Goal: Task Accomplishment & Management: Manage account settings

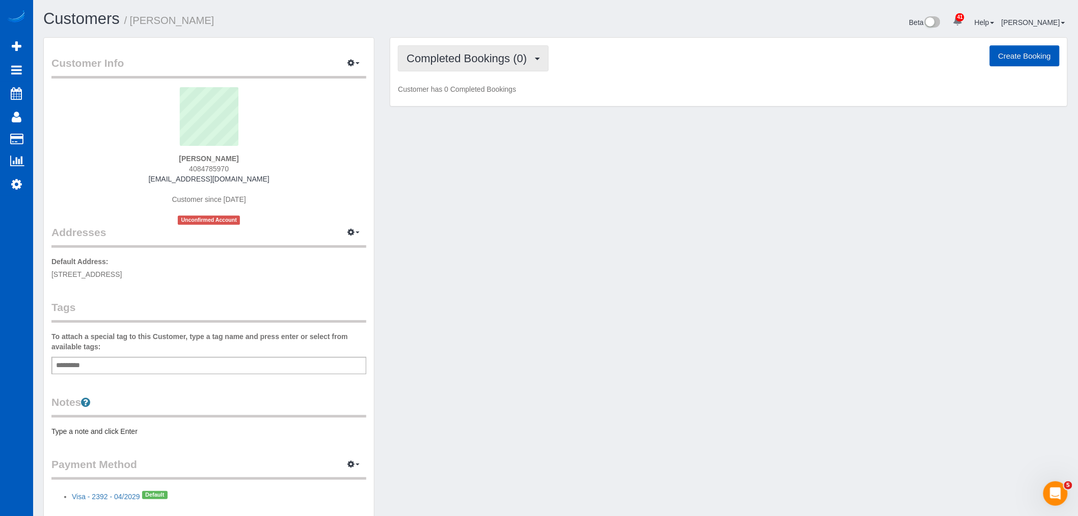
click at [403, 53] on button "Completed Bookings (0)" at bounding box center [473, 58] width 151 height 26
click at [478, 100] on link "Upcoming Bookings (11)" at bounding box center [451, 95] width 107 height 13
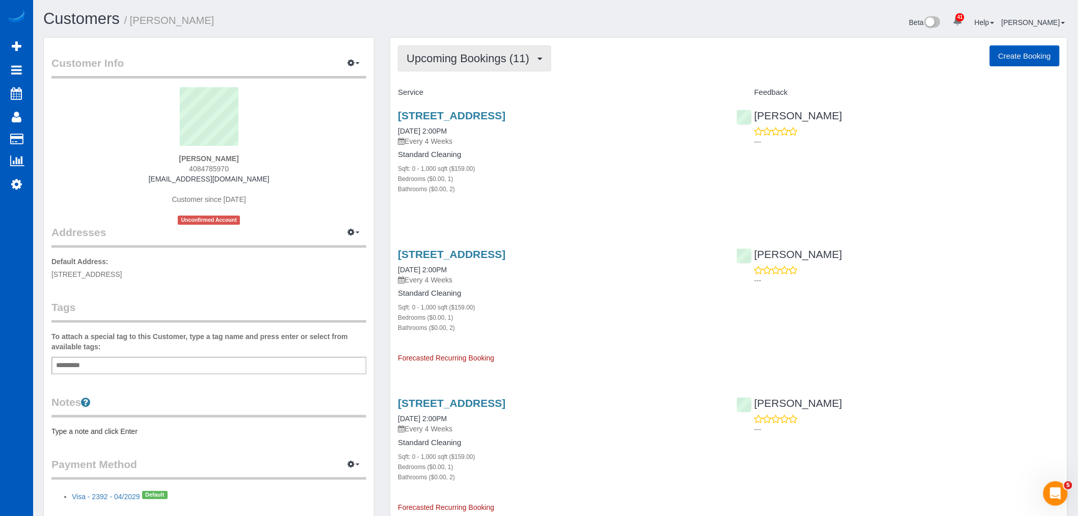
click at [491, 65] on button "Upcoming Bookings (11)" at bounding box center [474, 58] width 153 height 26
click at [492, 95] on link "Upcoming Bookings (11)" at bounding box center [451, 95] width 107 height 13
click at [481, 119] on link "[STREET_ADDRESS]" at bounding box center [451, 116] width 107 height 12
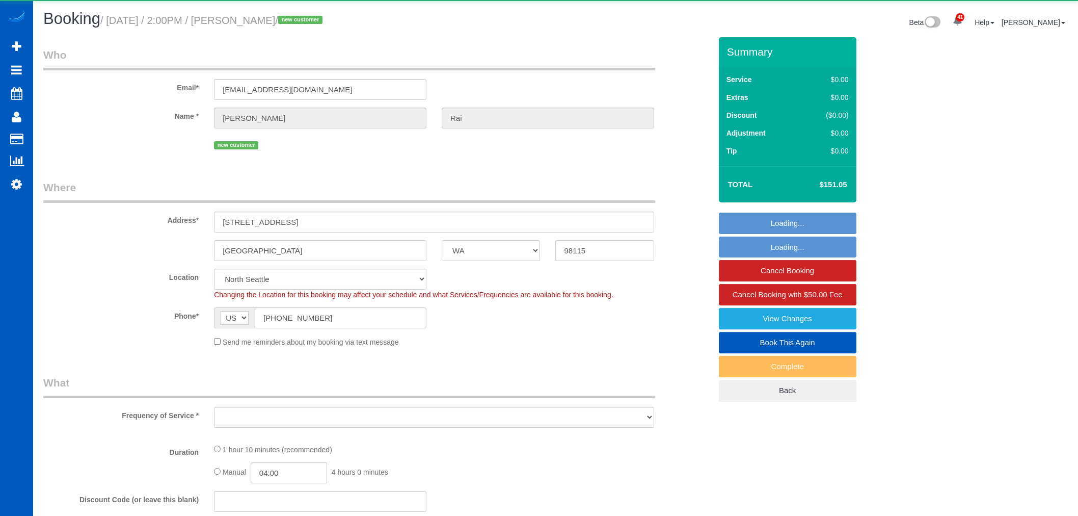
select select "WA"
select select "object:1271"
select select "199"
select select "2"
select select "spot1"
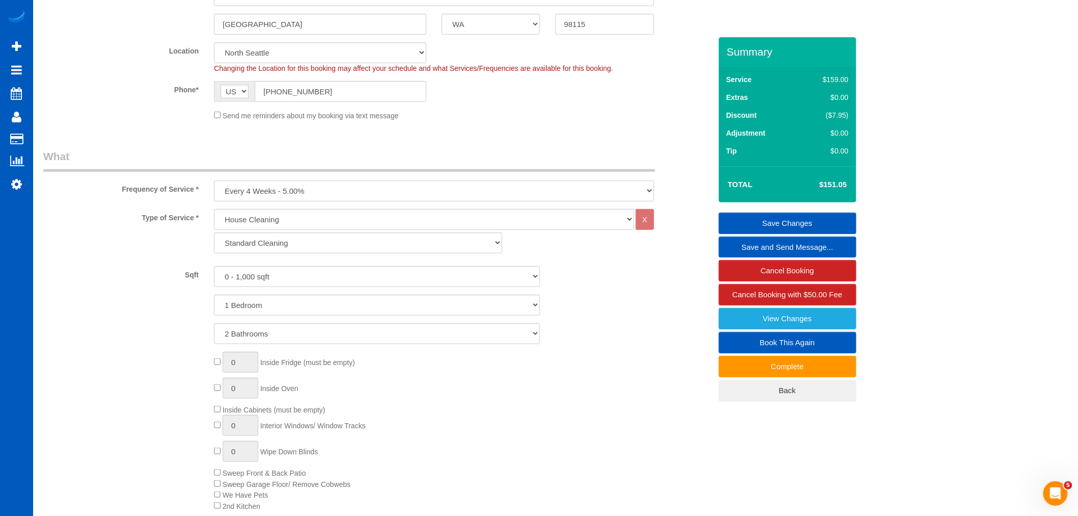
click at [278, 194] on select "One Time Weekly - 15.00% Every 2 Weeks - 10.00% Every 4 Weeks - 5.00% Every 2 M…" at bounding box center [434, 190] width 440 height 21
click at [329, 181] on div "Frequency of Service * One Time Weekly - 15.00% Every 2 Weeks - 10.00% Every 4 …" at bounding box center [377, 175] width 683 height 52
click at [302, 237] on select "Standard Cleaning Deep Cleaning Move In/ Out Cleaning" at bounding box center [358, 242] width 288 height 21
select select "367"
click at [214, 233] on select "Standard Cleaning Deep Cleaning Move In/ Out Cleaning" at bounding box center [358, 242] width 288 height 21
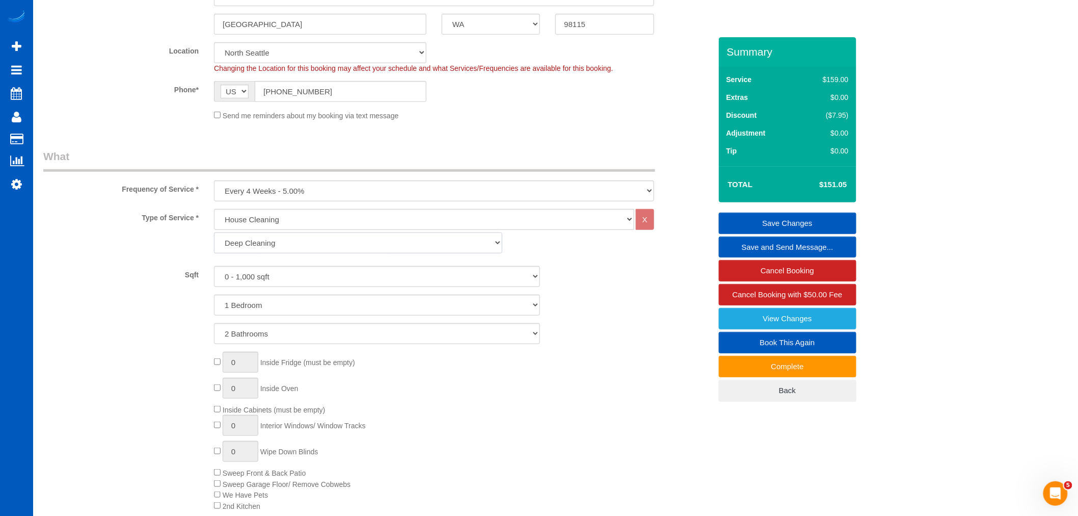
select select "2"
click at [285, 282] on select "0 - 1,000 sqft 1,001 - 1,500 sqft 1,501 - 2,000 sqft 2,001 - 2,500 sqft 2,501 -…" at bounding box center [377, 276] width 326 height 21
click at [283, 264] on div "Type of Service * House Cleaning X Standard Cleaning Deep Cleaning Move In/ Out…" at bounding box center [377, 370] width 668 height 322
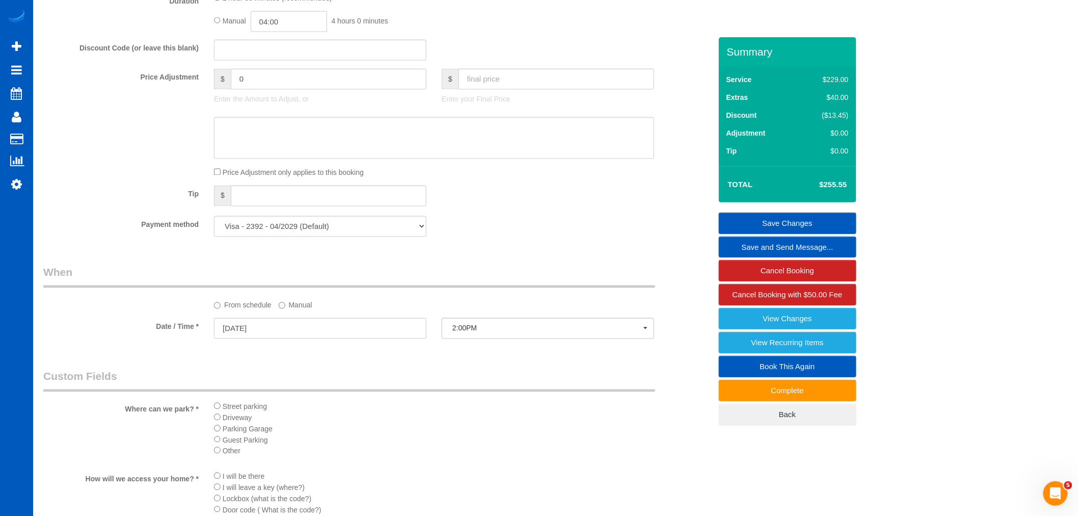
scroll to position [792, 0]
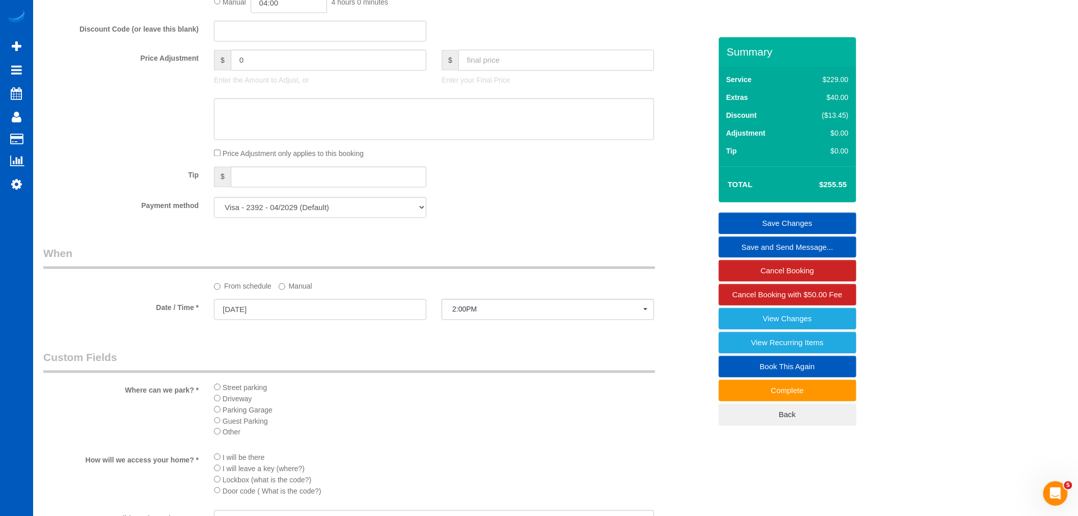
click at [476, 71] on input "text" at bounding box center [557, 60] width 196 height 21
type input "242.10"
type input "-13.45"
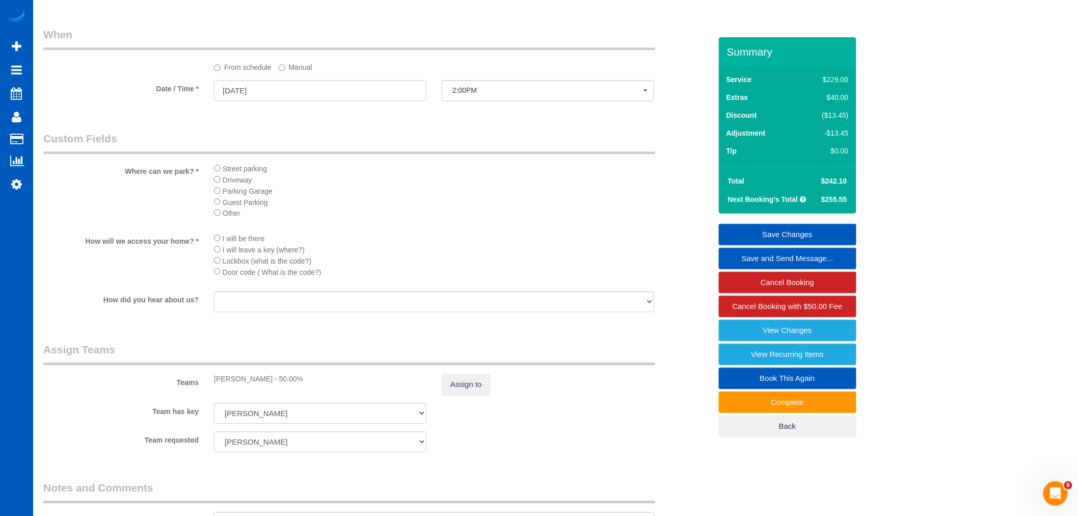
scroll to position [1132, 0]
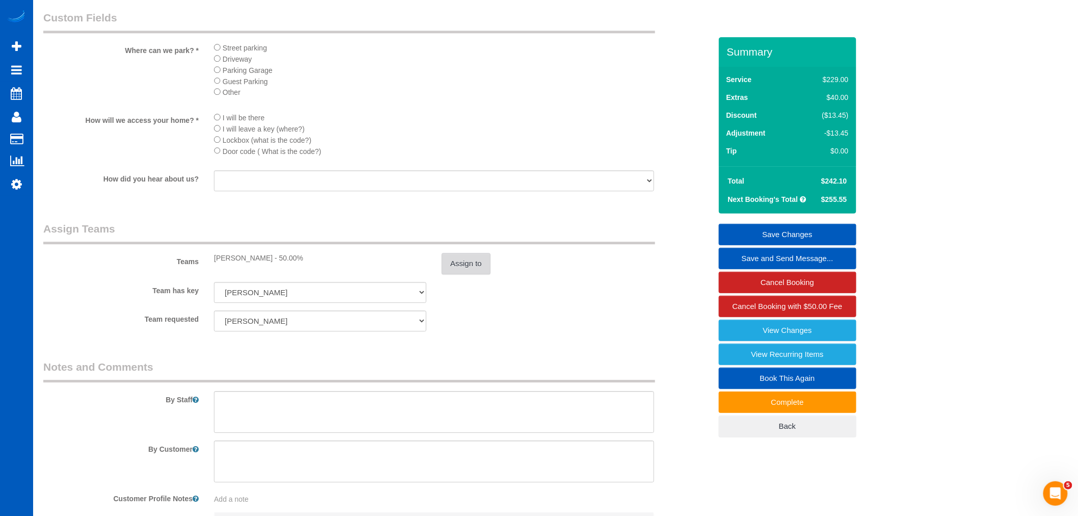
click at [481, 268] on button "Assign to" at bounding box center [466, 263] width 49 height 21
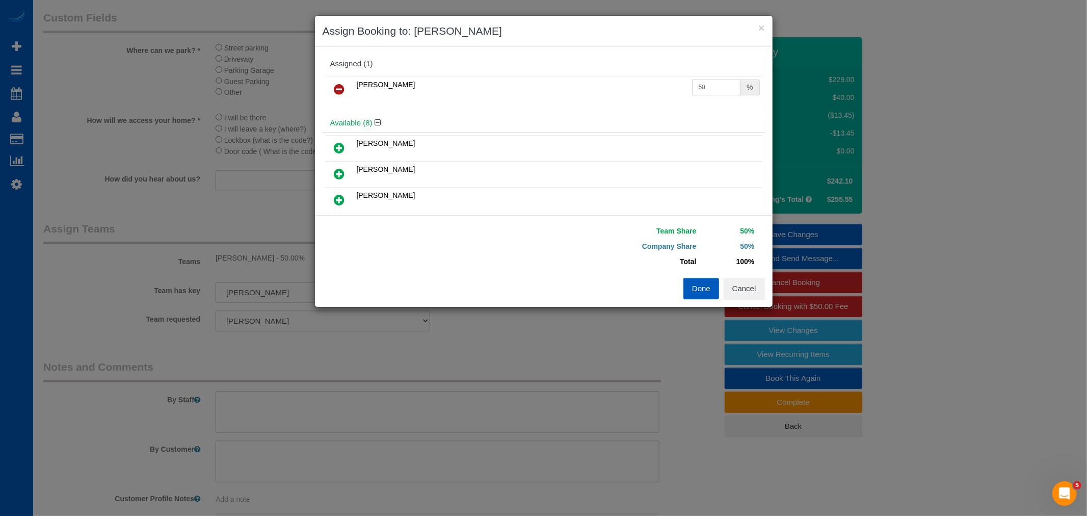
drag, startPoint x: 731, startPoint y: 92, endPoint x: 607, endPoint y: 100, distance: 123.6
click at [607, 100] on tr "Nataliia Moskalenko 50 %" at bounding box center [543, 89] width 437 height 26
type input "55"
click at [687, 286] on button "Done" at bounding box center [701, 288] width 36 height 21
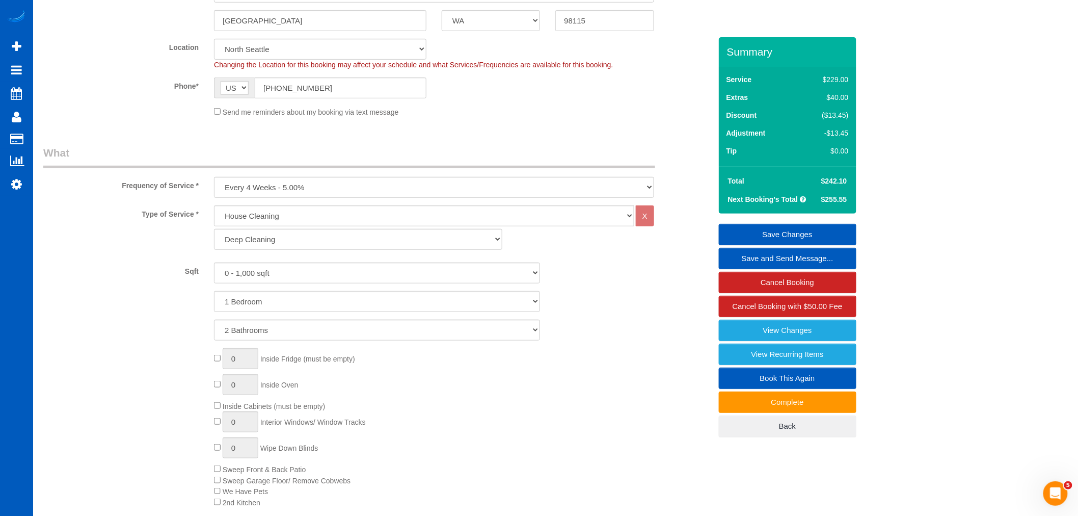
scroll to position [226, 0]
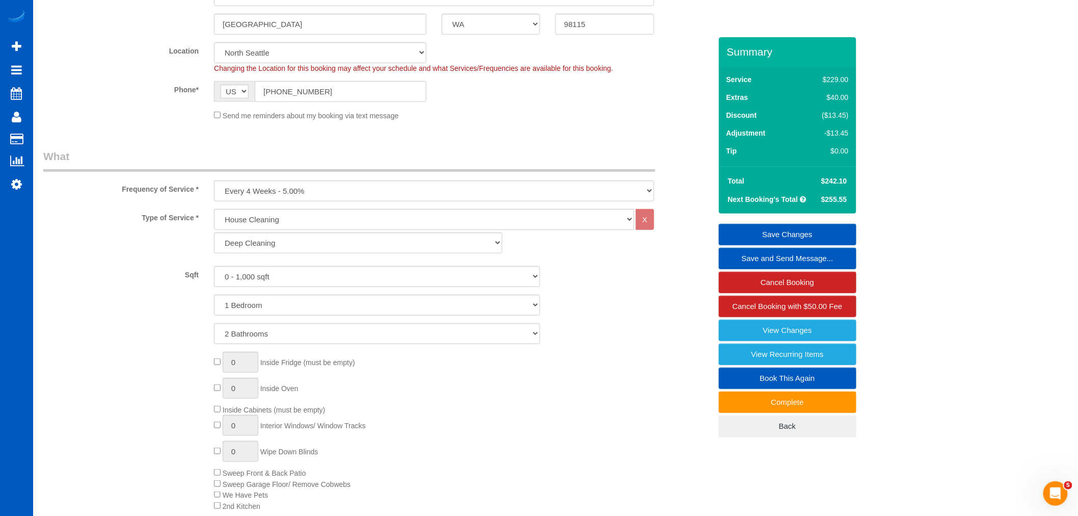
click at [817, 236] on link "Save Changes" at bounding box center [788, 234] width 138 height 21
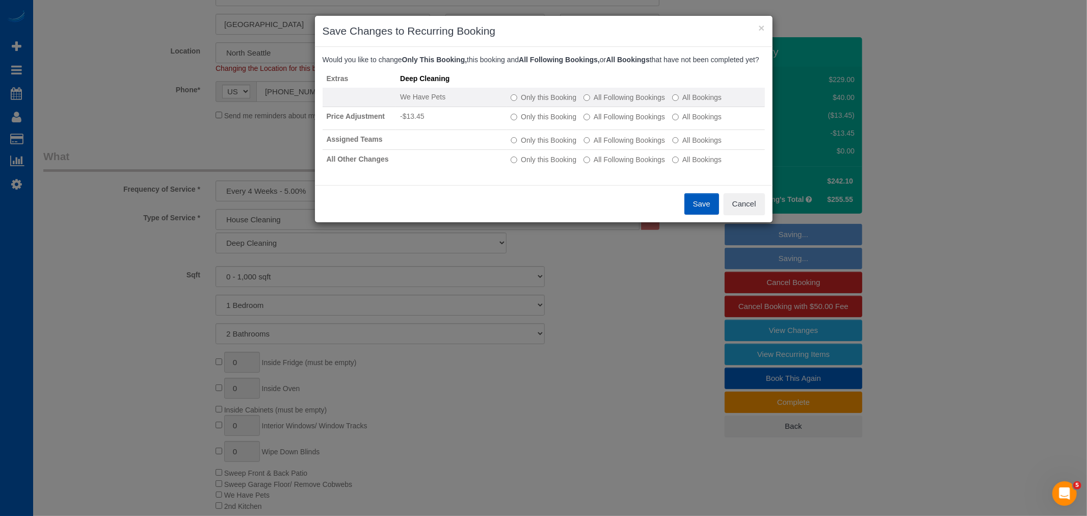
click at [597, 102] on label "All Following Bookings" at bounding box center [624, 97] width 82 height 10
click at [702, 210] on button "Save" at bounding box center [701, 203] width 35 height 21
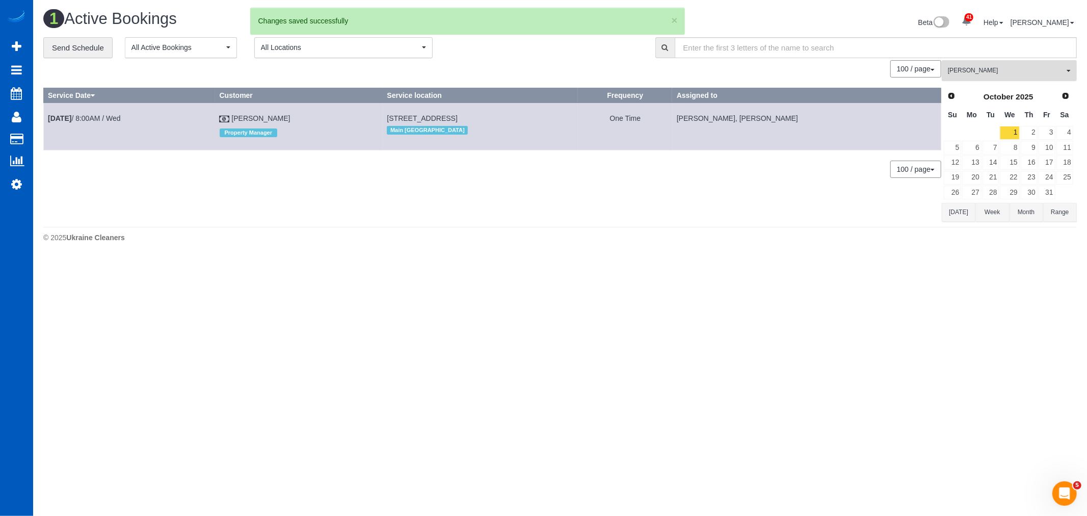
click at [991, 71] on span "Kateryna Maherovska" at bounding box center [1006, 70] width 116 height 9
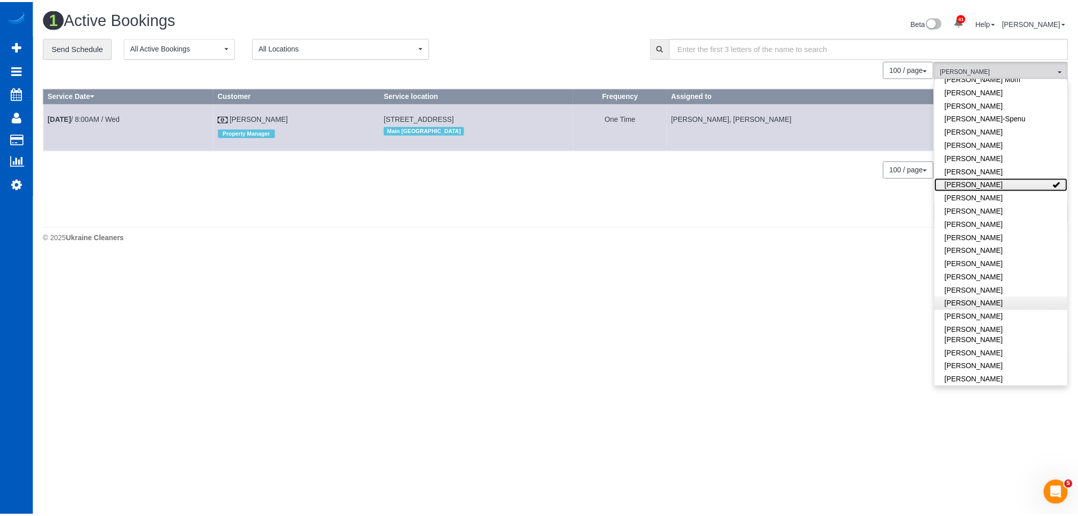
scroll to position [308, 0]
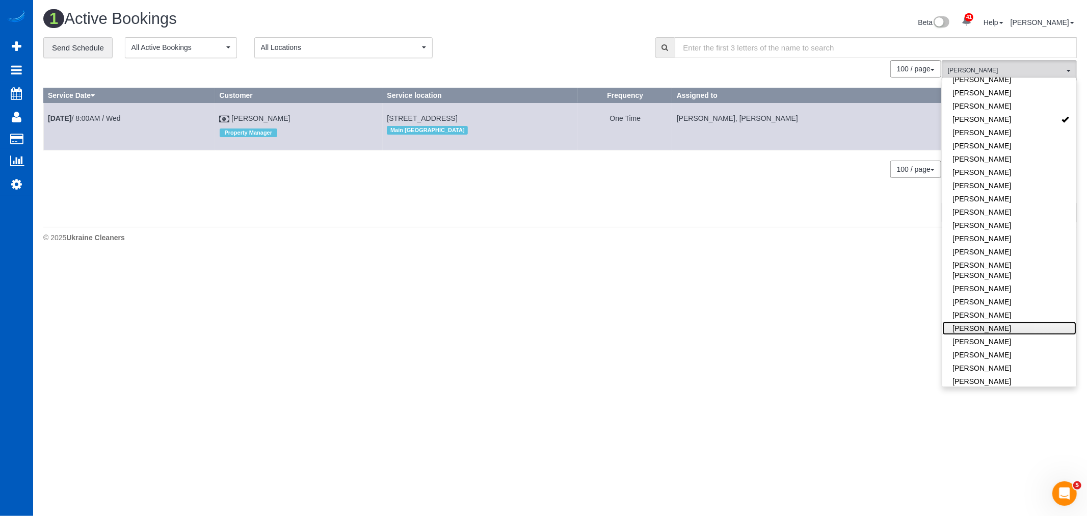
click at [994, 321] on link "Nataliia Moskalenko" at bounding box center [1009, 327] width 134 height 13
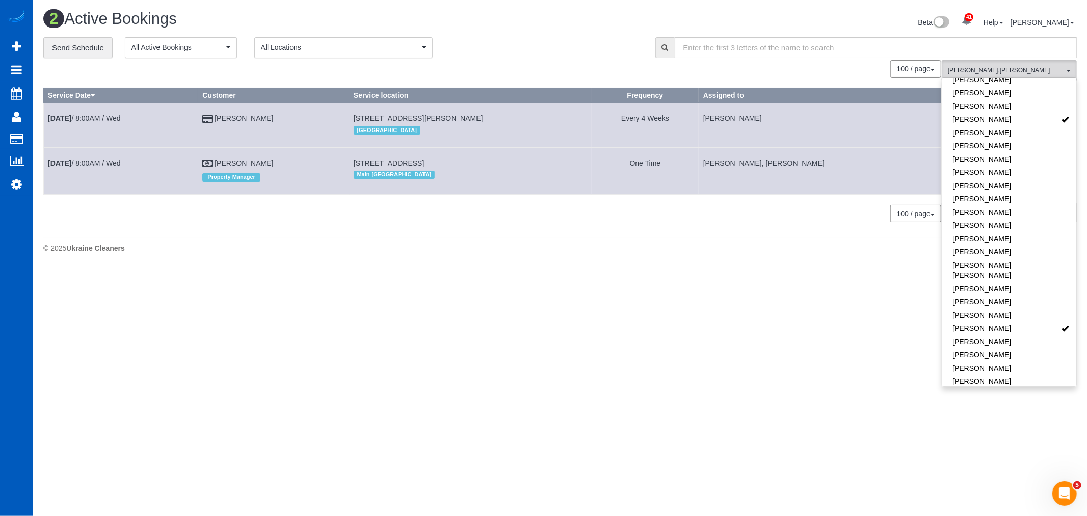
click at [348, 284] on body "41 Beta Your Notifications You have 0 alerts × You have 3 to charge for 09/26/2…" at bounding box center [543, 258] width 1087 height 516
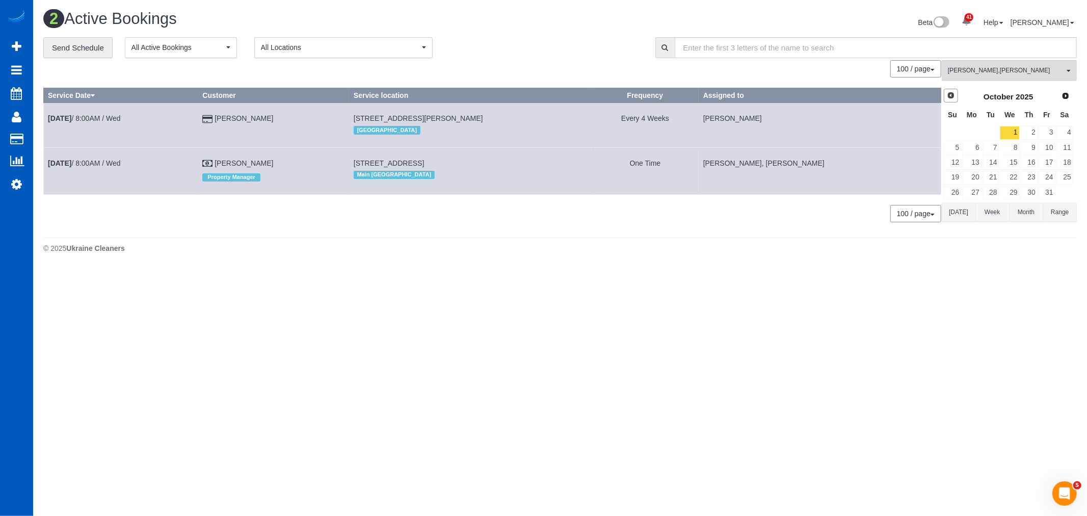
click at [947, 97] on span "Prev" at bounding box center [951, 95] width 8 height 8
click at [986, 192] on link "30" at bounding box center [990, 192] width 17 height 14
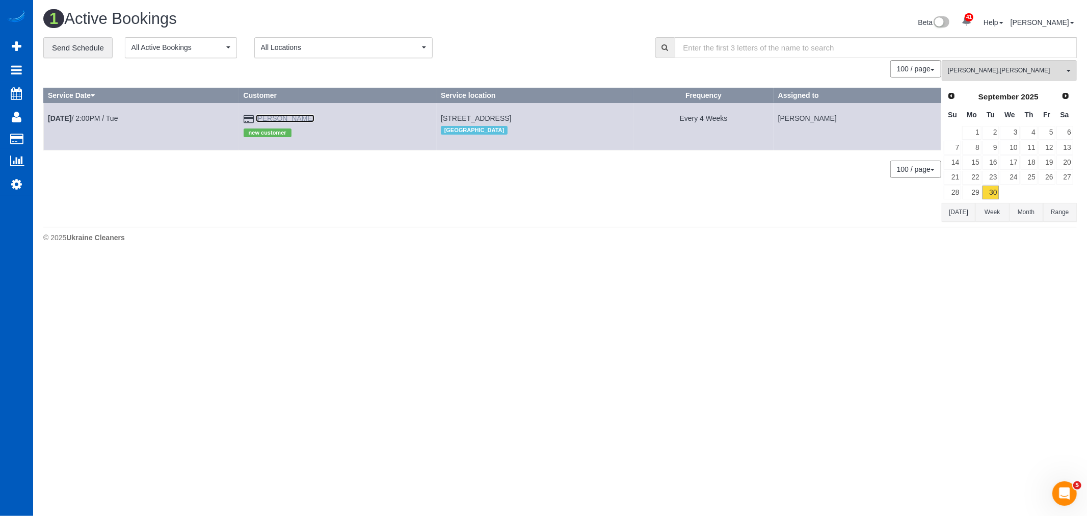
click at [266, 115] on link "Miki Rai" at bounding box center [285, 118] width 59 height 8
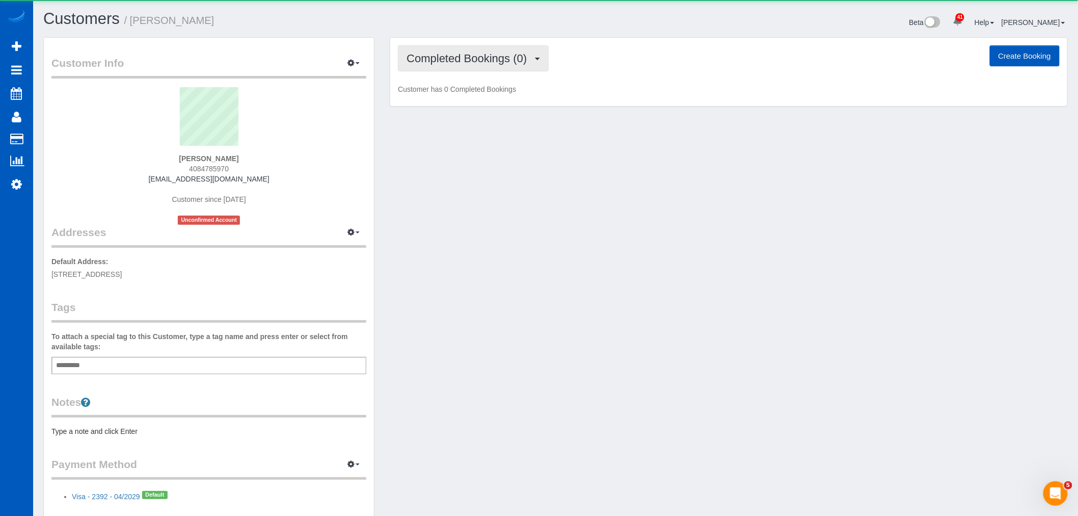
click at [458, 61] on span "Completed Bookings (0)" at bounding box center [469, 58] width 125 height 13
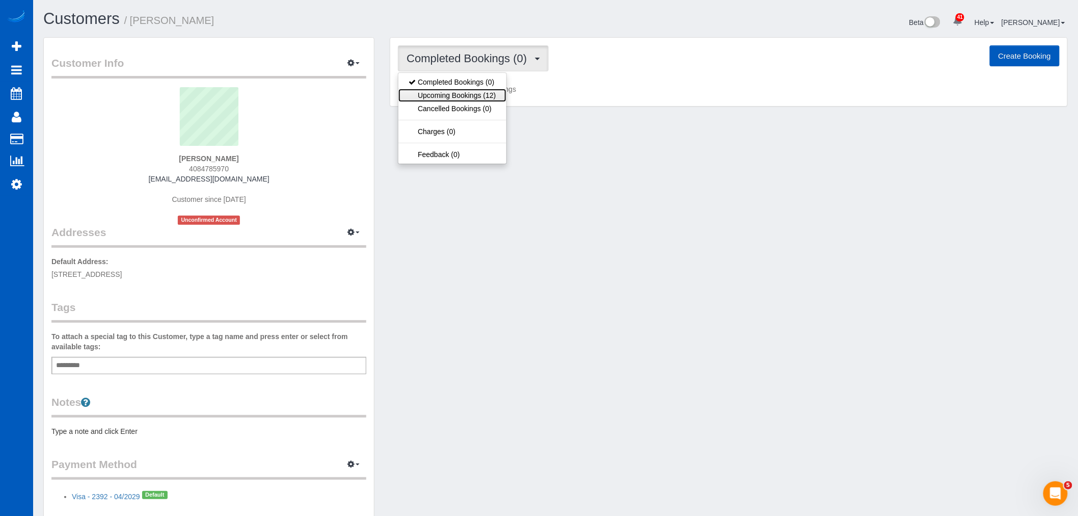
click at [459, 98] on link "Upcoming Bookings (12)" at bounding box center [451, 95] width 107 height 13
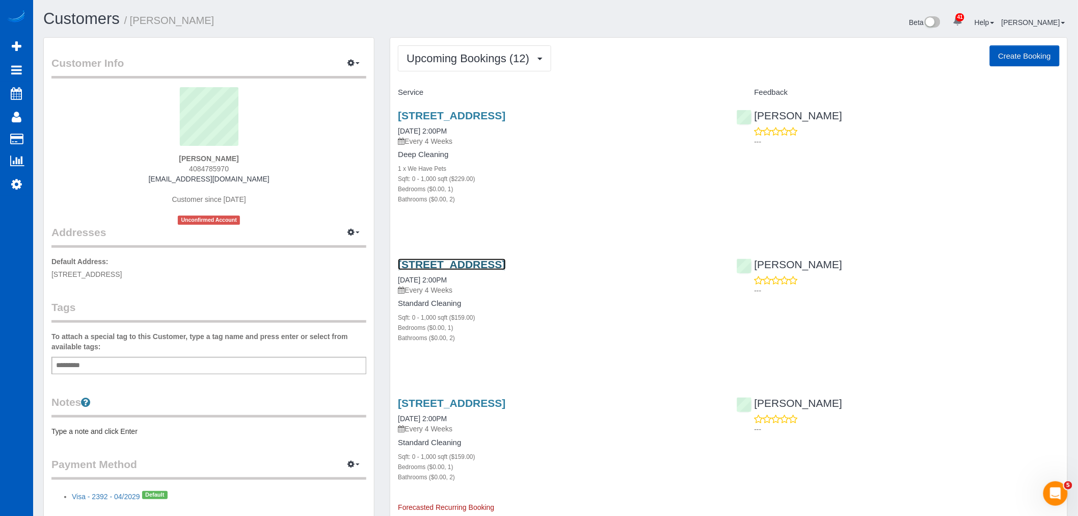
click at [466, 266] on link "[STREET_ADDRESS]" at bounding box center [451, 264] width 107 height 12
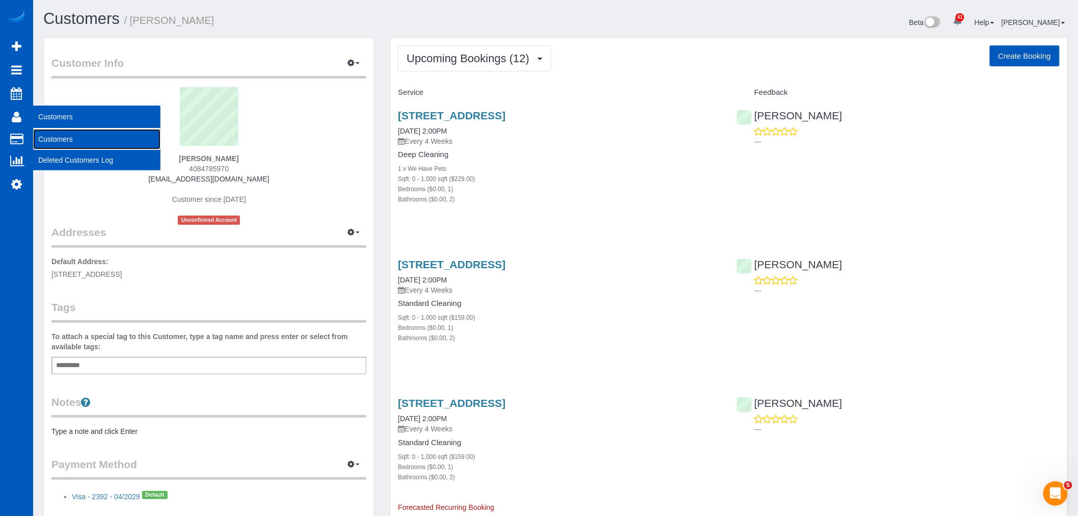
click at [65, 133] on link "Customers" at bounding box center [96, 139] width 127 height 20
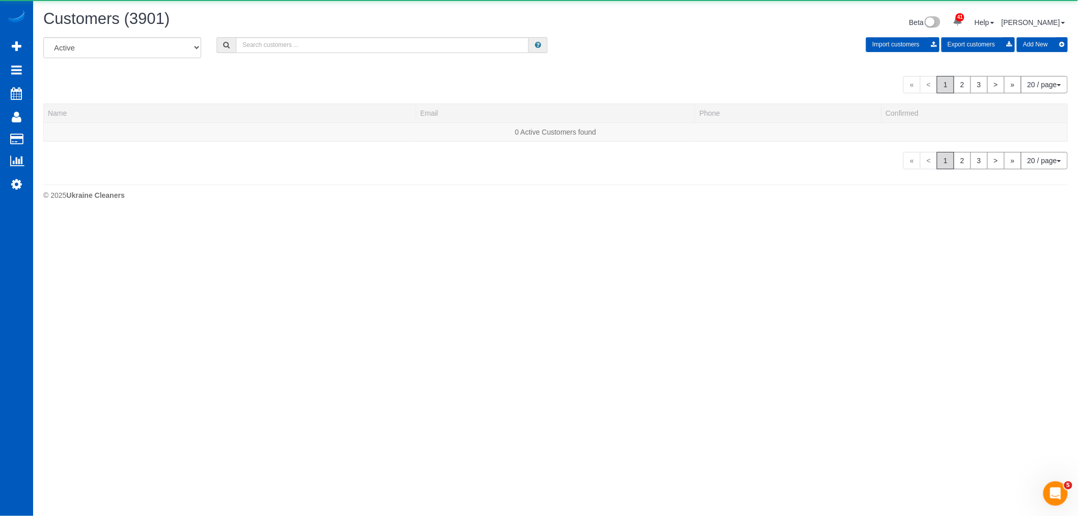
click at [408, 60] on div "All Active Archived Import customers Export customers Add New" at bounding box center [556, 51] width 1040 height 29
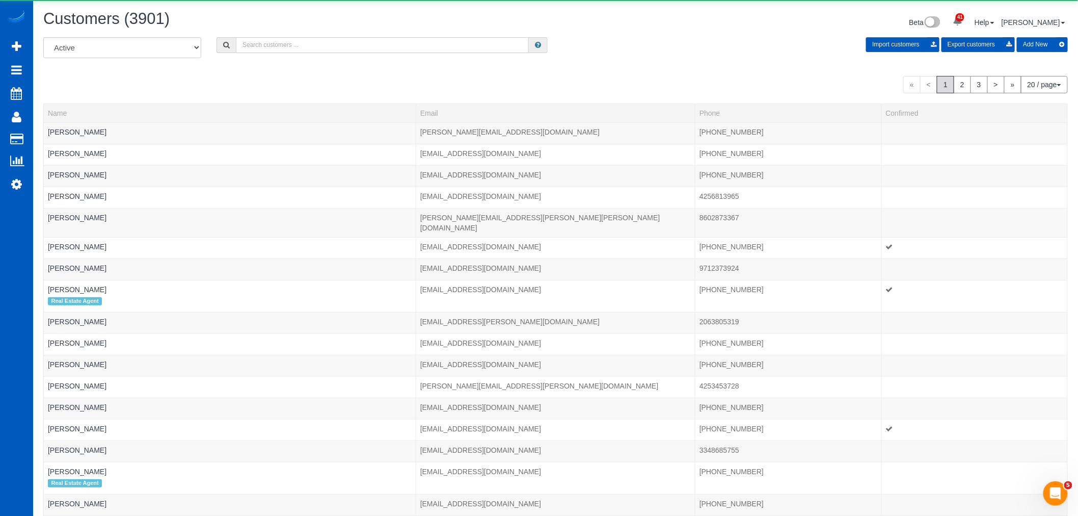
click at [403, 50] on input "text" at bounding box center [382, 45] width 293 height 16
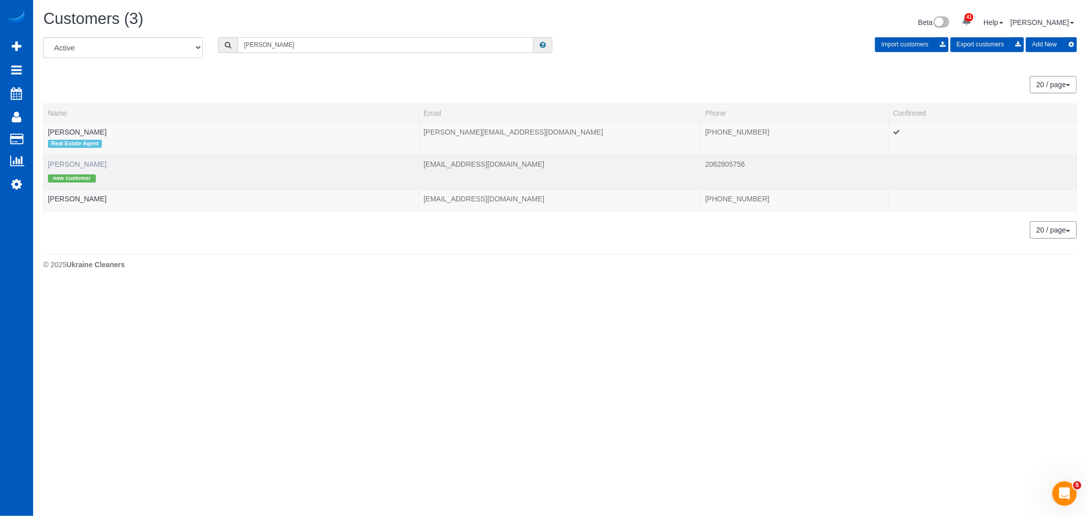
type input "jeffi"
click at [62, 162] on link "[PERSON_NAME]" at bounding box center [77, 164] width 59 height 8
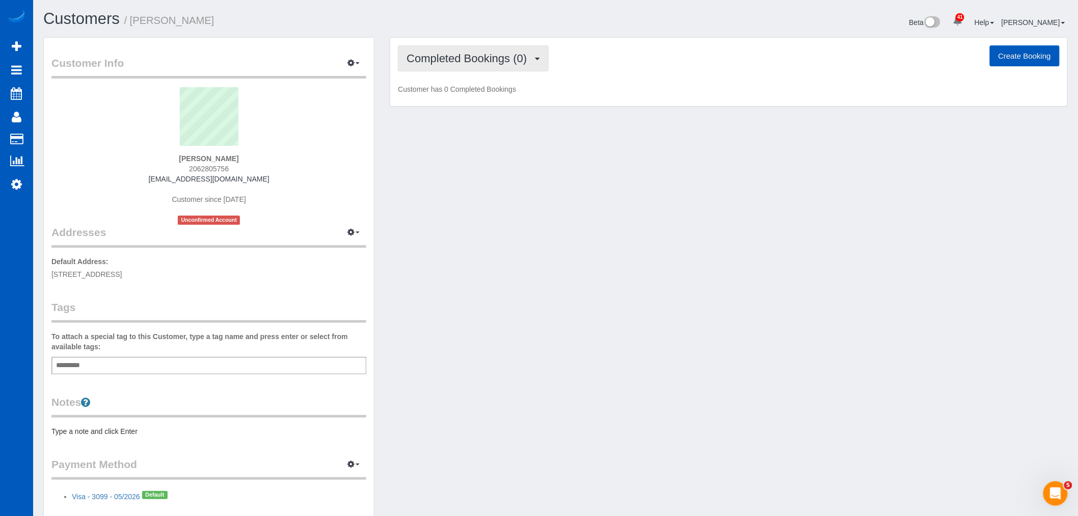
click at [470, 50] on button "Completed Bookings (0)" at bounding box center [473, 58] width 151 height 26
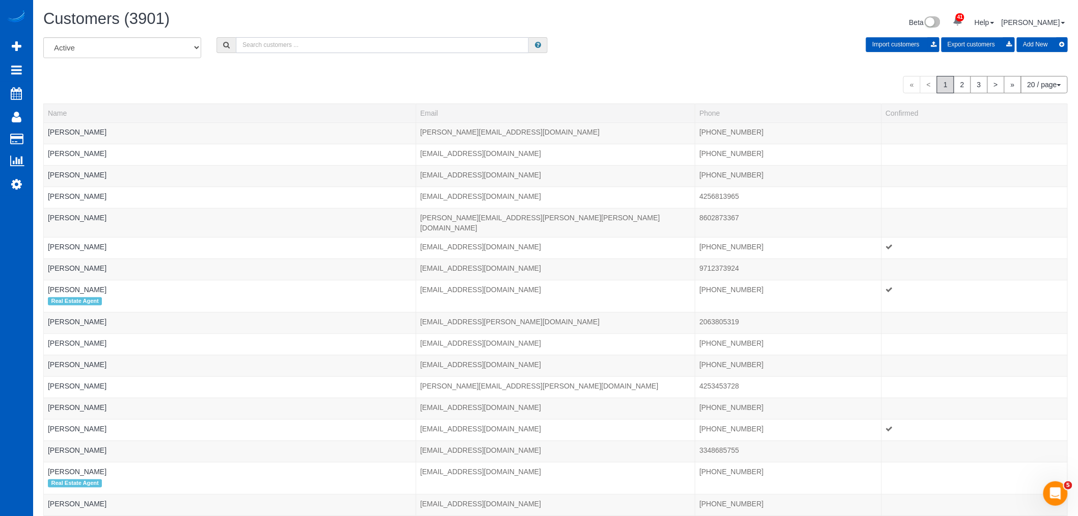
click at [283, 49] on input "text" at bounding box center [382, 45] width 293 height 16
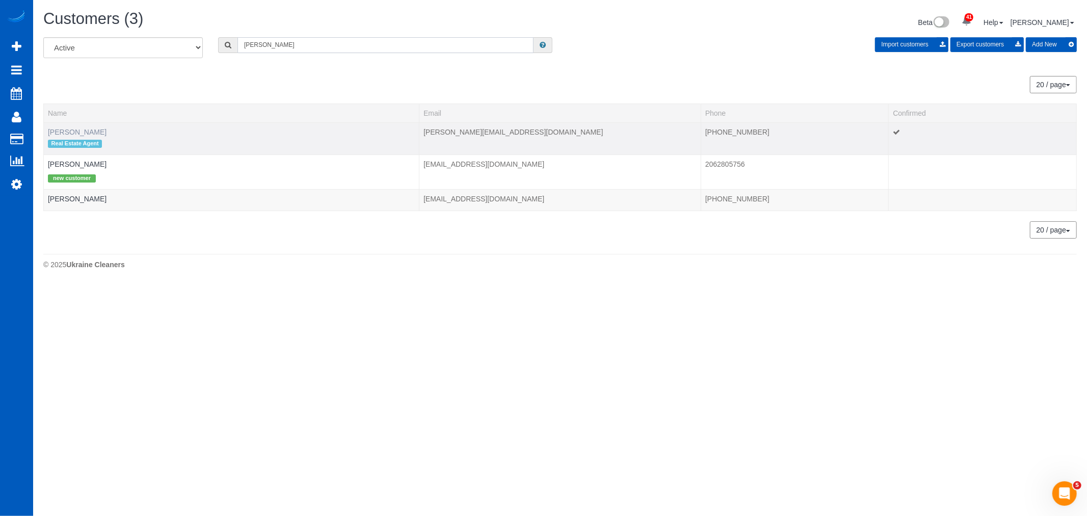
type input "jeffi"
click at [63, 128] on link "[PERSON_NAME]" at bounding box center [77, 132] width 59 height 8
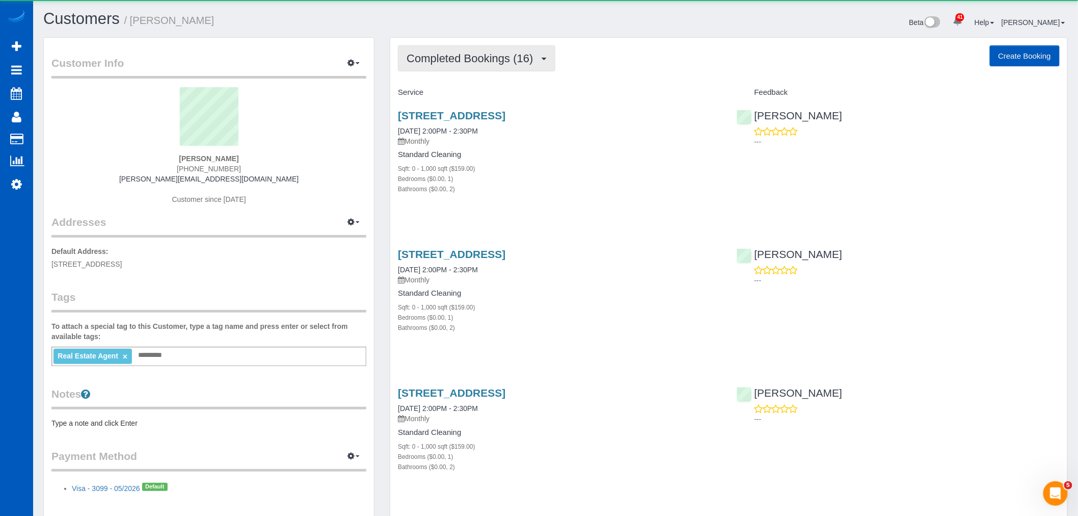
click at [450, 56] on span "Completed Bookings (16)" at bounding box center [472, 58] width 131 height 13
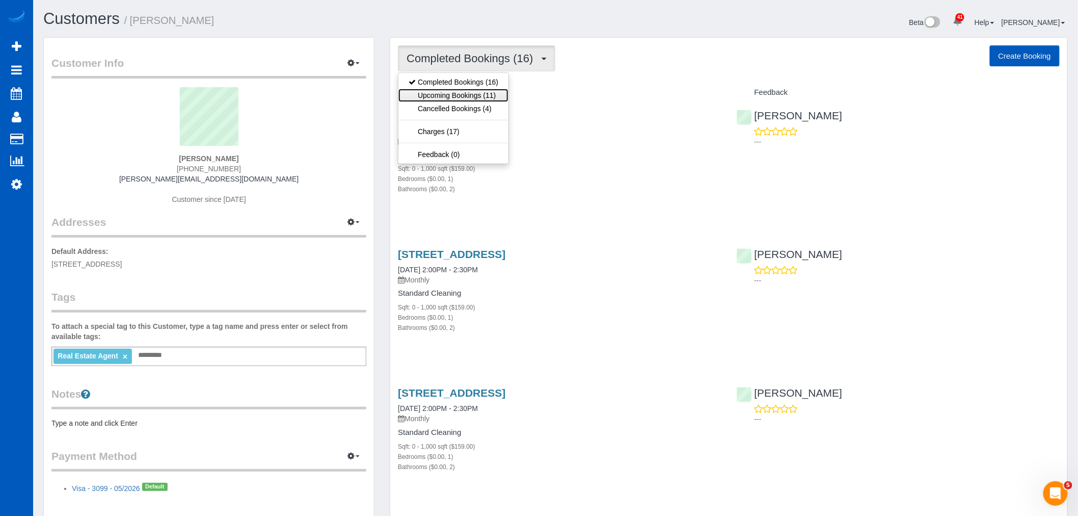
click at [449, 98] on link "Upcoming Bookings (11)" at bounding box center [453, 95] width 110 height 13
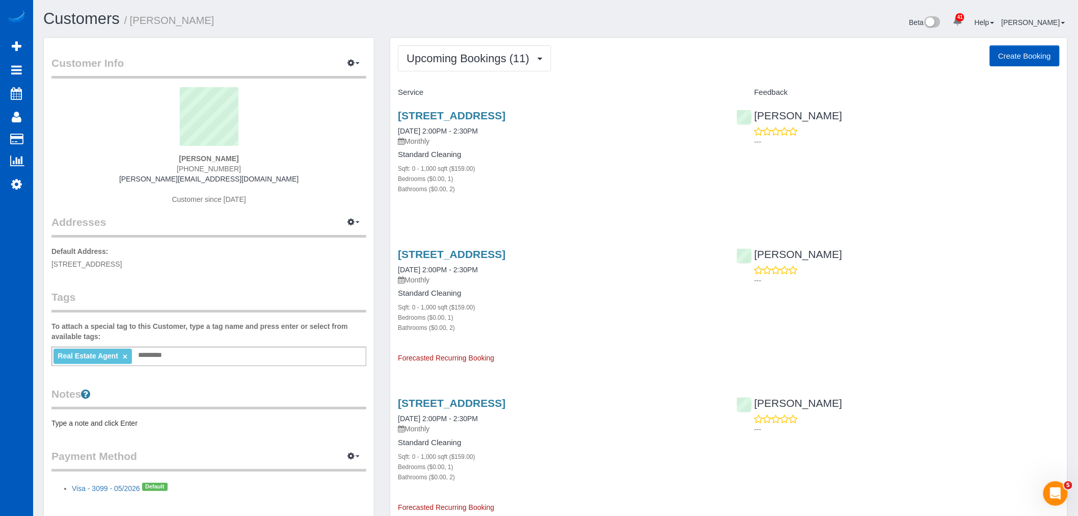
click at [451, 105] on div "3217 Eastlake Ave E Apt 410,, Seattle, WA 98102 10/09/2025 2:00PM - 2:30PM Mont…" at bounding box center [559, 157] width 338 height 113
click at [454, 114] on link "3217 Eastlake Ave E Apt 410,, Seattle, WA 98102" at bounding box center [451, 116] width 107 height 12
click at [508, 60] on span "Upcoming Bookings (11)" at bounding box center [471, 58] width 128 height 13
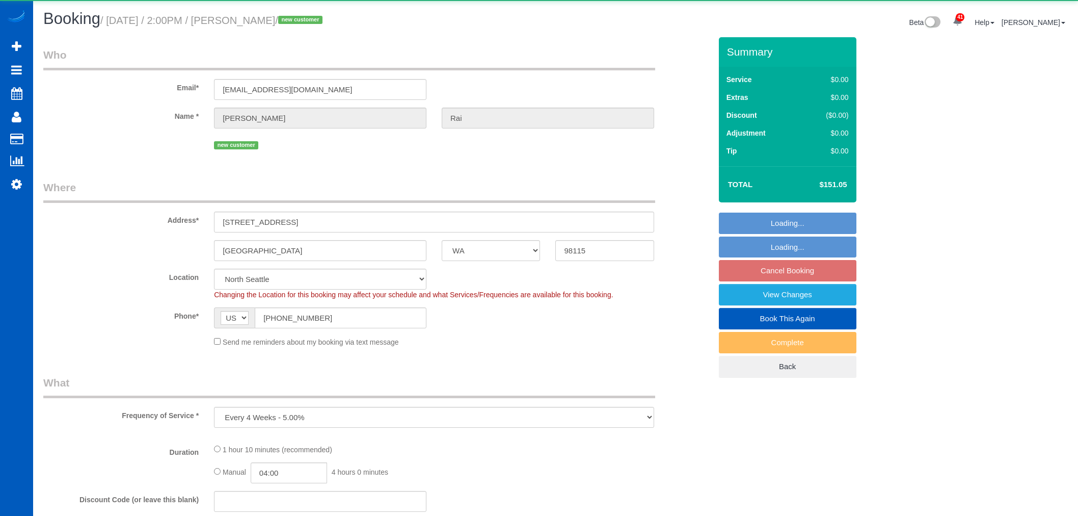
select select "WA"
select select "object:1062"
select select "199"
select select "2"
select select "spot3"
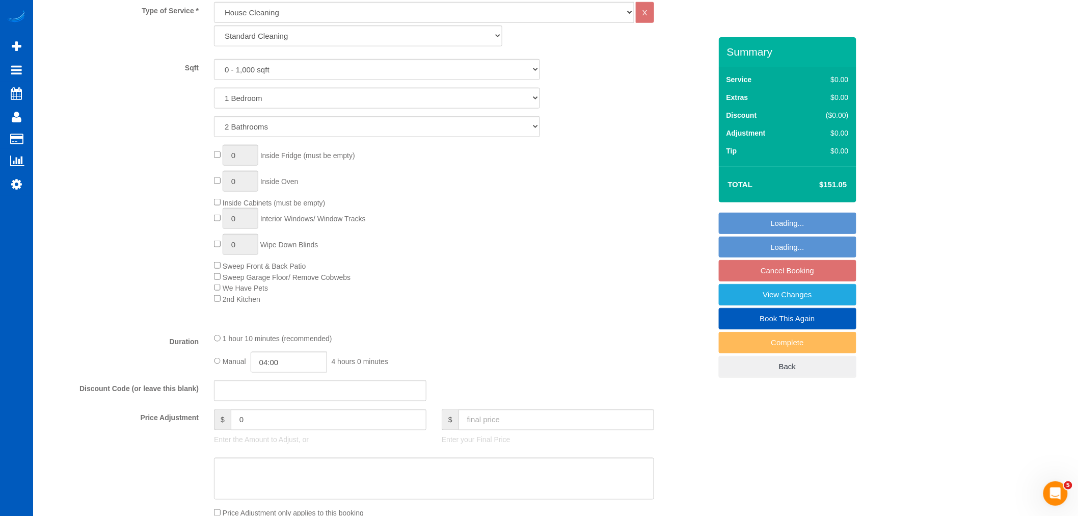
scroll to position [452, 0]
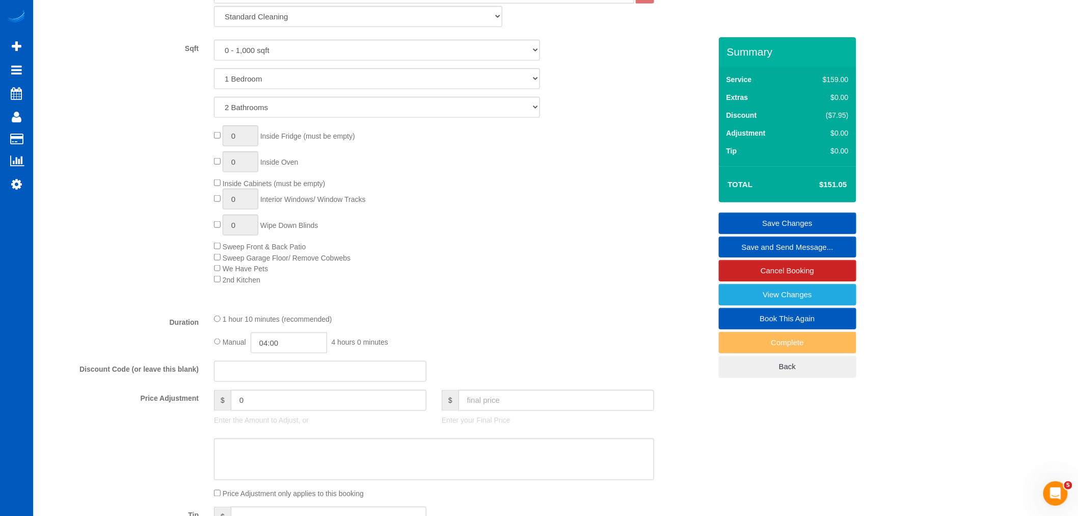
click at [213, 268] on div "0 Inside Fridge (must be empty) 0 Inside Oven Inside Cabinets (must be empty) 0…" at bounding box center [462, 204] width 512 height 159
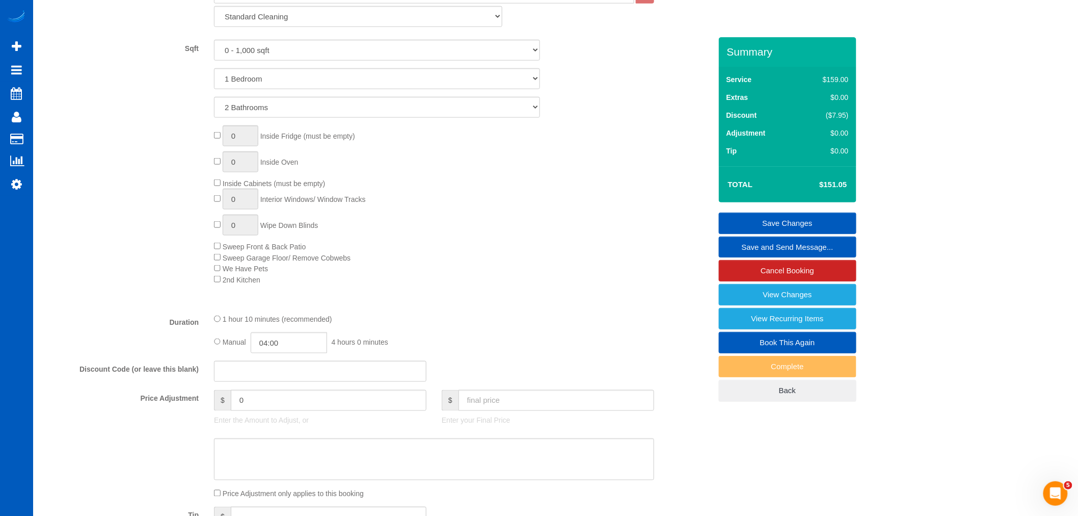
click at [548, 277] on div "0 Inside Fridge (must be empty) 0 Inside Oven Inside Cabinets (must be empty) 0…" at bounding box center [462, 204] width 512 height 159
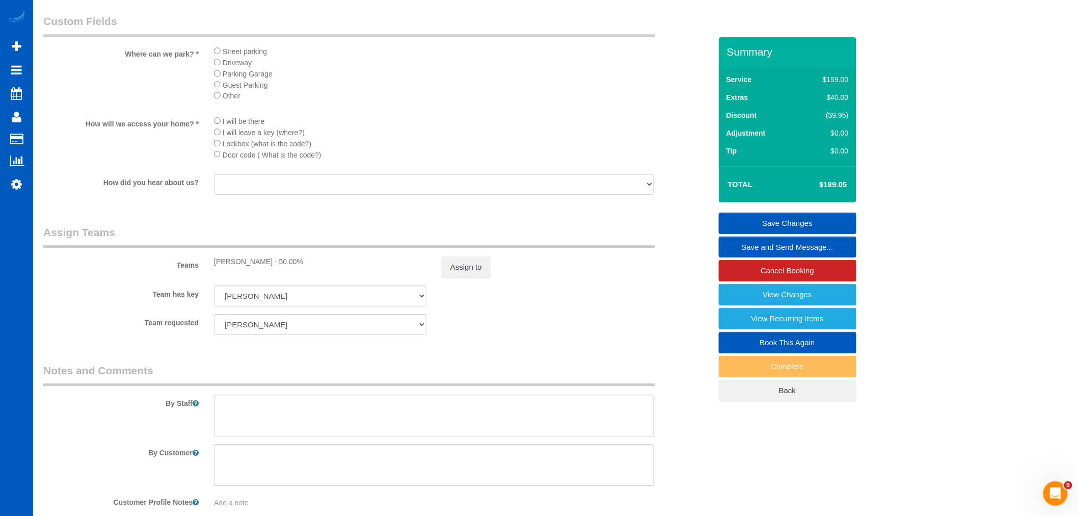
scroll to position [1132, 0]
click at [765, 217] on link "Save Changes" at bounding box center [788, 222] width 138 height 21
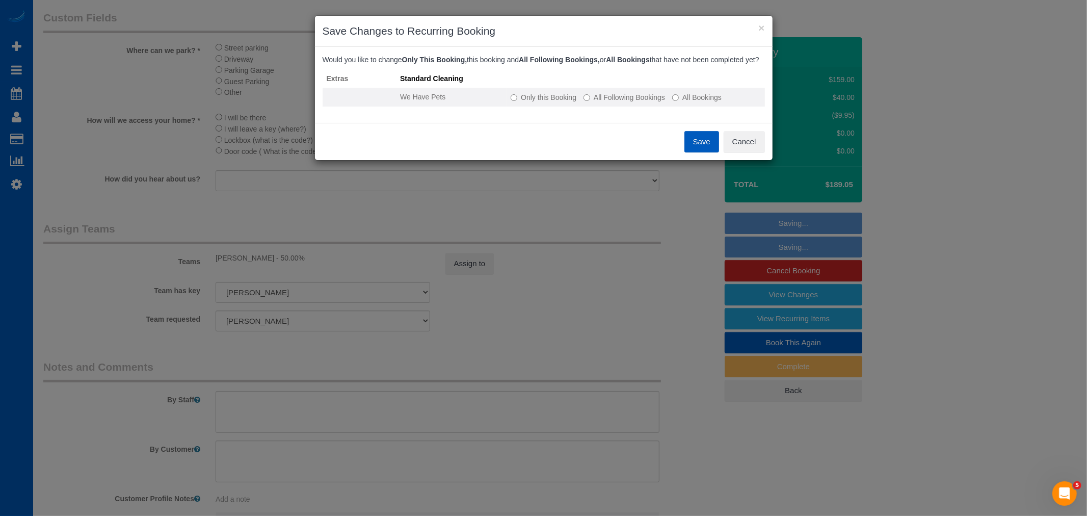
click at [624, 102] on label "All Following Bookings" at bounding box center [624, 97] width 82 height 10
click at [704, 147] on button "Save" at bounding box center [701, 141] width 35 height 21
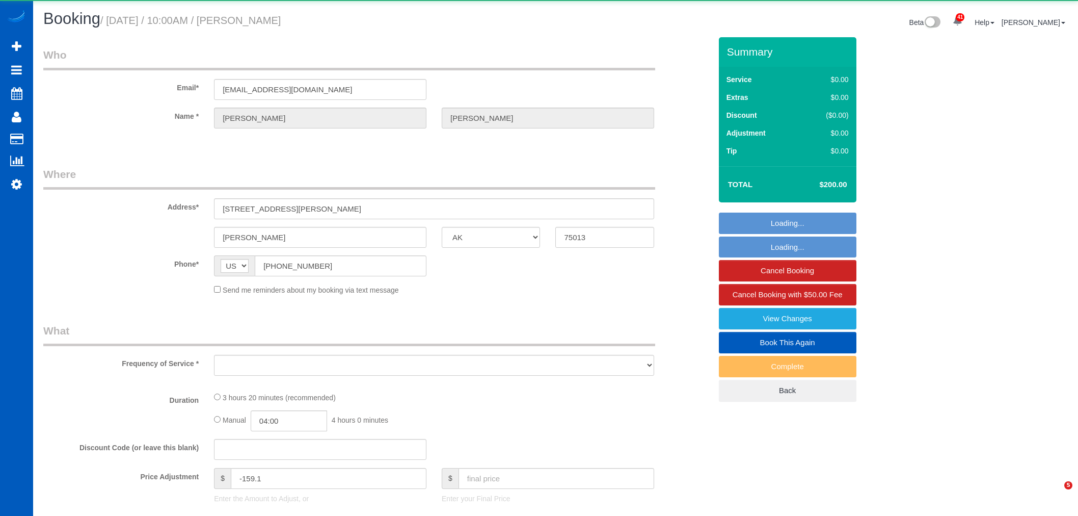
select select "[GEOGRAPHIC_DATA]"
select select "object:5852"
select select "string:fspay-ab276689-d875-4800-b612-5a93ce61ac9e"
select select "199"
select select "3501"
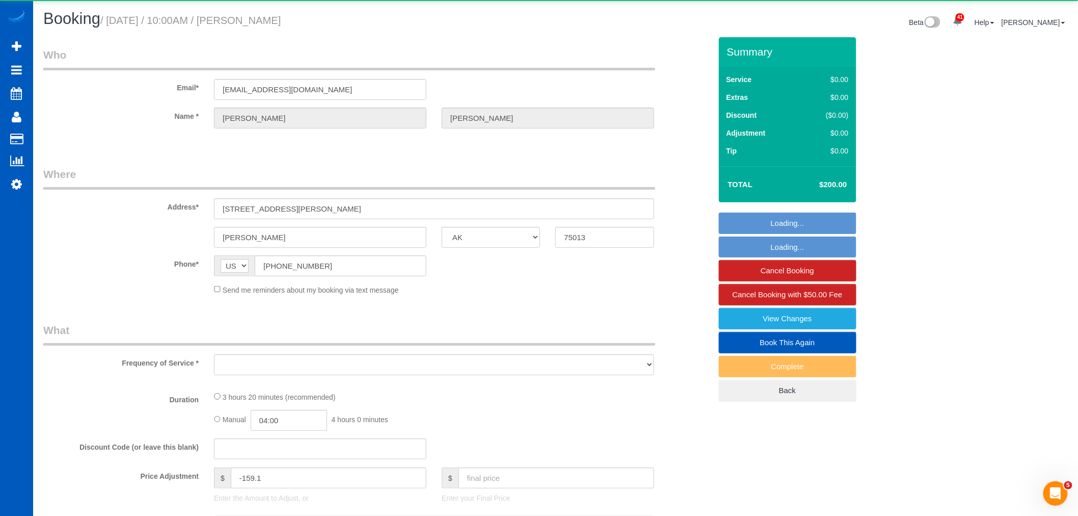
select select "5"
select select "4"
select select "spot21"
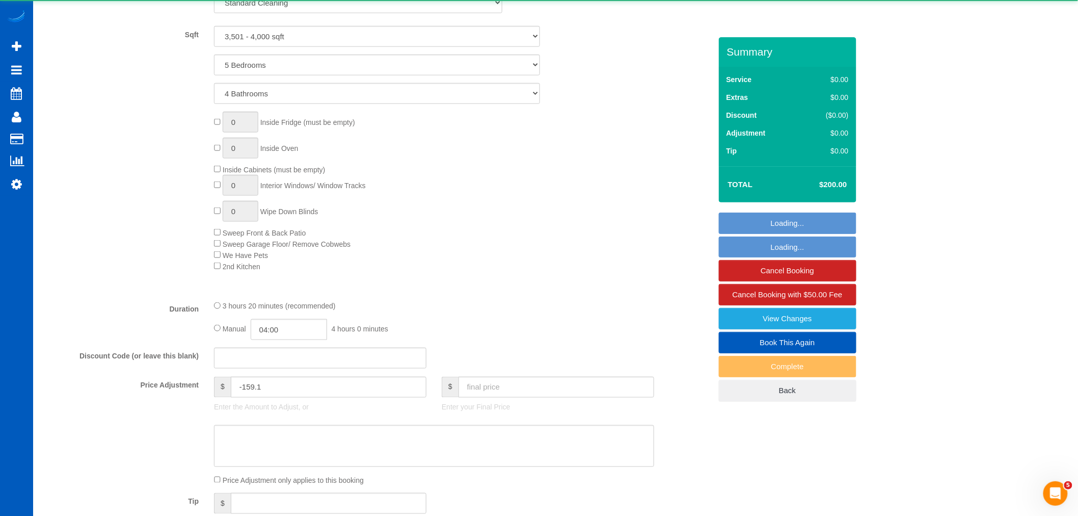
scroll to position [605, 0]
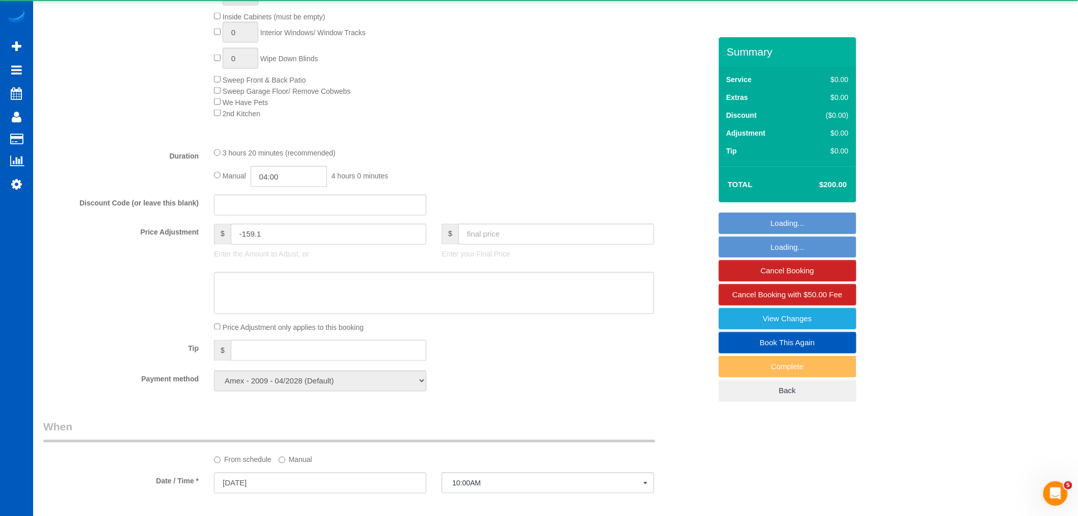
select select "3501"
select select "5"
select select "4"
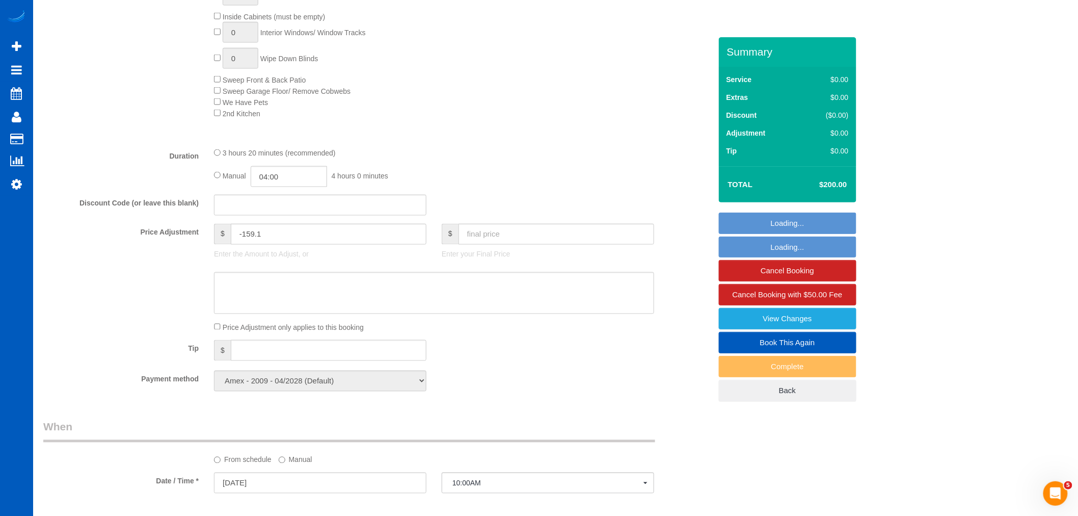
scroll to position [849, 0]
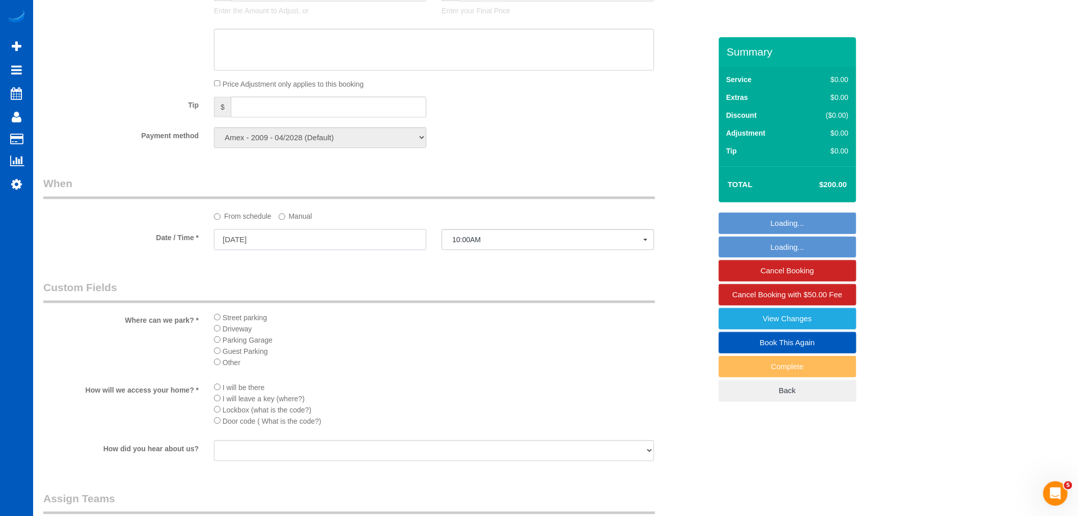
click at [256, 250] on input "10/01/2025" at bounding box center [320, 239] width 212 height 21
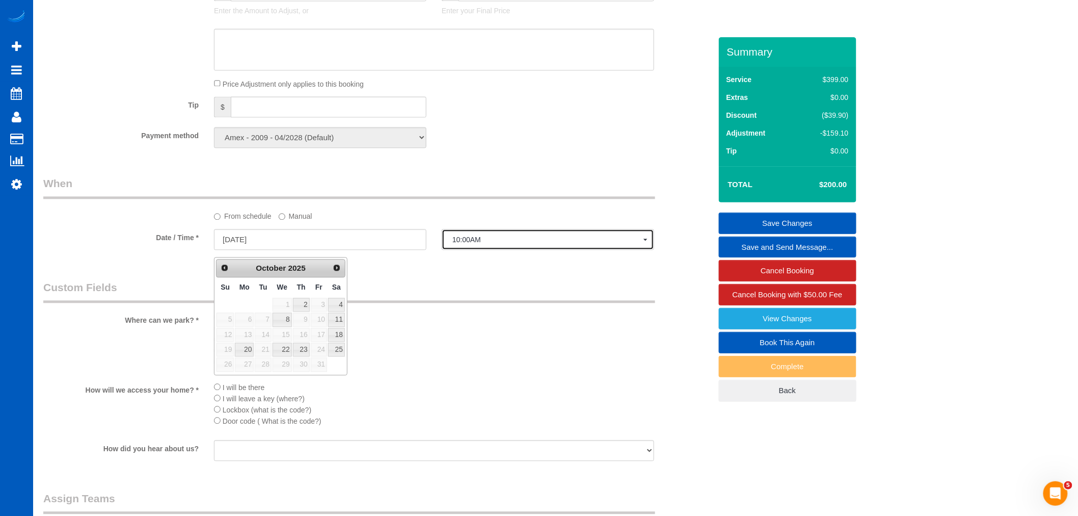
click at [455, 243] on span "10:00AM" at bounding box center [547, 239] width 191 height 8
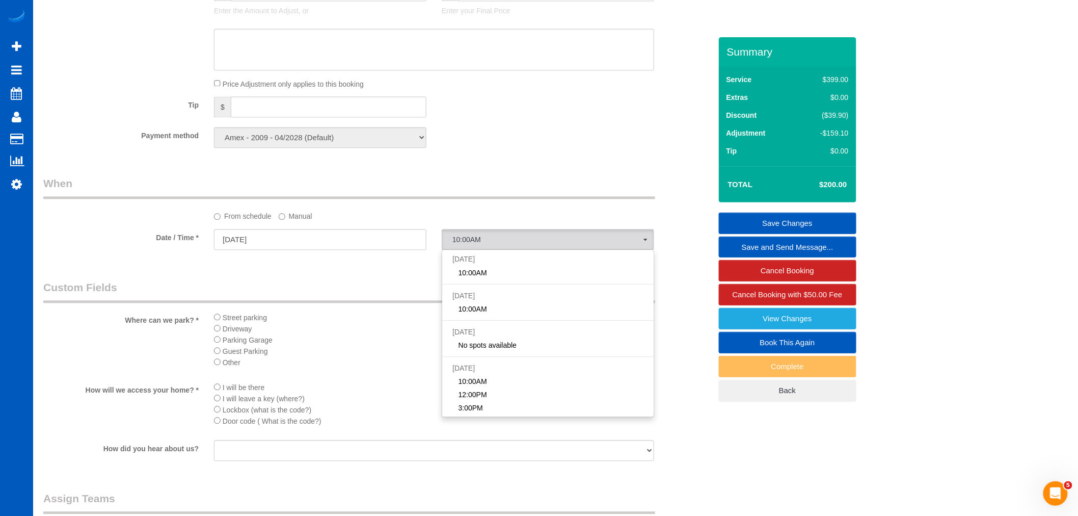
click at [309, 215] on label "Manual" at bounding box center [296, 214] width 34 height 14
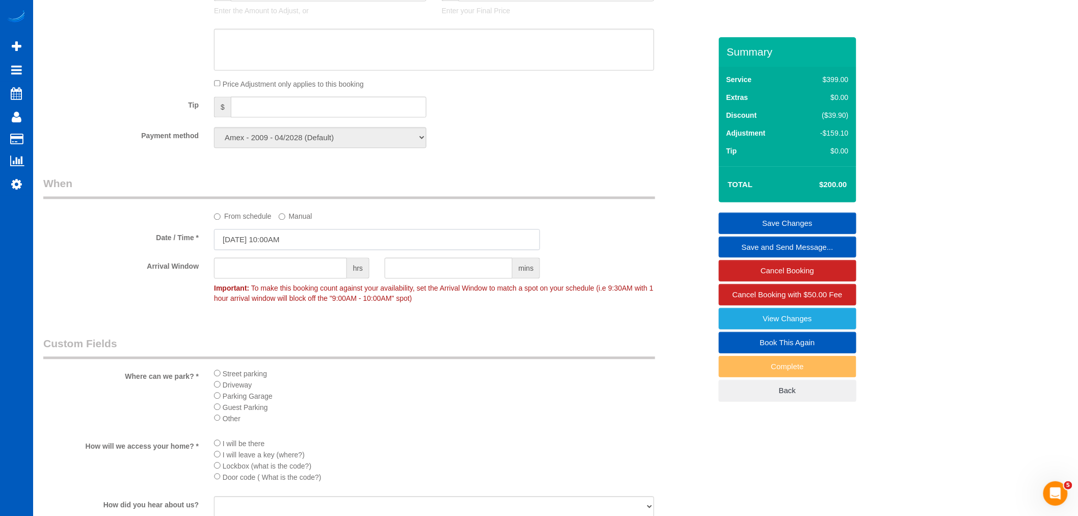
click at [291, 238] on input "10/01/2025 10:00AM" at bounding box center [377, 239] width 326 height 21
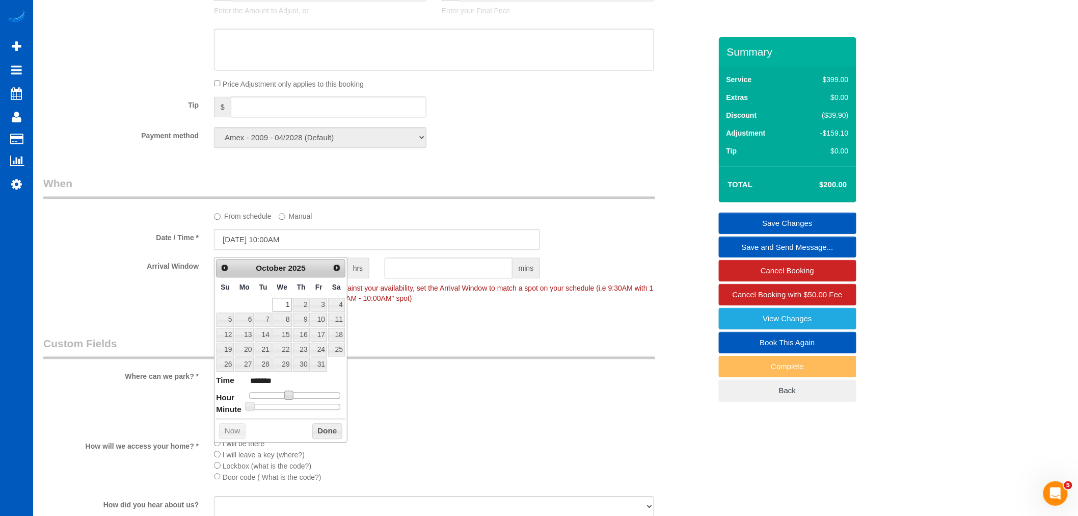
type input "10/01/2025 11:00AM"
type input "*******"
type input "10/01/2025 12:00PM"
type input "*******"
drag, startPoint x: 291, startPoint y: 393, endPoint x: 298, endPoint y: 394, distance: 6.7
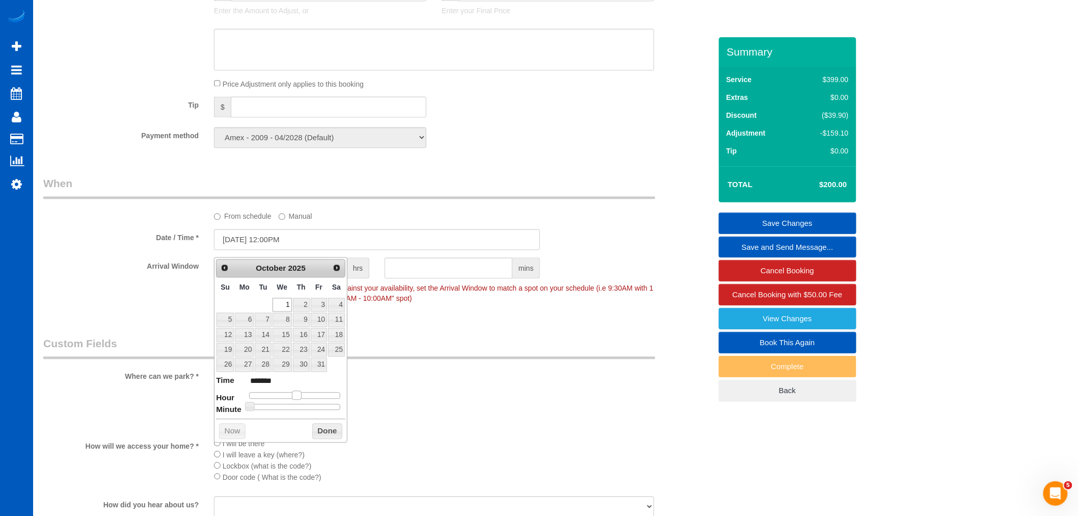
click at [298, 394] on span at bounding box center [296, 394] width 9 height 9
drag, startPoint x: 333, startPoint y: 432, endPoint x: 385, endPoint y: 392, distance: 65.4
click at [333, 433] on button "Done" at bounding box center [327, 431] width 30 height 16
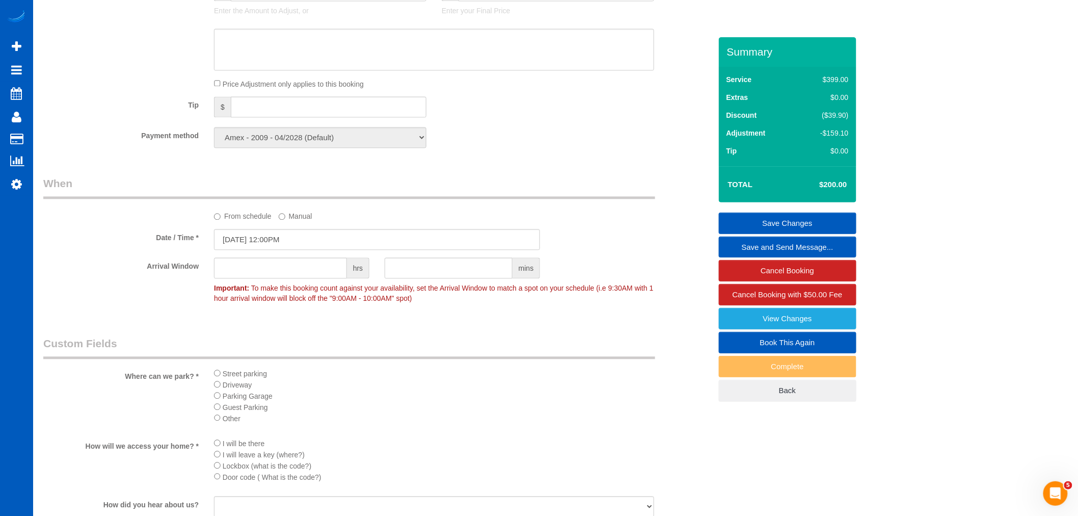
click at [770, 216] on link "Save Changes" at bounding box center [788, 222] width 138 height 21
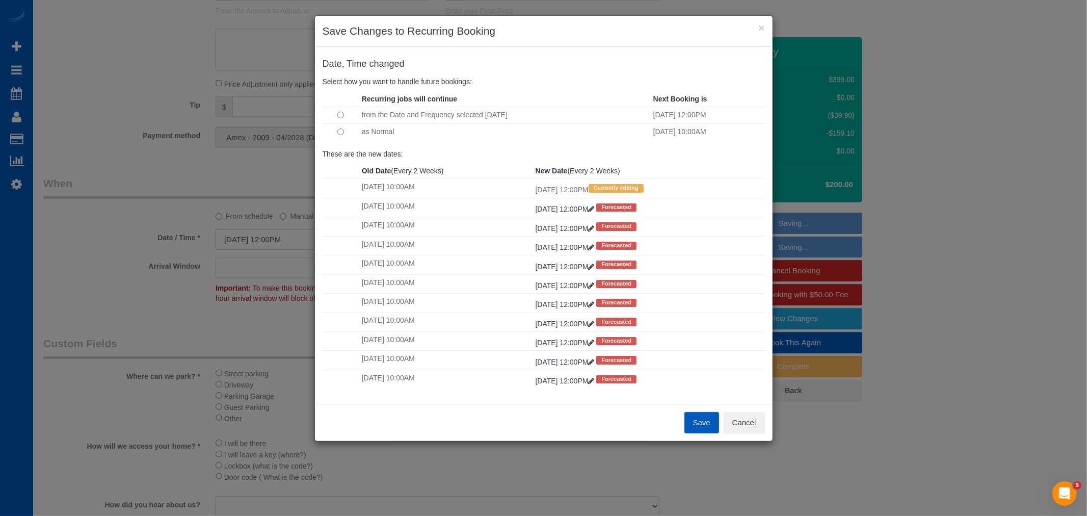
click at [342, 136] on td at bounding box center [340, 131] width 37 height 16
click at [341, 136] on td at bounding box center [340, 131] width 37 height 16
click at [697, 420] on button "Save" at bounding box center [701, 422] width 35 height 21
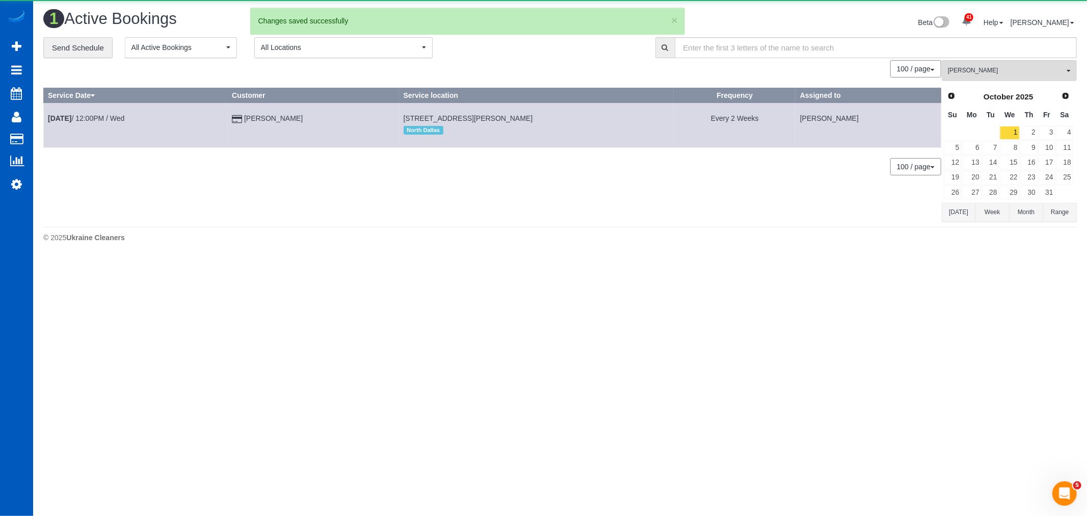
scroll to position [0, 0]
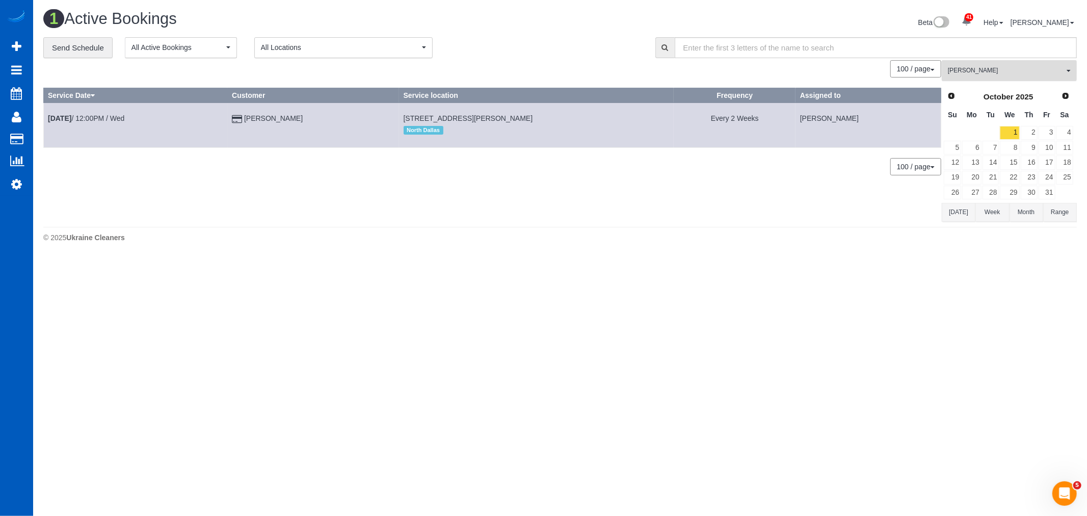
click at [985, 71] on span "[PERSON_NAME]" at bounding box center [1006, 70] width 116 height 9
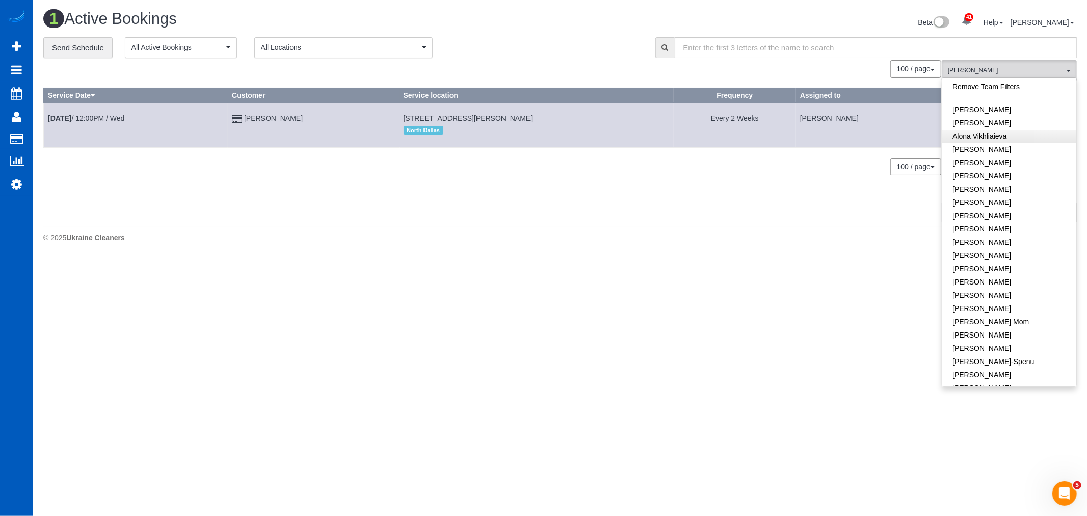
click at [1001, 86] on link "Remove Team Filters" at bounding box center [1009, 86] width 134 height 13
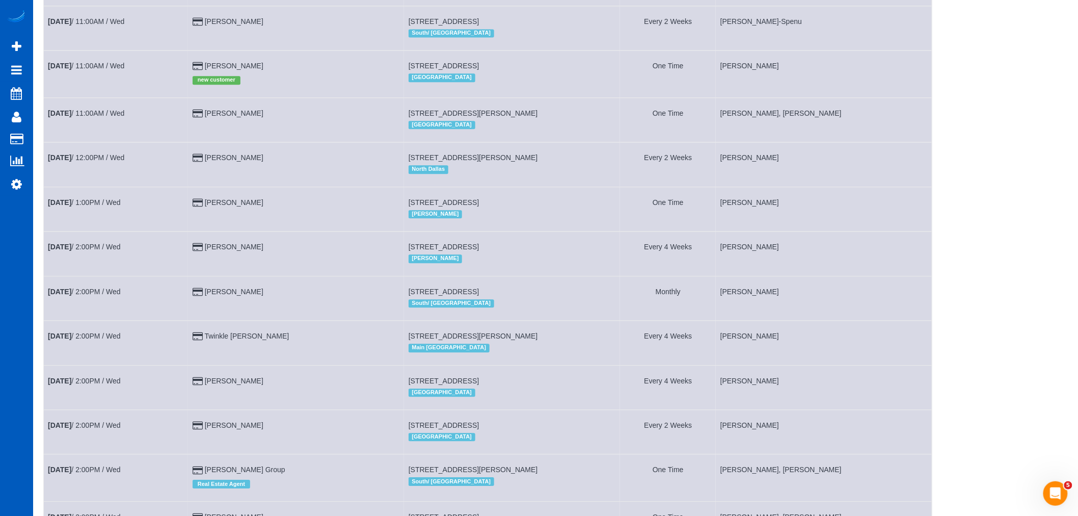
scroll to position [905, 0]
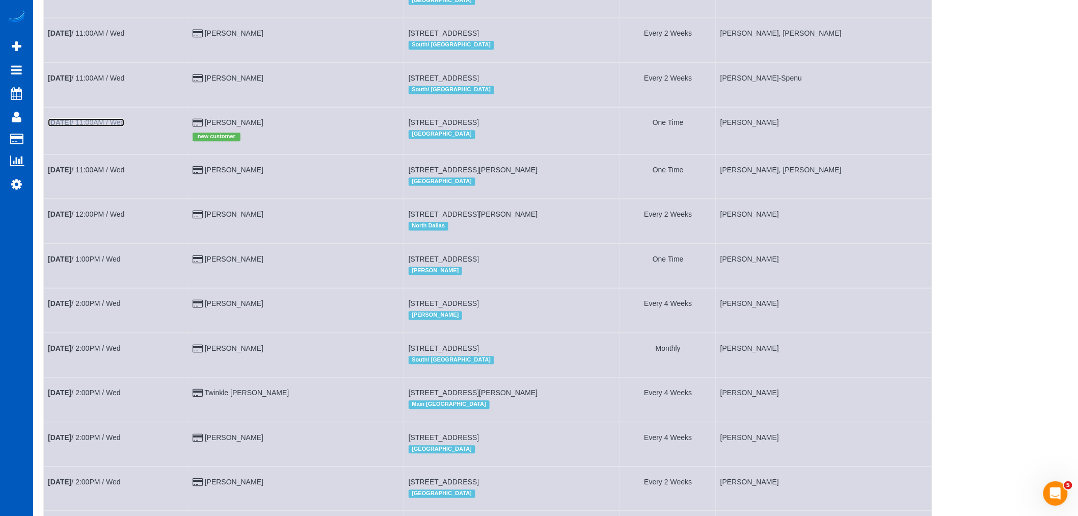
click at [74, 126] on link "Oct 1st / 11:00AM / Wed" at bounding box center [86, 122] width 76 height 8
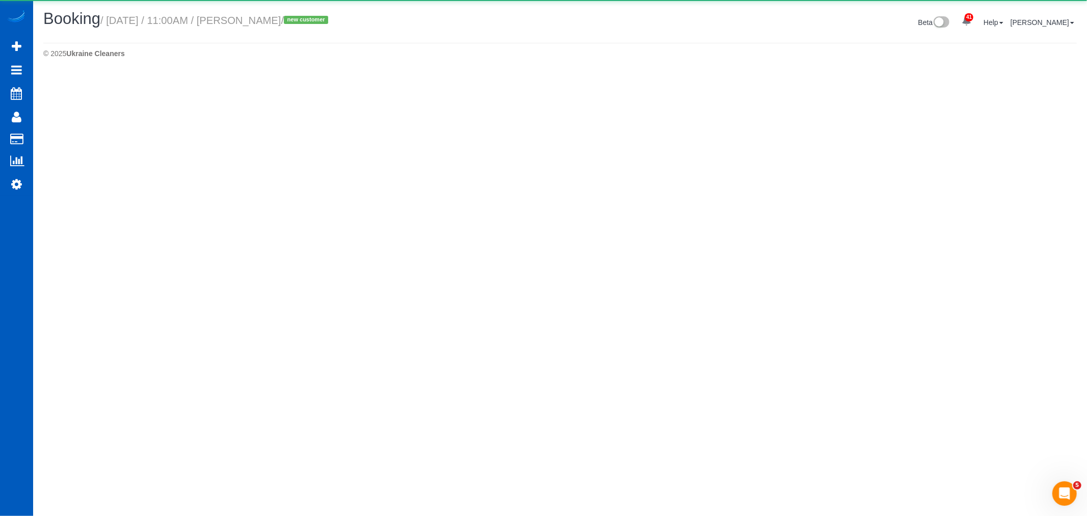
select select "WA"
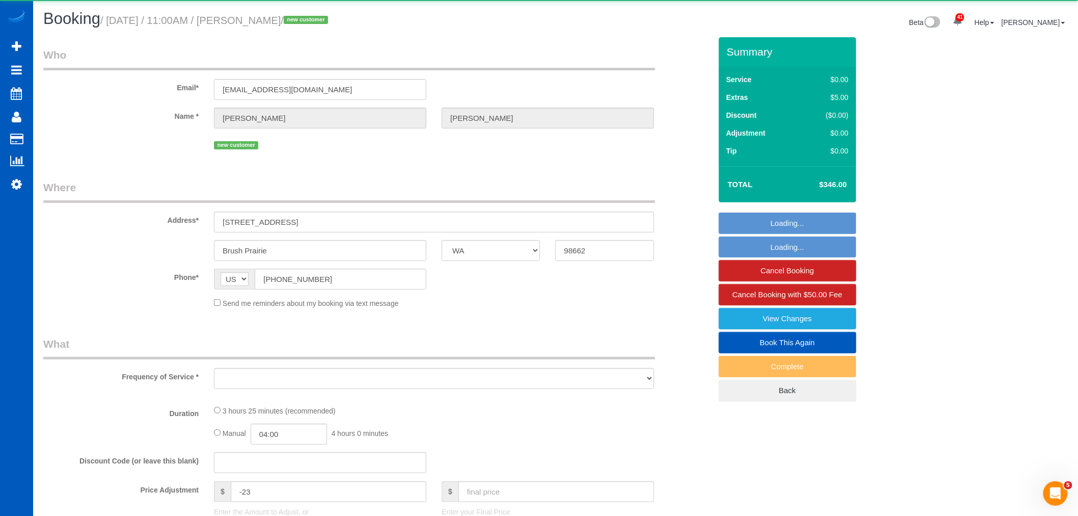
select select "object:7174"
select select "string:fspay-1c608f02-1a9e-4118-8651-efbb17ea2e87"
select select "199"
select select "2"
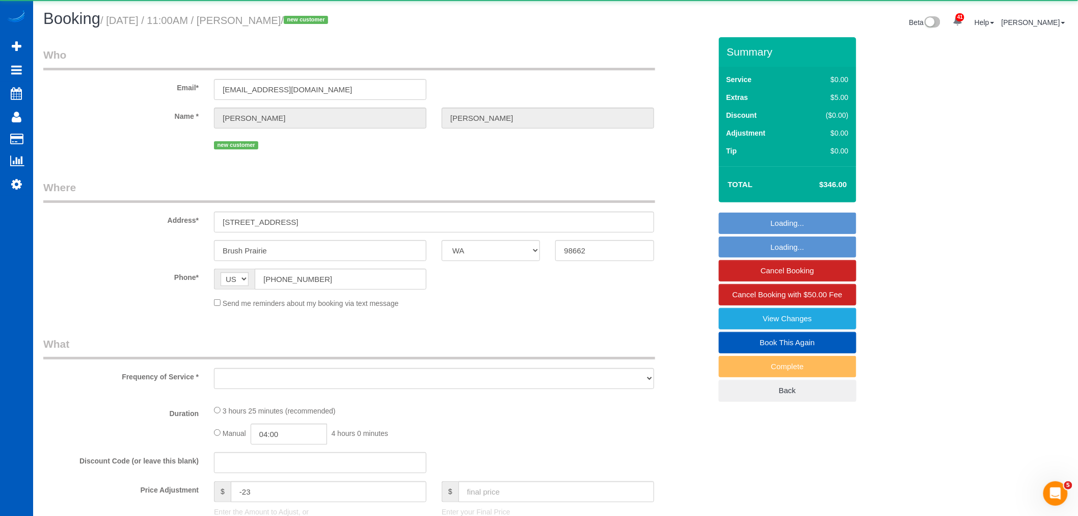
select select "spot28"
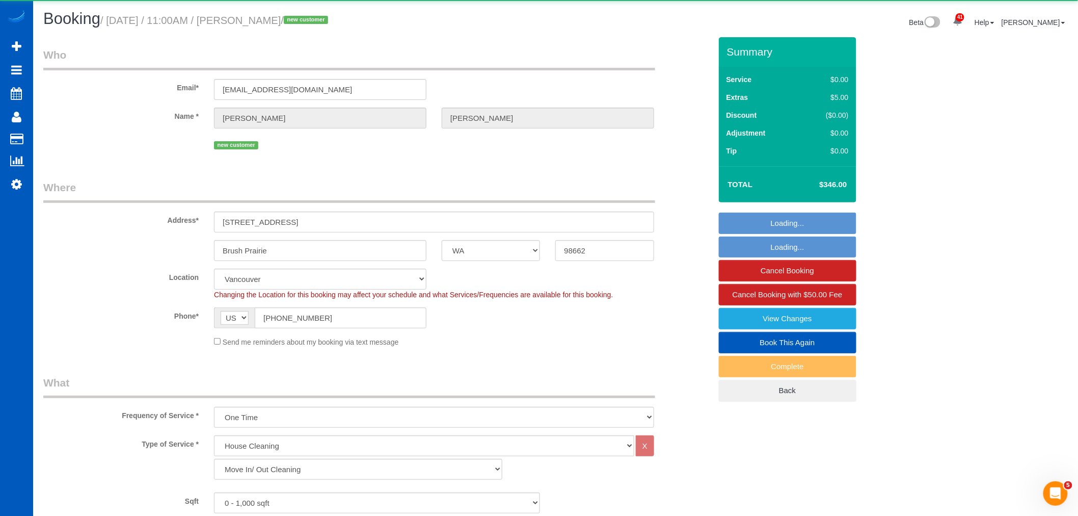
select select "object:7479"
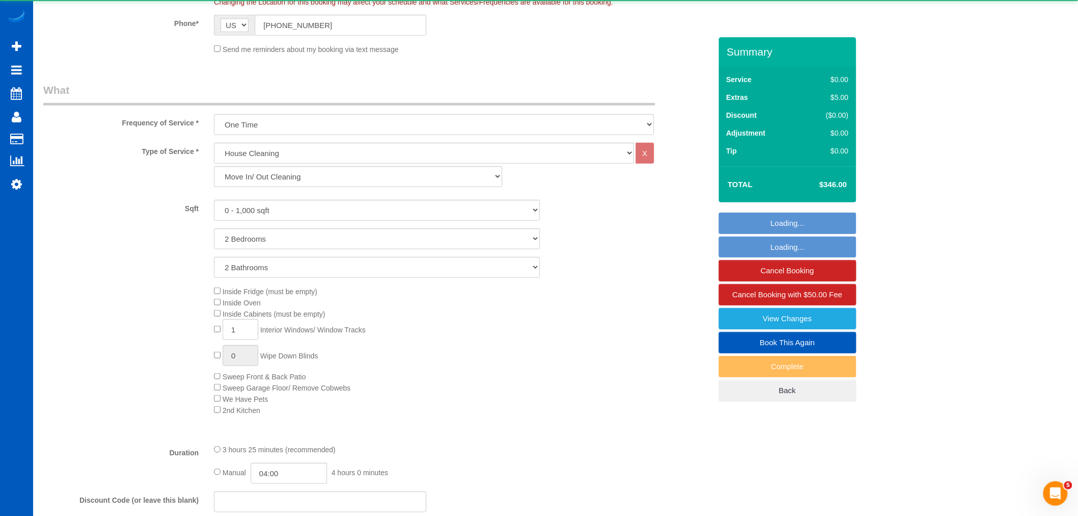
select select "2"
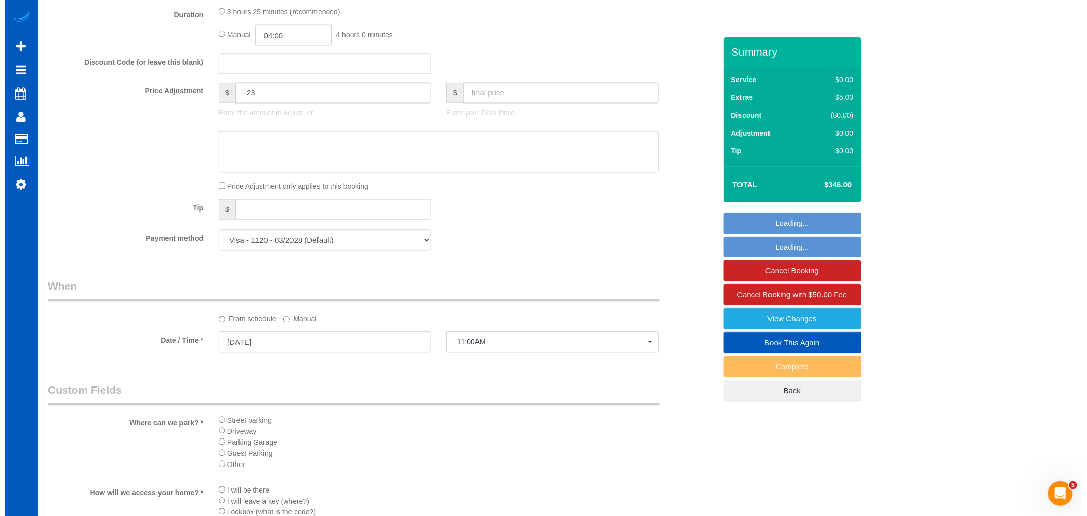
scroll to position [736, 0]
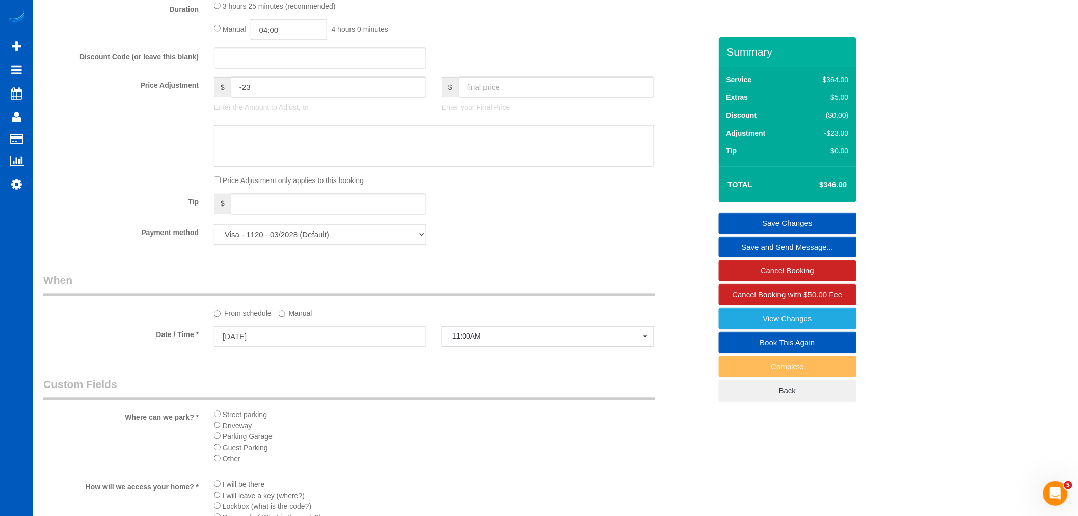
drag, startPoint x: 287, startPoint y: 263, endPoint x: 286, endPoint y: 256, distance: 7.2
click at [286, 259] on div "Who Email* davemichaelsen@yahoo.com Name * Dave Michaelsen new customer Where A…" at bounding box center [377, 133] width 683 height 1663
click at [285, 245] on select "Visa - 1120 - 03/2028 (Default) Add Credit Card ─────────────── Cash Check Payp…" at bounding box center [320, 234] width 212 height 21
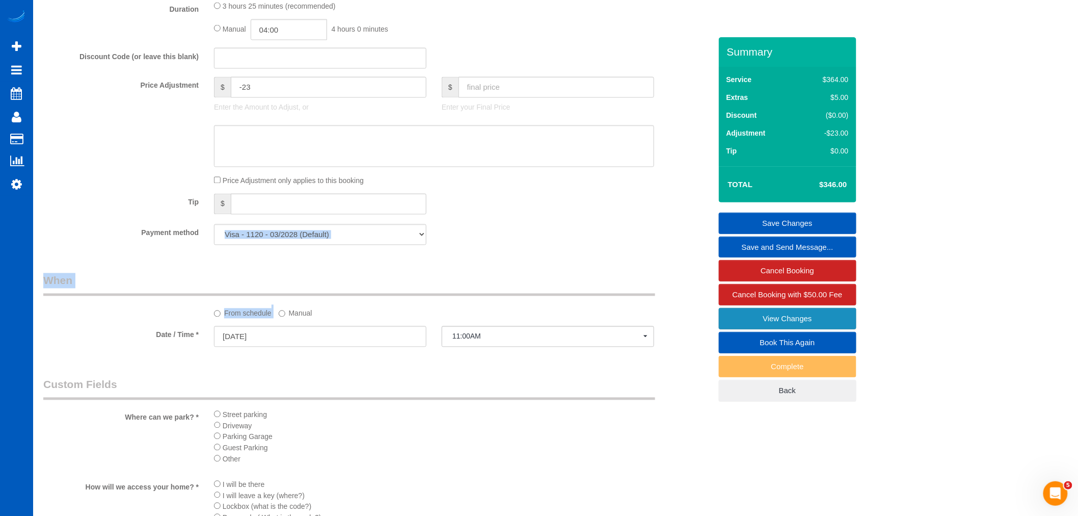
click at [759, 314] on link "View Changes" at bounding box center [788, 318] width 138 height 21
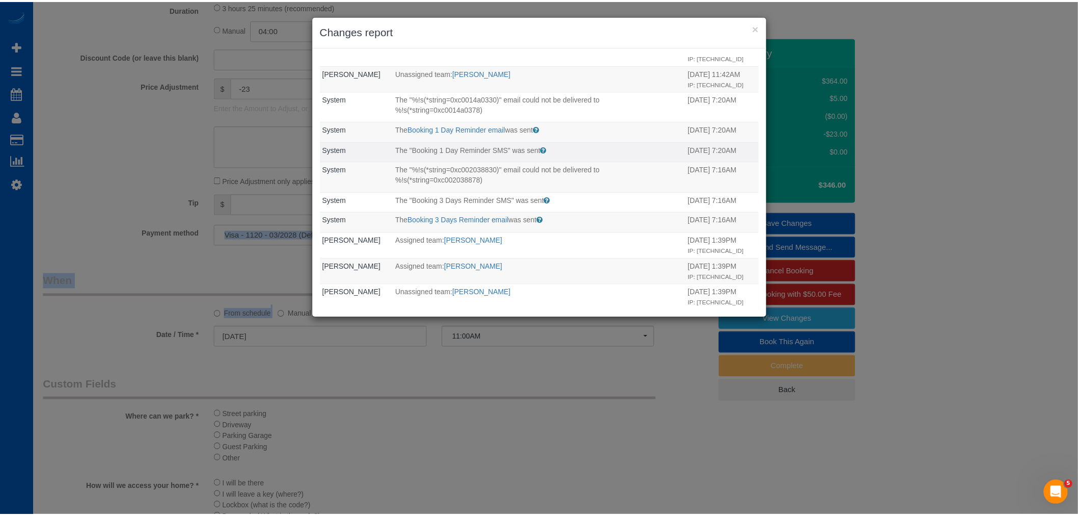
scroll to position [0, 0]
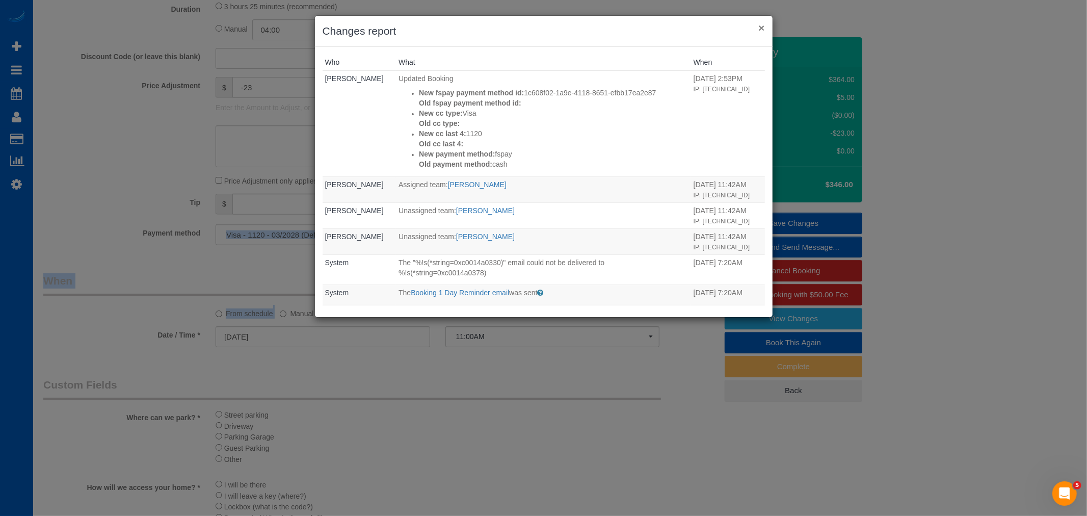
click at [760, 24] on button "×" at bounding box center [761, 27] width 6 height 11
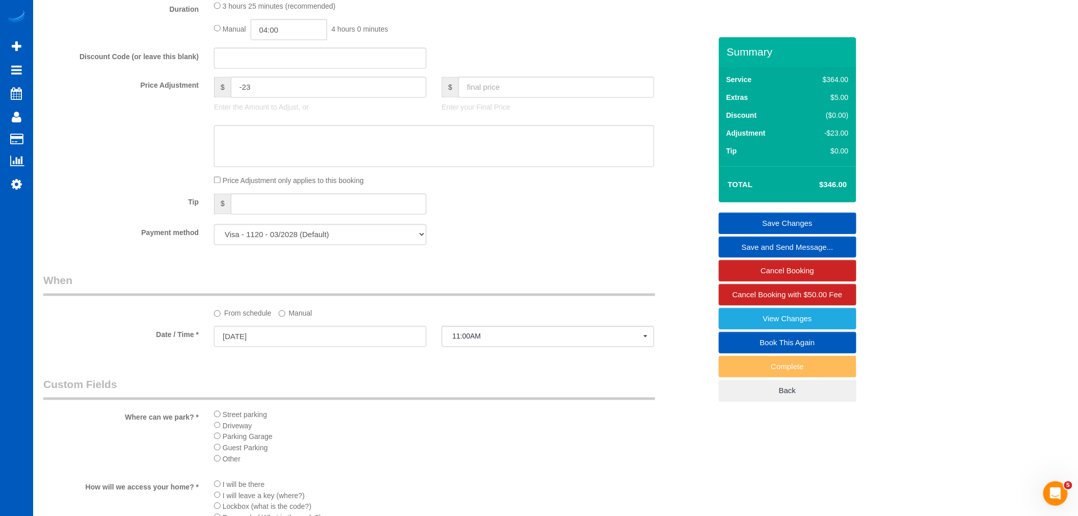
click at [510, 390] on legend "Custom Fields" at bounding box center [349, 388] width 612 height 23
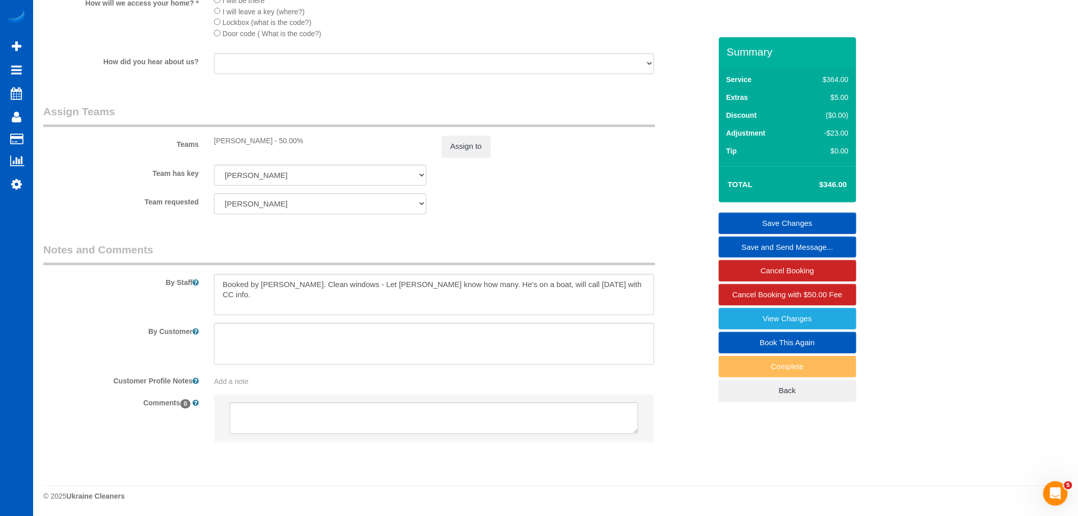
scroll to position [1236, 0]
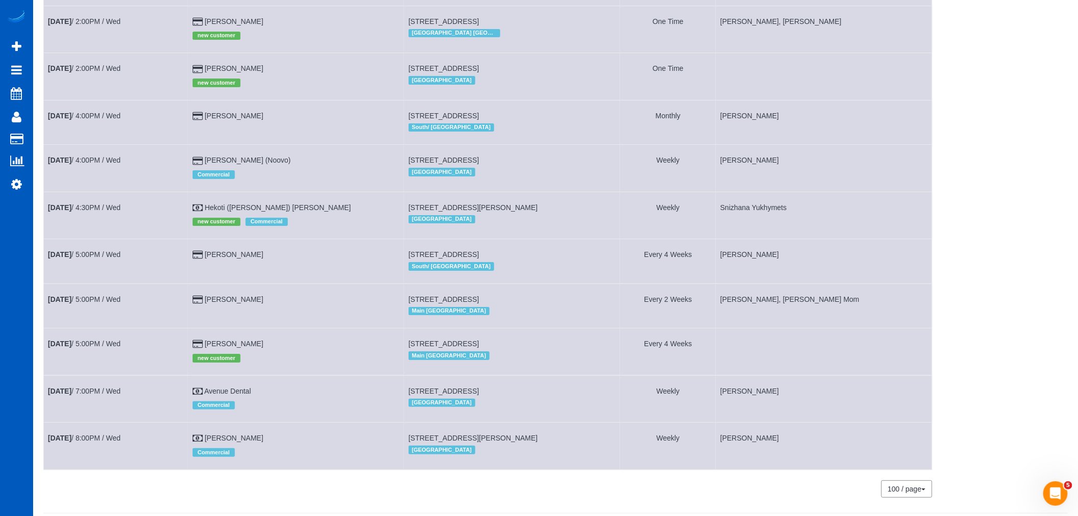
scroll to position [1521, 0]
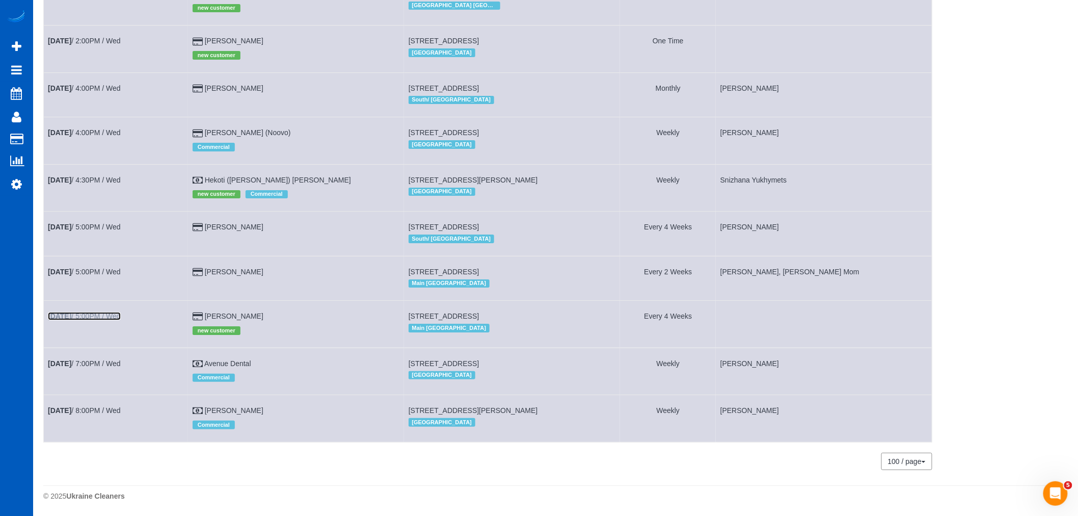
click at [90, 312] on link "Oct 1st / 5:00PM / Wed" at bounding box center [84, 316] width 73 height 8
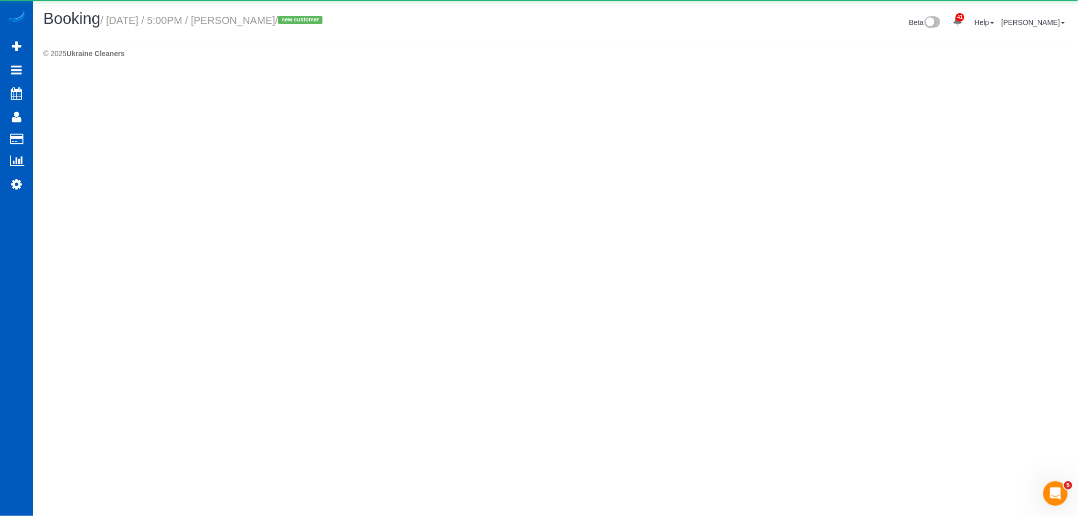
select select "WA"
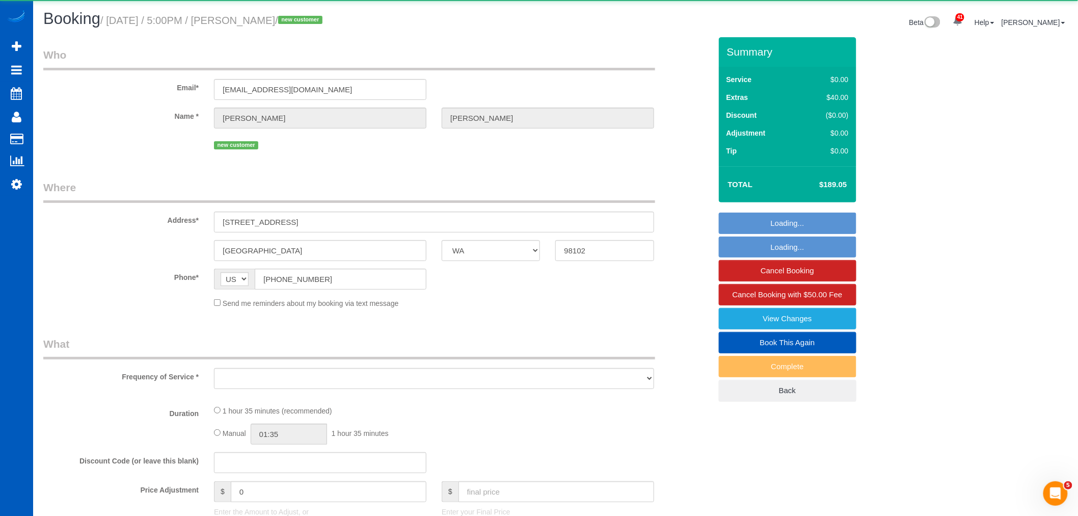
select select "object:9216"
select select "199"
select select "number:8"
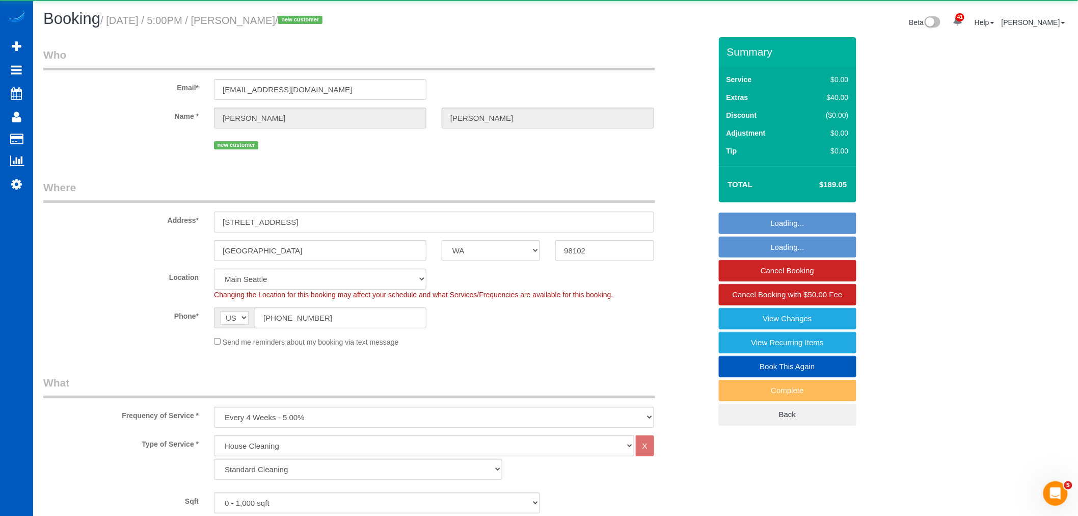
select select "object:9401"
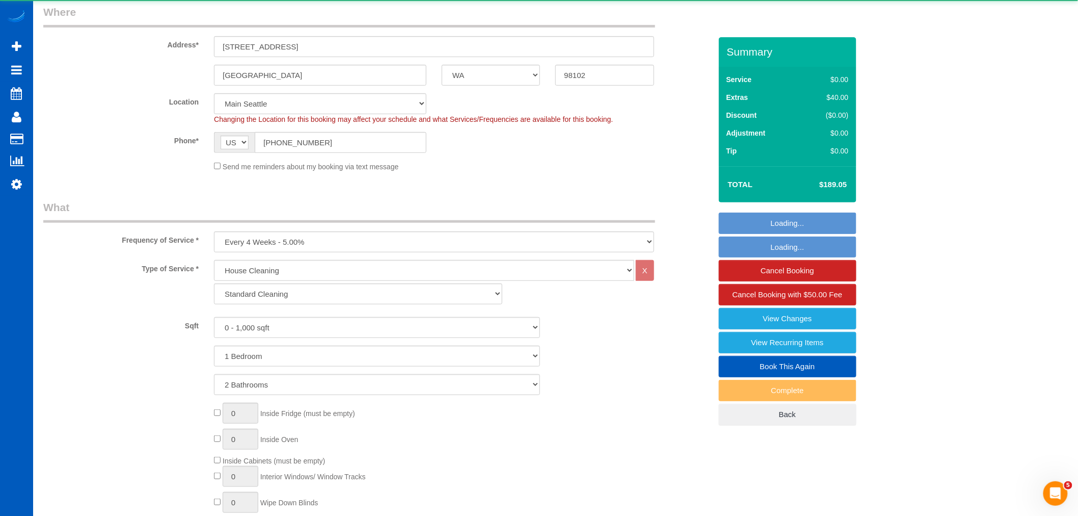
select select "spot43"
select select "2"
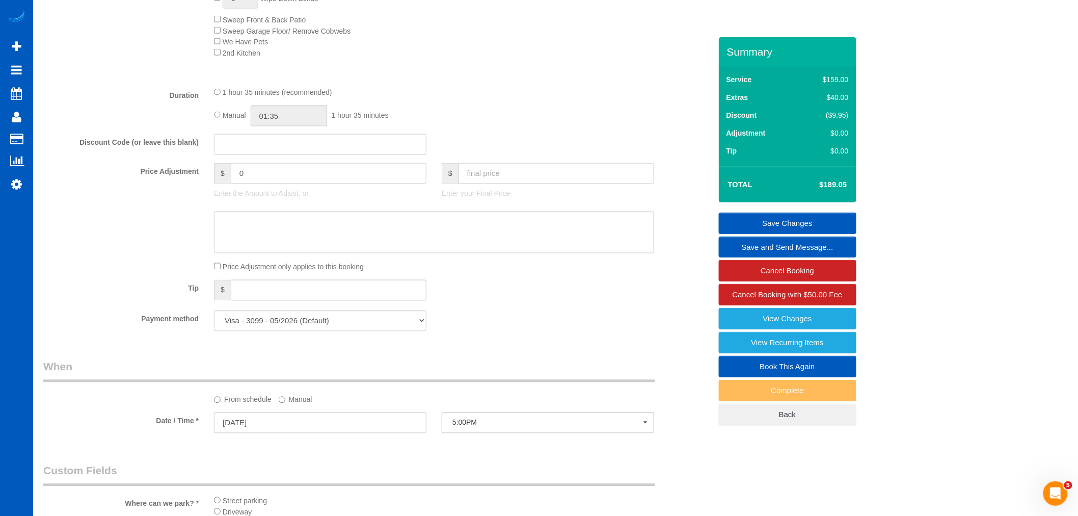
scroll to position [905, 0]
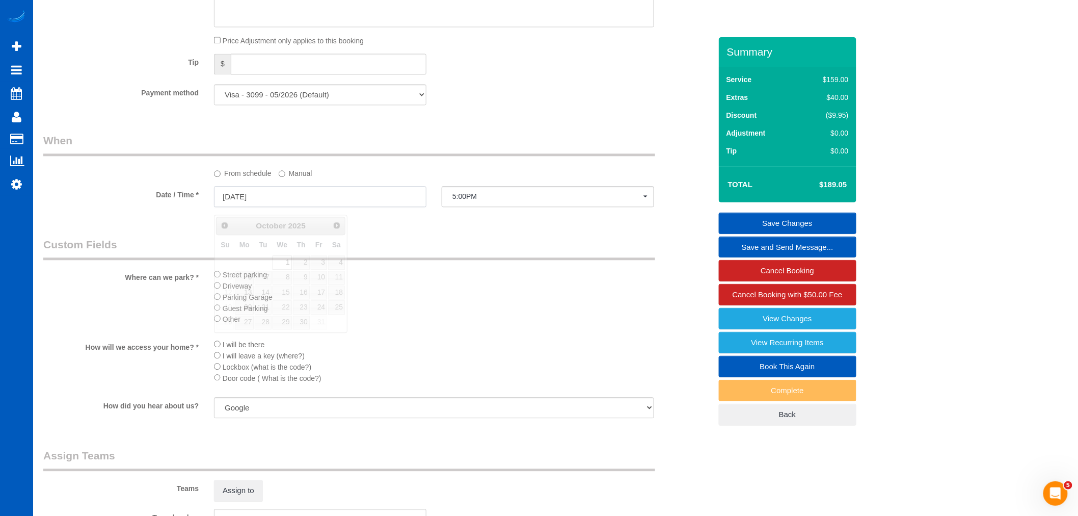
click at [245, 207] on input "10/01/2025" at bounding box center [320, 196] width 212 height 21
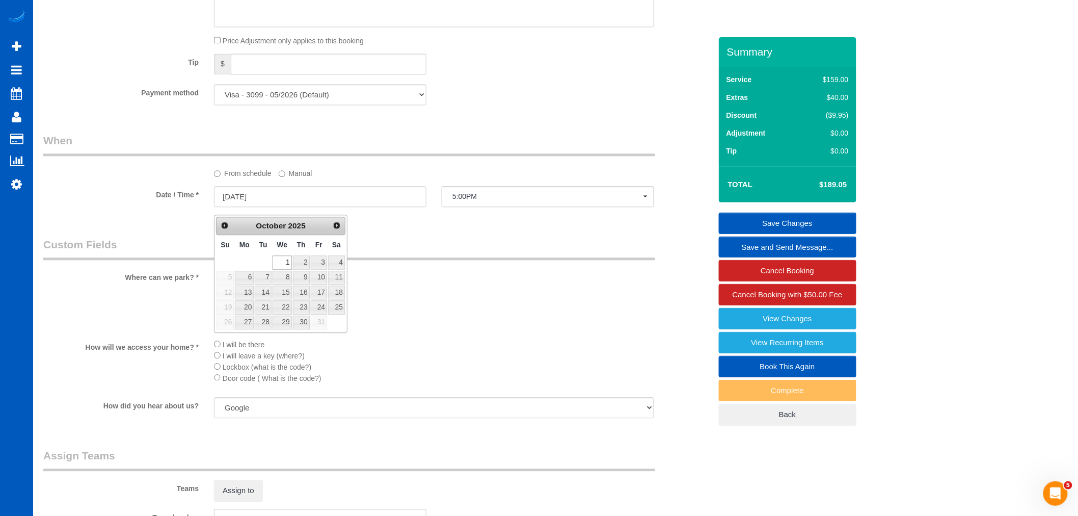
click at [294, 175] on label "Manual" at bounding box center [296, 172] width 34 height 14
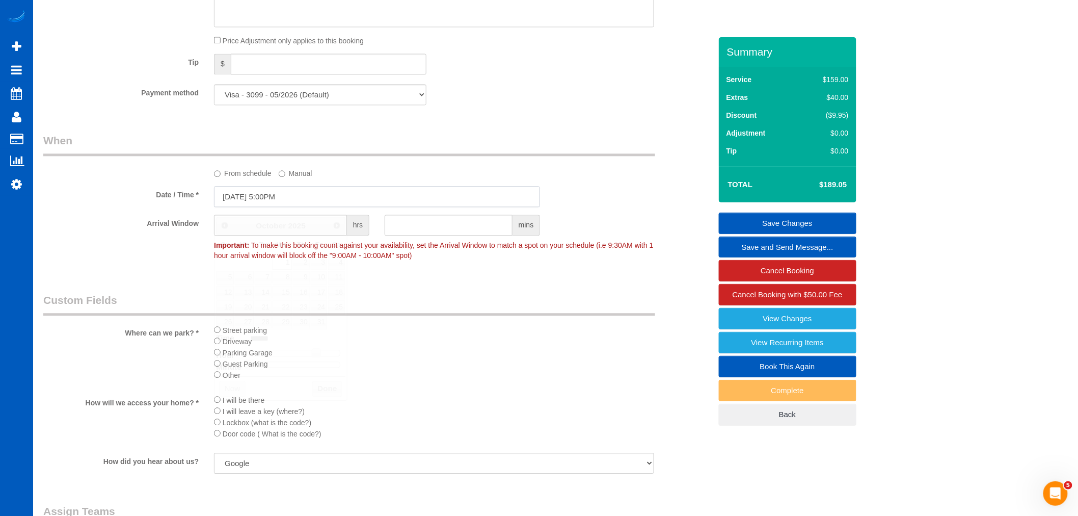
click at [282, 201] on input "10/01/2025 5:00PM" at bounding box center [377, 196] width 326 height 21
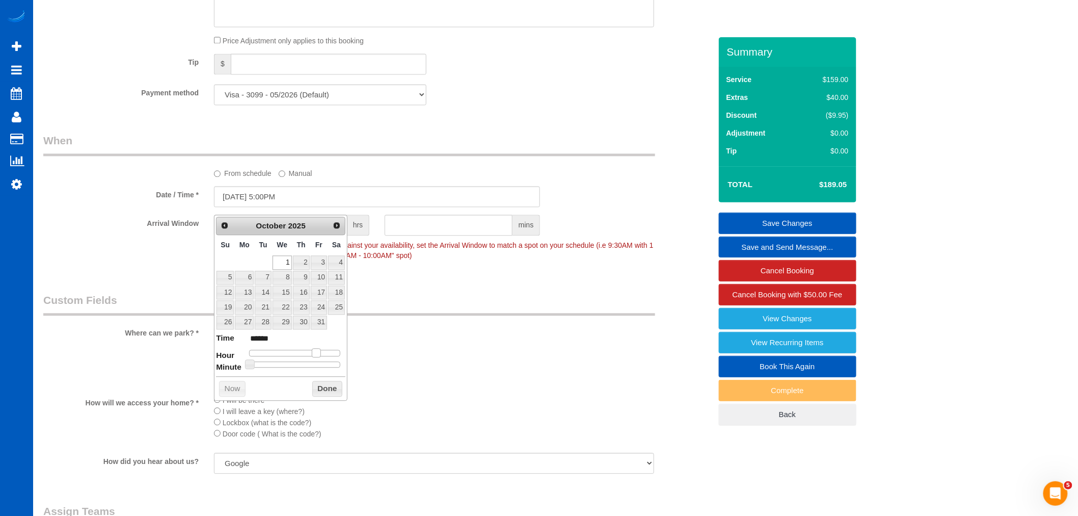
type input "10/01/2025 4:00PM"
type input "******"
type input "10/01/2025 3:00PM"
type input "******"
type input "10/01/2025 2:00PM"
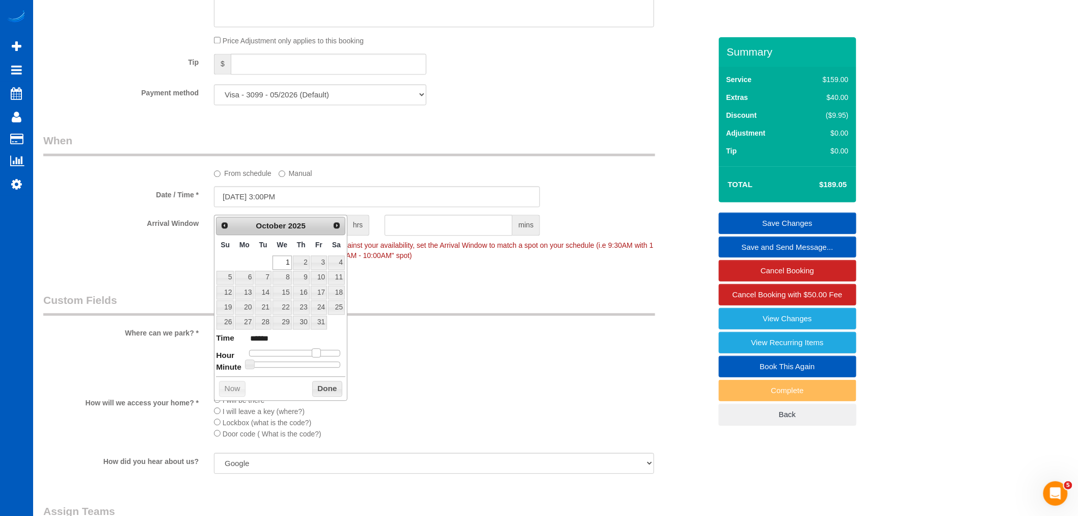
type input "******"
type input "10/01/2025 1:00PM"
type input "******"
type input "10/01/2025 12:00PM"
type input "*******"
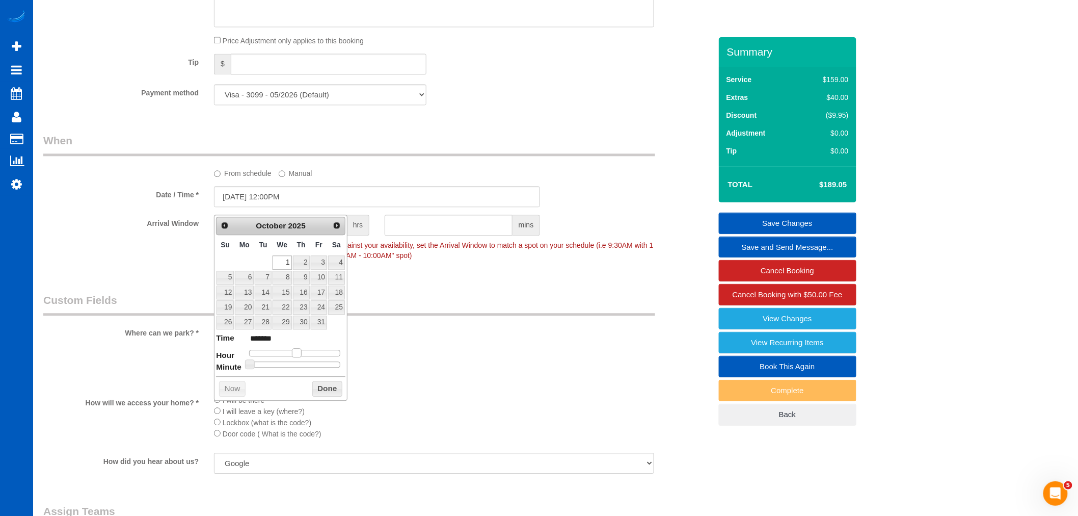
type input "10/01/2025 1:00PM"
type input "******"
type input "10/01/2025 2:00PM"
type input "******"
type input "10/01/2025 3:00PM"
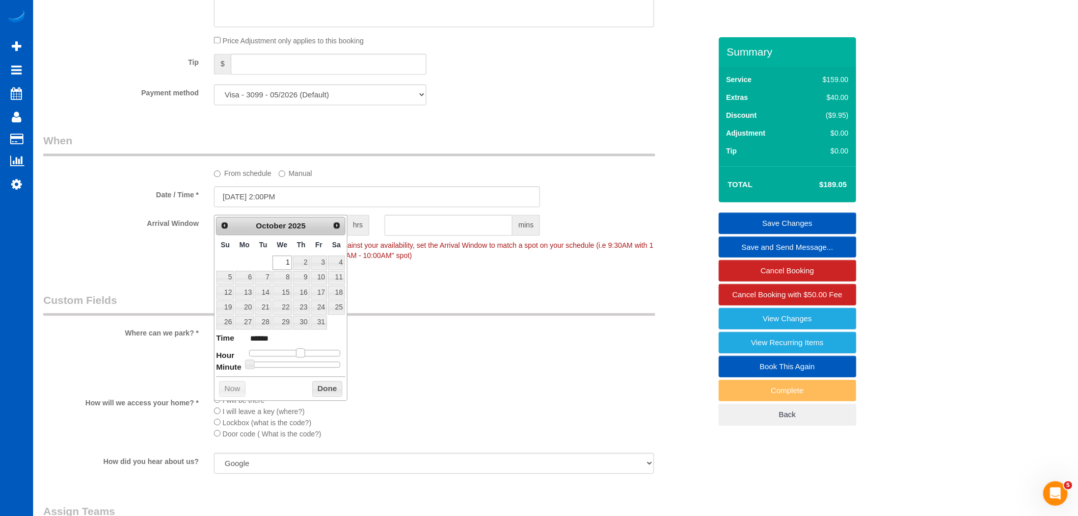
type input "******"
type input "10/01/2025 2:00PM"
type input "******"
drag, startPoint x: 314, startPoint y: 352, endPoint x: 305, endPoint y: 354, distance: 9.5
click at [305, 354] on span at bounding box center [304, 352] width 9 height 9
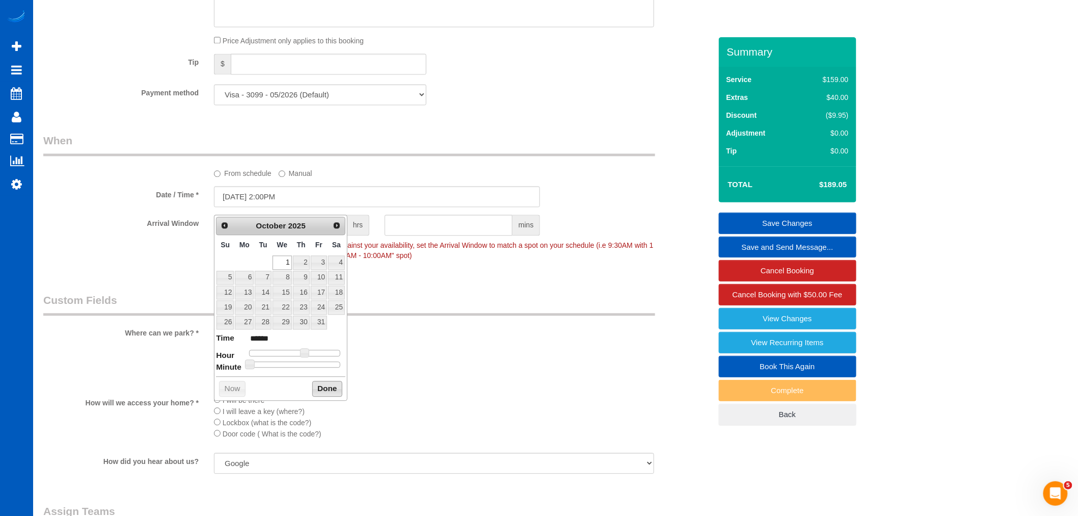
drag, startPoint x: 322, startPoint y: 384, endPoint x: 373, endPoint y: 274, distance: 121.3
click at [320, 383] on button "Done" at bounding box center [327, 389] width 30 height 16
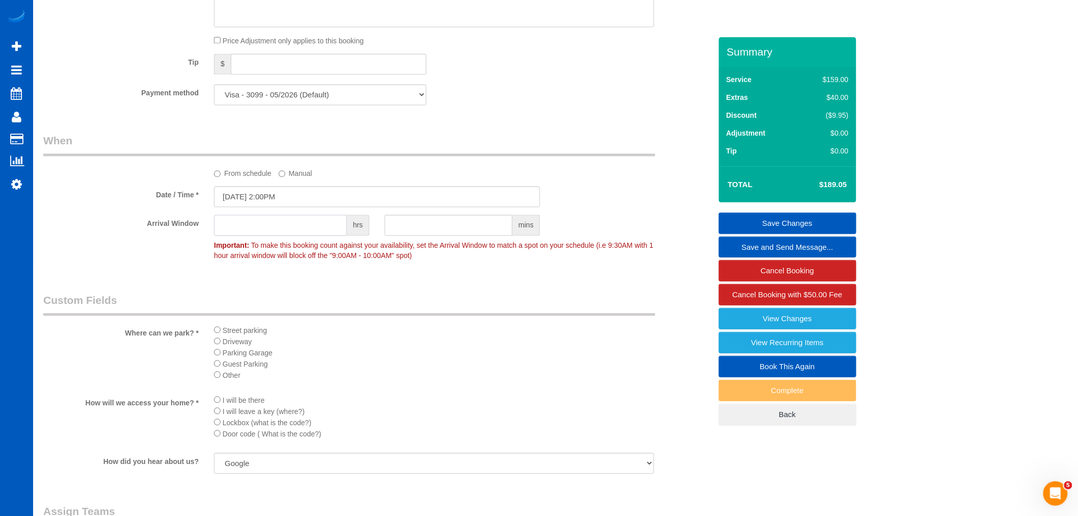
click at [322, 233] on input "text" at bounding box center [280, 224] width 133 height 21
click at [428, 233] on input "text" at bounding box center [449, 224] width 128 height 21
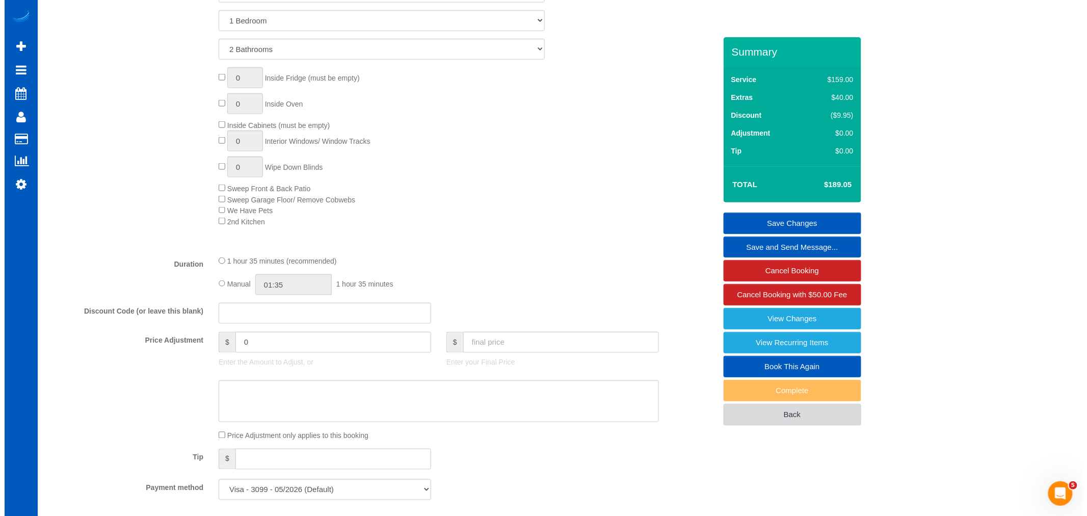
scroll to position [452, 0]
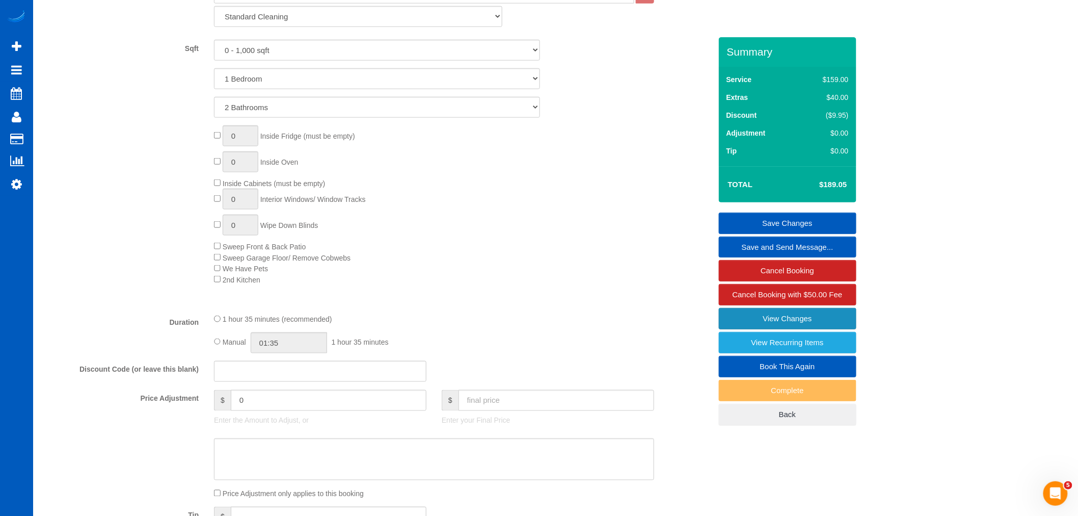
type input "30"
click at [796, 316] on link "View Changes" at bounding box center [788, 318] width 138 height 21
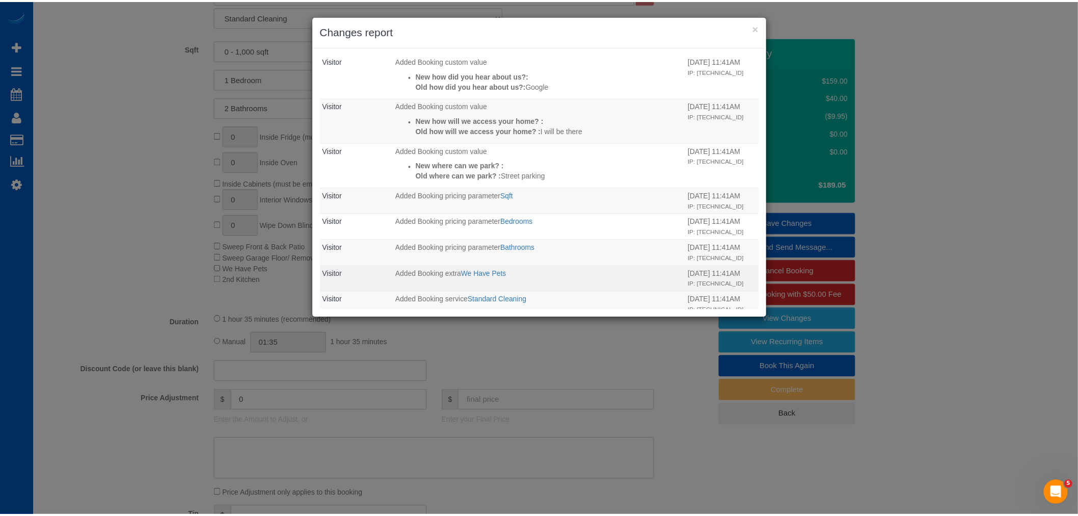
scroll to position [131, 0]
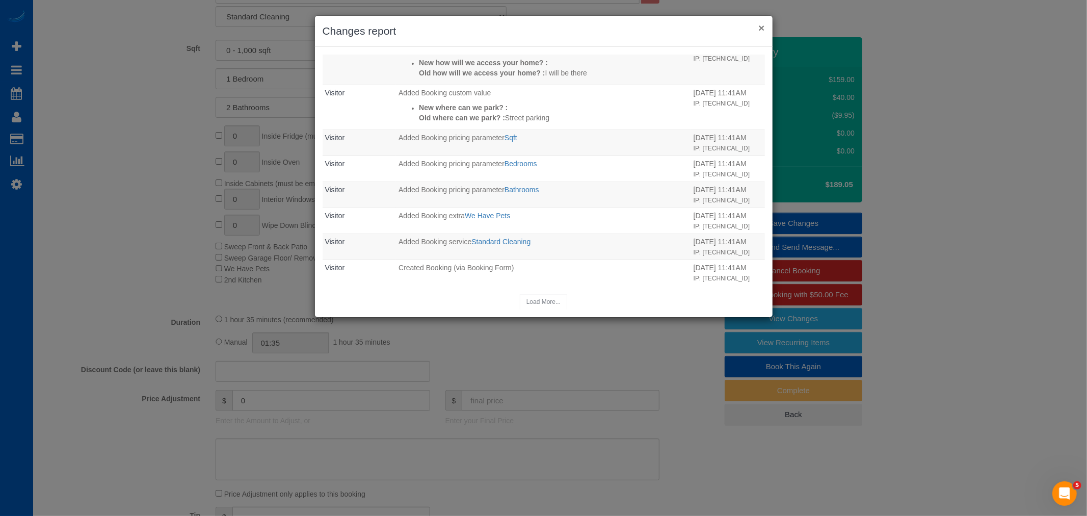
click at [764, 28] on button "×" at bounding box center [761, 27] width 6 height 11
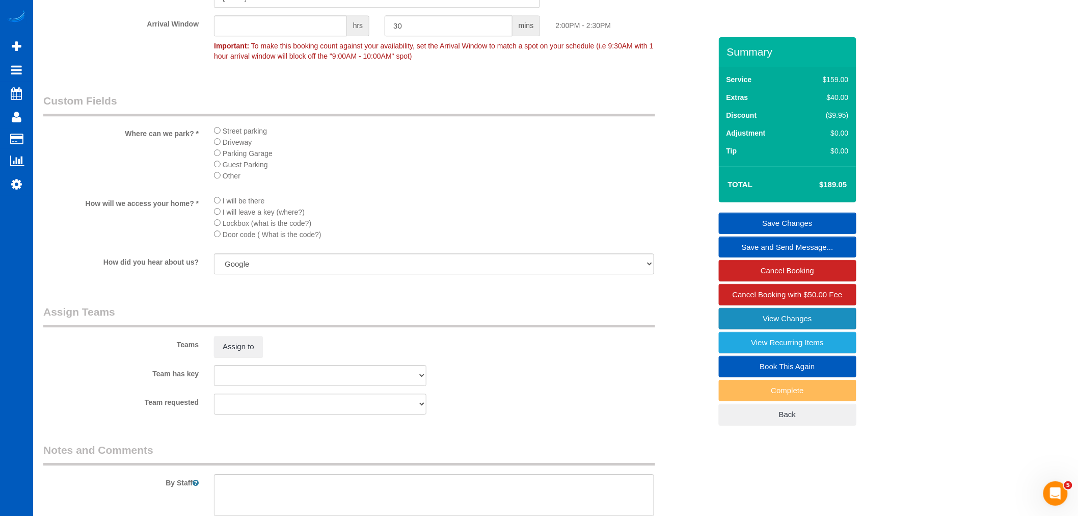
scroll to position [1132, 0]
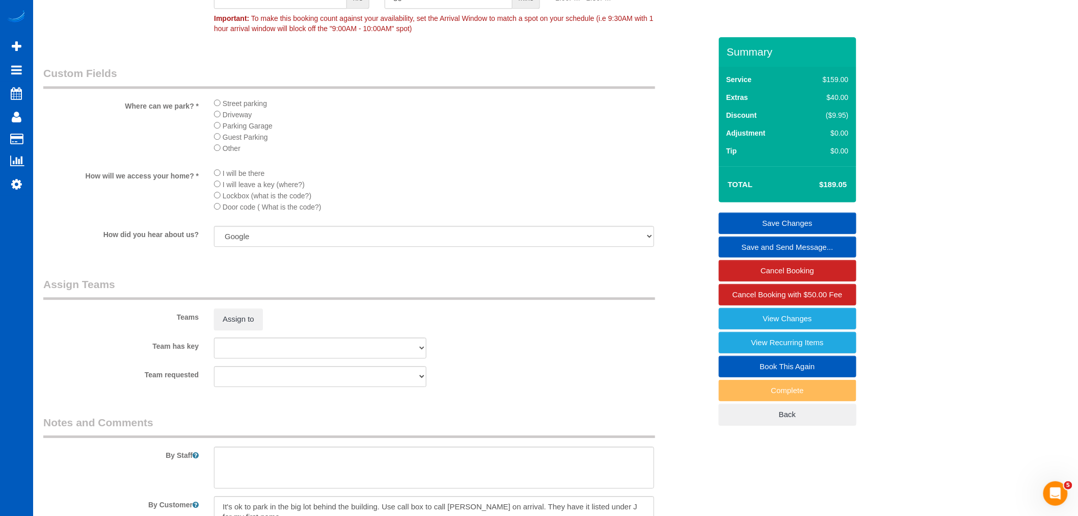
click at [247, 345] on sui-booking-teams "Teams Assign to Team has key Alona Tarasiuk Anastasiia Ionova Anna Kovalevich D…" at bounding box center [377, 332] width 668 height 110
click at [246, 330] on button "Assign to" at bounding box center [238, 318] width 49 height 21
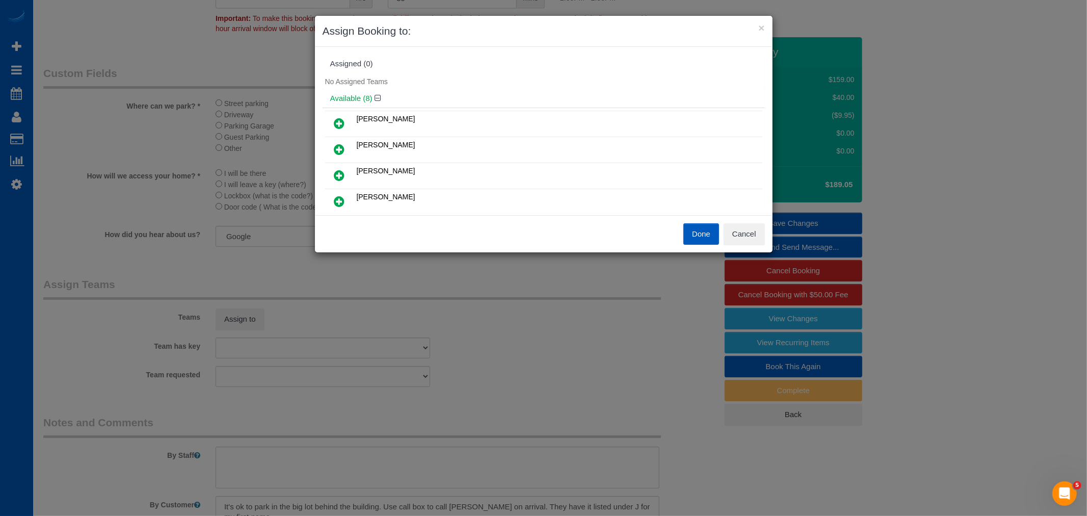
drag, startPoint x: 339, startPoint y: 172, endPoint x: 352, endPoint y: 171, distance: 12.7
click at [339, 172] on icon at bounding box center [339, 175] width 11 height 12
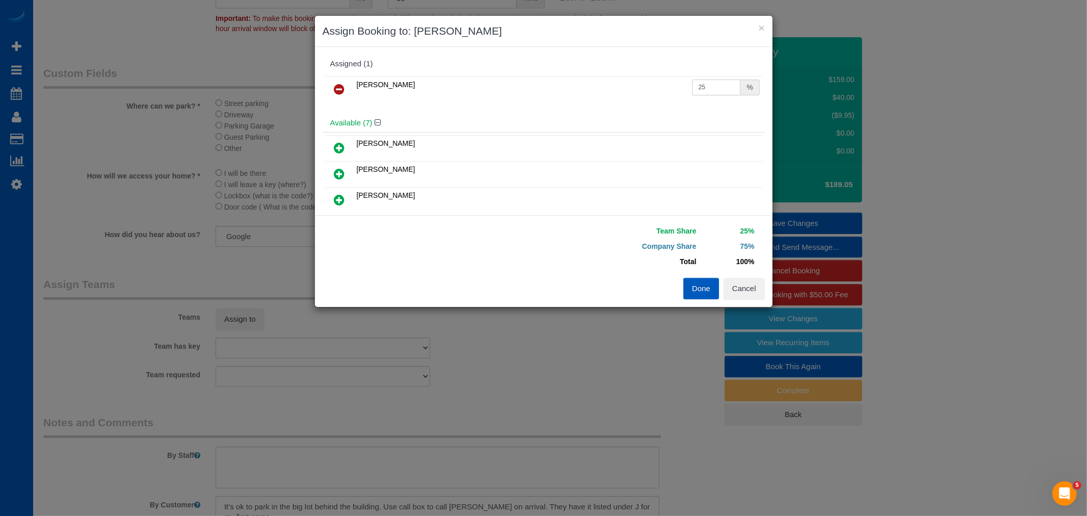
drag, startPoint x: 705, startPoint y: 83, endPoint x: 560, endPoint y: 113, distance: 147.3
click at [560, 113] on div "Assigned (1) Kateryna Polishchuk 25 % Available (7) Irina Shamrai" at bounding box center [543, 131] width 442 height 153
type input "55"
click at [688, 284] on button "Done" at bounding box center [701, 288] width 36 height 21
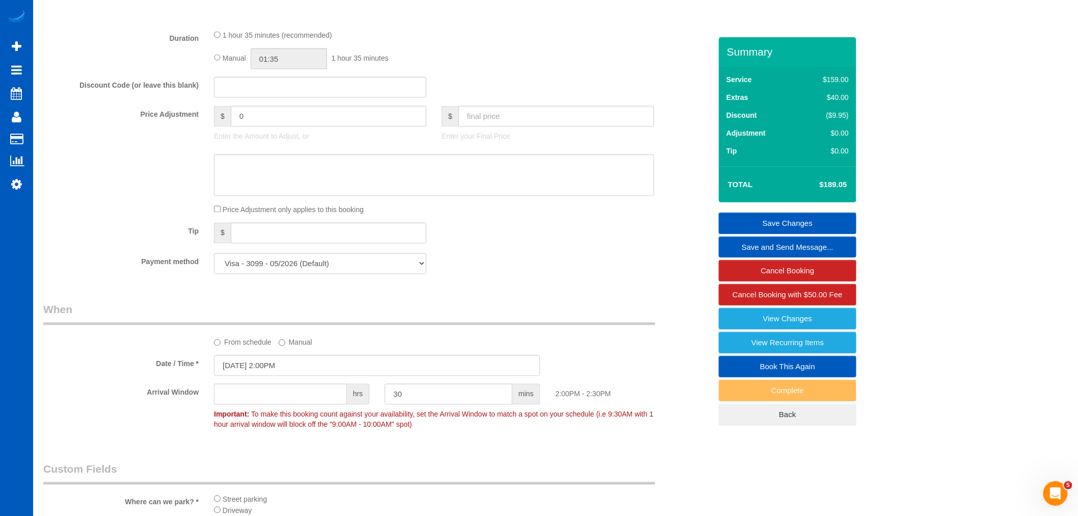
scroll to position [736, 0]
click at [252, 374] on input "10/01/2025 2:00PM" at bounding box center [377, 366] width 326 height 21
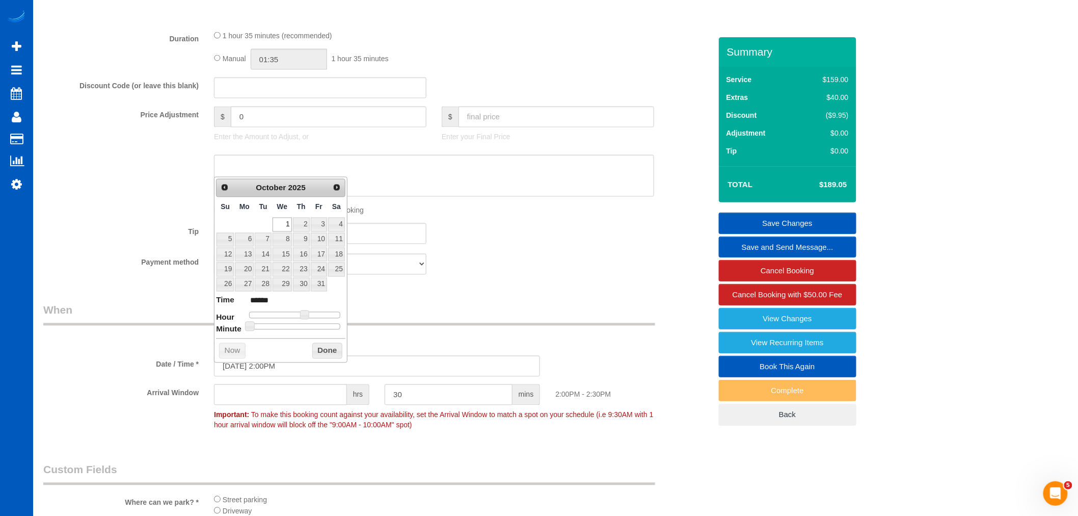
click at [332, 357] on button "Done" at bounding box center [327, 351] width 30 height 16
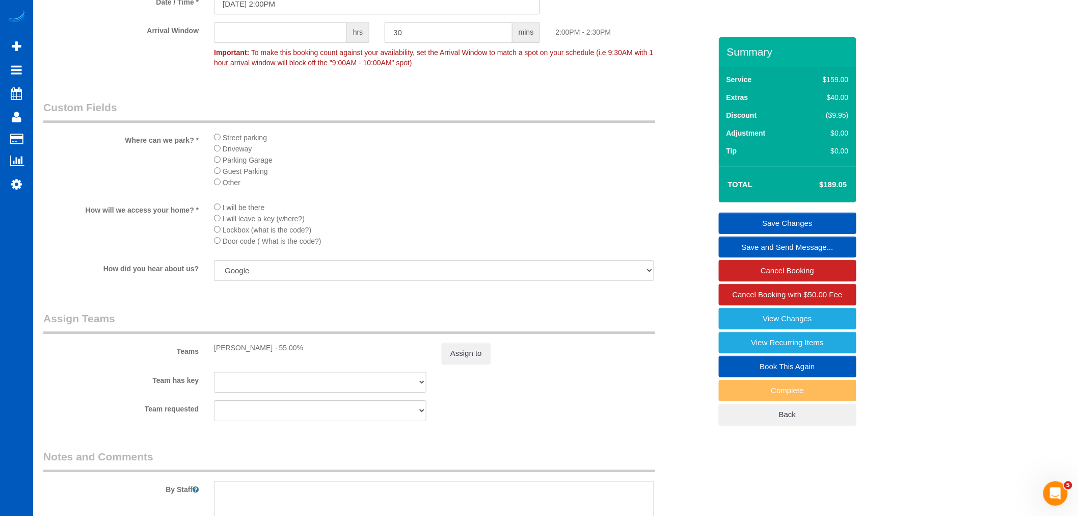
scroll to position [1094, 0]
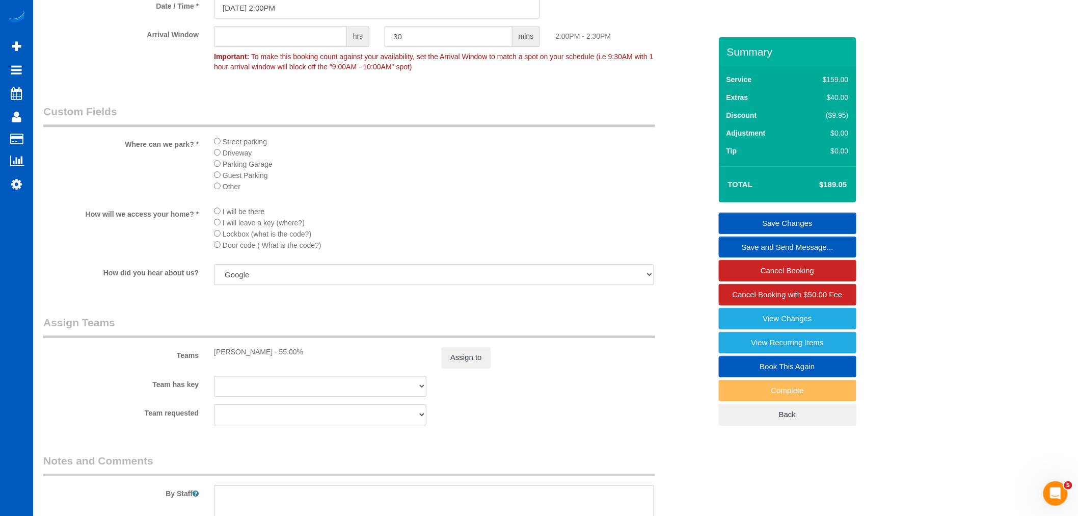
click at [818, 221] on link "Save Changes" at bounding box center [788, 222] width 138 height 21
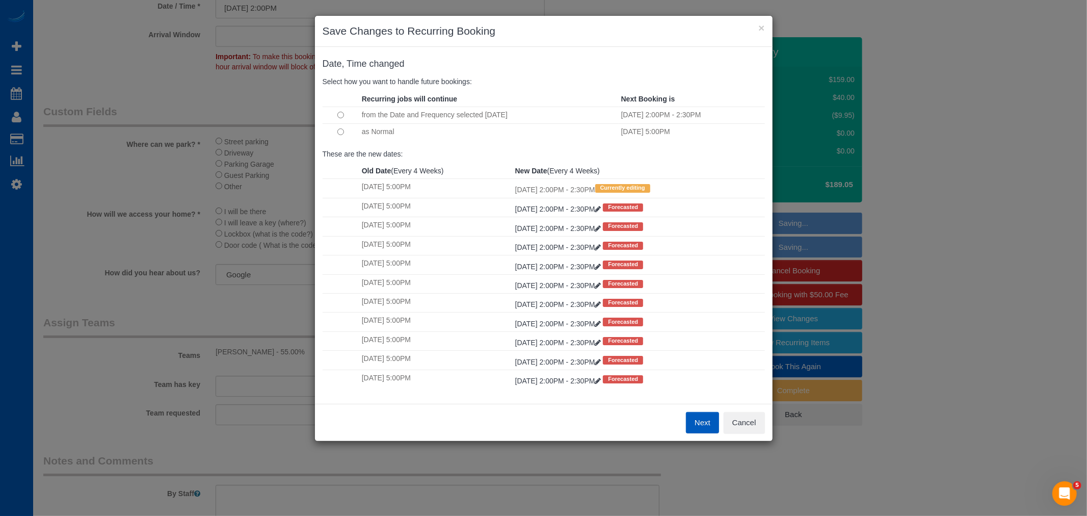
click at [691, 430] on button "Next" at bounding box center [702, 422] width 33 height 21
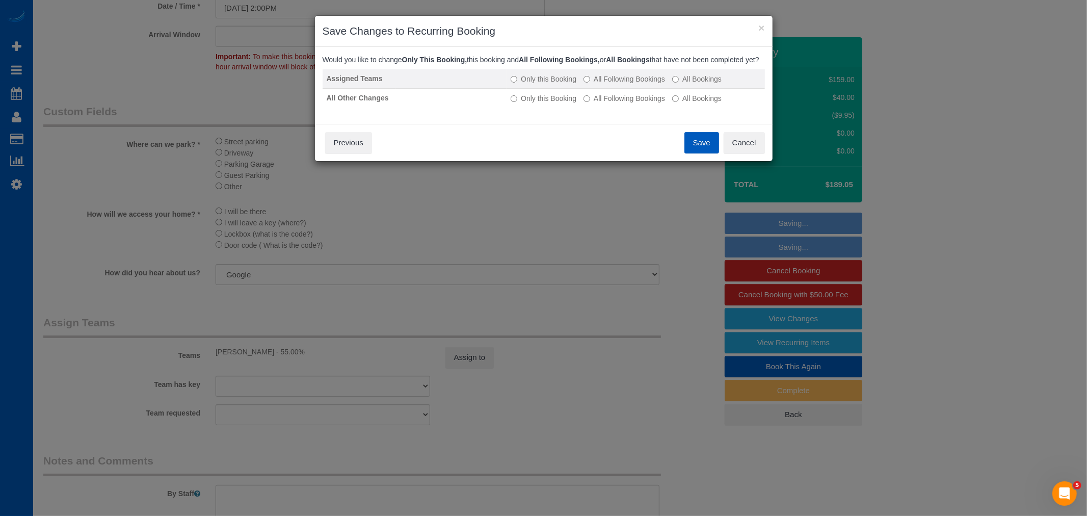
click at [616, 80] on td "Only this Booking All Following Bookings All Bookings" at bounding box center [635, 78] width 258 height 19
click at [618, 84] on label "All Following Bookings" at bounding box center [624, 79] width 82 height 10
click at [615, 103] on label "All Following Bookings" at bounding box center [624, 98] width 82 height 10
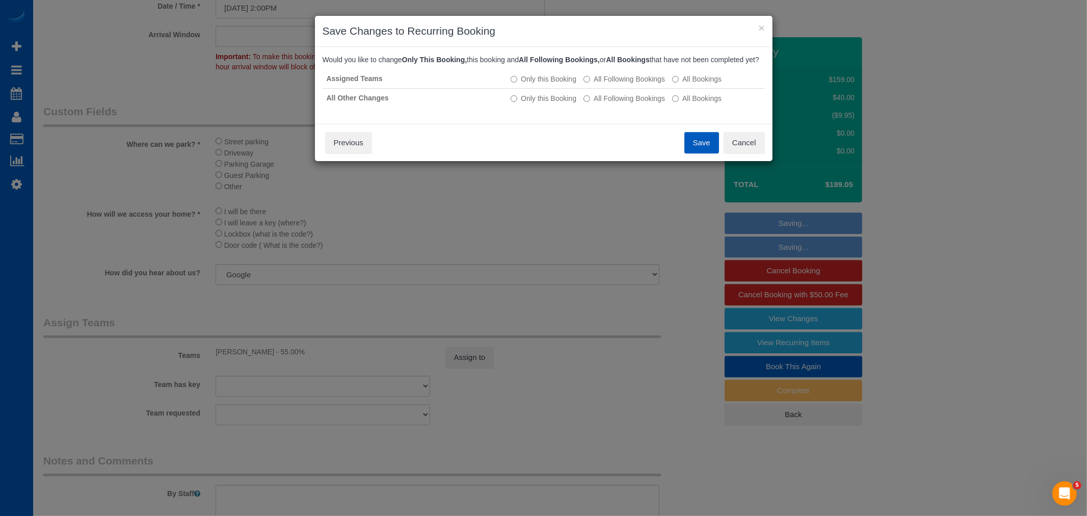
click at [704, 153] on button "Save" at bounding box center [701, 142] width 35 height 21
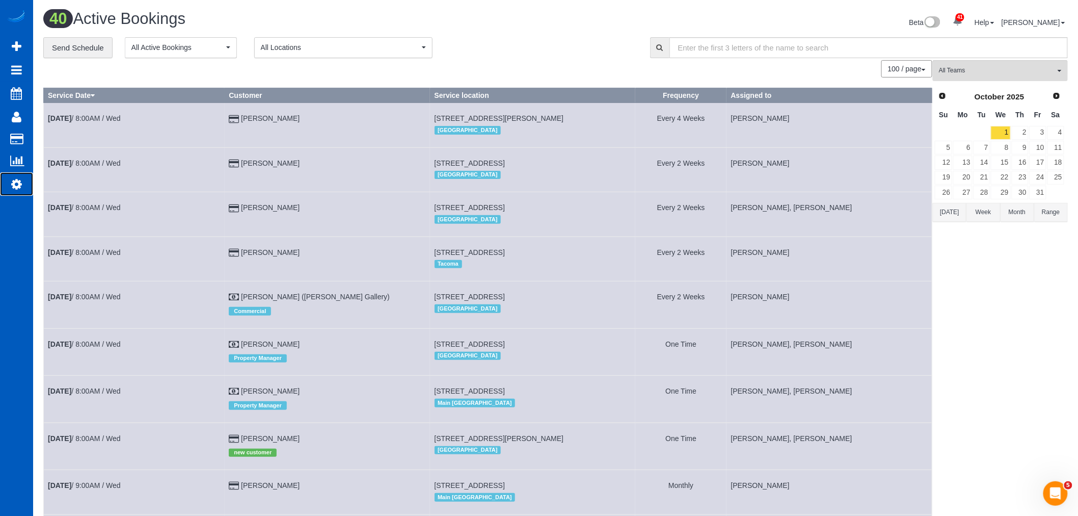
click at [13, 184] on icon at bounding box center [16, 184] width 11 height 12
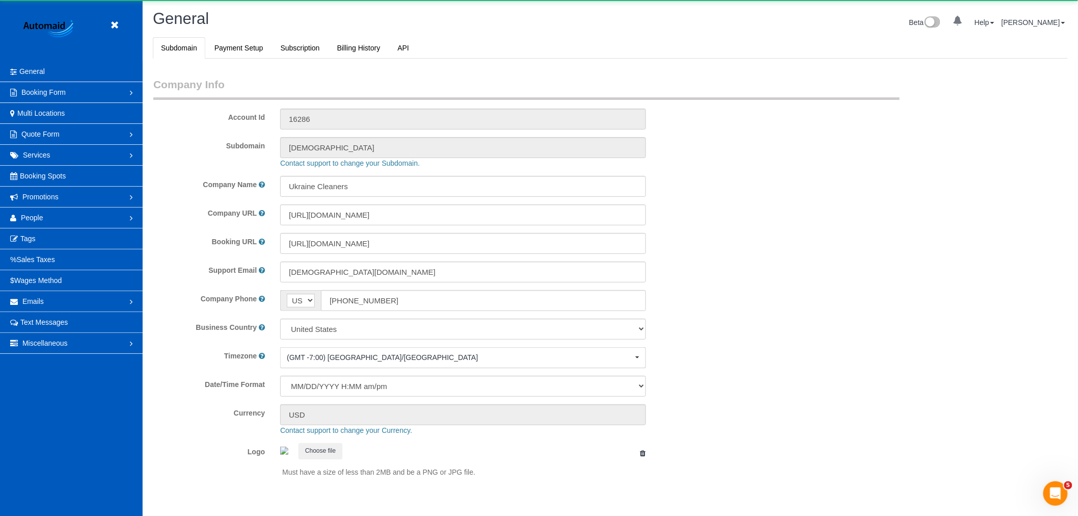
scroll to position [2227, 1078]
select select "1"
click at [40, 220] on span "People" at bounding box center [32, 217] width 22 height 8
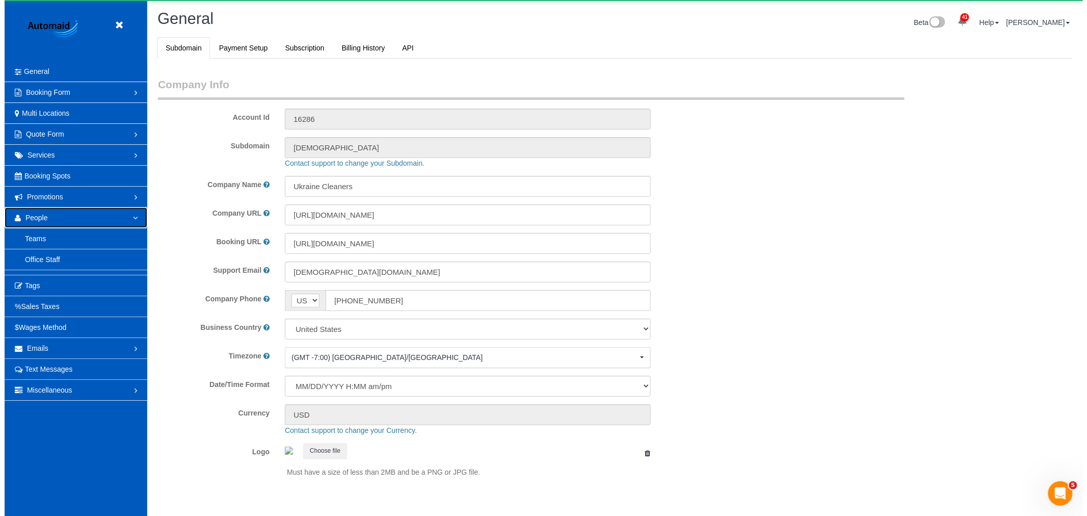
scroll to position [0, 0]
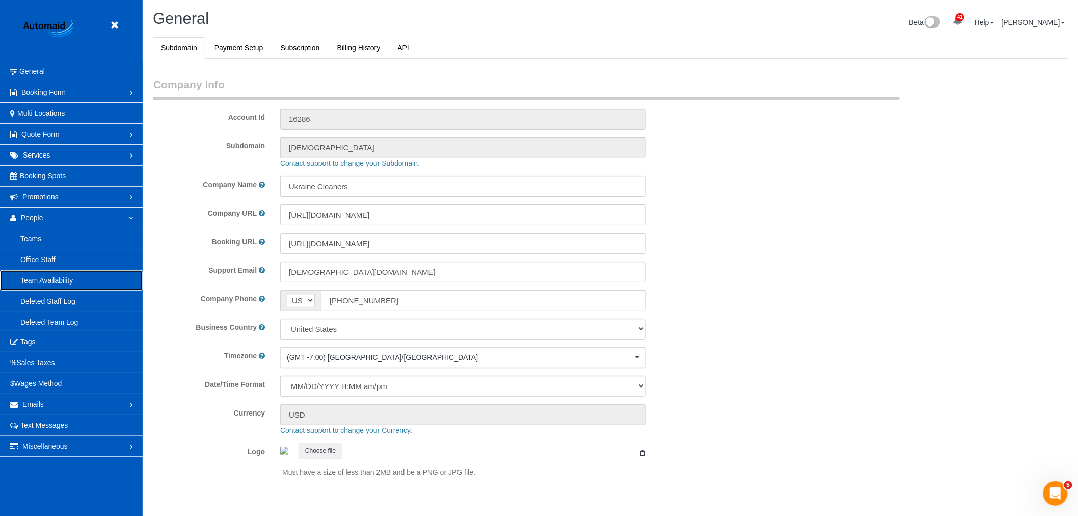
click at [45, 278] on link "Team Availability" at bounding box center [71, 280] width 143 height 20
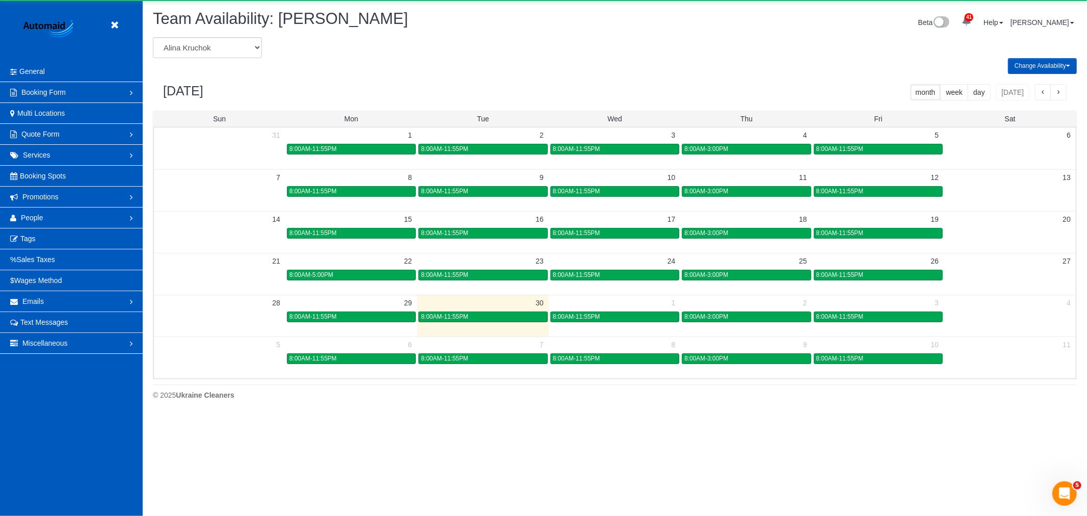
scroll to position [416, 1087]
click at [190, 48] on select "Alina Kruchok Alona Tarasiuk Alona Vikhliaieva Anastasiia Demchenko Anastasiia …" at bounding box center [207, 47] width 109 height 21
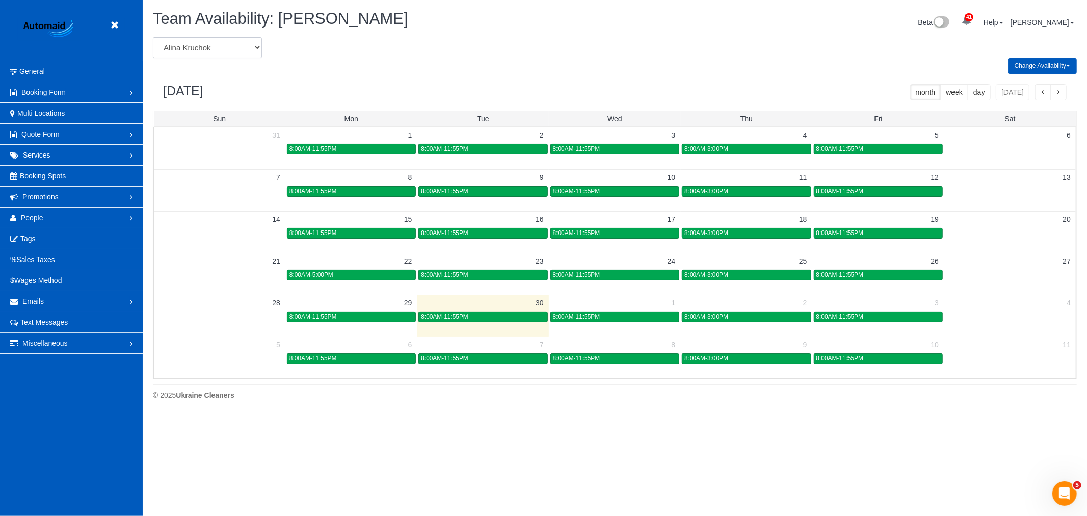
scroll to position [0, 0]
select select "number:989"
click at [153, 38] on select "Alina Kruchok Alona Tarasiuk Alona Vikhliaieva Anastasiia Demchenko Anastasiia …" at bounding box center [207, 47] width 109 height 21
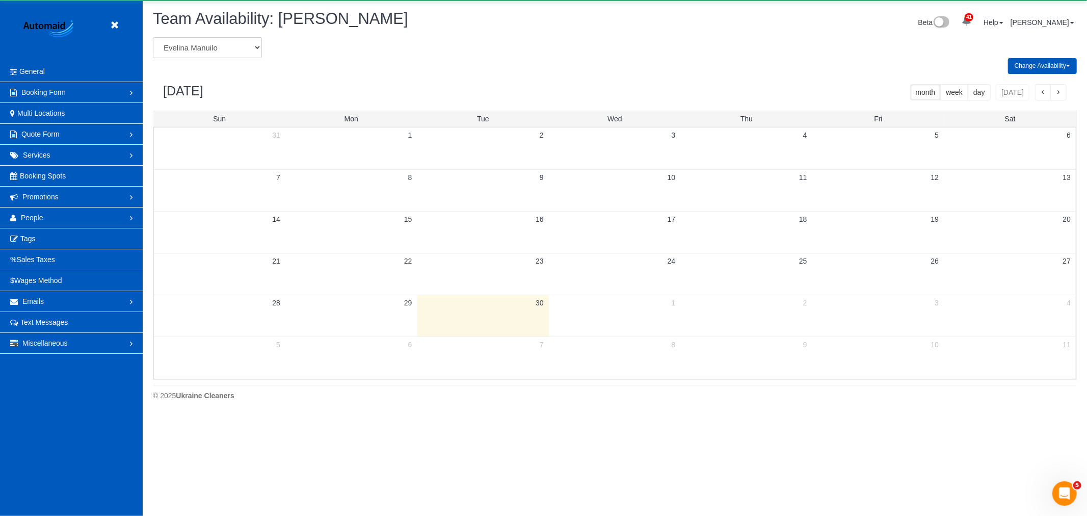
scroll to position [50531, 49860]
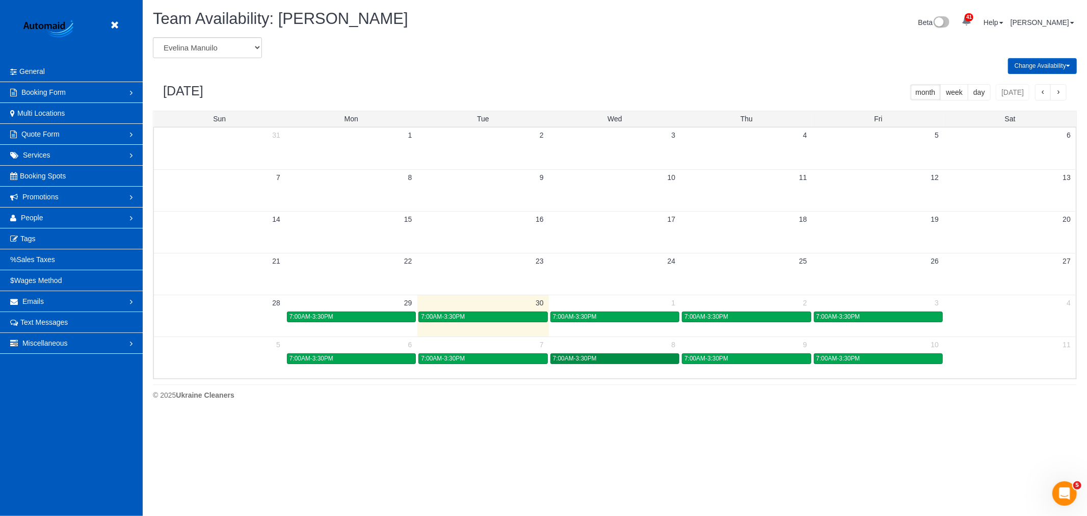
click at [625, 362] on div "7:00AM-3:30PM" at bounding box center [615, 359] width 124 height 8
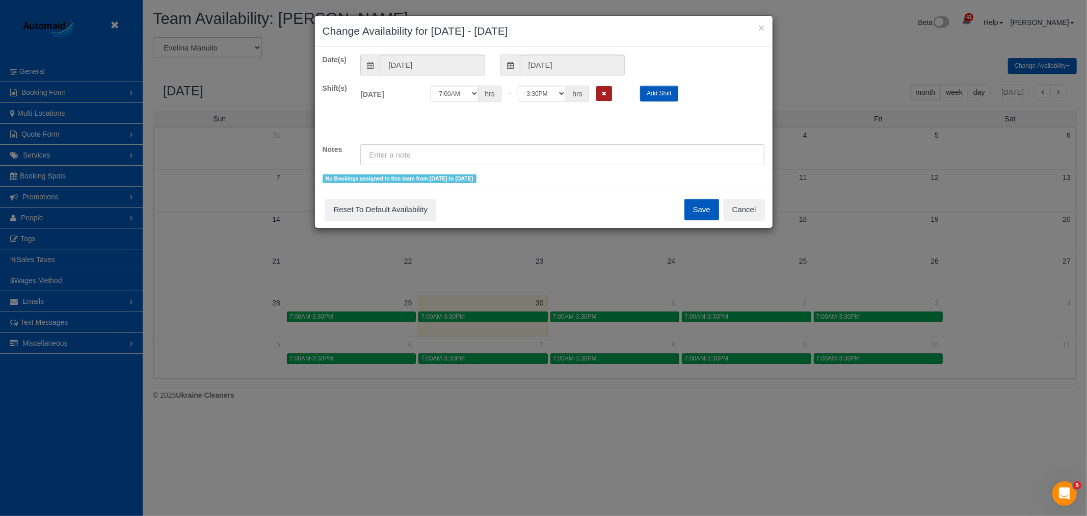
click at [604, 88] on button "Remove Shift" at bounding box center [604, 93] width 16 height 15
click at [710, 211] on button "Save" at bounding box center [701, 209] width 35 height 21
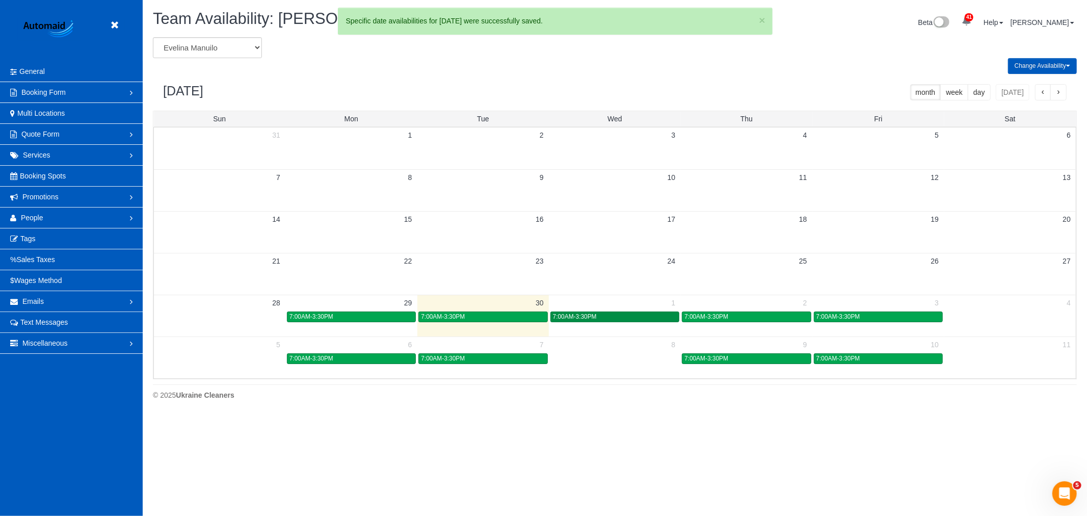
click at [586, 319] on span "7:00AM-3:30PM" at bounding box center [575, 316] width 44 height 7
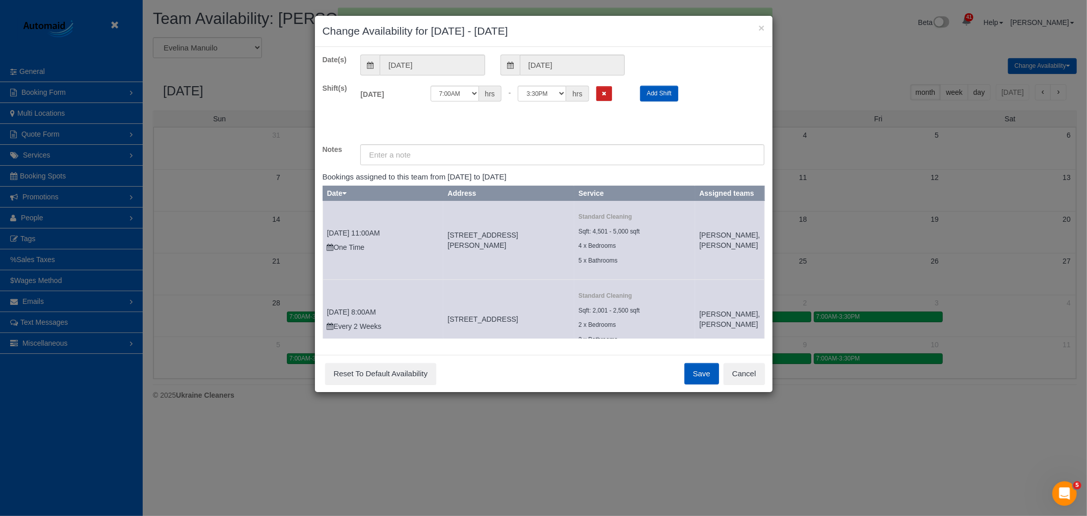
scroll to position [39, 0]
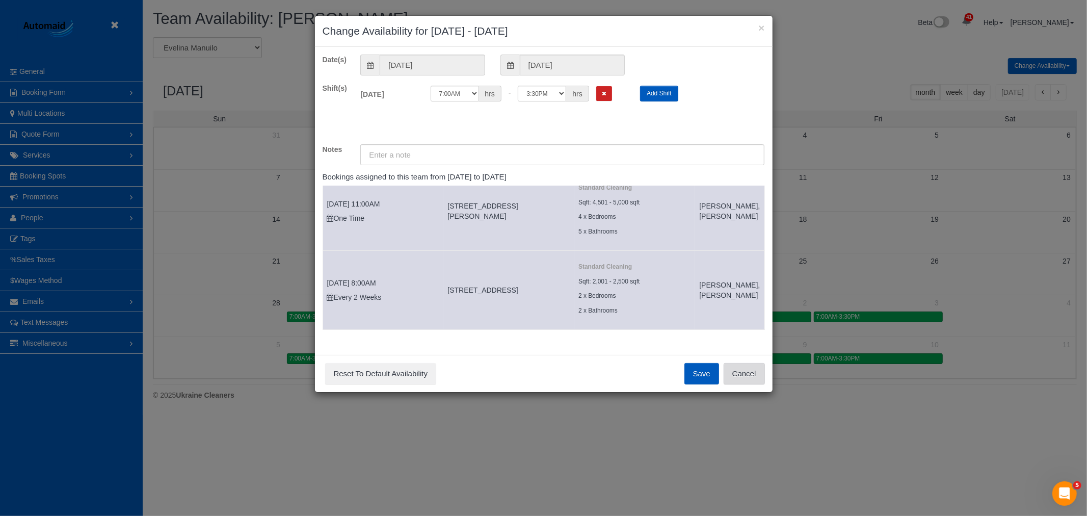
click at [741, 373] on button "Cancel" at bounding box center [743, 373] width 41 height 21
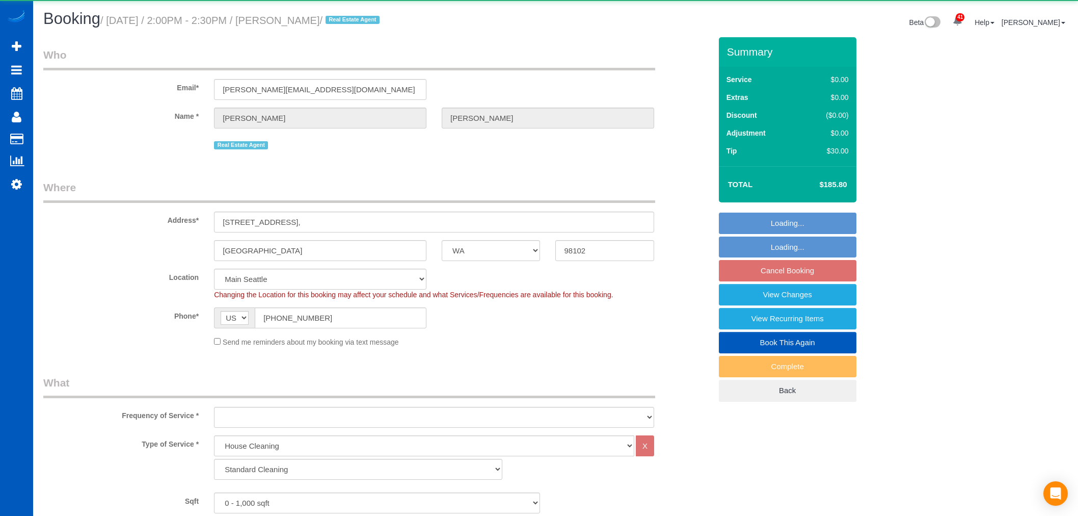
select select "WA"
select select "199"
select select "2"
select select "object:1176"
select select "2"
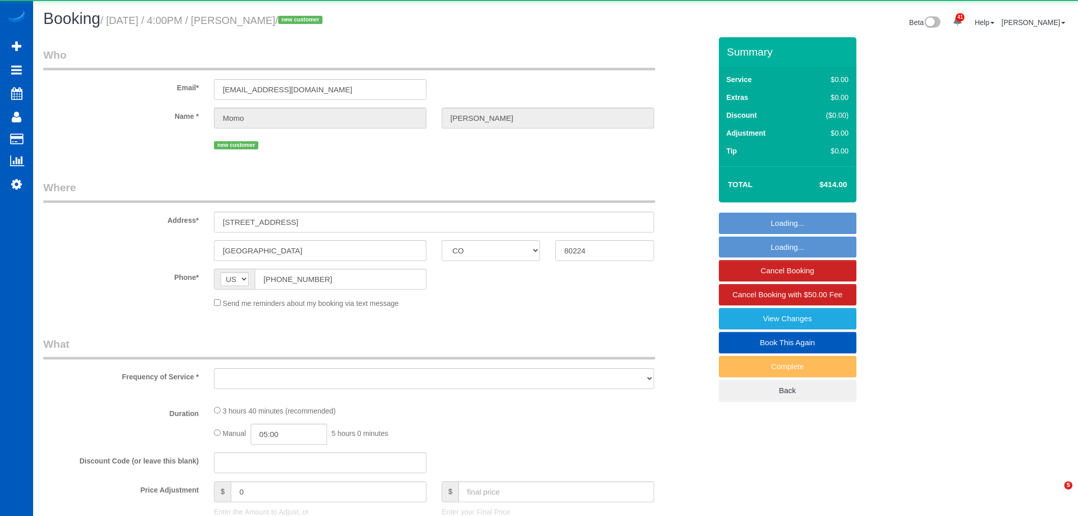
select select "CO"
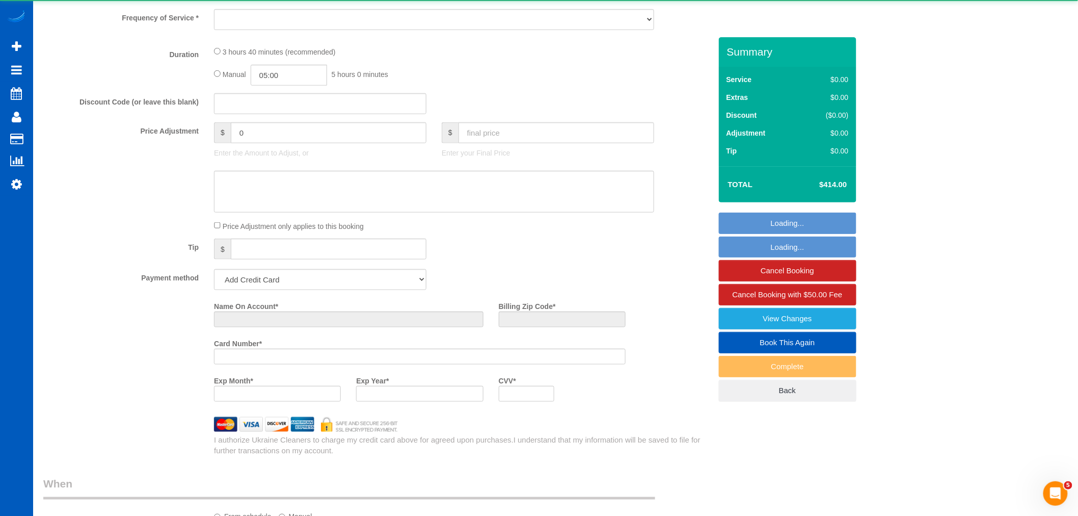
select select "object:8312"
select select "string:fspay-85b1cfe3-7477-4222-923a-e7f12a24517e"
select select "199"
select select "1001"
select select "2"
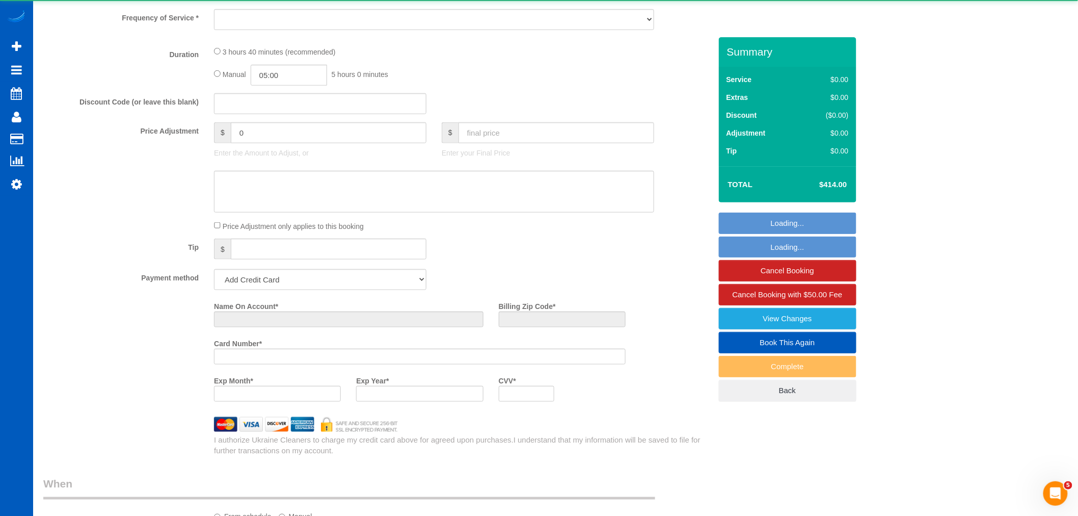
select select "3"
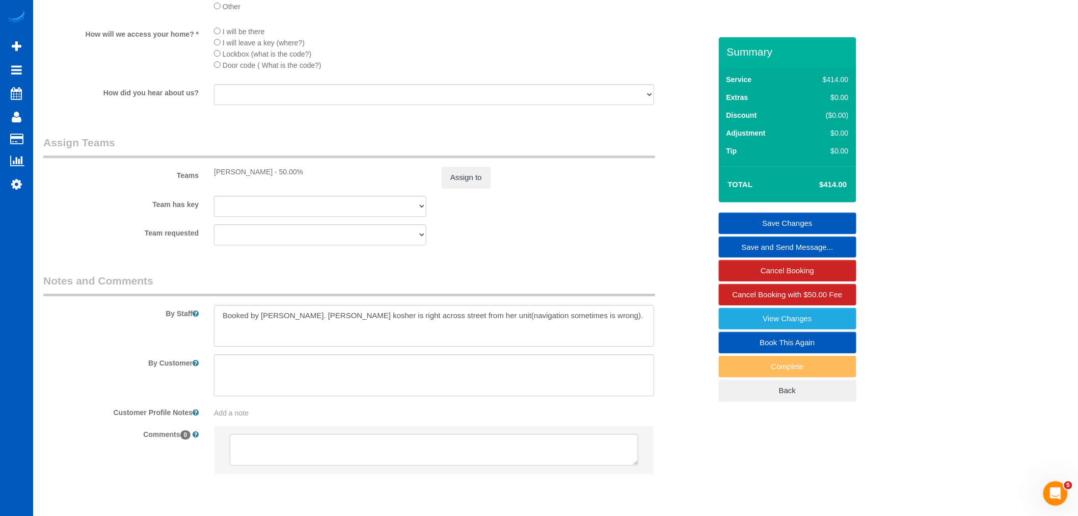
scroll to position [1245, 0]
drag, startPoint x: 286, startPoint y: 331, endPoint x: 348, endPoint y: 332, distance: 61.6
click at [348, 332] on textarea at bounding box center [434, 325] width 440 height 42
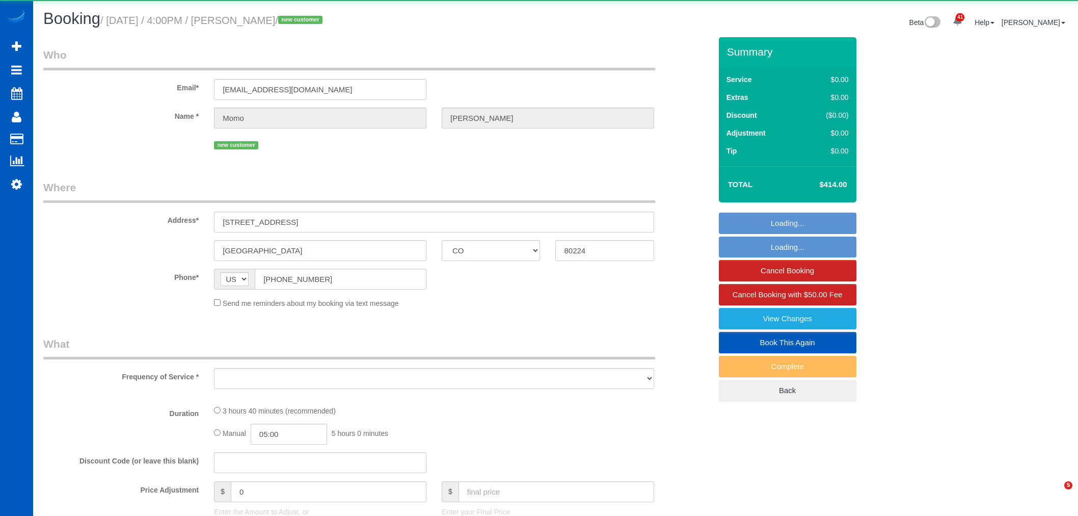
select select "CO"
select select "object:7839"
select select "string:fspay-85b1cfe3-7477-4222-923a-e7f12a24517e"
select select "199"
select select "1001"
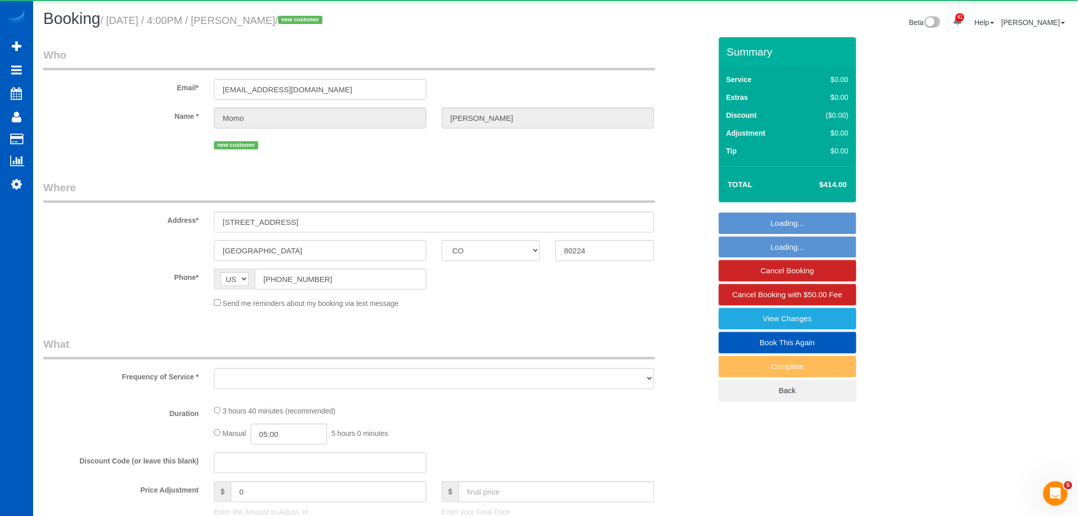
select select "2"
select select "3"
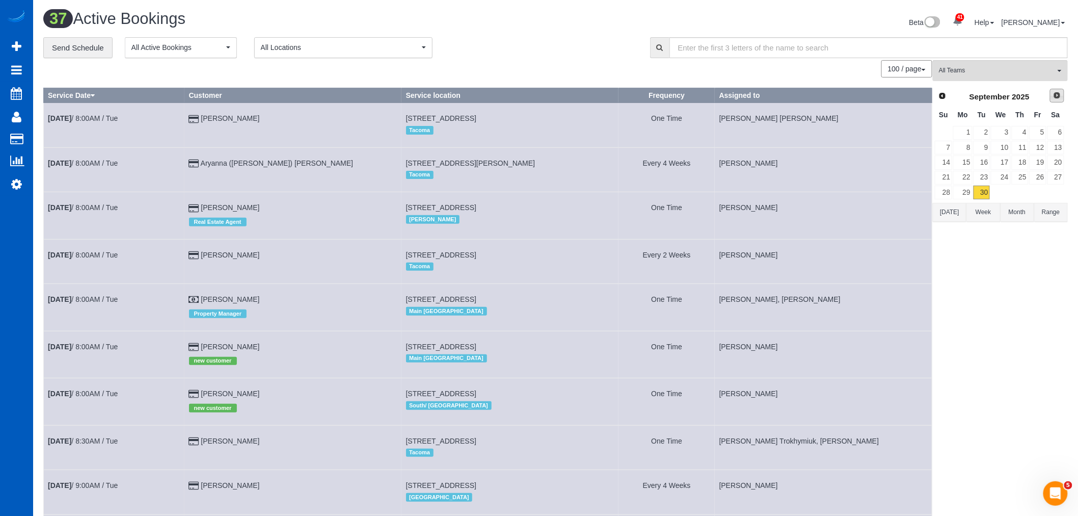
click at [1059, 95] on span "Next" at bounding box center [1057, 95] width 8 height 8
click at [1006, 126] on link "1" at bounding box center [1000, 133] width 19 height 14
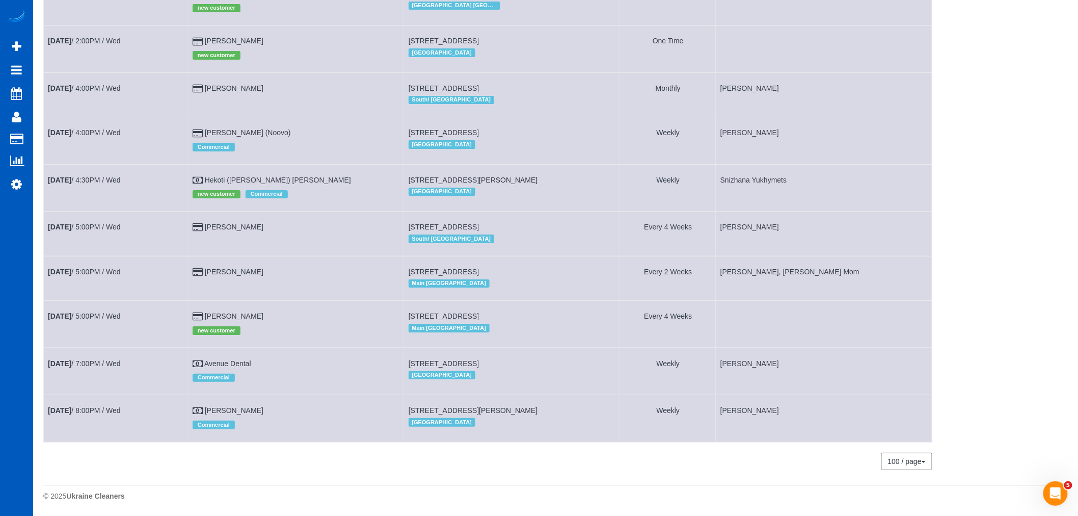
scroll to position [1464, 0]
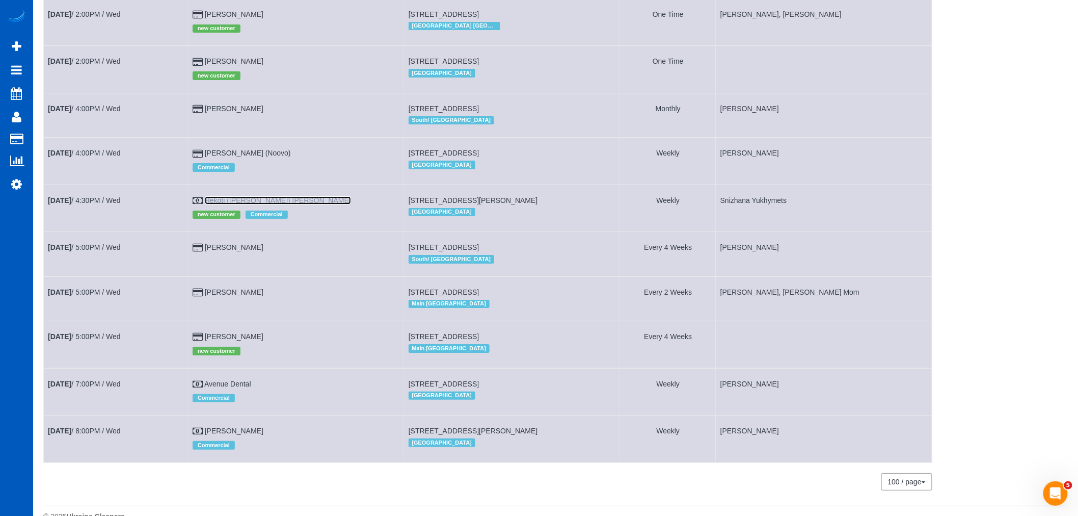
click at [243, 204] on link "Hekoti ([PERSON_NAME]) [PERSON_NAME]" at bounding box center [278, 200] width 146 height 8
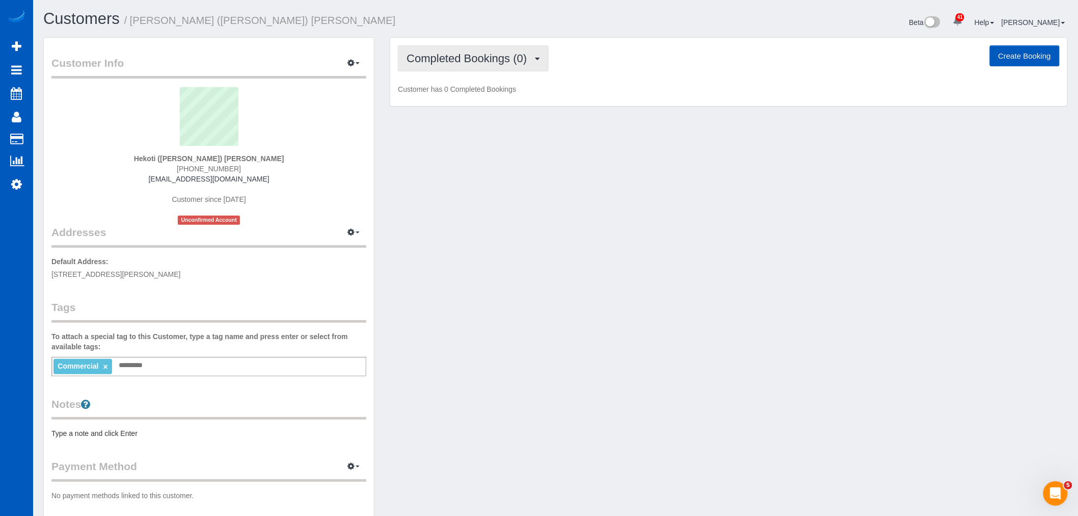
click at [475, 58] on span "Completed Bookings (0)" at bounding box center [469, 58] width 125 height 13
click at [468, 98] on link "Upcoming Bookings (12)" at bounding box center [451, 95] width 107 height 13
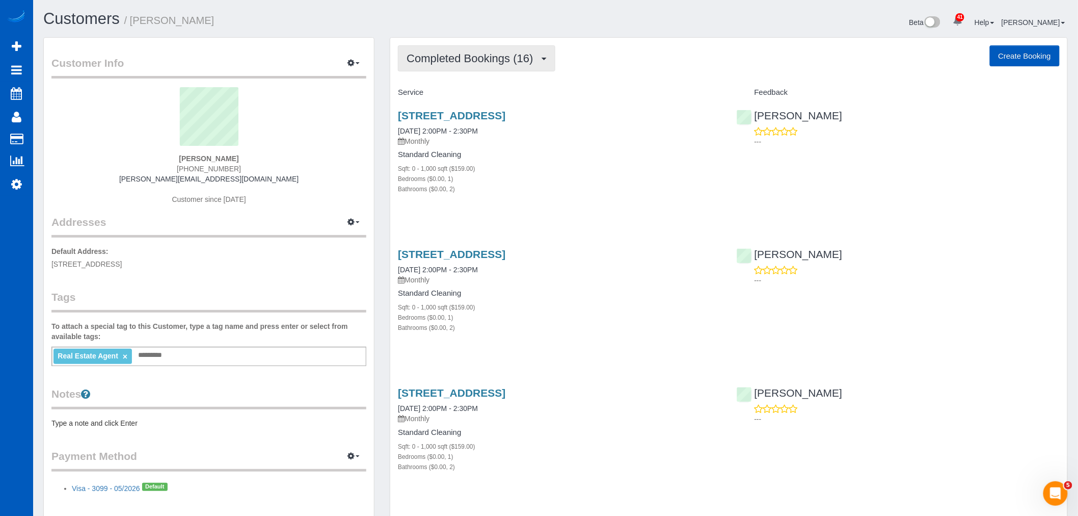
click at [496, 62] on span "Completed Bookings (16)" at bounding box center [472, 58] width 131 height 13
click at [481, 93] on link "Upcoming Bookings (11)" at bounding box center [453, 95] width 110 height 13
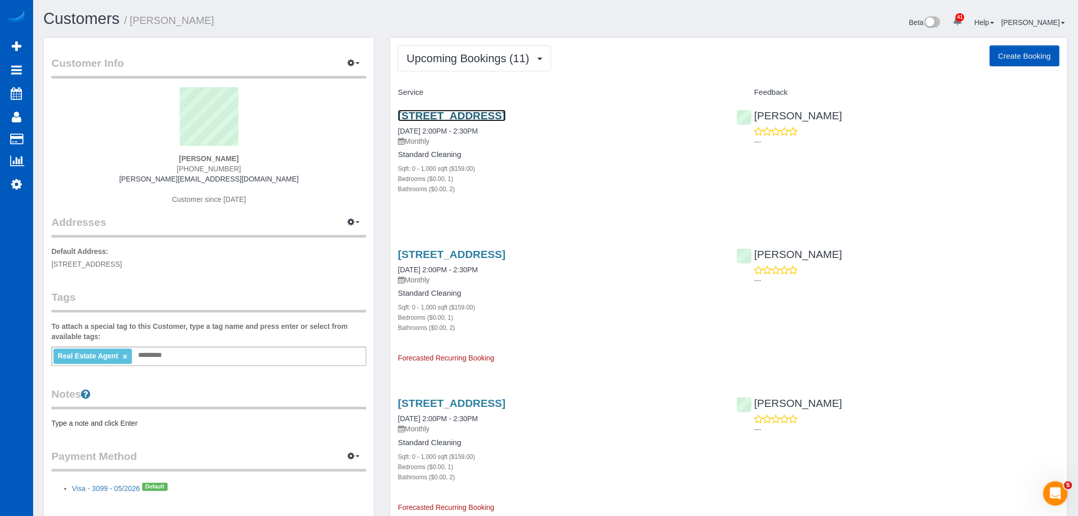
click at [451, 114] on link "3217 Eastlake Ave E Apt 410,, Seattle, WA 98102" at bounding box center [451, 116] width 107 height 12
click at [461, 71] on button "Upcoming Bookings (11)" at bounding box center [474, 58] width 153 height 26
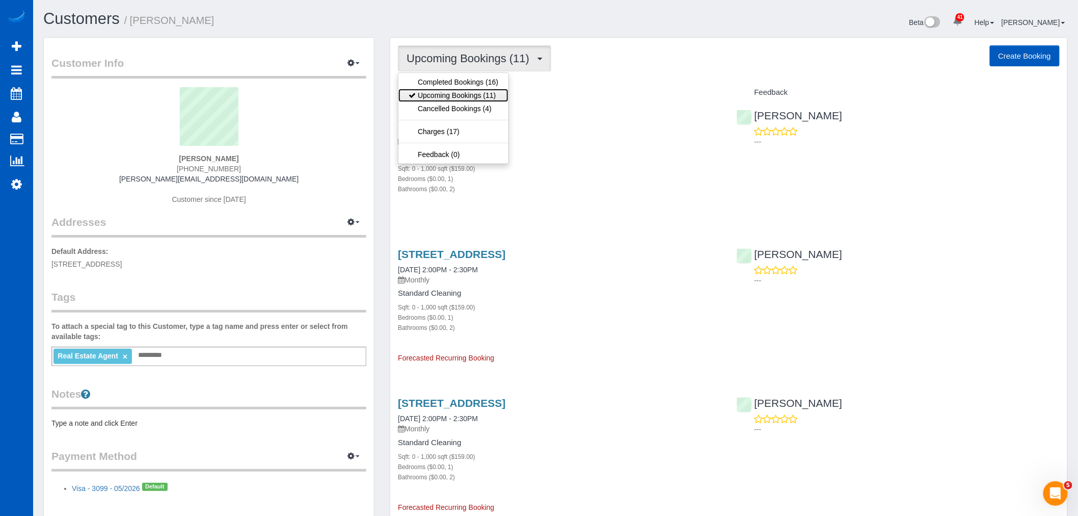
click at [464, 94] on link "Upcoming Bookings (11)" at bounding box center [453, 95] width 110 height 13
click at [490, 67] on button "Upcoming Bookings (11)" at bounding box center [474, 58] width 153 height 26
click at [474, 93] on link "Upcoming Bookings (11)" at bounding box center [453, 95] width 110 height 13
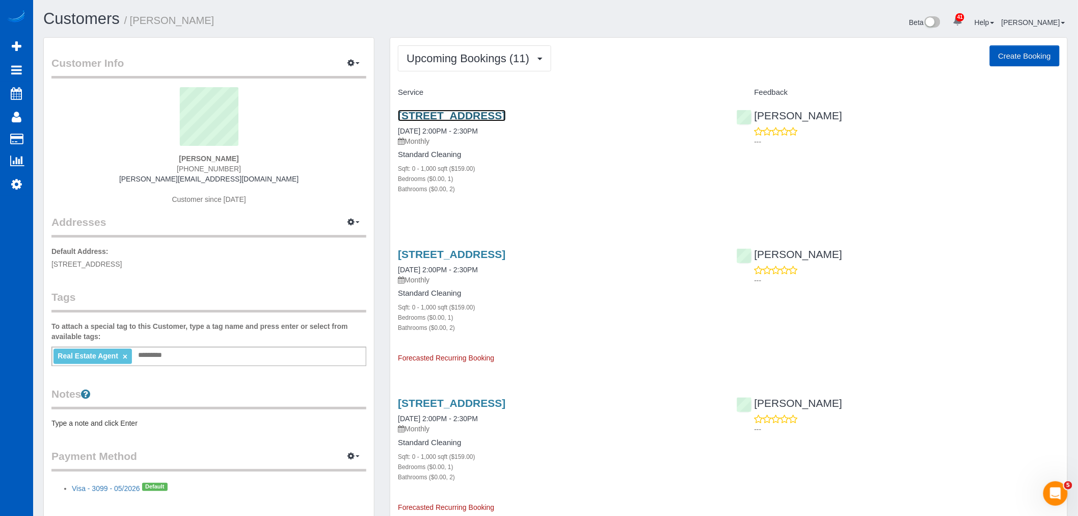
click at [465, 111] on link "3217 Eastlake Ave E Apt 410,, Seattle, WA 98102" at bounding box center [451, 116] width 107 height 12
click at [465, 63] on span "Upcoming Bookings (11)" at bounding box center [471, 58] width 128 height 13
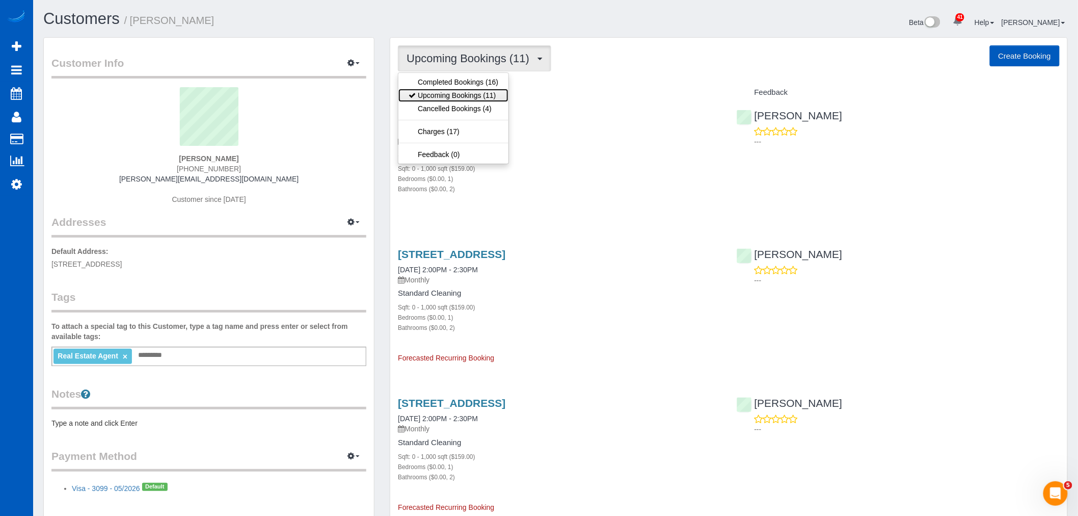
click at [460, 94] on link "Upcoming Bookings (11)" at bounding box center [453, 95] width 110 height 13
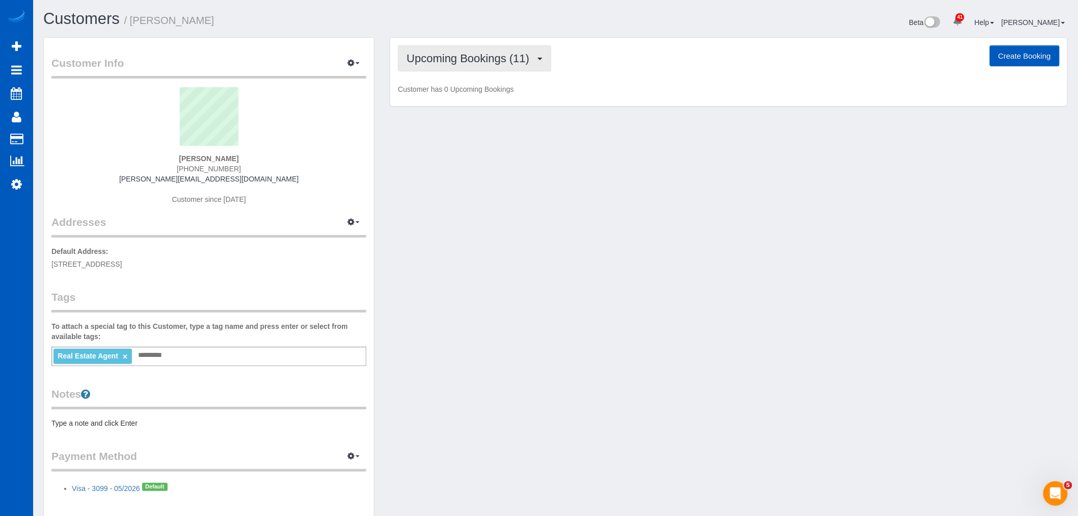
click at [459, 52] on button "Upcoming Bookings (11)" at bounding box center [474, 58] width 153 height 26
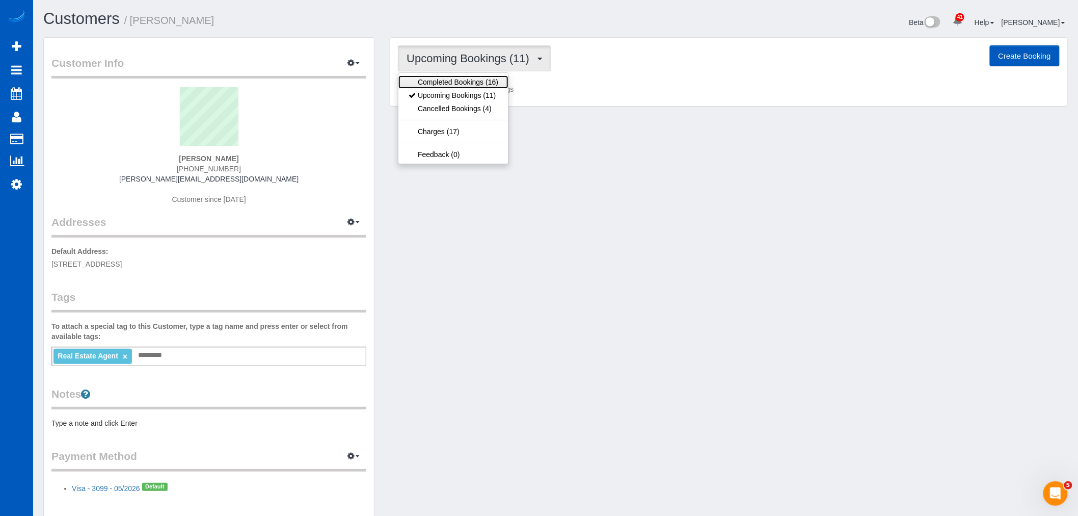
click at [455, 83] on link "Completed Bookings (16)" at bounding box center [453, 81] width 110 height 13
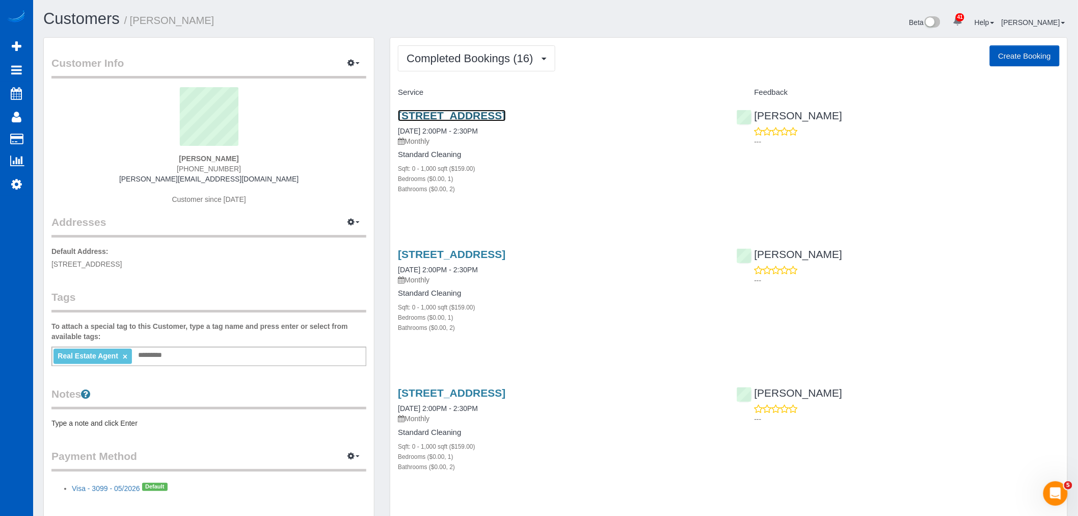
click at [446, 116] on link "3217 Eastlake Ave E Apt 410,, Seattle, WA 98102" at bounding box center [451, 116] width 107 height 12
click at [444, 60] on span "Completed Bookings (16)" at bounding box center [472, 58] width 131 height 13
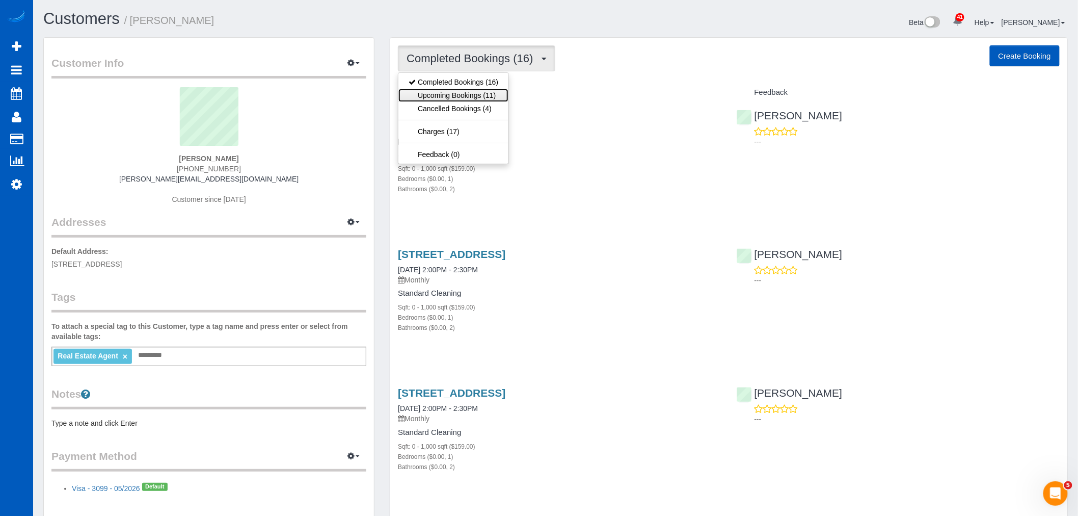
click at [450, 92] on link "Upcoming Bookings (11)" at bounding box center [453, 95] width 110 height 13
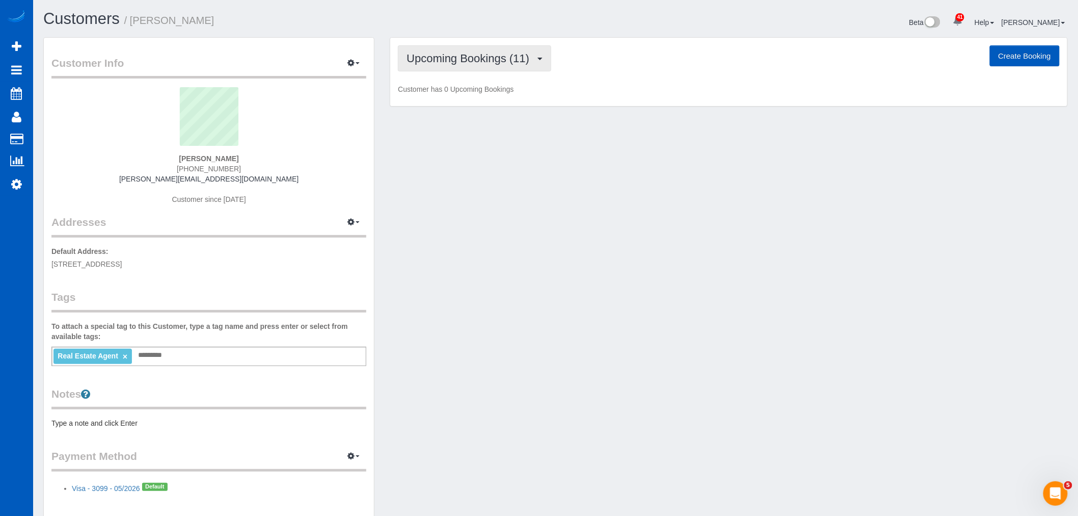
click at [446, 49] on button "Upcoming Bookings (11)" at bounding box center [474, 58] width 153 height 26
drag, startPoint x: 659, startPoint y: 185, endPoint x: 525, endPoint y: 104, distance: 156.7
click at [648, 175] on div "Customer Info Edit Contact Info Send Message Email Preferences Special Sales Ta…" at bounding box center [556, 284] width 1040 height 495
click at [475, 62] on span "Upcoming Bookings (11)" at bounding box center [471, 58] width 128 height 13
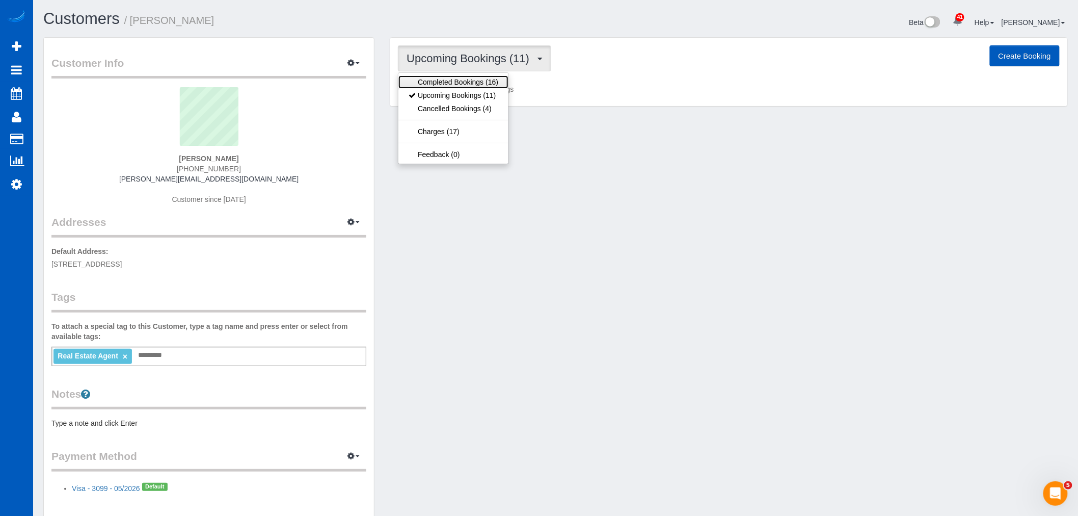
click at [467, 79] on link "Completed Bookings (16)" at bounding box center [453, 81] width 110 height 13
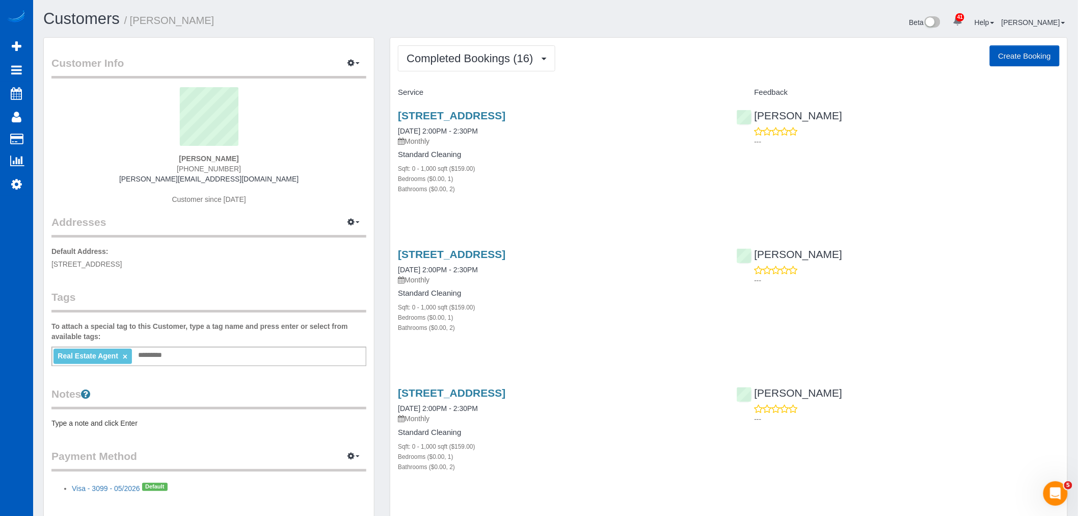
click at [440, 121] on h3 "3217 Eastlake Ave E Apt 410,, Seattle, WA 98102" at bounding box center [559, 116] width 323 height 12
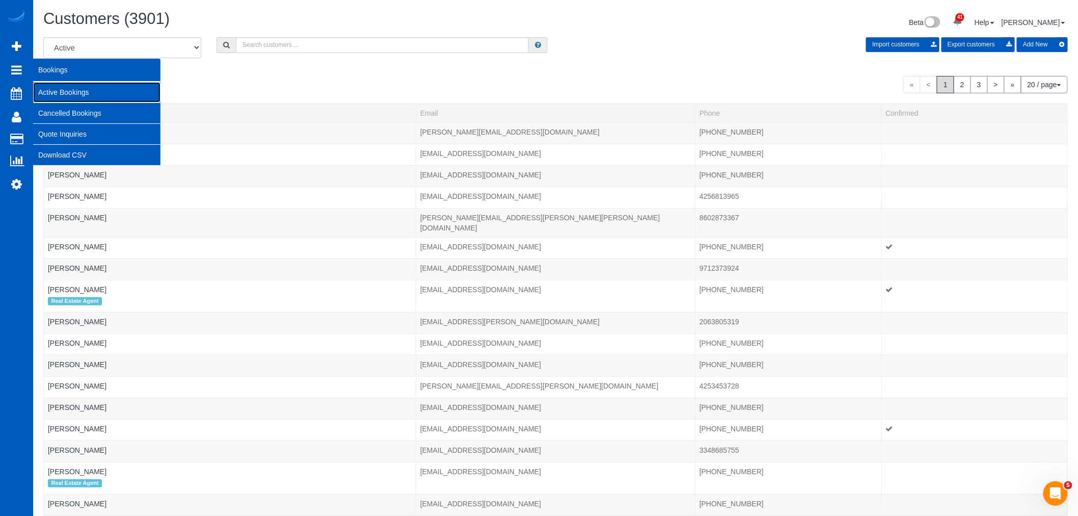
click at [79, 89] on link "Active Bookings" at bounding box center [96, 92] width 127 height 20
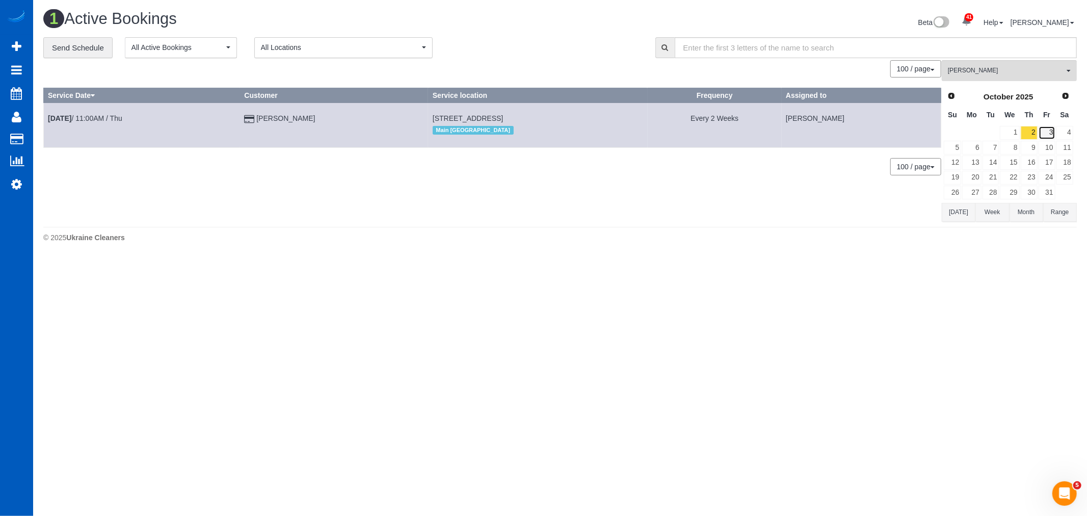
click at [1043, 132] on link "3" at bounding box center [1046, 133] width 17 height 14
click at [1033, 132] on link "2" at bounding box center [1028, 133] width 17 height 14
click at [1000, 65] on button "Irina Shamrai All Teams" at bounding box center [1009, 70] width 135 height 21
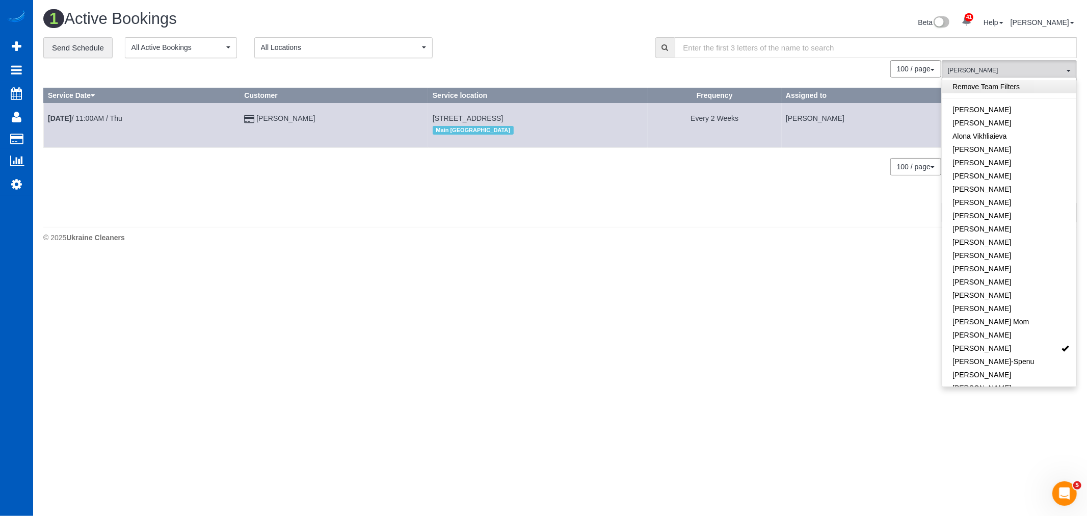
click at [994, 89] on link "Remove Team Filters" at bounding box center [1009, 86] width 134 height 13
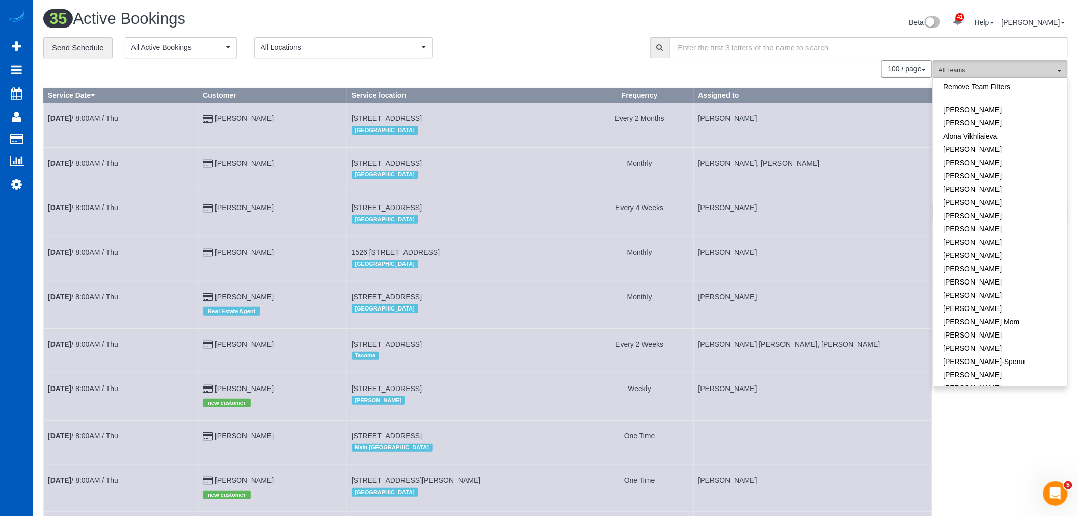
click at [996, 67] on span "All Teams" at bounding box center [997, 70] width 116 height 9
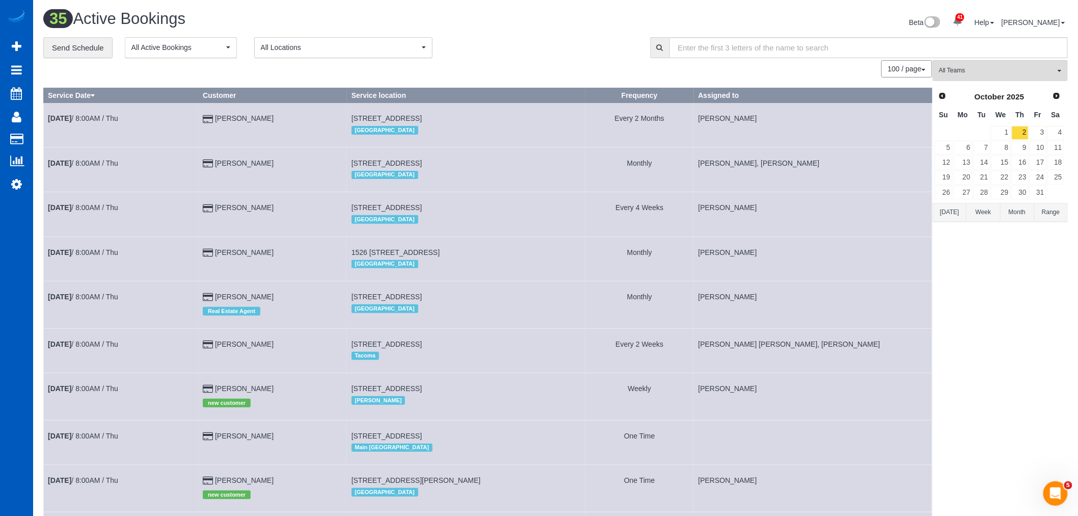
click at [950, 91] on div "Prev Next October 2025" at bounding box center [999, 96] width 130 height 17
click at [948, 92] on link "Prev" at bounding box center [942, 96] width 14 height 14
click at [980, 190] on link "30" at bounding box center [982, 192] width 17 height 14
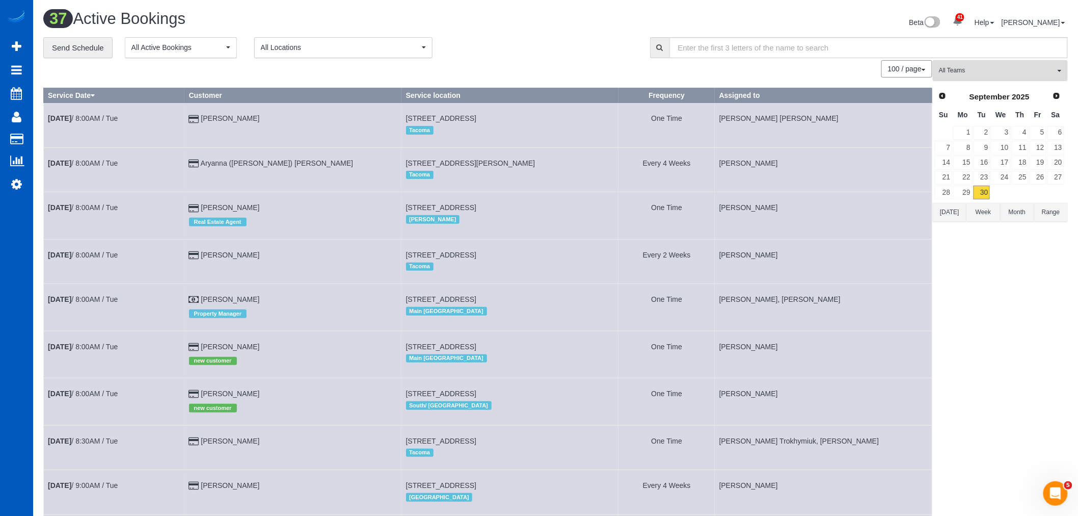
click at [960, 62] on button "All Teams" at bounding box center [1000, 70] width 135 height 21
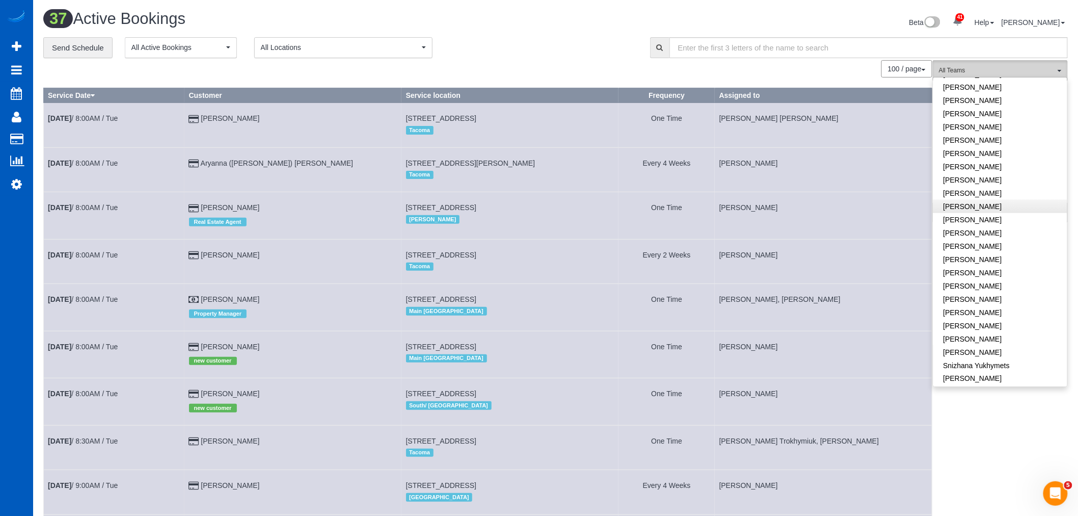
scroll to position [396, 0]
click at [1014, 247] on link "[PERSON_NAME]" at bounding box center [1000, 253] width 134 height 13
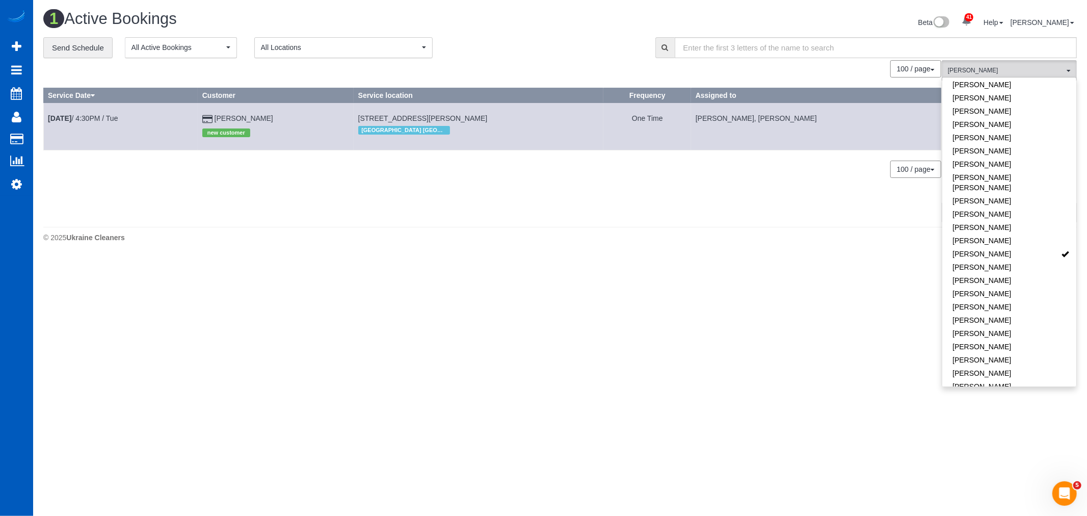
click at [278, 233] on div "© 2025 Ukraine Cleaners" at bounding box center [559, 237] width 1033 height 10
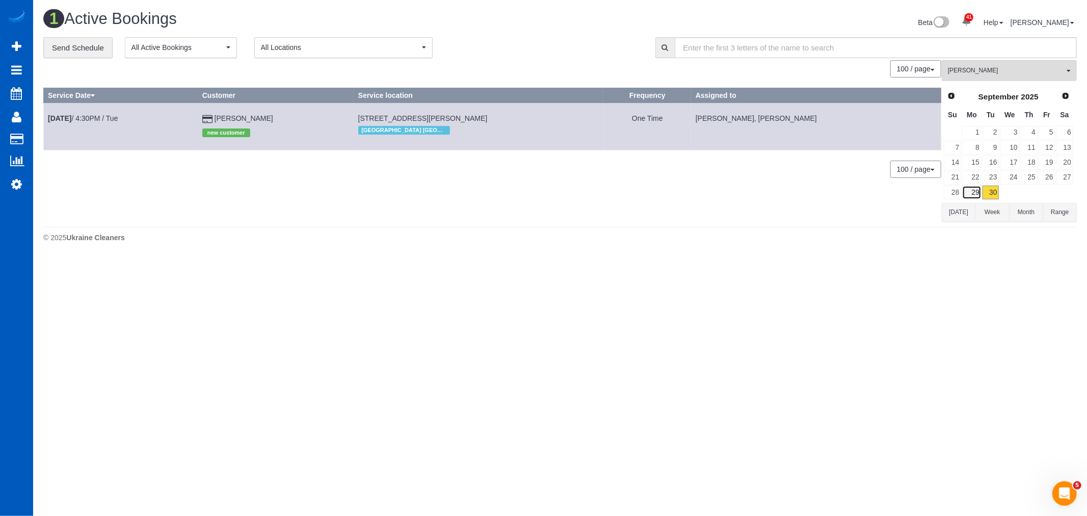
click at [974, 192] on link "29" at bounding box center [971, 192] width 19 height 14
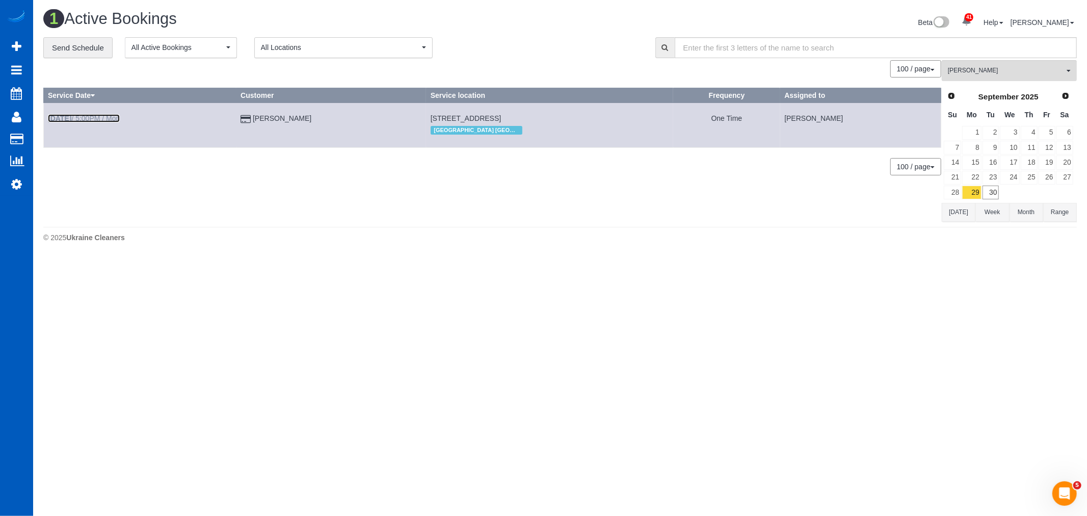
click at [83, 118] on link "Sep 29th / 5:00PM / Mon" at bounding box center [84, 118] width 72 height 8
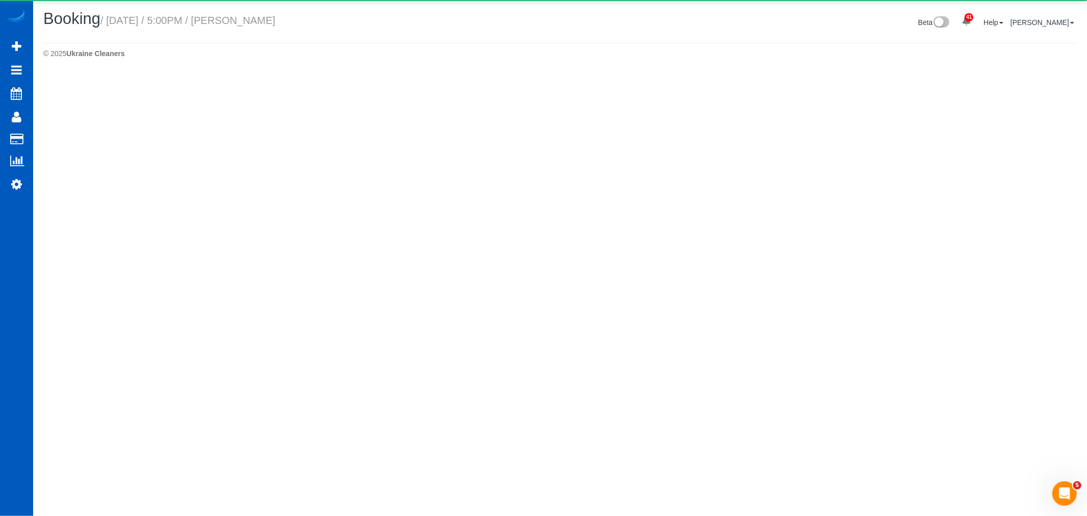
select select "GA"
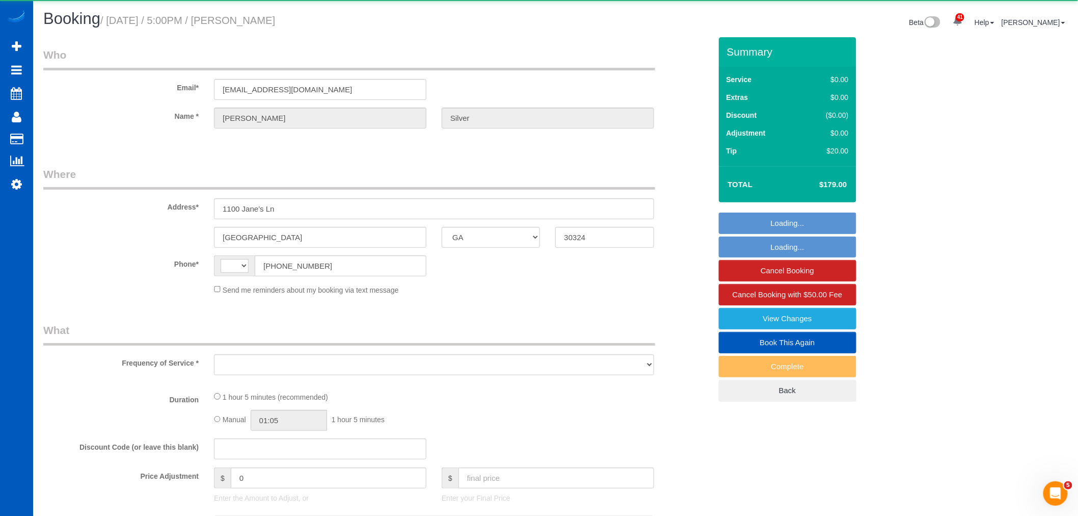
select select "string:[GEOGRAPHIC_DATA]"
select select "string:fspay-9c563827-c3f8-4524-8a37-63a1f846035a"
select select "object:7531"
select select "199"
select select "2"
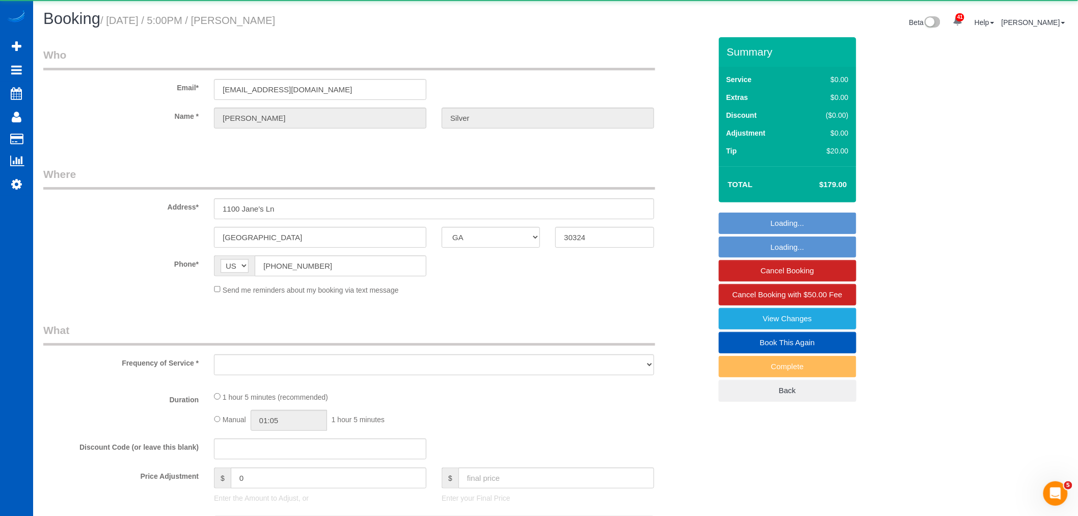
select select "spot1"
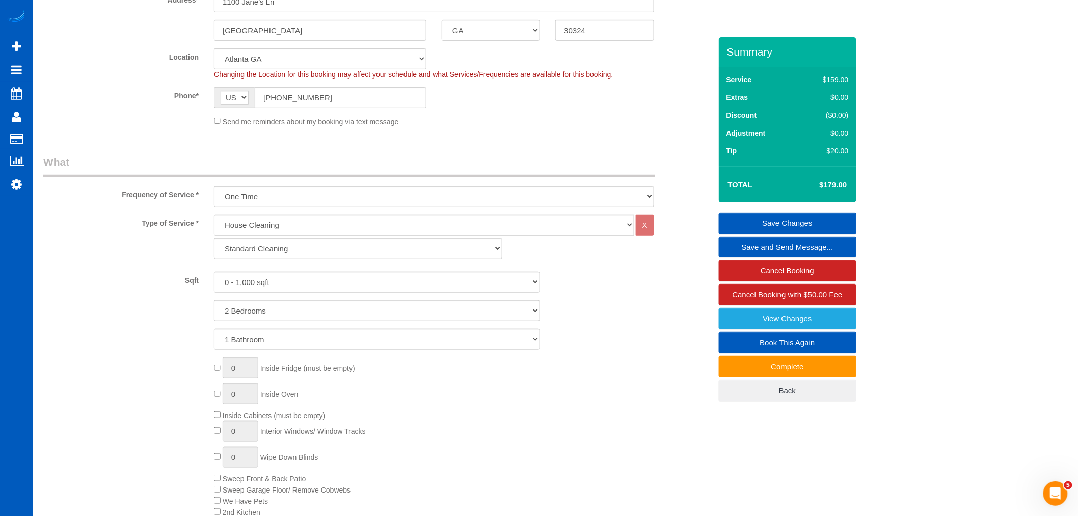
scroll to position [226, 0]
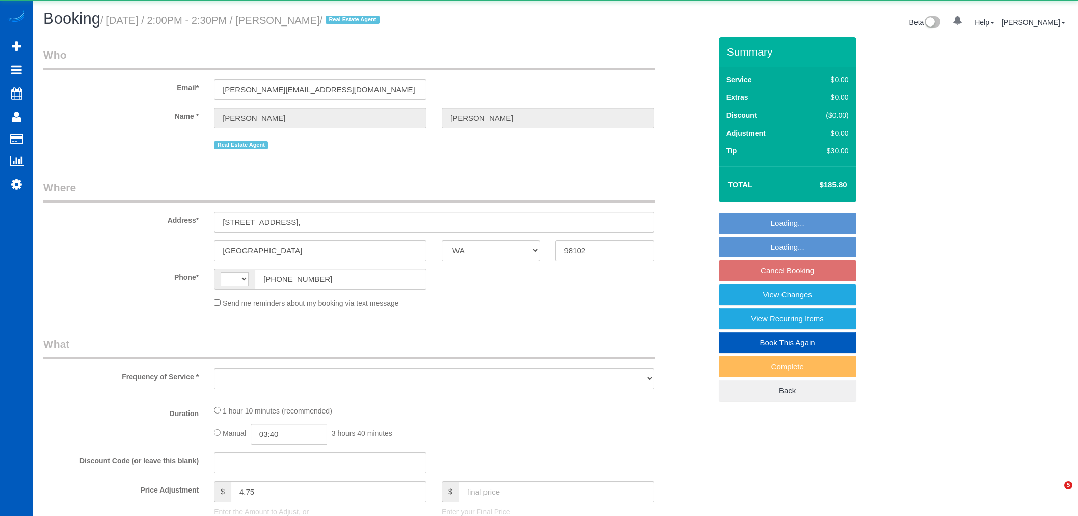
select select "WA"
select select "string:[GEOGRAPHIC_DATA]"
select select "object:1085"
select select "string:fspay-7f52849e-4b13-4411-876c-a2be77bf4405"
select select "199"
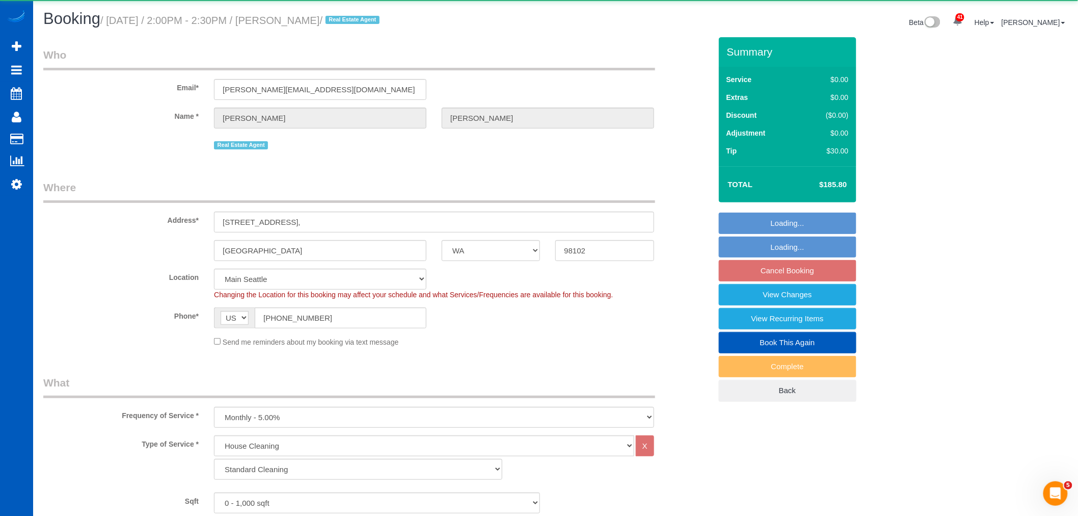
select select "2"
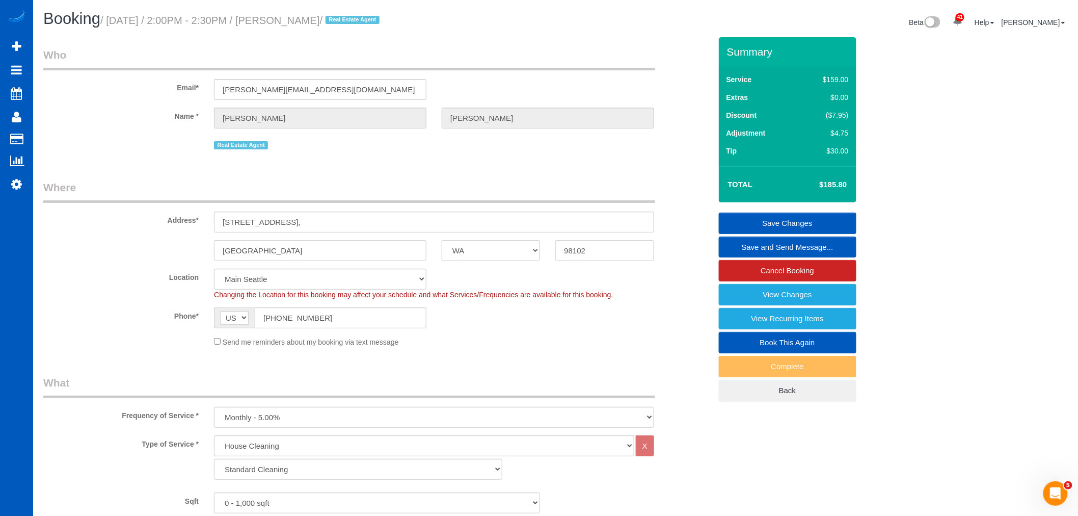
scroll to position [339, 0]
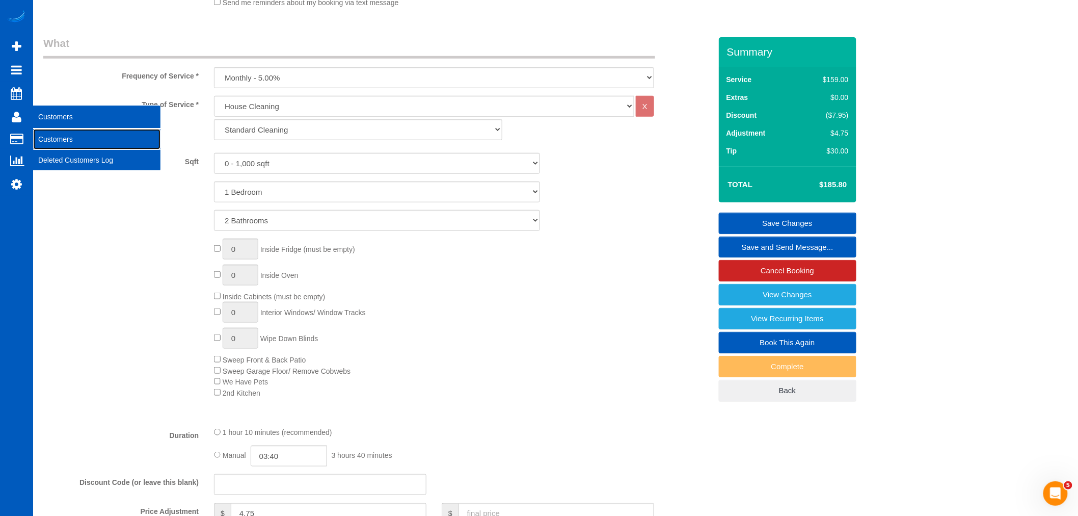
click at [47, 131] on link "Customers" at bounding box center [96, 139] width 127 height 20
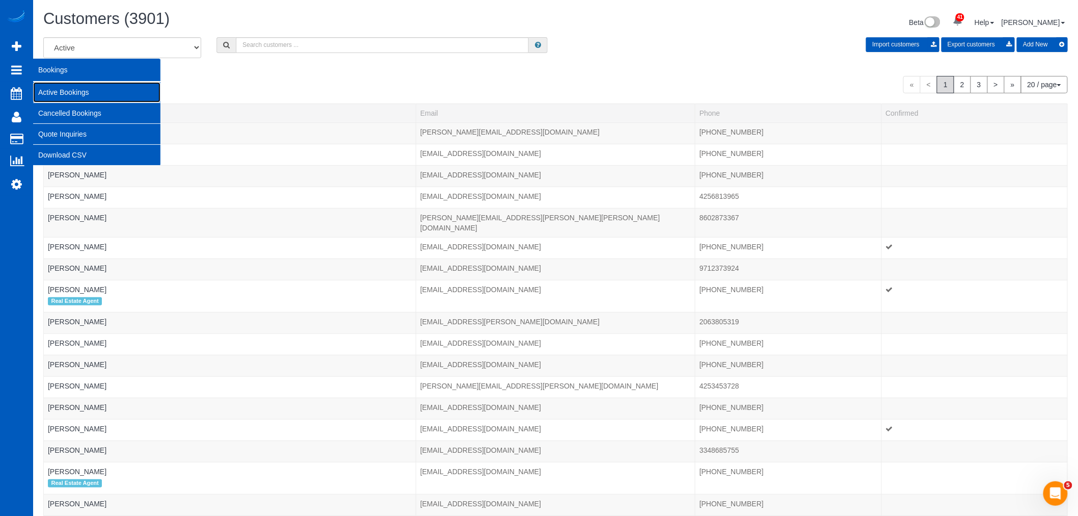
click at [75, 87] on link "Active Bookings" at bounding box center [96, 92] width 127 height 20
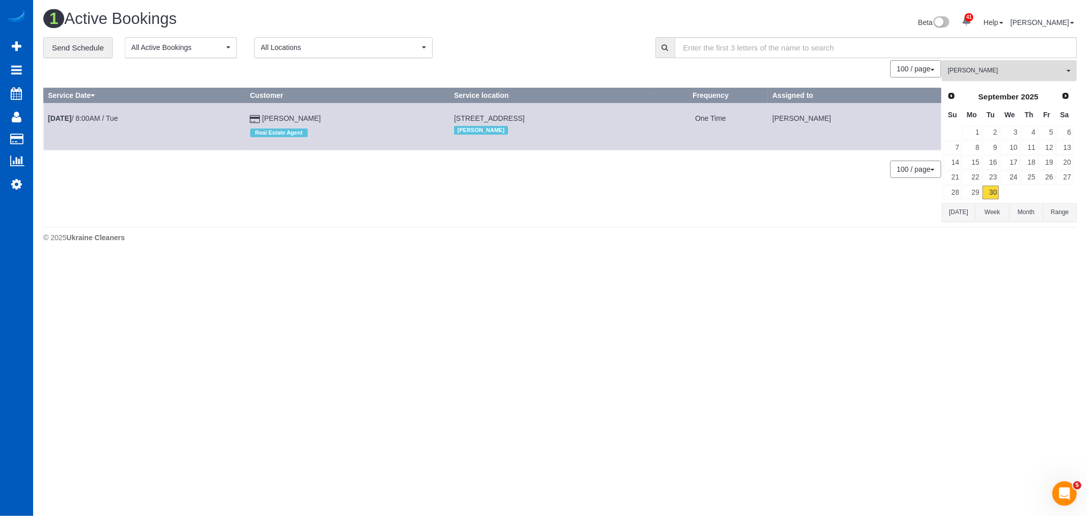
click at [997, 70] on span "[PERSON_NAME]" at bounding box center [1006, 70] width 116 height 9
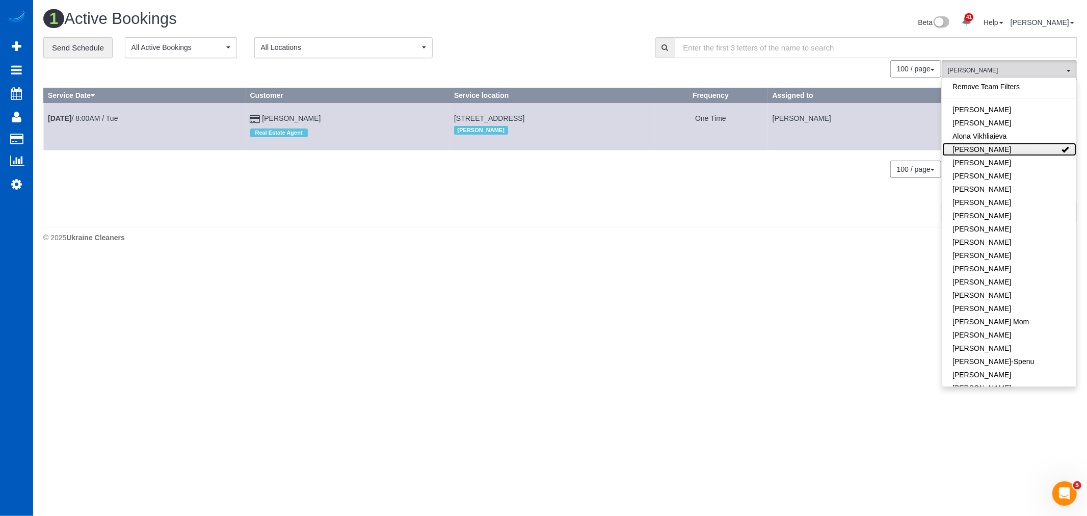
click at [1005, 145] on link "[PERSON_NAME]" at bounding box center [1009, 149] width 134 height 13
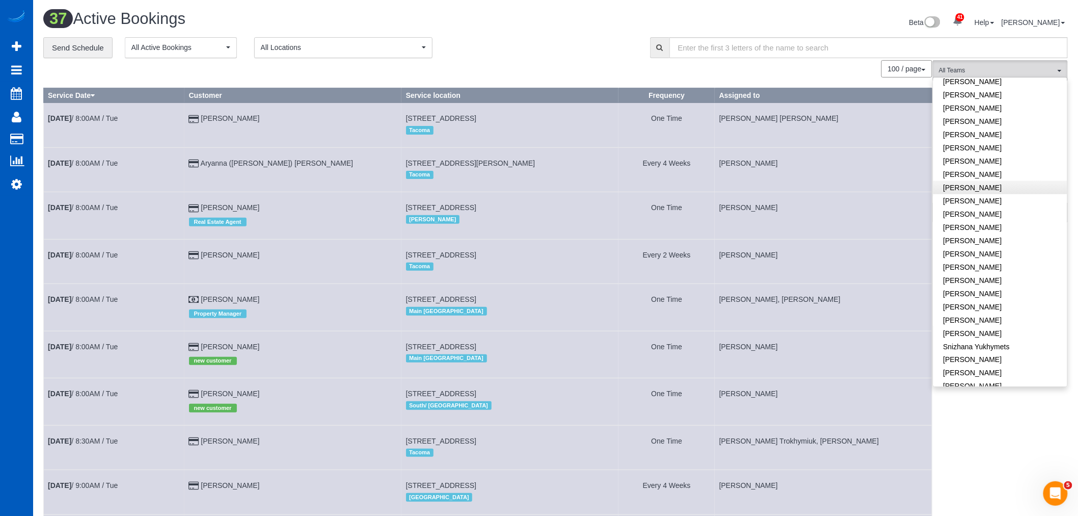
scroll to position [509, 0]
click at [993, 147] on link "[PERSON_NAME]" at bounding box center [1000, 153] width 134 height 13
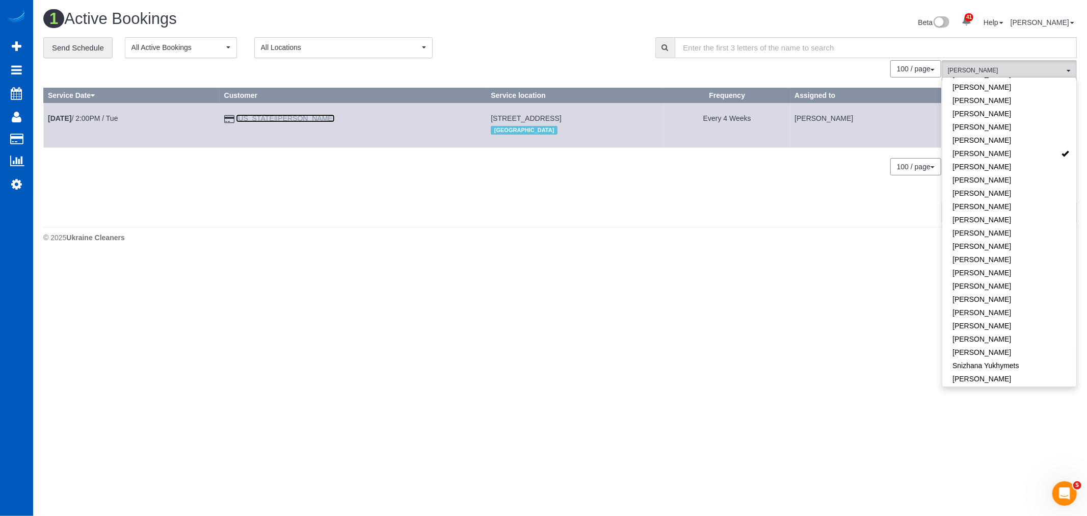
click at [287, 120] on link "[US_STATE][PERSON_NAME]" at bounding box center [285, 118] width 98 height 8
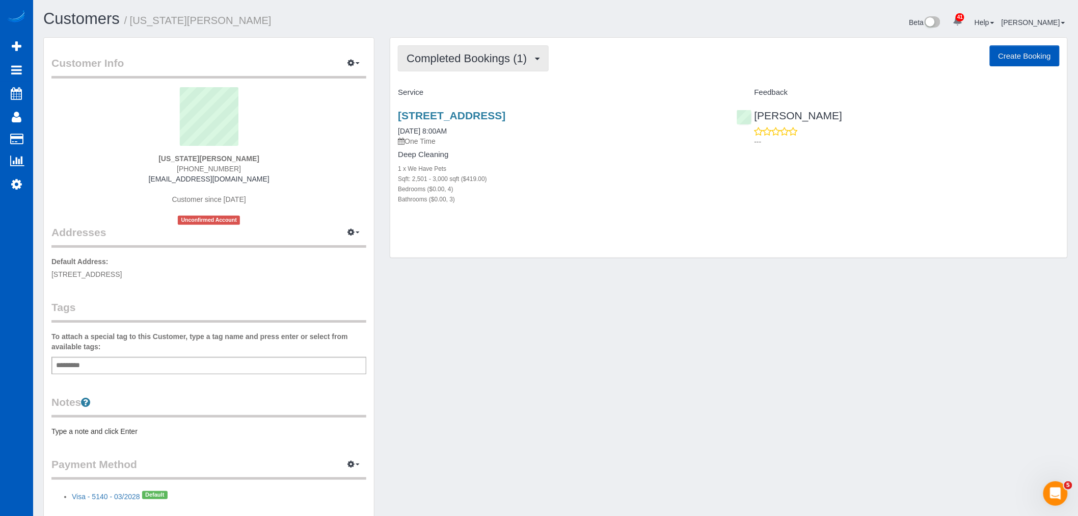
click at [443, 61] on span "Completed Bookings (1)" at bounding box center [469, 58] width 125 height 13
click at [439, 99] on link "Upcoming Bookings (12)" at bounding box center [451, 95] width 107 height 13
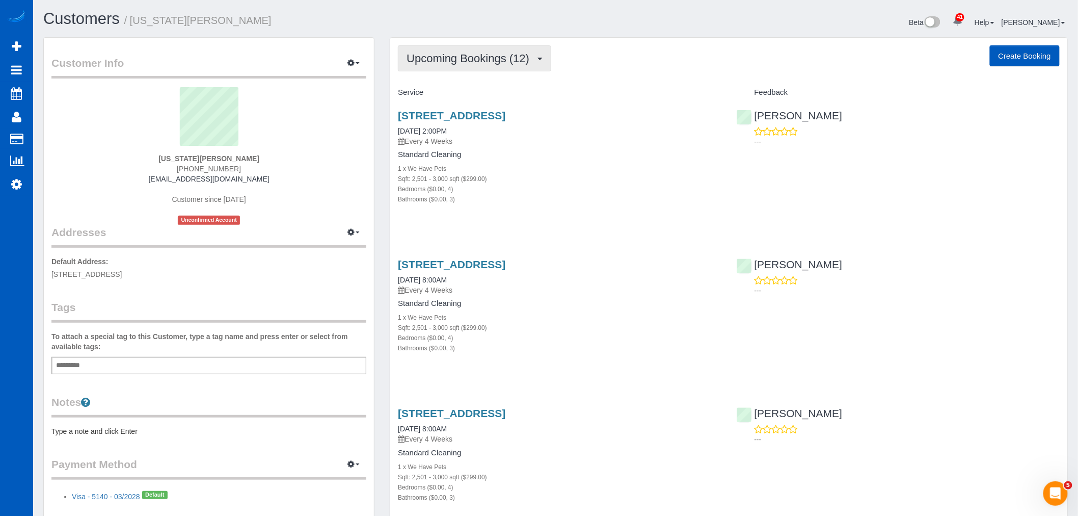
click at [462, 67] on button "Upcoming Bookings (12)" at bounding box center [474, 58] width 153 height 26
click at [468, 82] on link "Completed Bookings (1)" at bounding box center [451, 81] width 107 height 13
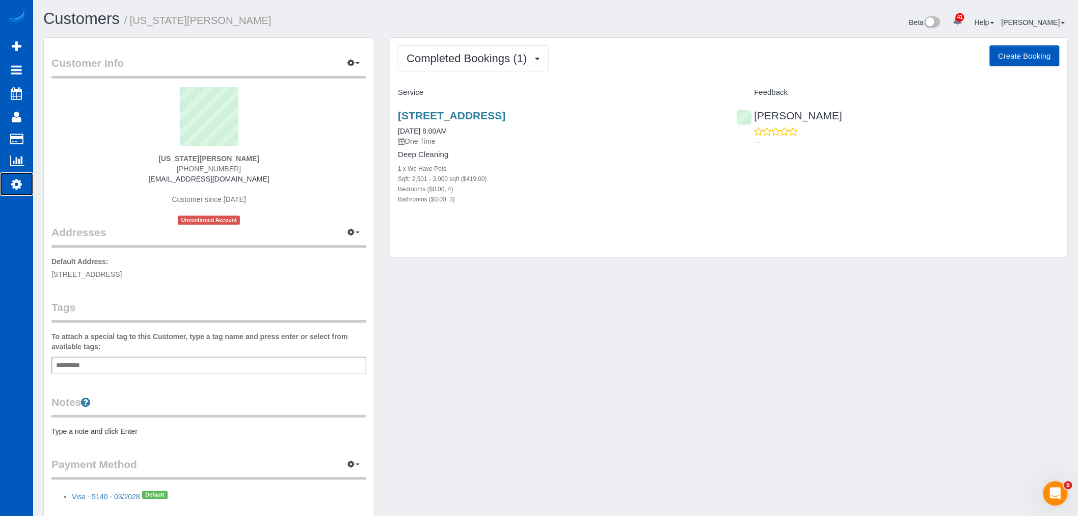
click at [23, 181] on link "Settings" at bounding box center [16, 183] width 33 height 23
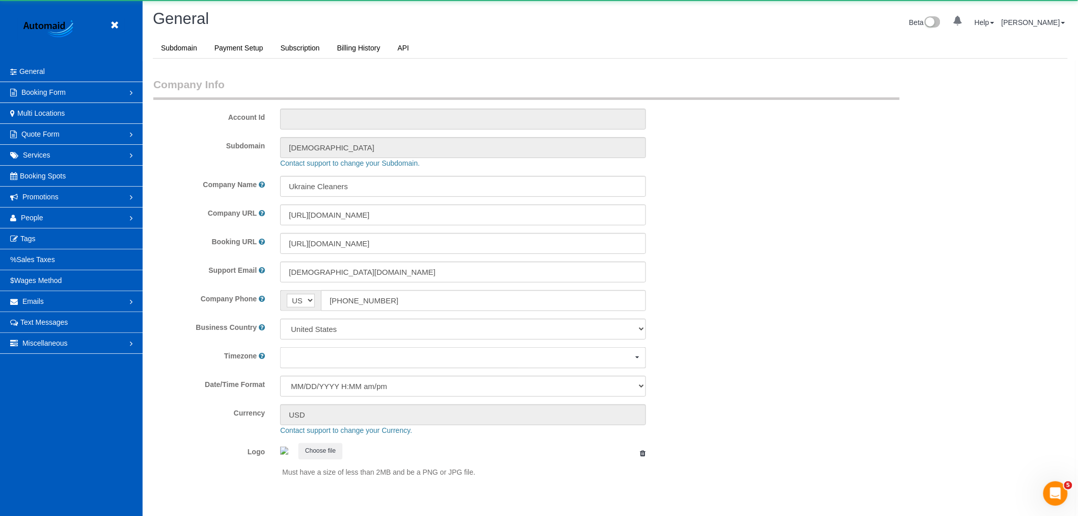
select select "1"
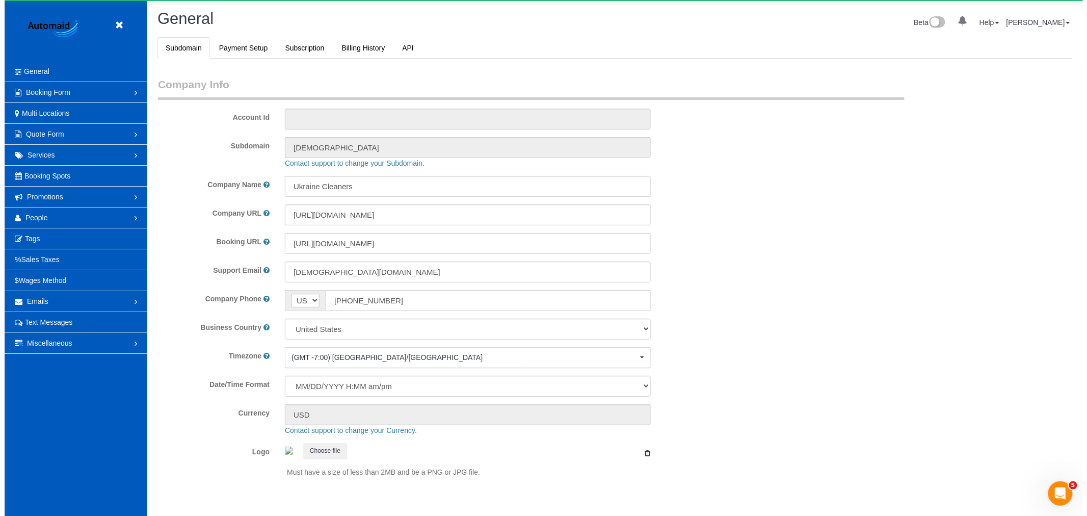
scroll to position [2227, 1078]
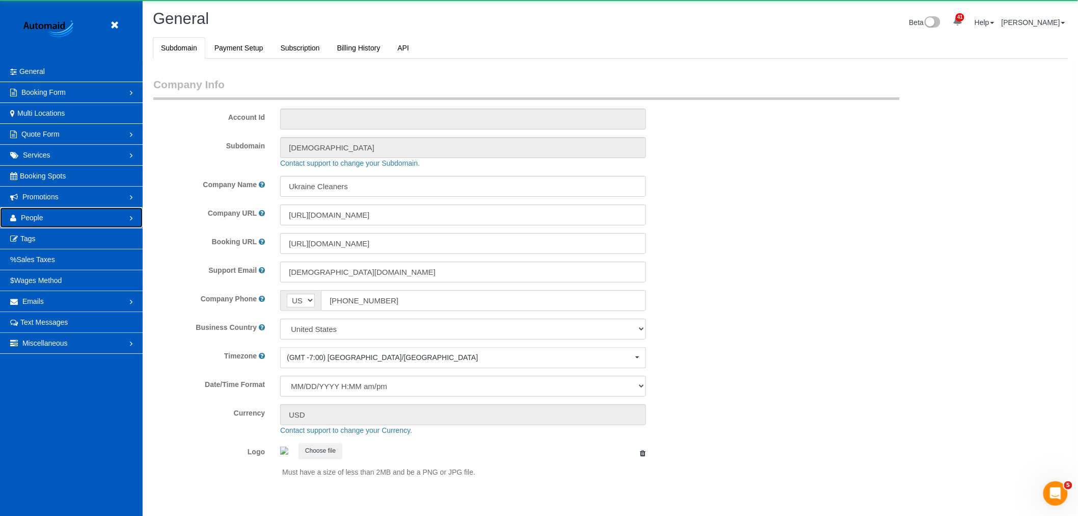
click at [40, 221] on span "People" at bounding box center [32, 217] width 22 height 8
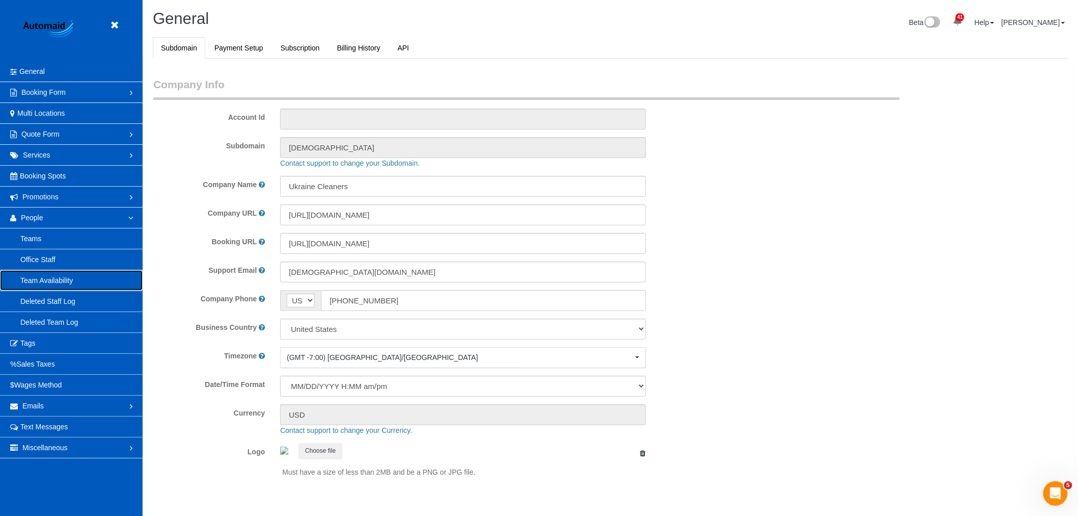
click at [48, 279] on link "Team Availability" at bounding box center [71, 280] width 143 height 20
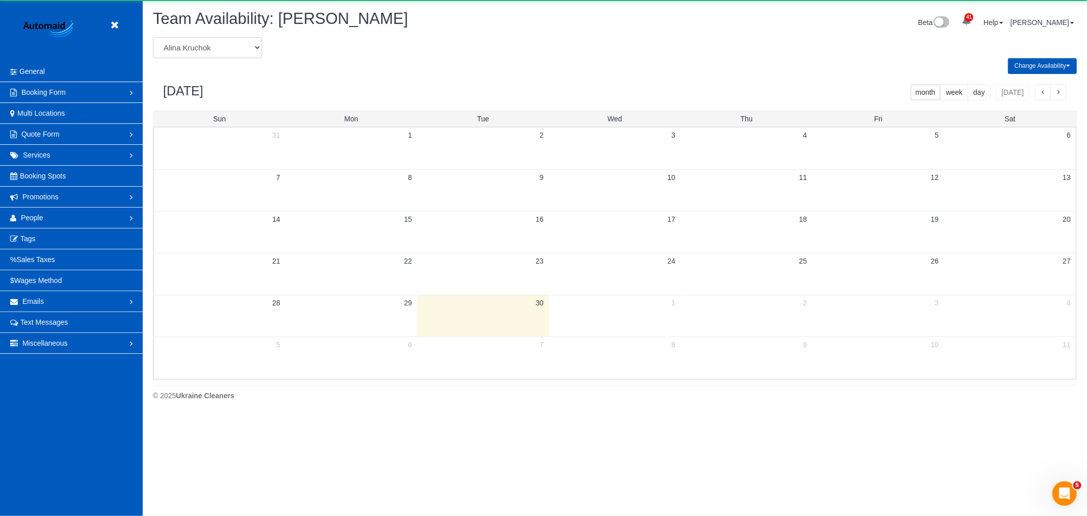
scroll to position [416, 1087]
click at [203, 48] on select "[PERSON_NAME] [PERSON_NAME] [PERSON_NAME] [PERSON_NAME] [PERSON_NAME] [PERSON_N…" at bounding box center [207, 47] width 109 height 21
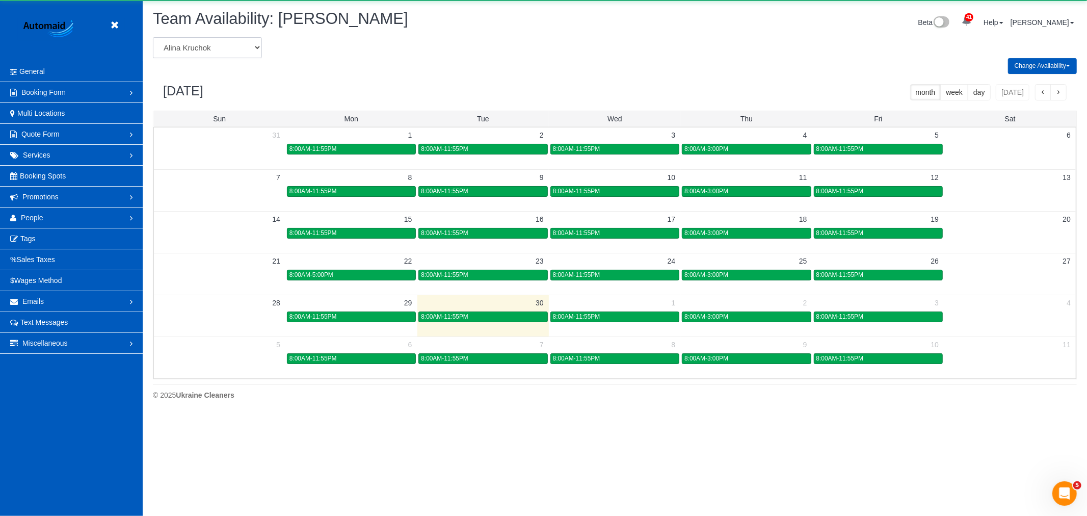
scroll to position [0, 0]
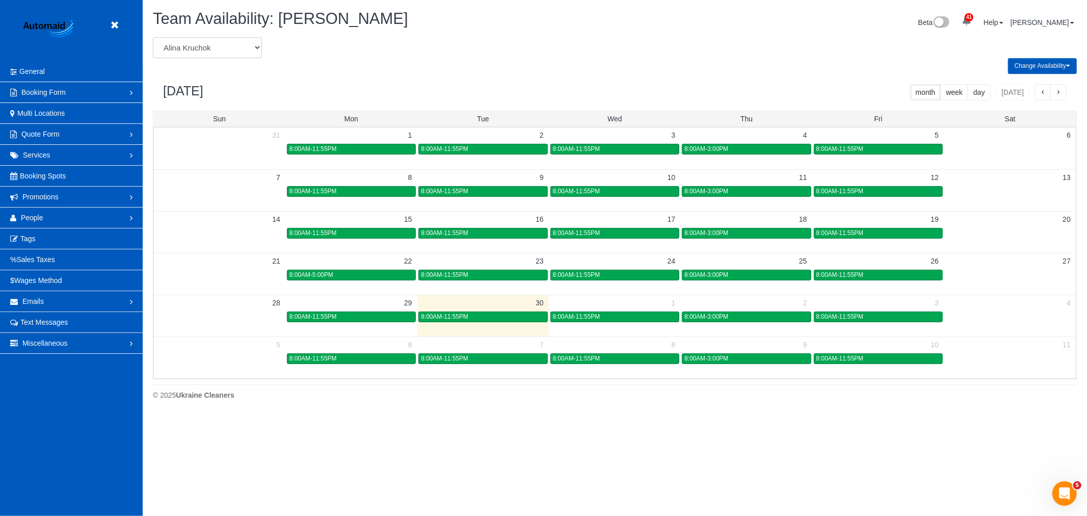
select select "number:13"
click at [153, 38] on select "[PERSON_NAME] [PERSON_NAME] [PERSON_NAME] [PERSON_NAME] [PERSON_NAME] [PERSON_N…" at bounding box center [207, 47] width 109 height 21
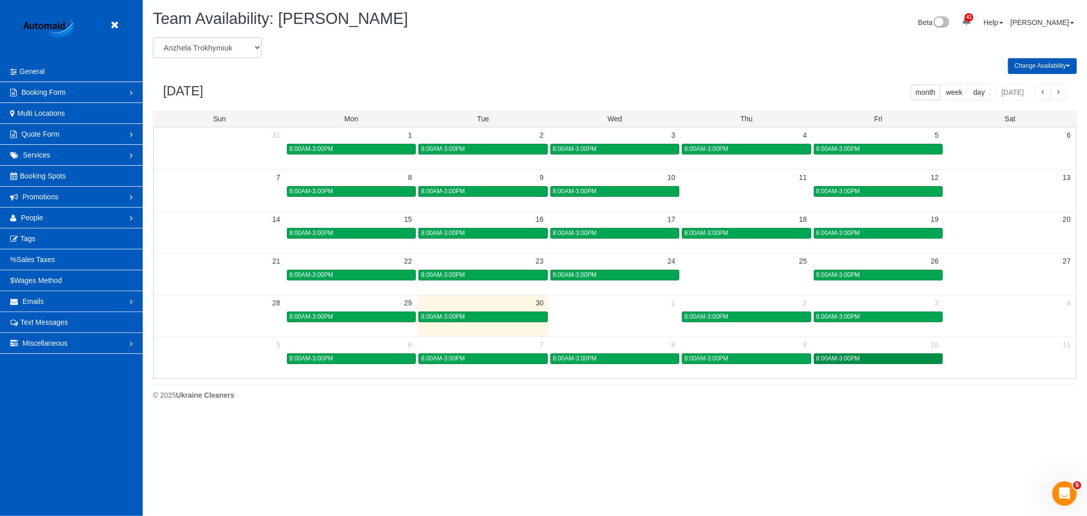
click at [914, 362] on div "8:00AM-3:00PM" at bounding box center [878, 359] width 124 height 8
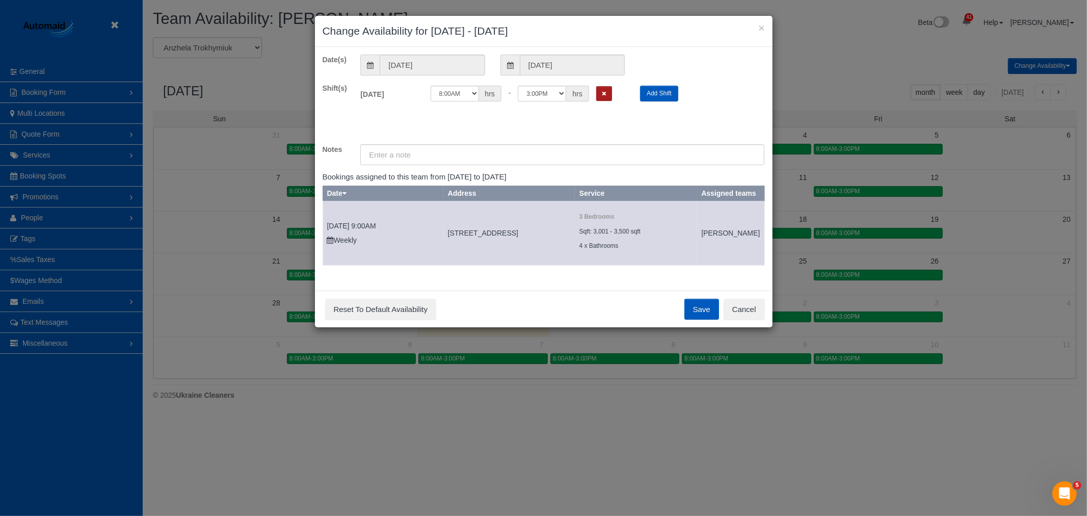
click at [610, 97] on button "Remove Shift" at bounding box center [604, 93] width 16 height 15
click at [701, 320] on button "Save" at bounding box center [701, 309] width 35 height 21
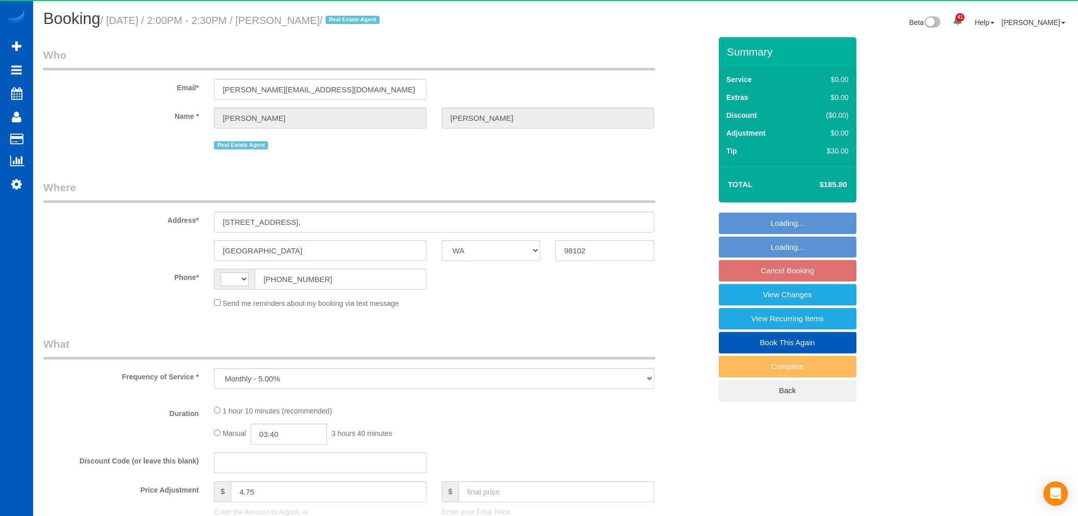
select select "WA"
select select "object:1176"
select select "string:[GEOGRAPHIC_DATA]"
select select "199"
select select "2"
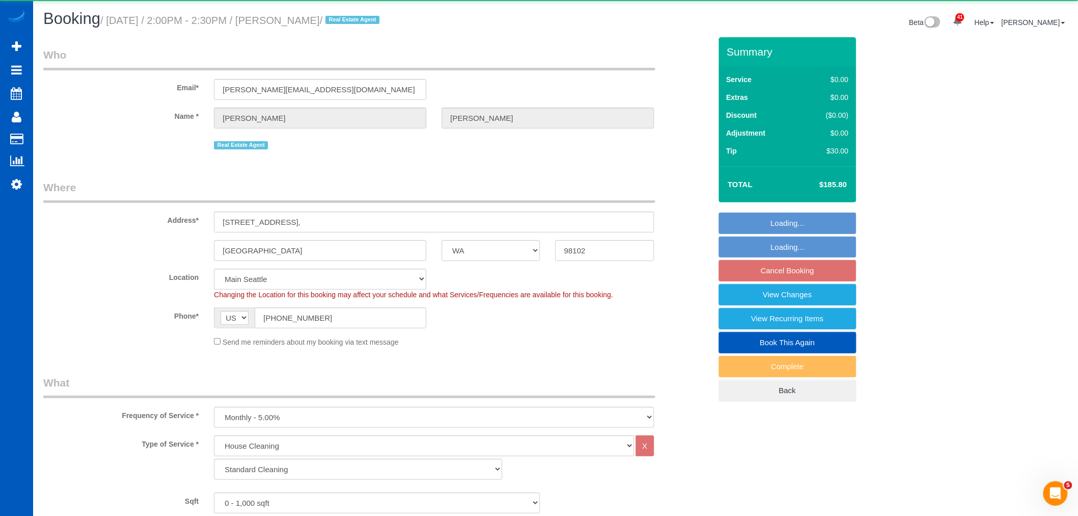
click at [792, 270] on fieldset "Loading... Loading... Cancel Booking View Changes View Recurring Items Book Thi…" at bounding box center [788, 306] width 138 height 189
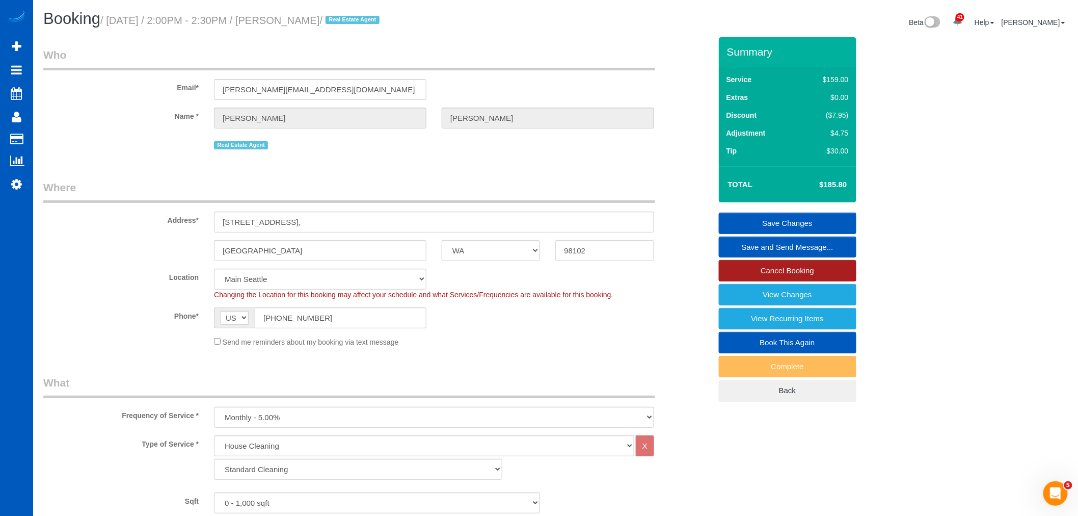
click at [783, 267] on link "Cancel Booking" at bounding box center [788, 270] width 138 height 21
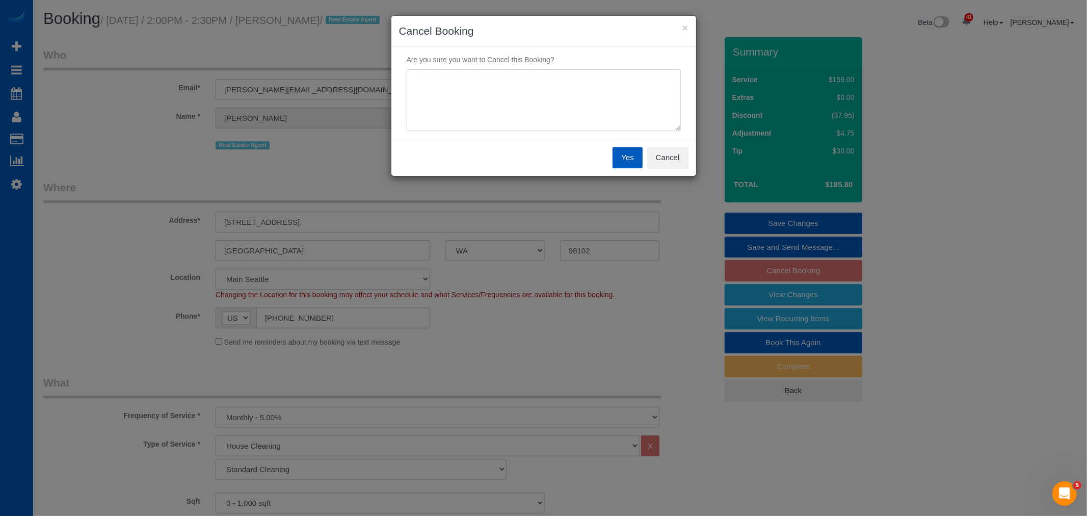
click at [492, 90] on textarea at bounding box center [544, 100] width 274 height 62
type textarea "created a new account"
click at [631, 166] on button "Yes" at bounding box center [627, 157] width 30 height 21
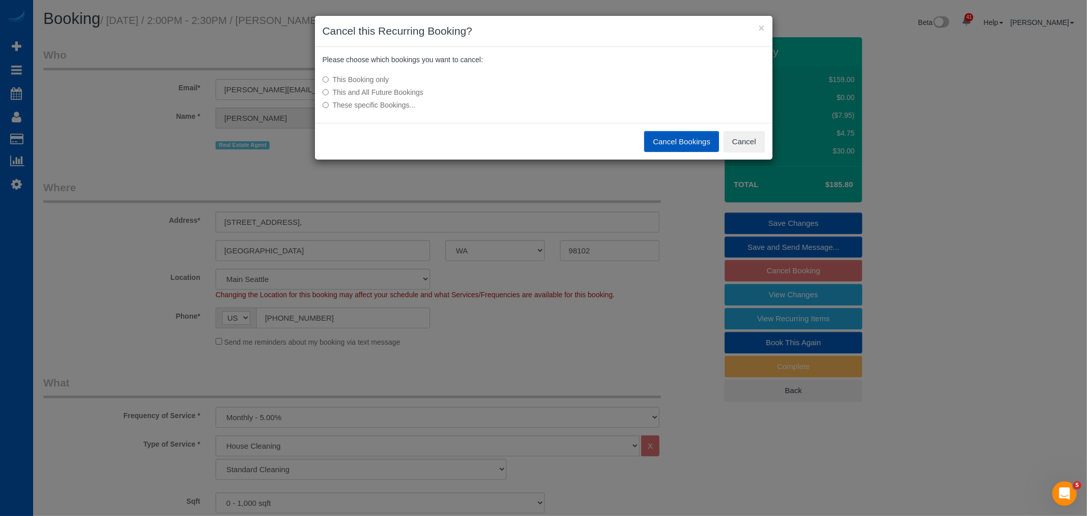
click at [374, 90] on label "This and All Future Bookings" at bounding box center [467, 92] width 290 height 10
click at [680, 144] on button "Cancel Bookings" at bounding box center [681, 141] width 75 height 21
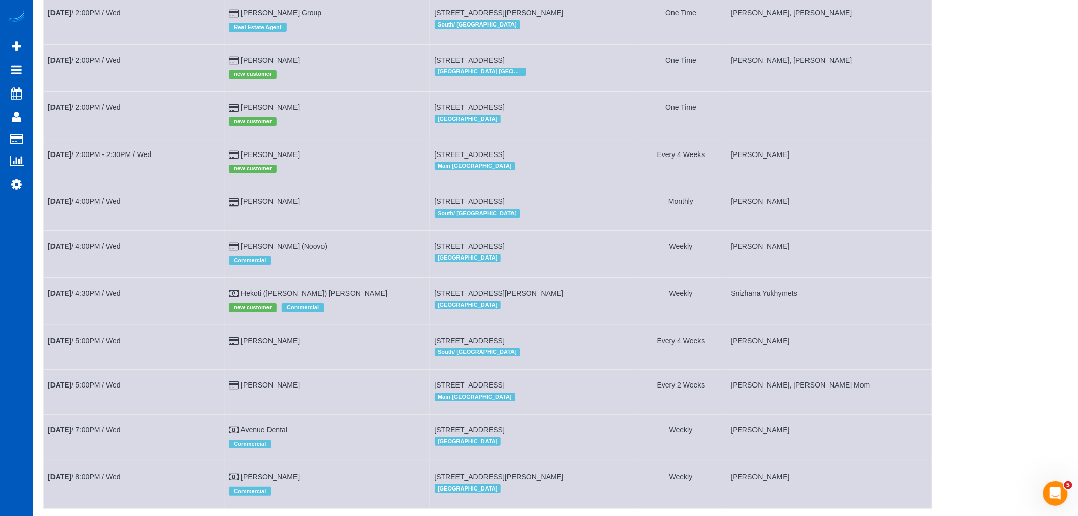
scroll to position [1358, 0]
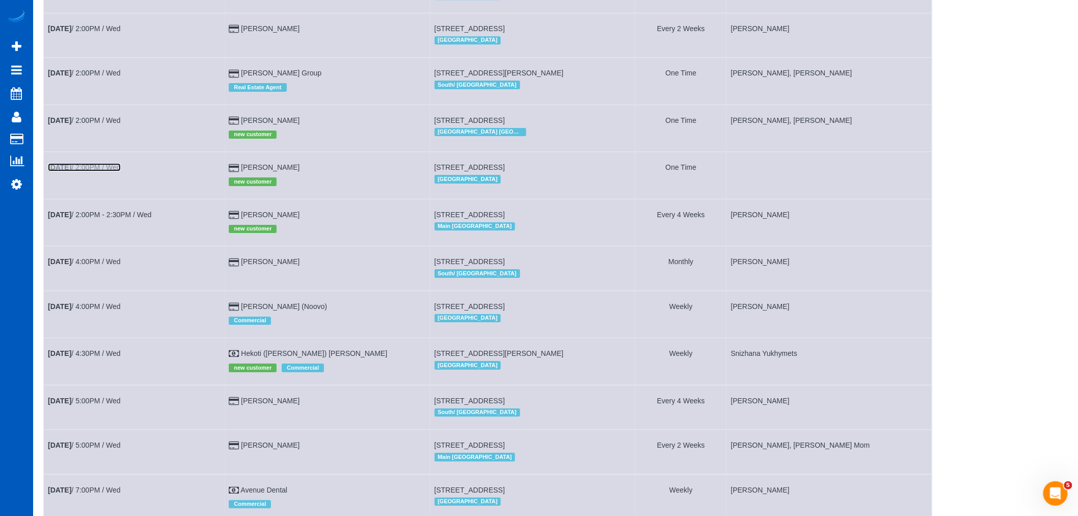
click at [86, 171] on link "[DATE] 2:00PM / Wed" at bounding box center [84, 167] width 73 height 8
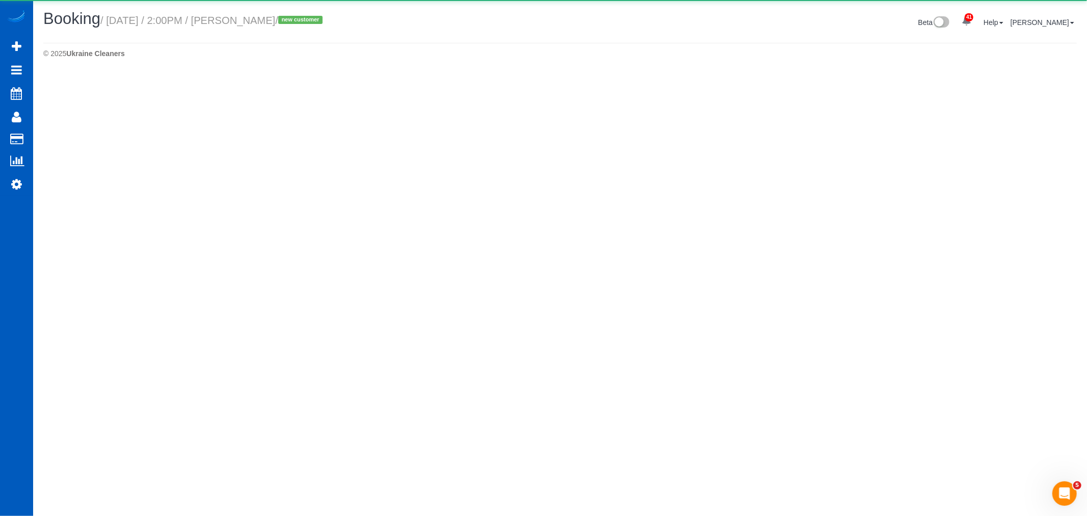
select select "WA"
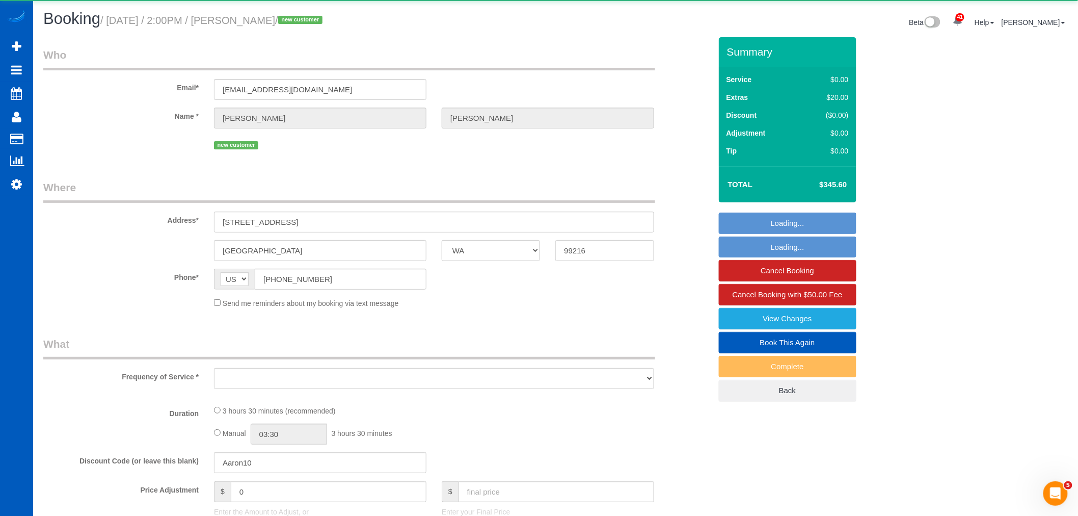
select select "object:2728"
select select "string:fspay-a76de947-8fb6-4bdb-884b-8b89feff6369"
select select "199"
select select "spot17"
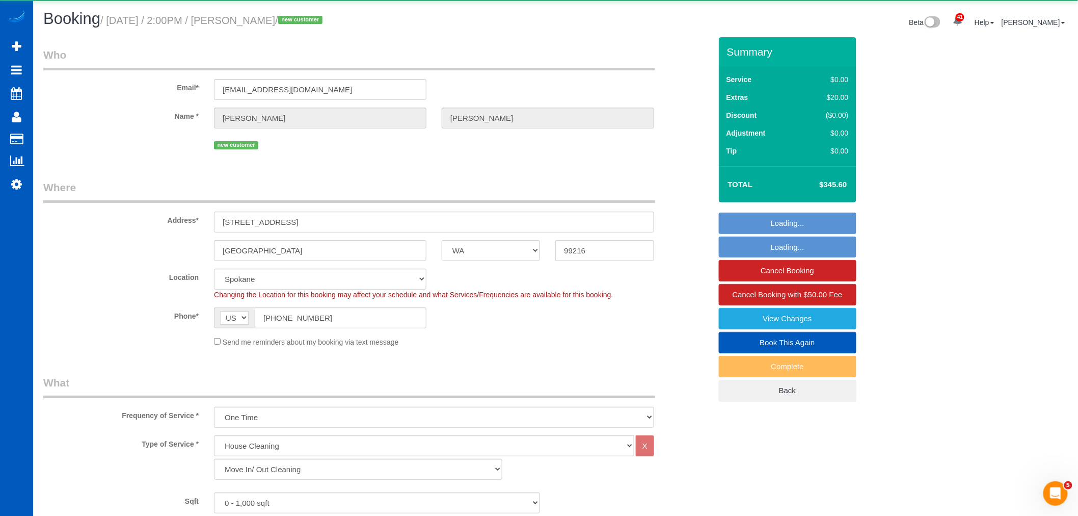
select select "2"
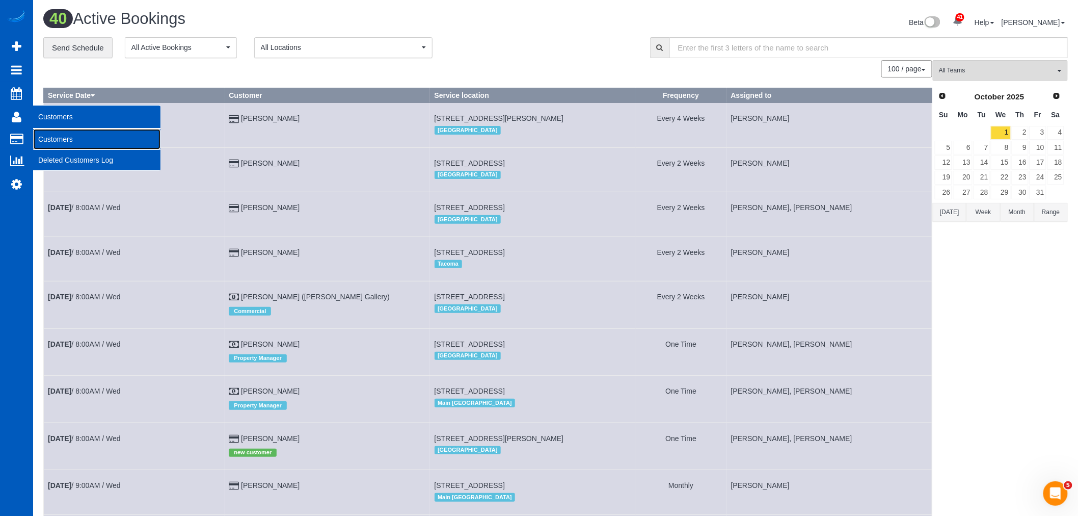
click at [70, 143] on link "Customers" at bounding box center [96, 139] width 127 height 20
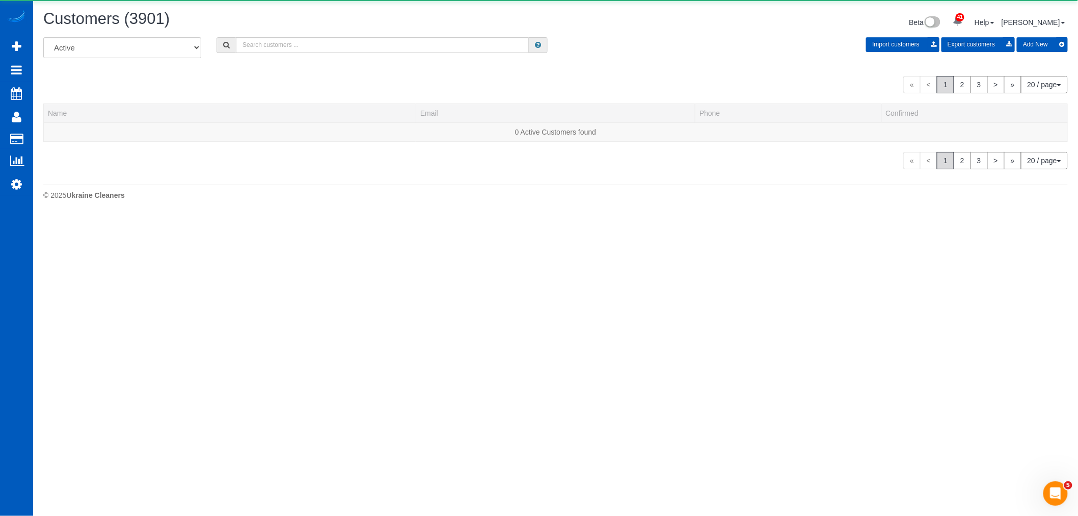
drag, startPoint x: 329, startPoint y: 58, endPoint x: 325, endPoint y: 49, distance: 9.4
click at [327, 56] on div "All Active Archived Import customers Export customers Add New" at bounding box center [556, 51] width 1040 height 29
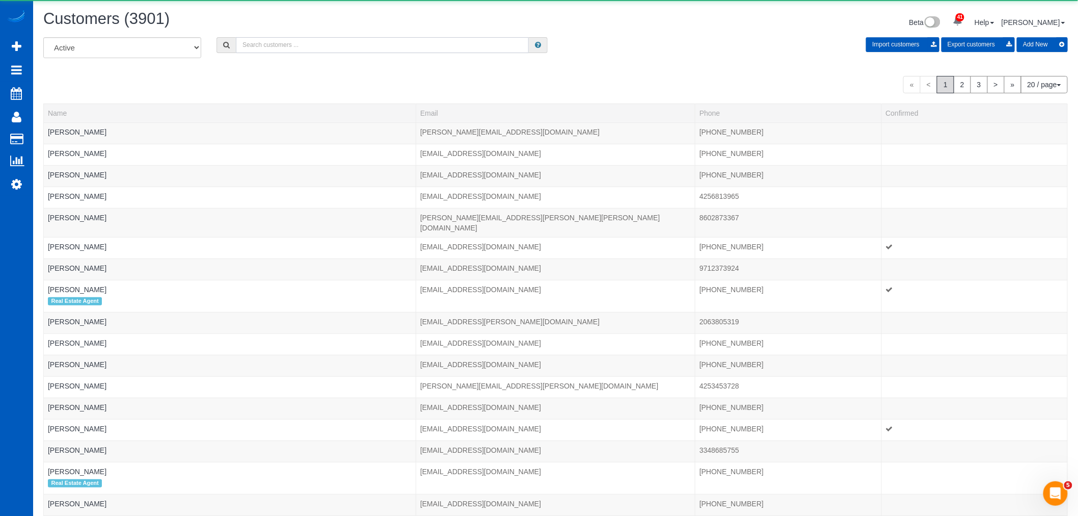
click at [325, 49] on input "text" at bounding box center [382, 45] width 293 height 16
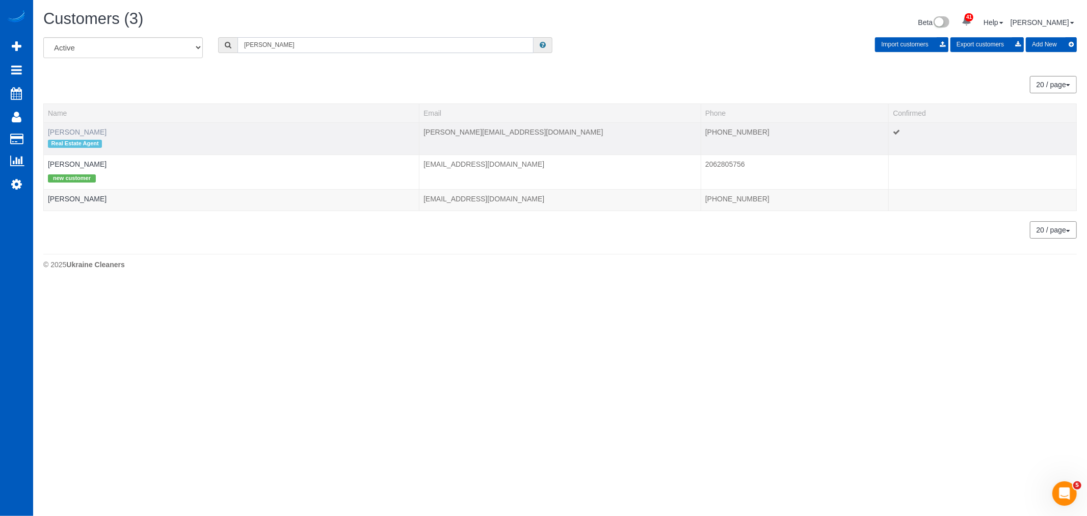
type input "jeffi"
click at [70, 131] on link "[PERSON_NAME]" at bounding box center [77, 132] width 59 height 8
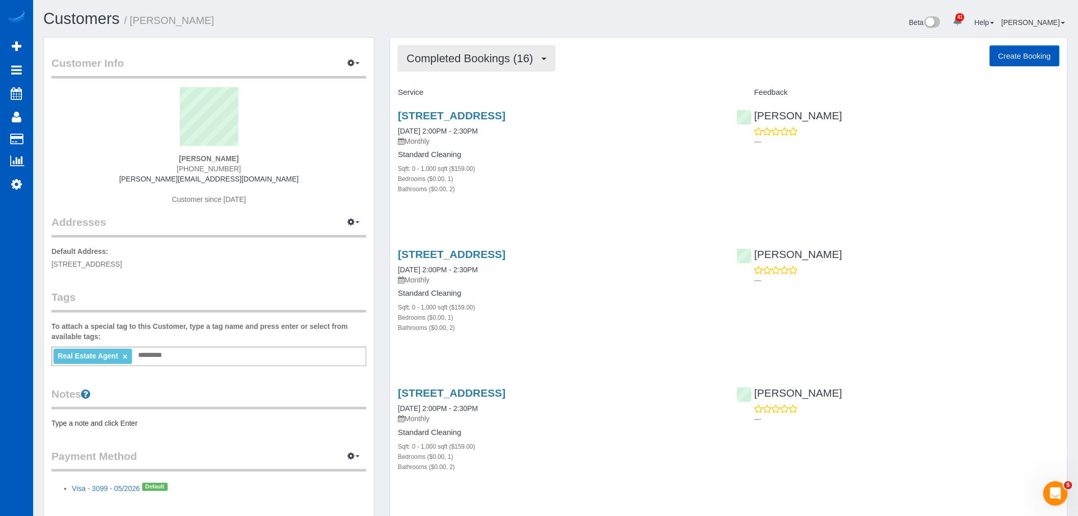
click at [442, 56] on span "Completed Bookings (16)" at bounding box center [472, 58] width 131 height 13
click at [671, 214] on div "3217 Eastlake Ave E Apt 410,, Seattle, WA 98102 09/11/2025 2:00PM - 2:30PM Mont…" at bounding box center [559, 157] width 338 height 113
click at [502, 114] on link "3217 Eastlake Ave E Apt 410,, Seattle, WA 98102" at bounding box center [451, 116] width 107 height 12
click at [454, 56] on span "Completed Bookings (16)" at bounding box center [472, 58] width 131 height 13
click at [553, 175] on div "Bedrooms ($0.00, 1)" at bounding box center [559, 178] width 323 height 10
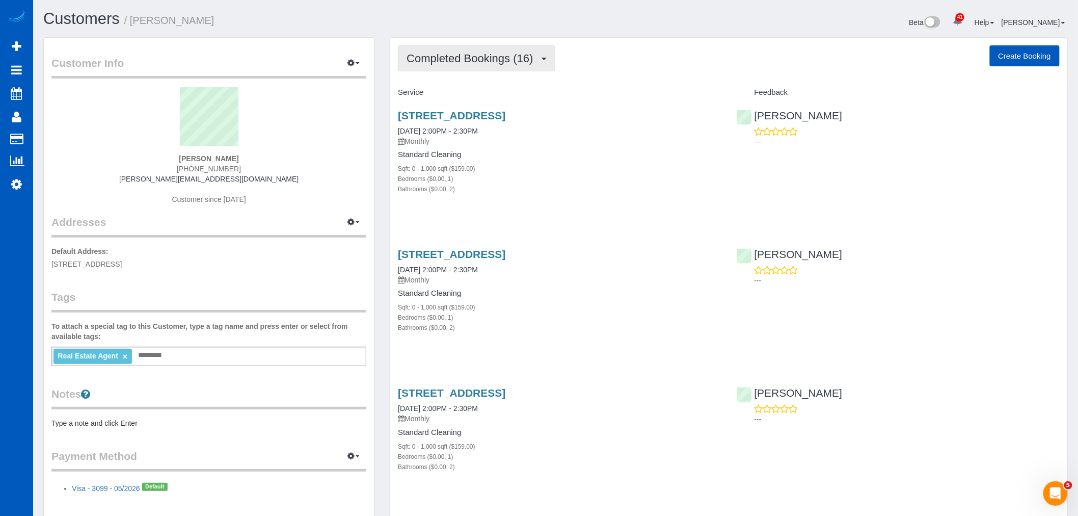
click at [441, 59] on span "Completed Bookings (16)" at bounding box center [472, 58] width 131 height 13
drag, startPoint x: 535, startPoint y: 163, endPoint x: 520, endPoint y: 137, distance: 30.8
click at [535, 162] on div "Standard Cleaning Sqft: 0 - 1,000 sqft ($159.00) Bedrooms ($0.00, 1) Bathrooms …" at bounding box center [559, 171] width 323 height 43
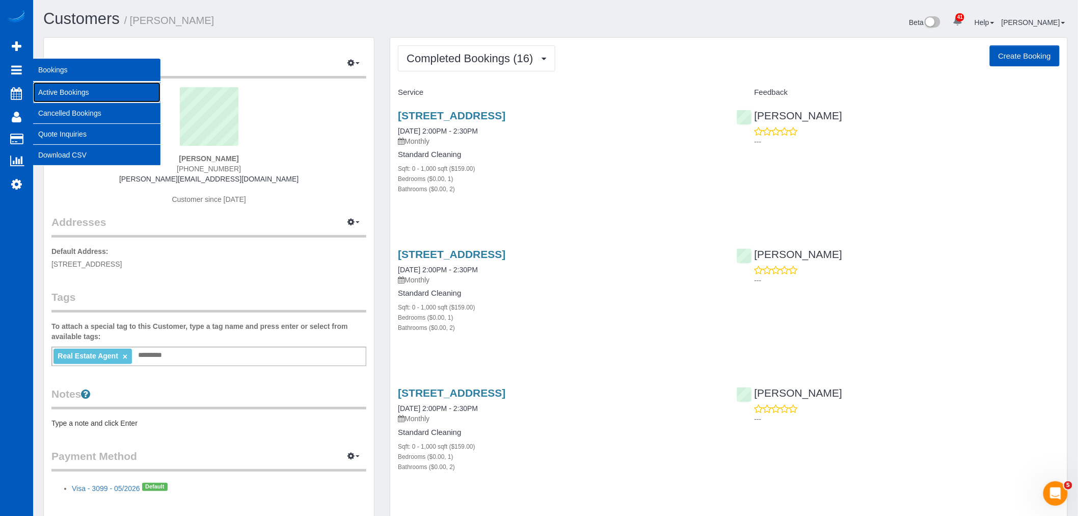
click at [65, 93] on link "Active Bookings" at bounding box center [96, 92] width 127 height 20
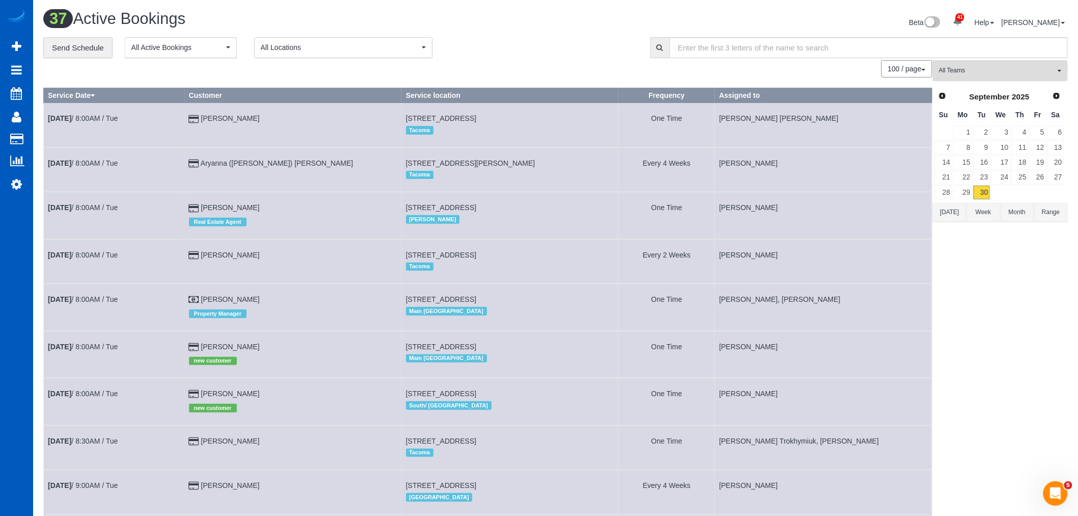
click at [975, 71] on span "All Teams" at bounding box center [997, 70] width 116 height 9
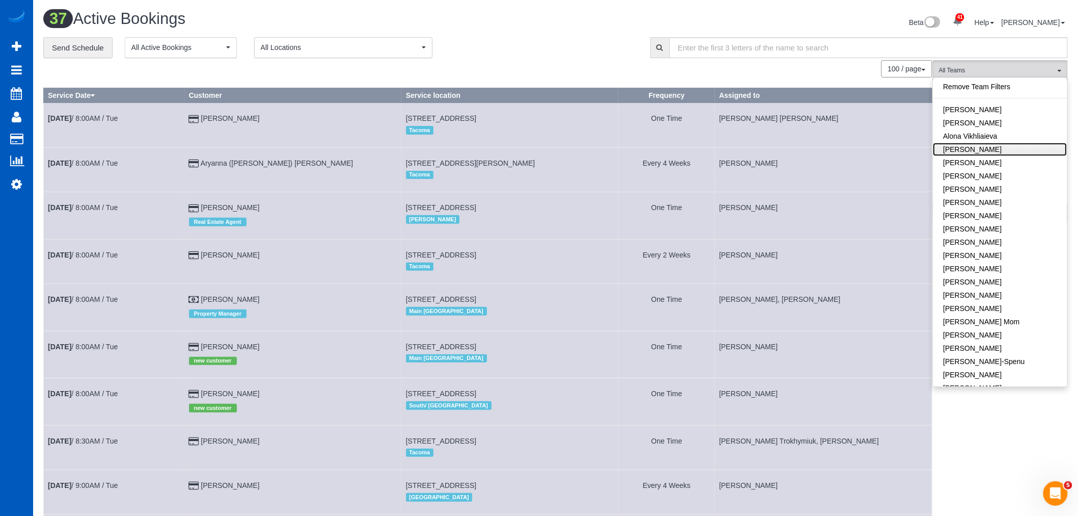
click at [1019, 149] on link "[PERSON_NAME]" at bounding box center [1000, 149] width 134 height 13
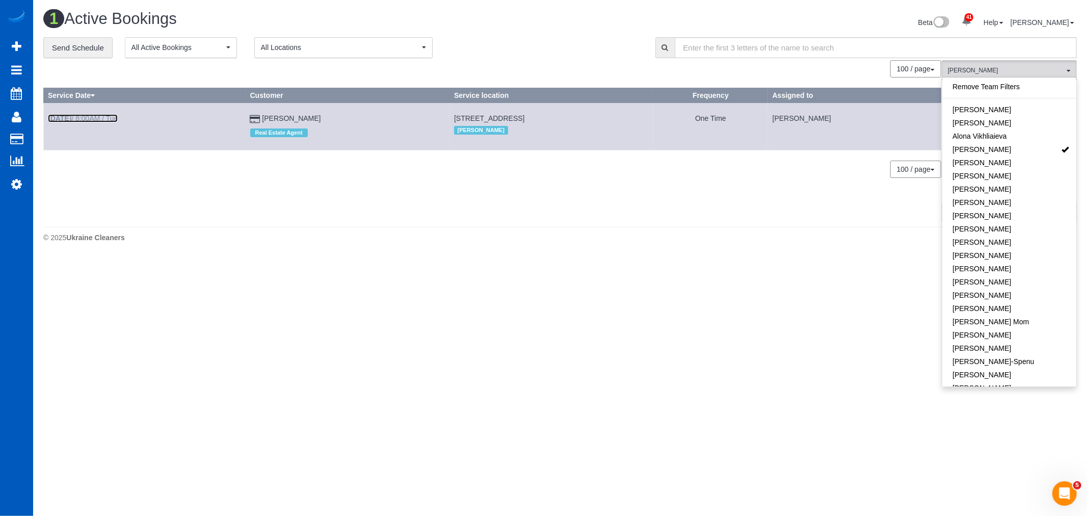
click at [96, 121] on link "Sep 30th / 8:00AM / Tue" at bounding box center [83, 118] width 70 height 8
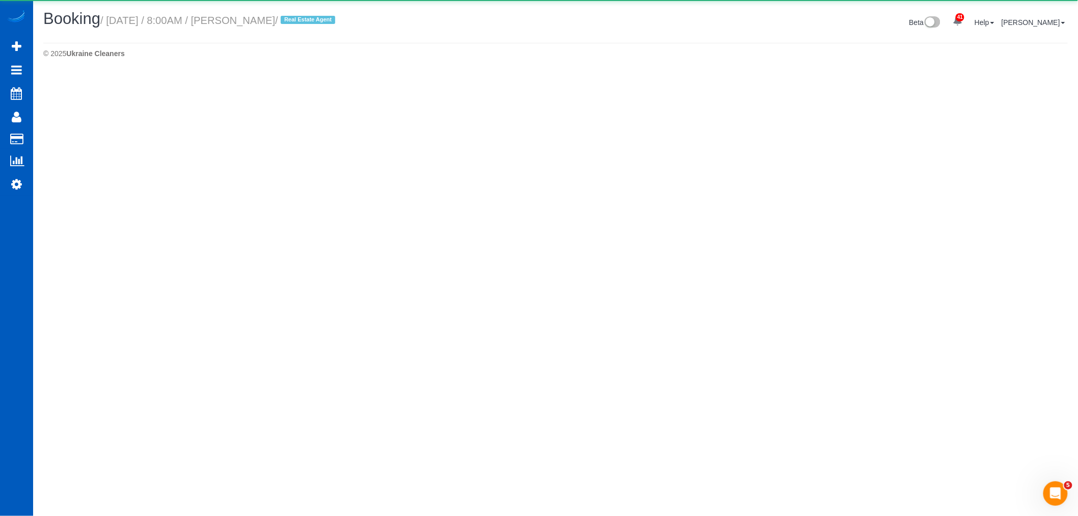
select select "WA"
select select "string:fspay-29fb7387-665f-439c-9dce-09a3bf446a93"
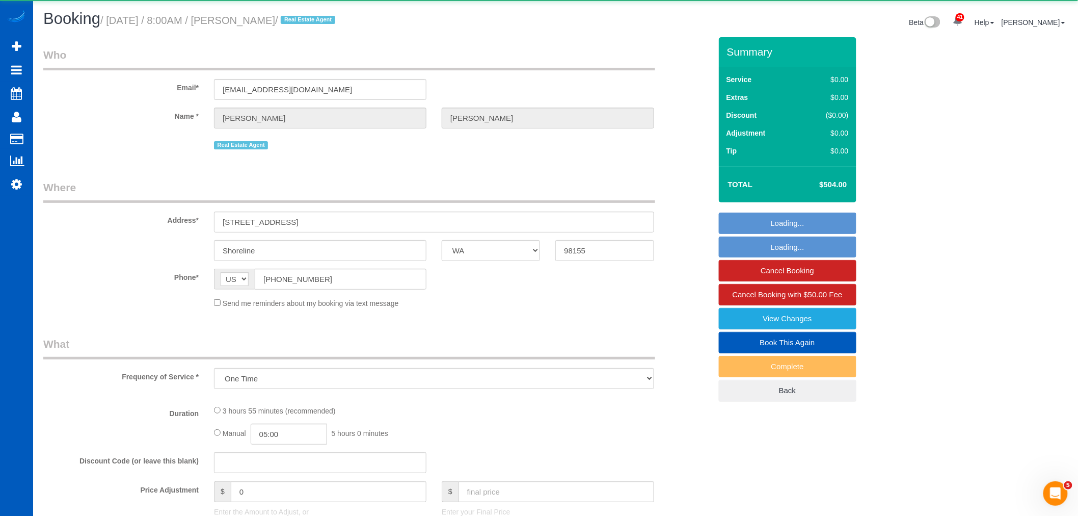
select select "object:6315"
select select "199"
select select "2001"
select select "4"
select select "2"
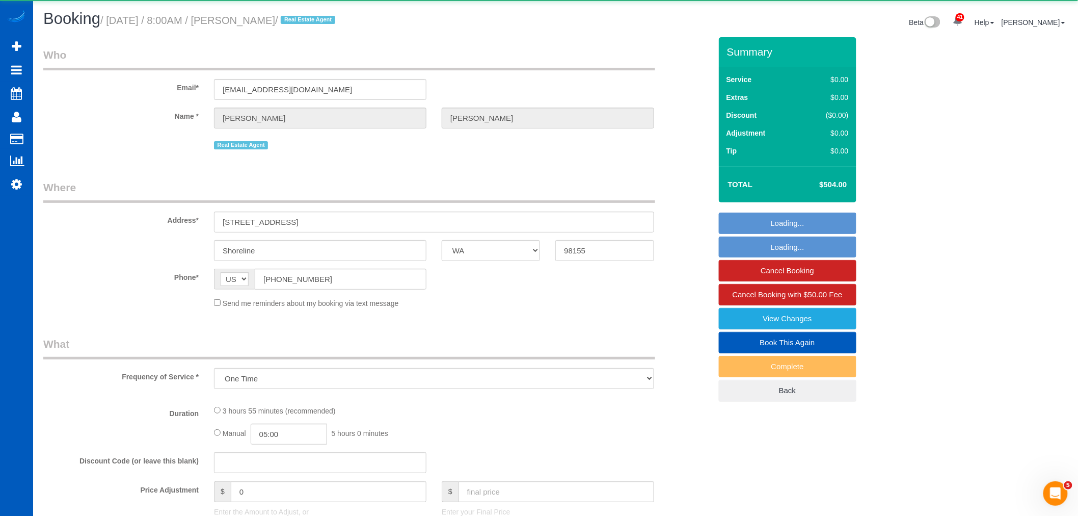
select select "spot30"
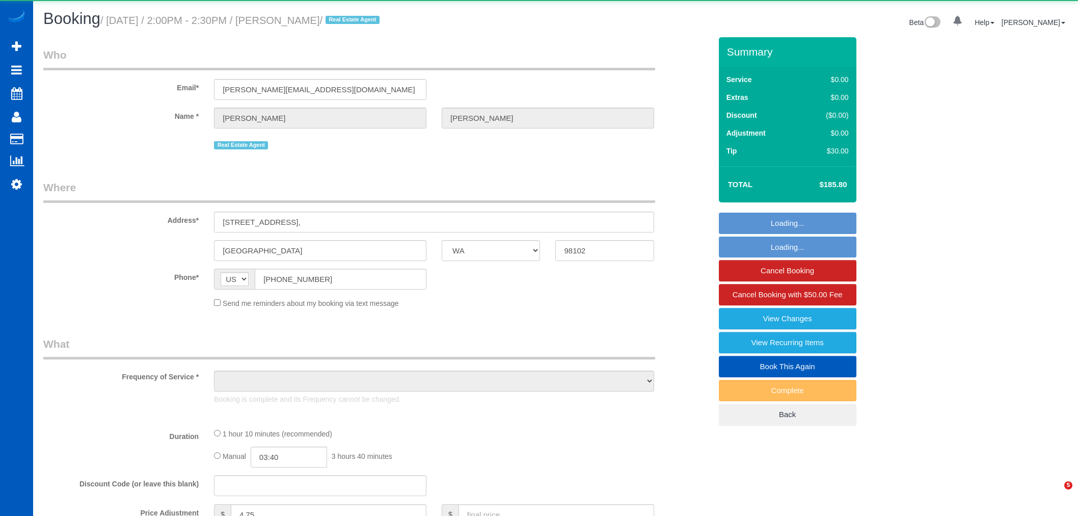
select select "WA"
select select "object:1177"
select select "199"
select select "2"
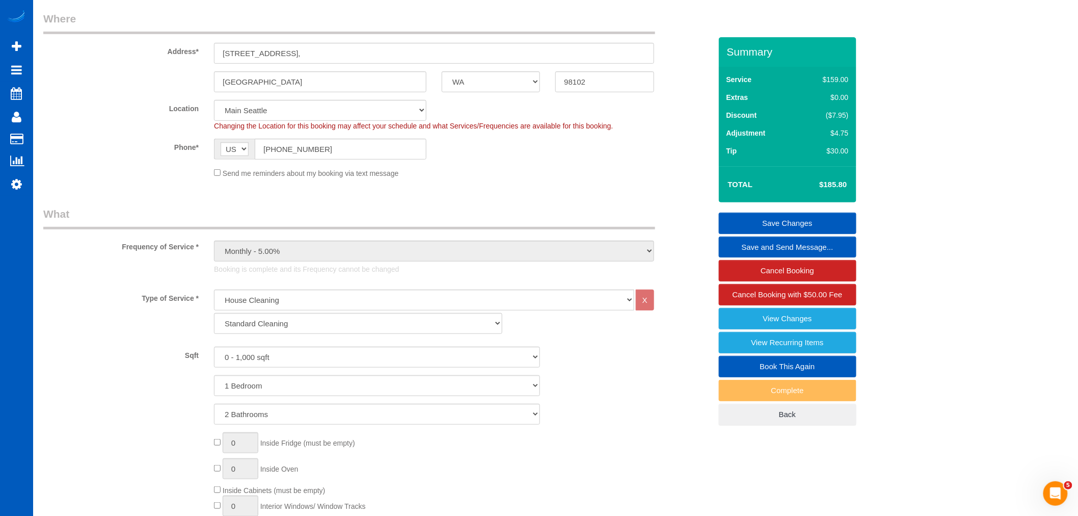
scroll to position [170, 0]
drag, startPoint x: 824, startPoint y: 185, endPoint x: 849, endPoint y: 182, distance: 24.6
click at [849, 182] on td "$185.80" at bounding box center [818, 184] width 66 height 25
copy h4 "185.80"
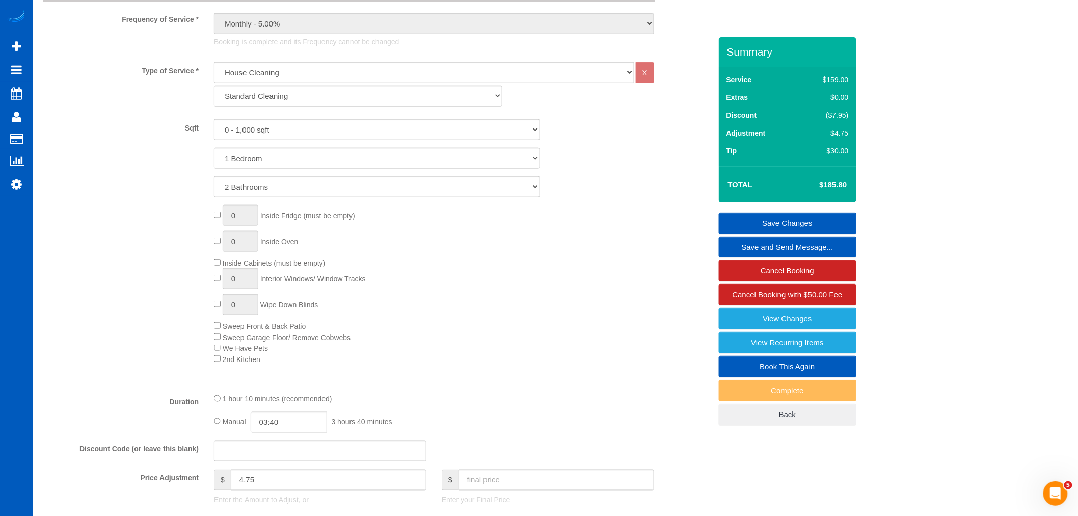
scroll to position [0, 0]
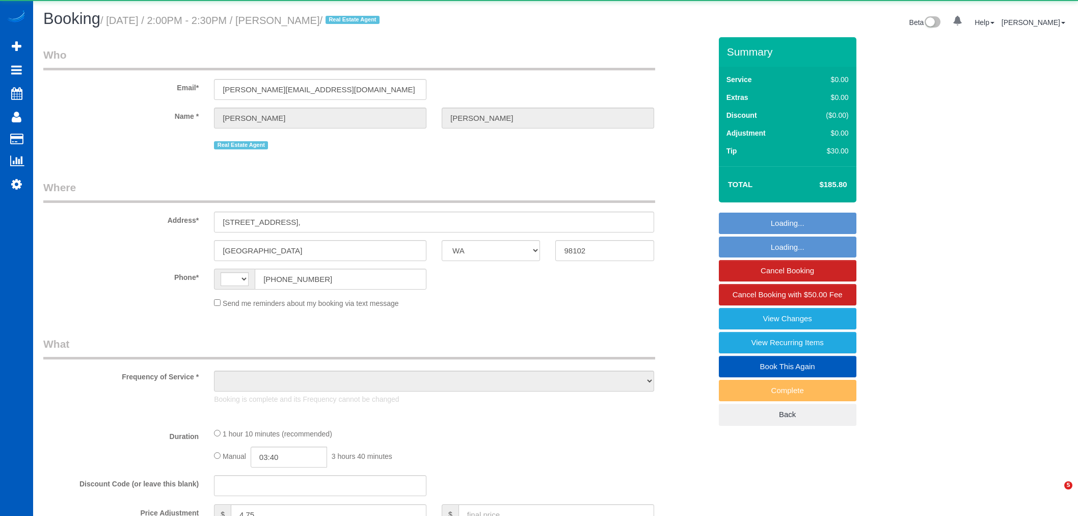
select select "WA"
select select "string:[GEOGRAPHIC_DATA]"
select select "object:719"
select select "string:fspay-7f52849e-4b13-4411-876c-a2be77bf4405"
select select "199"
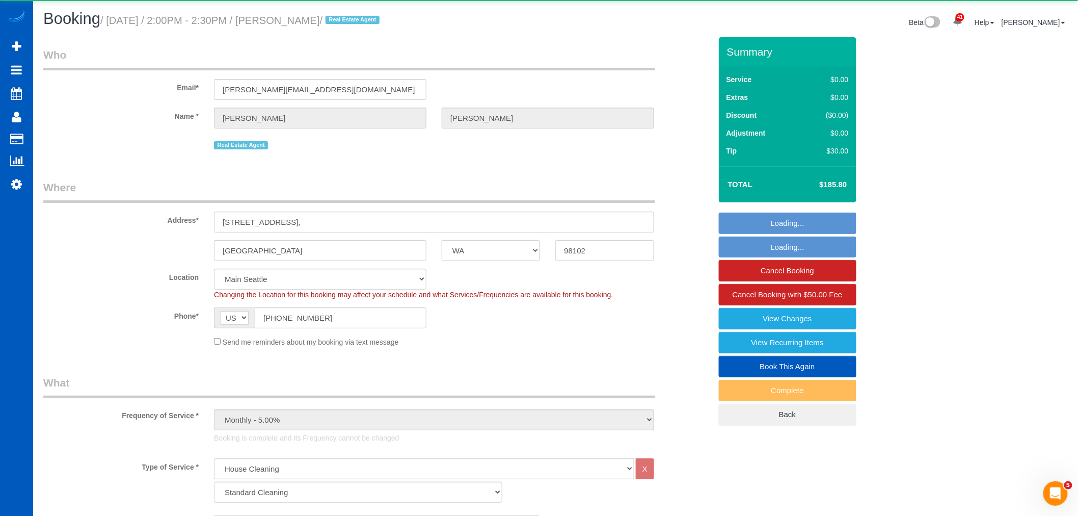
select select "object:1170"
select select "2"
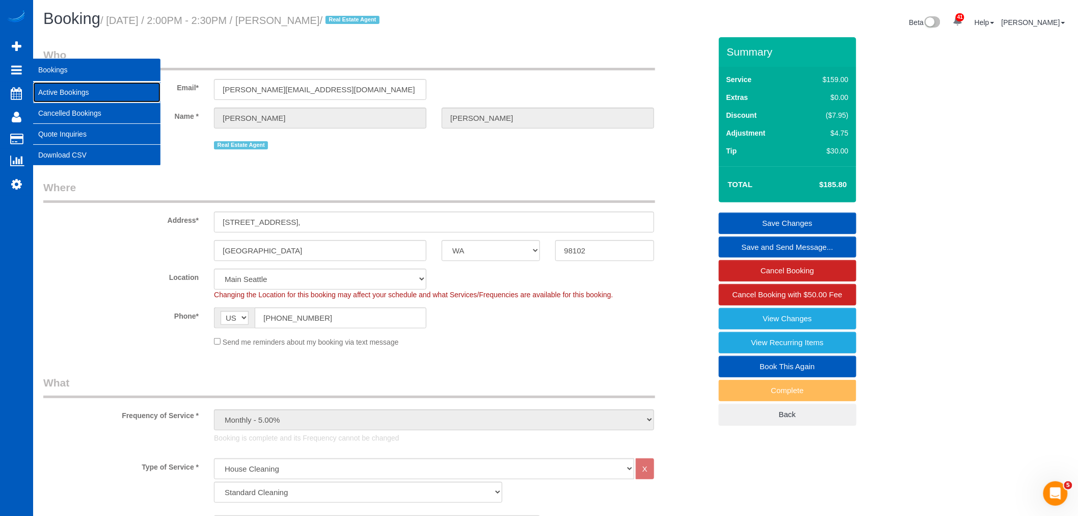
click at [59, 90] on link "Active Bookings" at bounding box center [96, 92] width 127 height 20
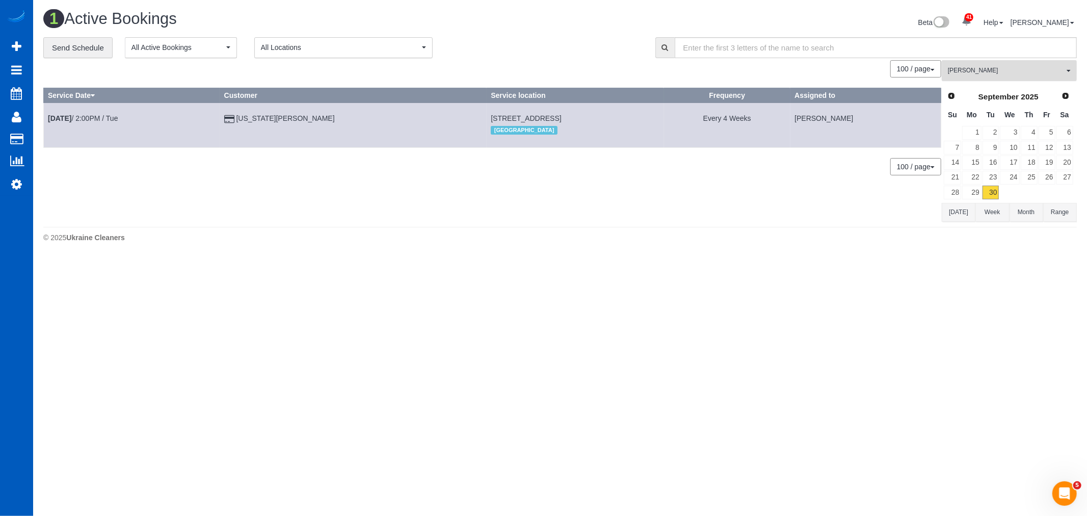
click at [999, 71] on span "[PERSON_NAME]" at bounding box center [1006, 70] width 116 height 9
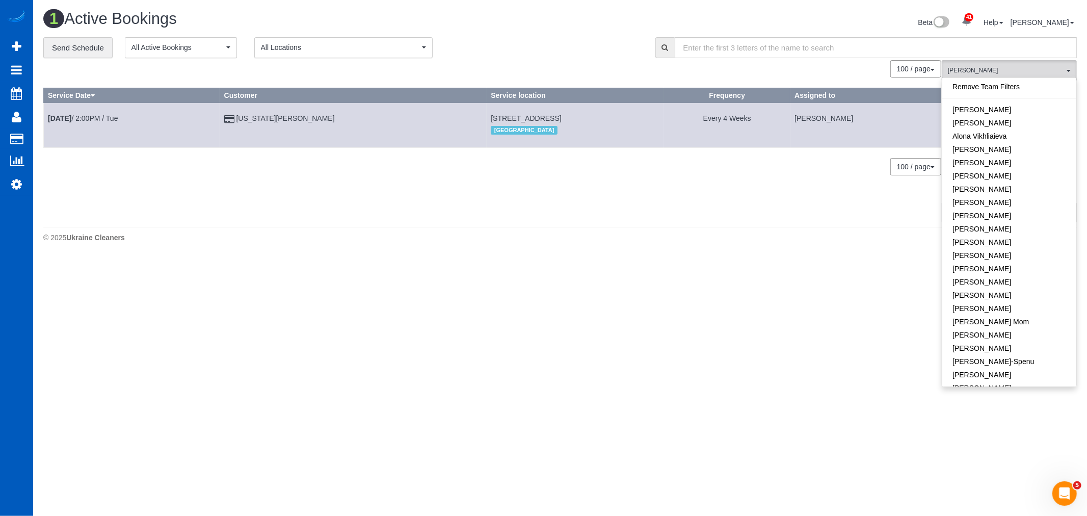
click at [1004, 87] on link "Remove Team Filters" at bounding box center [1009, 86] width 134 height 13
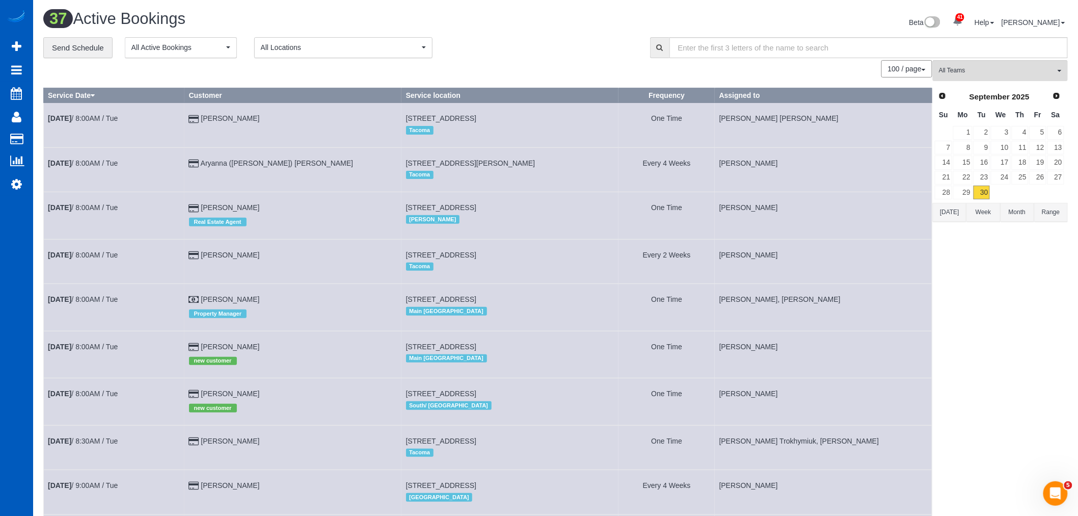
click at [1051, 89] on div "Prev Next [DATE]" at bounding box center [999, 96] width 130 height 17
click at [1056, 95] on span "Next" at bounding box center [1057, 95] width 8 height 8
click at [1004, 126] on link "1" at bounding box center [1000, 133] width 19 height 14
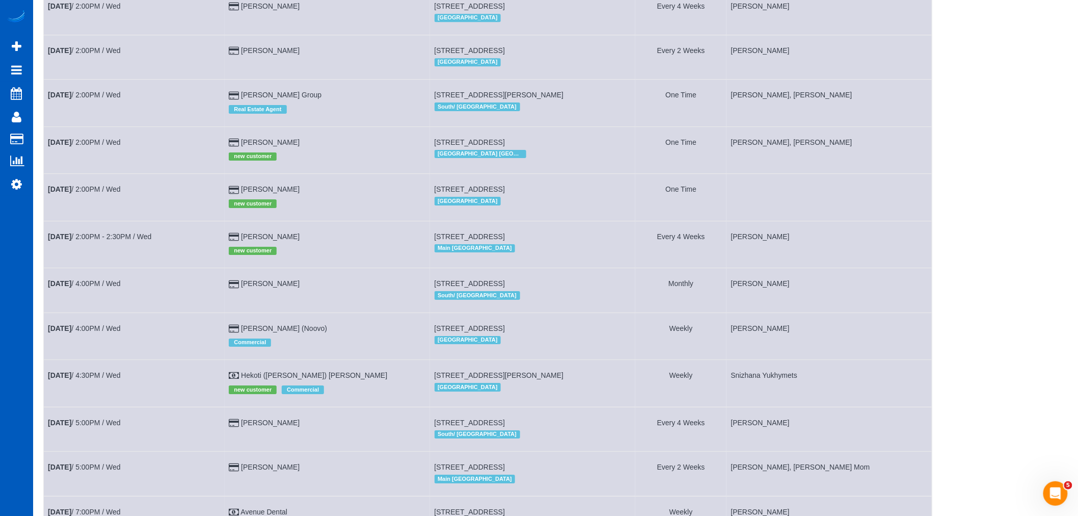
scroll to position [1295, 0]
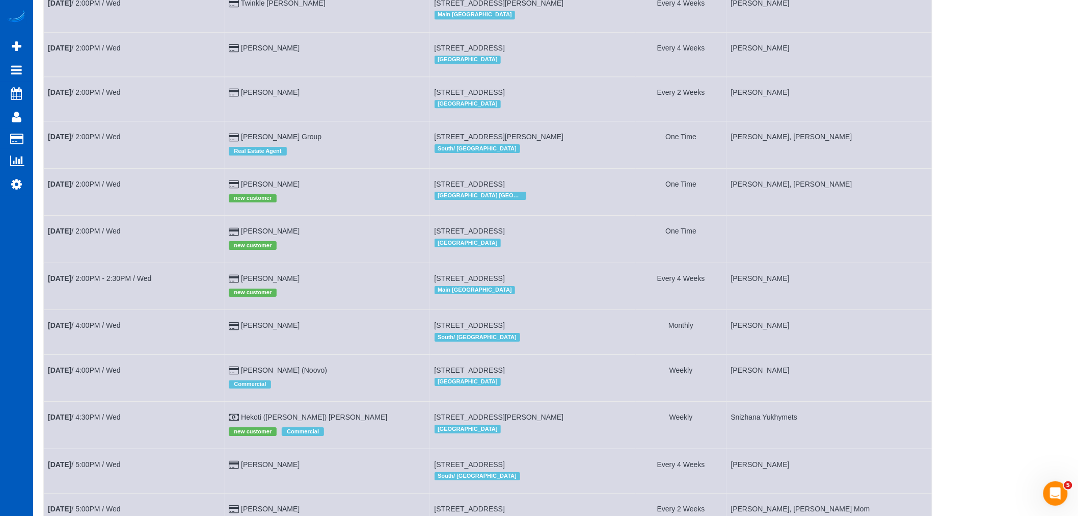
click at [114, 253] on td "[DATE] 2:00PM / Wed" at bounding box center [134, 239] width 181 height 47
click at [107, 235] on link "[DATE] 2:00PM / Wed" at bounding box center [84, 231] width 73 height 8
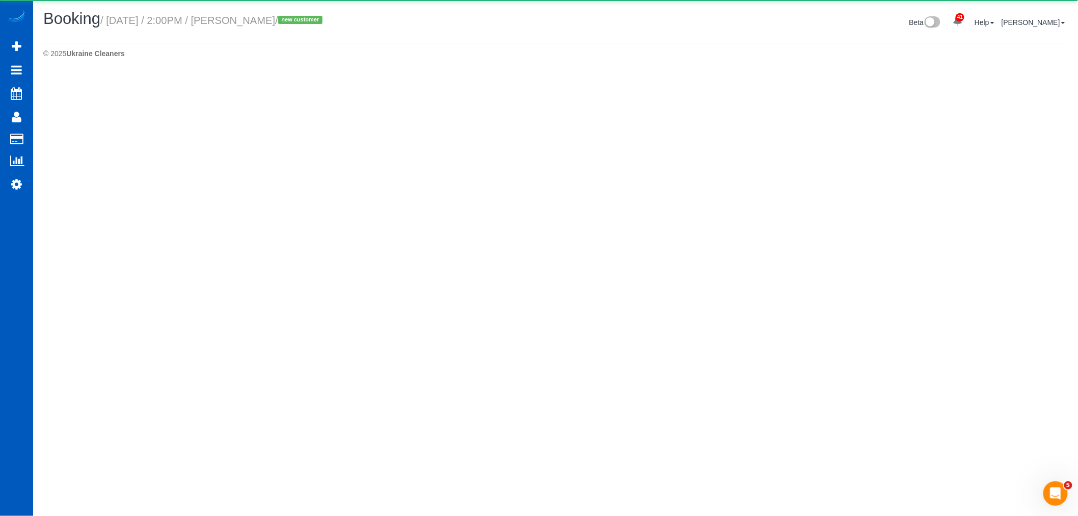
select select "WA"
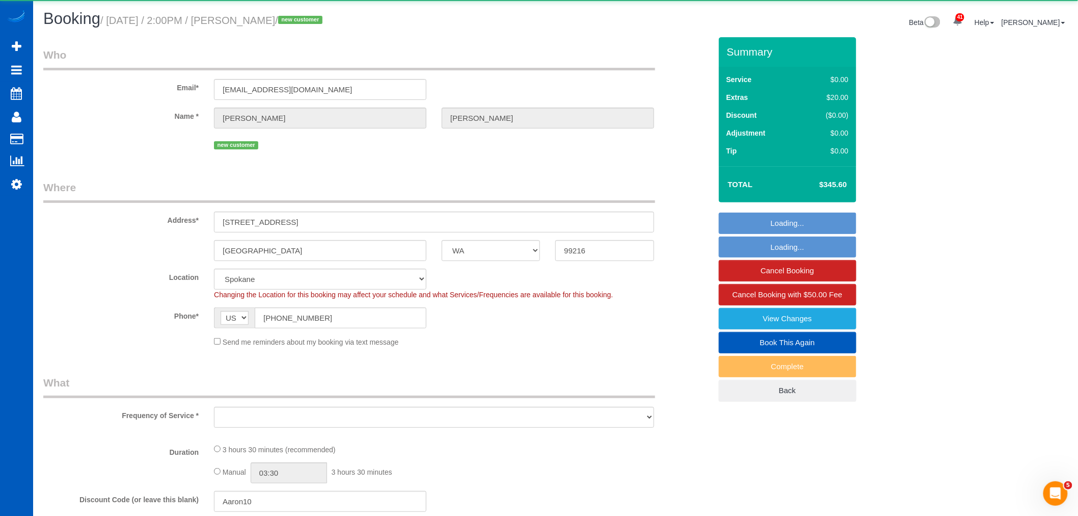
select select "object:3445"
select select "199"
select select "2"
select select "spot6"
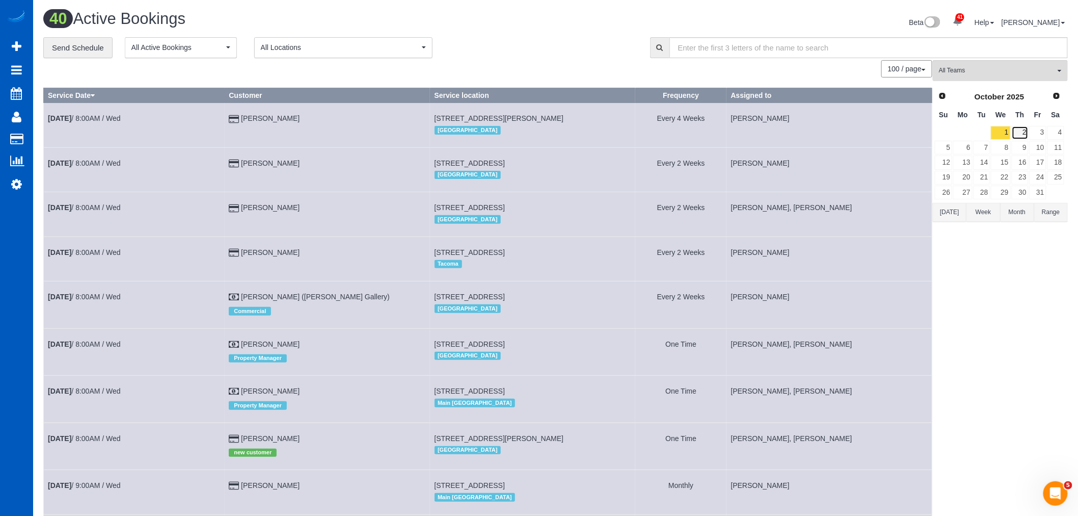
click at [1025, 134] on link "2" at bounding box center [1020, 133] width 17 height 14
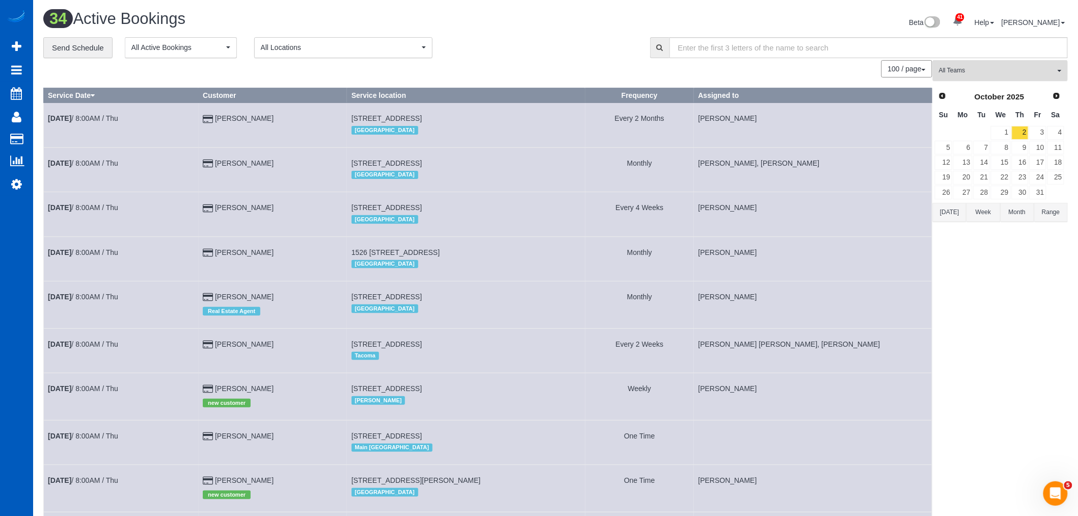
click at [989, 71] on span "All Teams" at bounding box center [997, 70] width 116 height 9
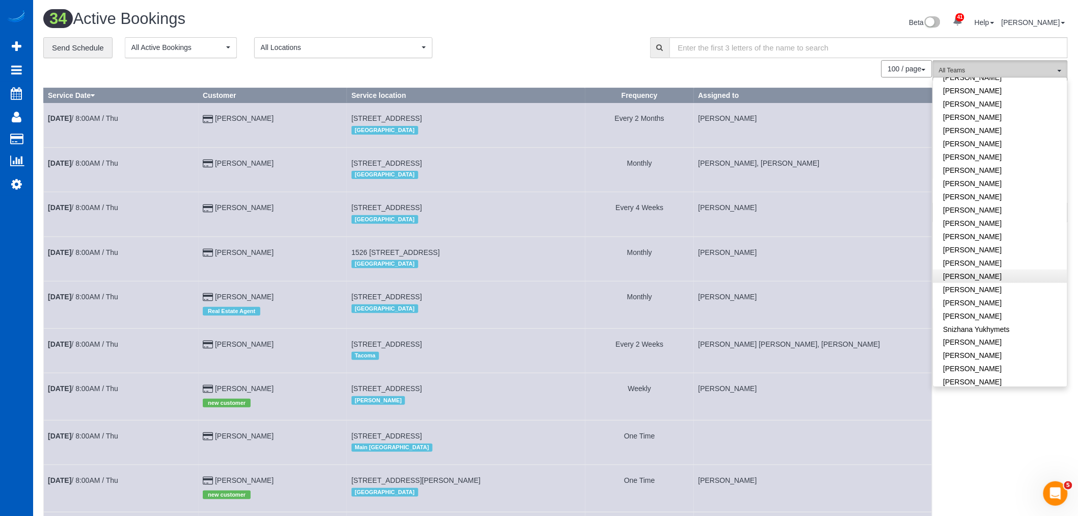
scroll to position [562, 0]
click at [989, 306] on link "Snizhana Yukhymets" at bounding box center [1000, 312] width 134 height 13
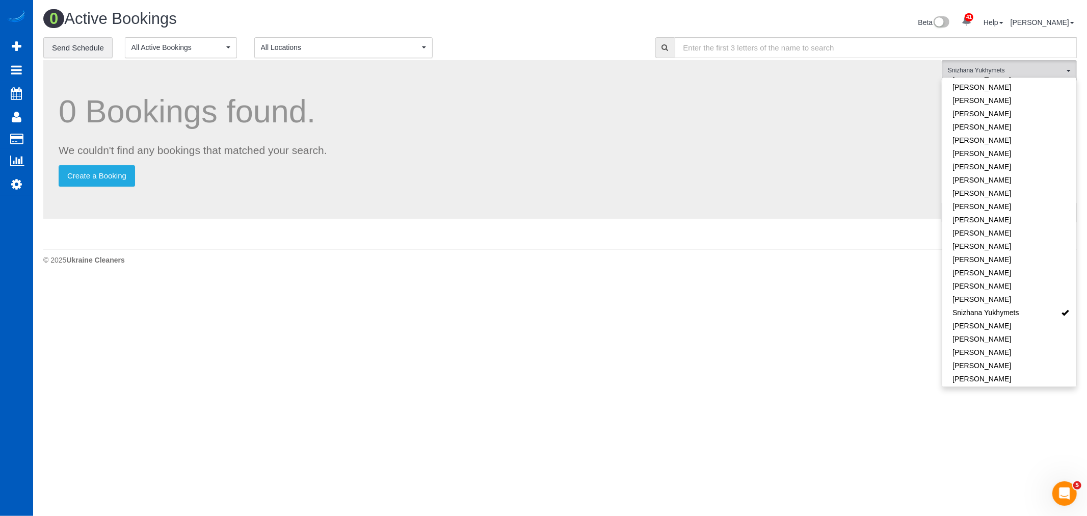
click at [575, 341] on body "41 Beta Your Notifications You have 0 alerts × You have 3 to charge for [DATE] …" at bounding box center [543, 258] width 1087 height 516
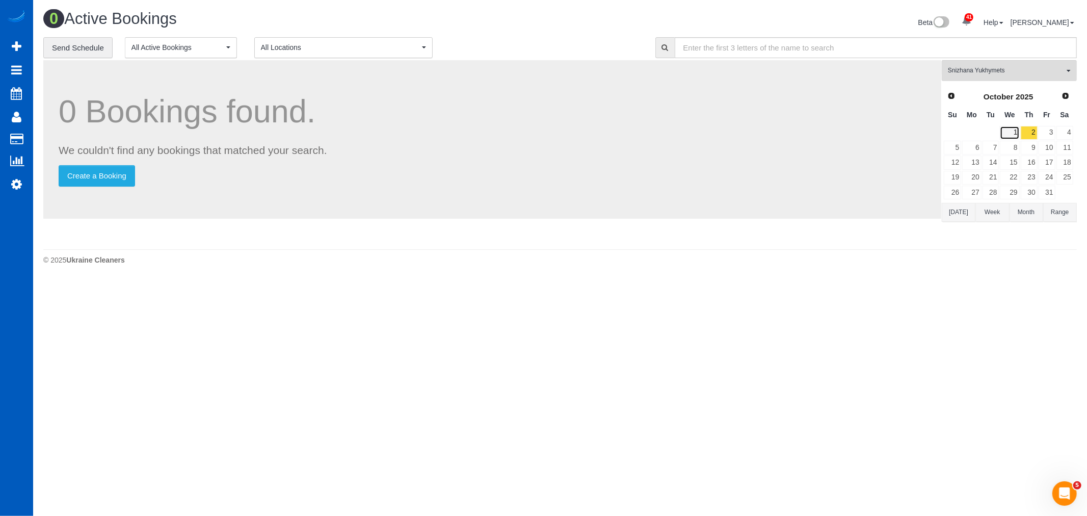
click at [1019, 130] on link "1" at bounding box center [1009, 133] width 19 height 14
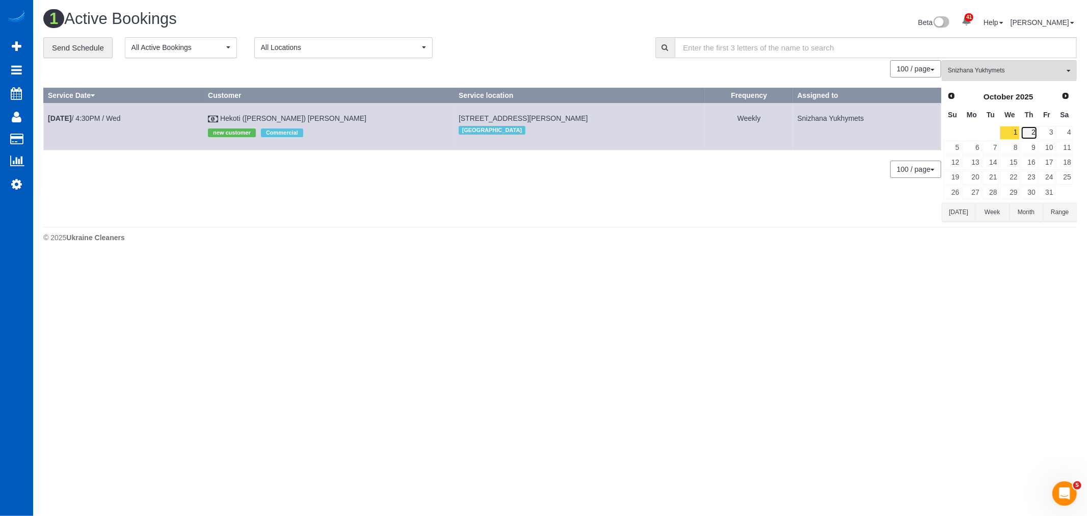
click at [1026, 133] on link "2" at bounding box center [1028, 133] width 17 height 14
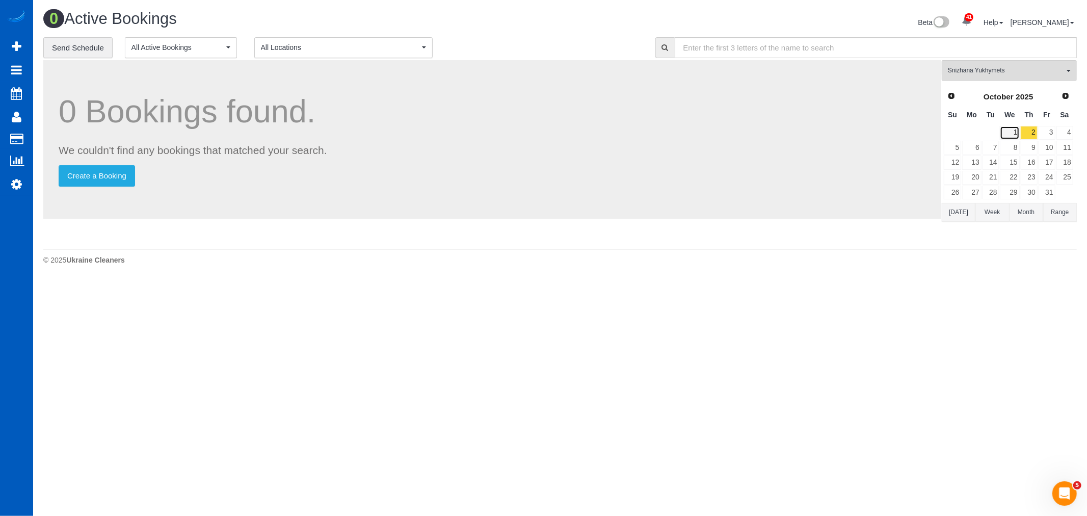
click at [1015, 133] on link "1" at bounding box center [1009, 133] width 19 height 14
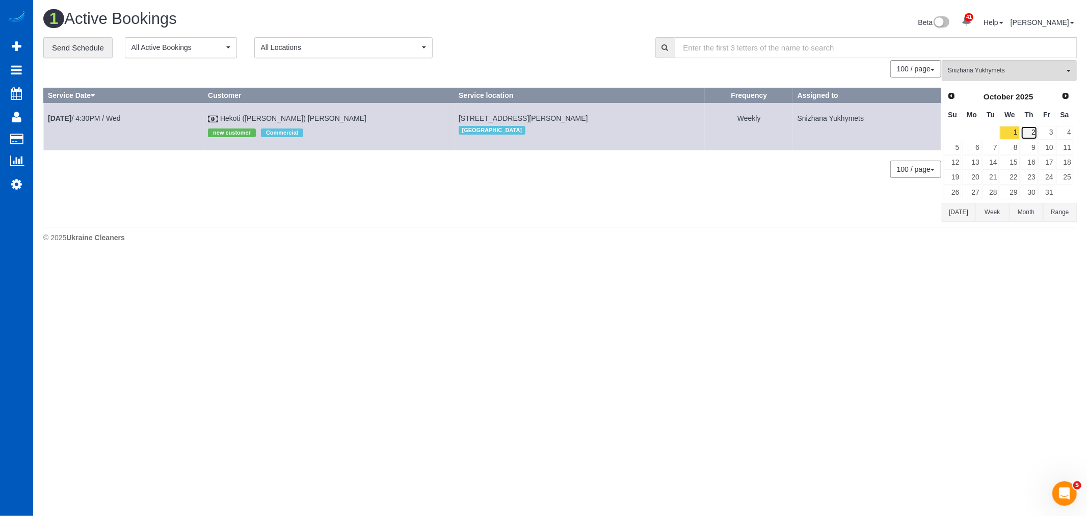
click at [1028, 133] on link "2" at bounding box center [1028, 133] width 17 height 14
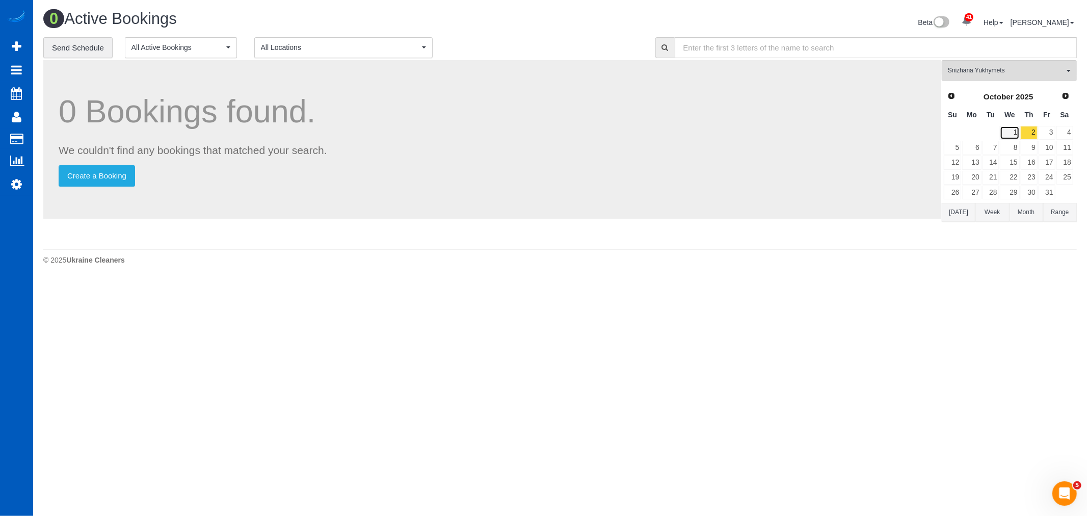
click at [1007, 139] on link "1" at bounding box center [1009, 133] width 19 height 14
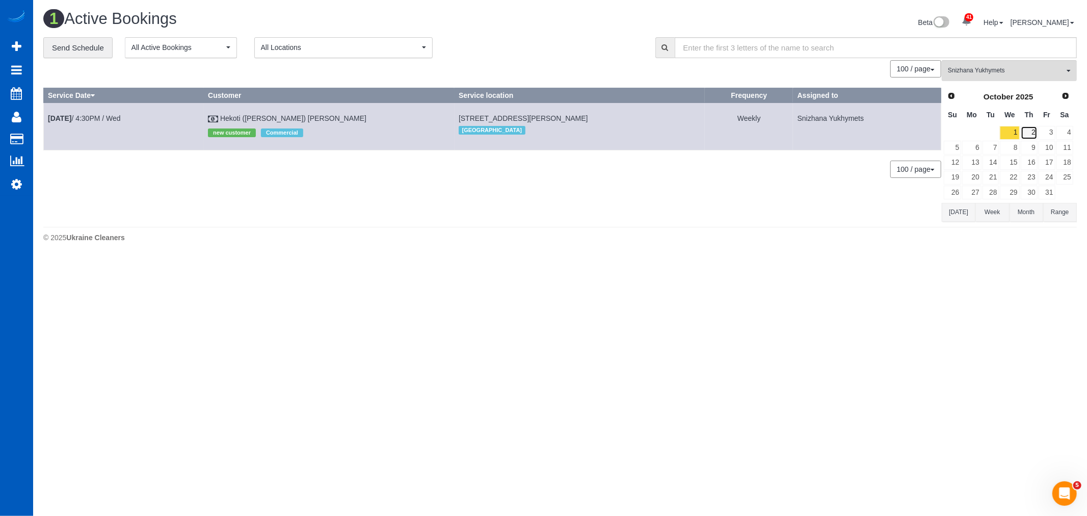
click at [1027, 133] on link "2" at bounding box center [1028, 133] width 17 height 14
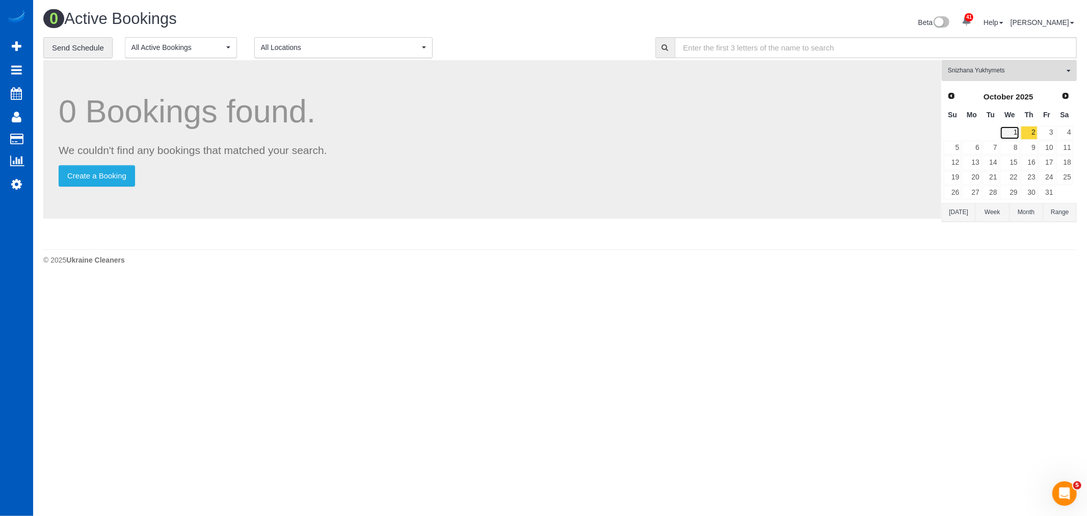
click at [1016, 133] on link "1" at bounding box center [1009, 133] width 19 height 14
click at [1026, 133] on link "2" at bounding box center [1028, 133] width 17 height 14
click at [1014, 133] on link "1" at bounding box center [1009, 133] width 19 height 14
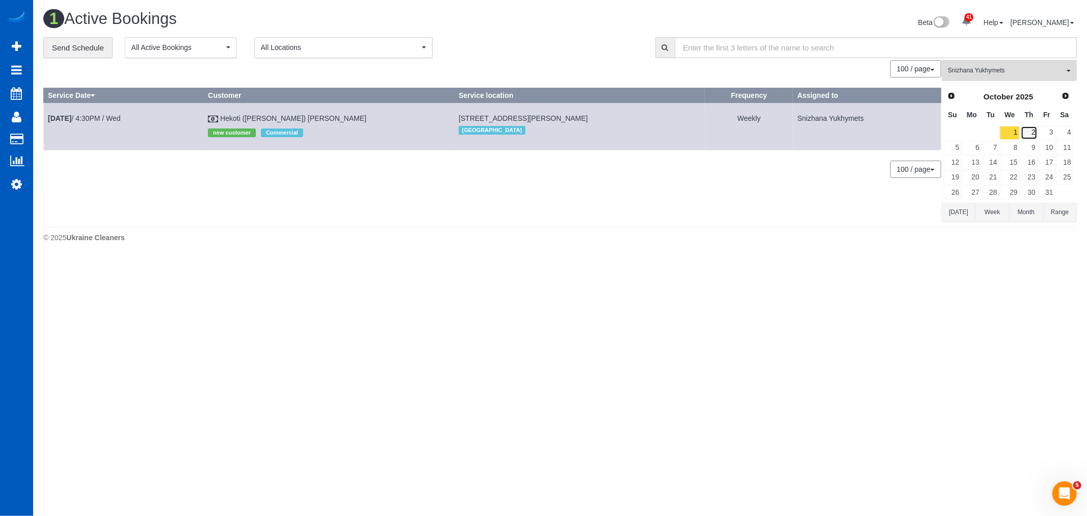
click at [1021, 133] on link "2" at bounding box center [1028, 133] width 17 height 14
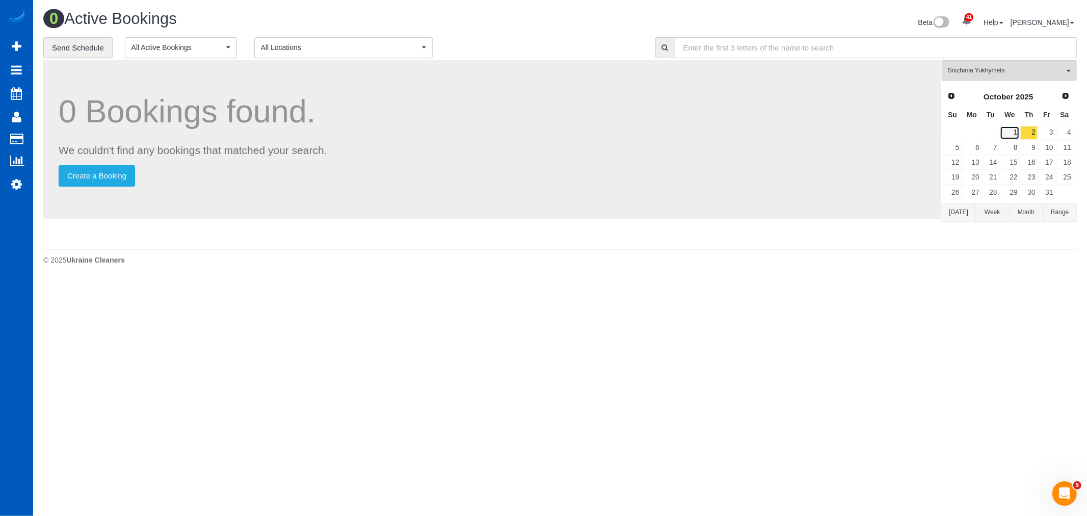
click at [1012, 132] on link "1" at bounding box center [1009, 133] width 19 height 14
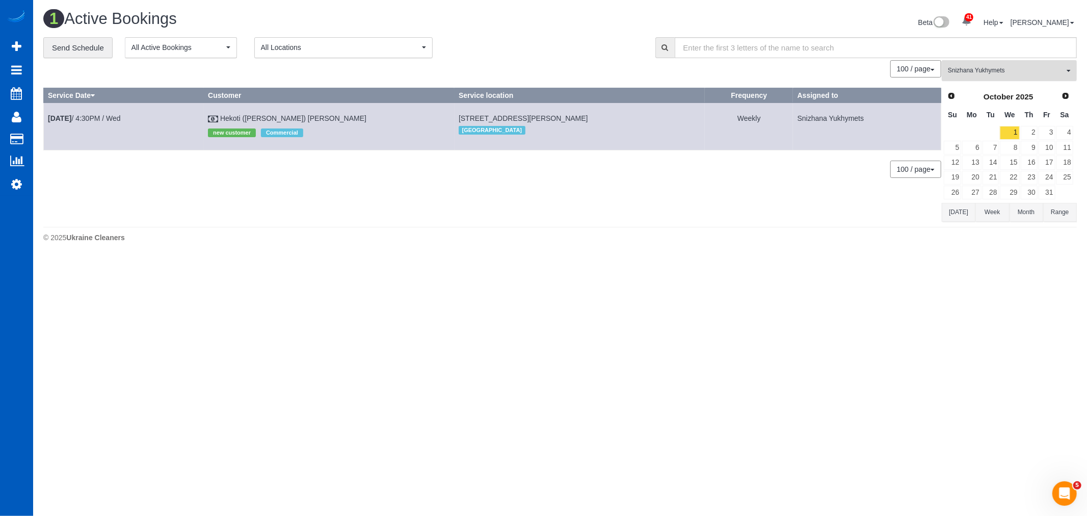
click at [1002, 75] on span "Snizhana Yukhymets" at bounding box center [1006, 70] width 116 height 9
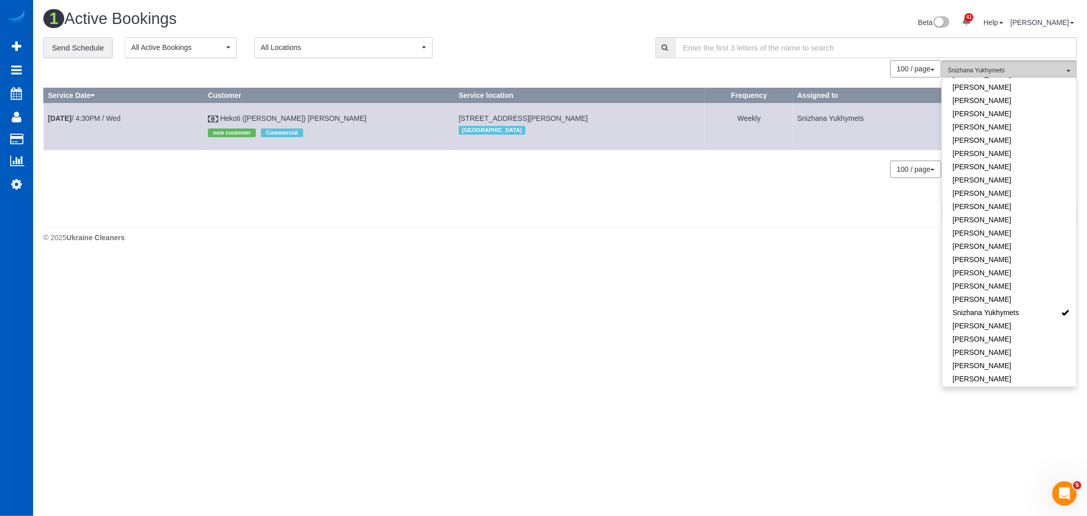
click at [1006, 75] on span "Snizhana Yukhymets" at bounding box center [1006, 70] width 116 height 9
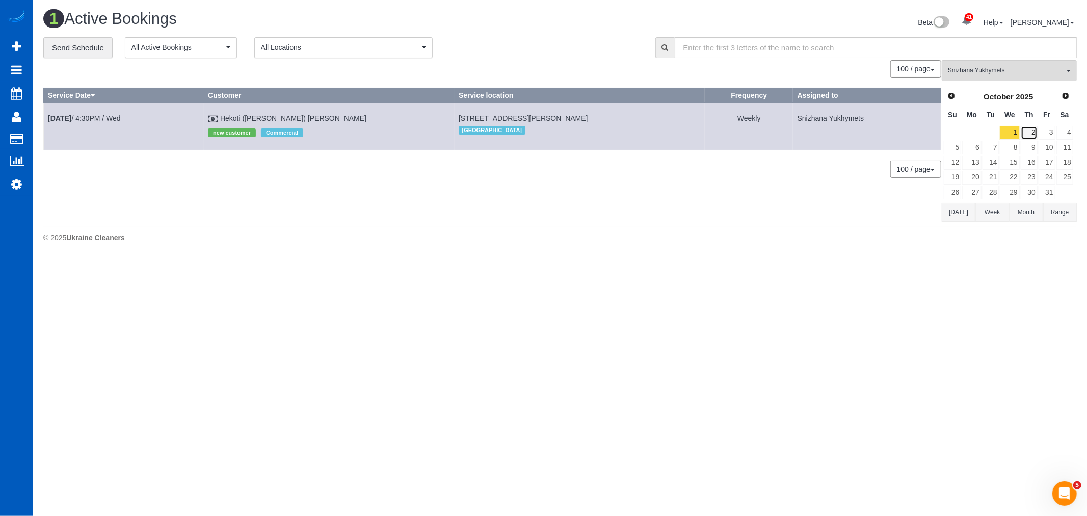
click at [1026, 127] on link "2" at bounding box center [1028, 133] width 17 height 14
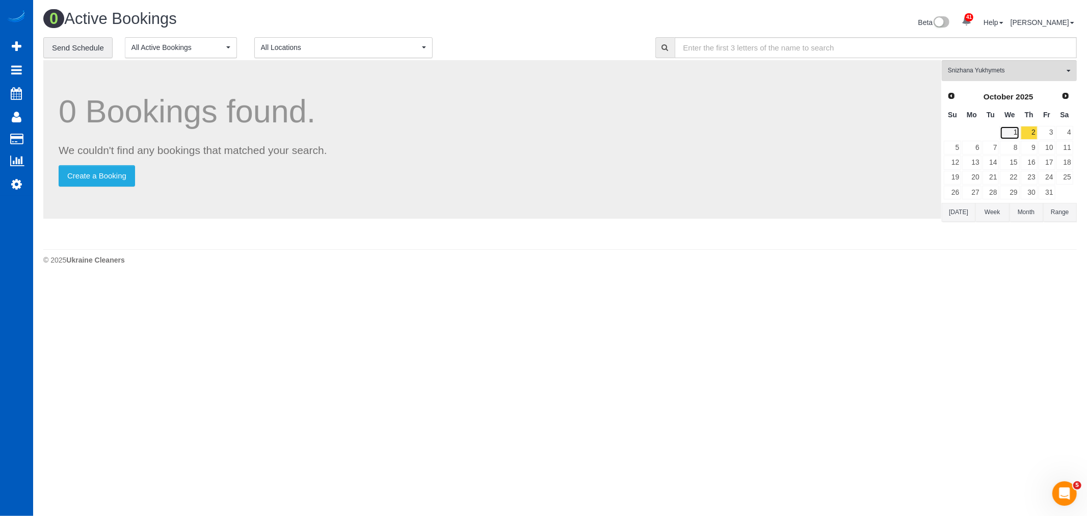
click at [1017, 130] on link "1" at bounding box center [1009, 133] width 19 height 14
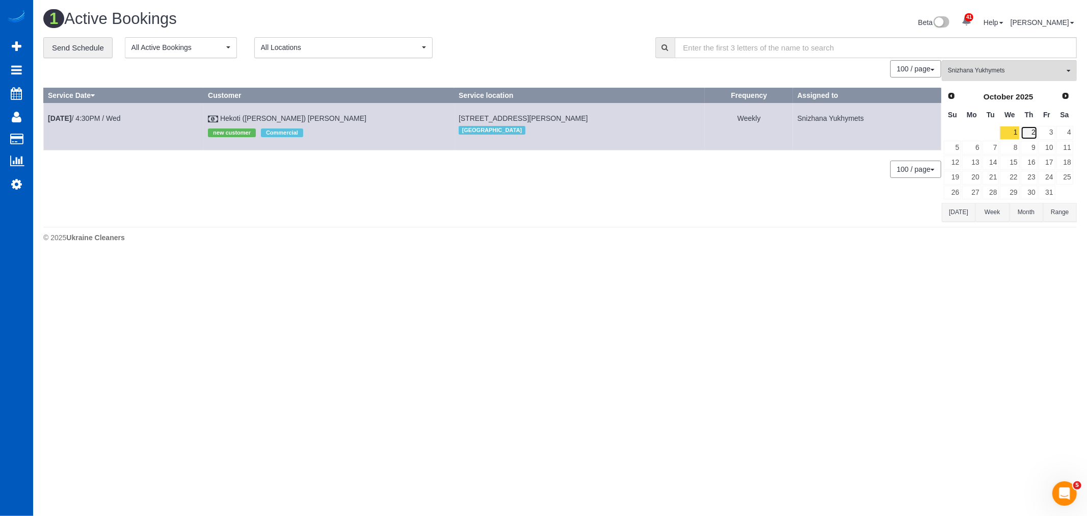
click at [1026, 136] on link "2" at bounding box center [1028, 133] width 17 height 14
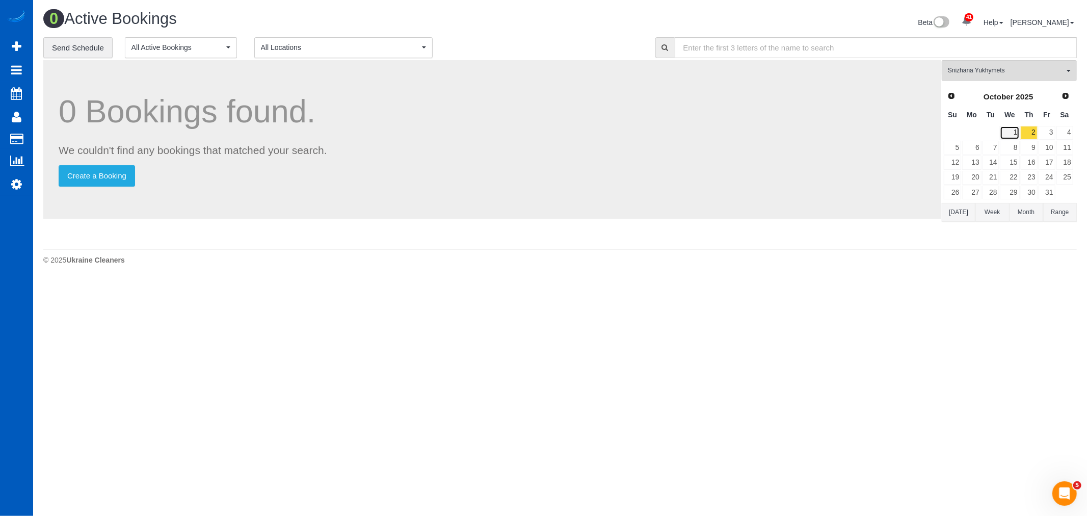
click at [1017, 136] on link "1" at bounding box center [1009, 133] width 19 height 14
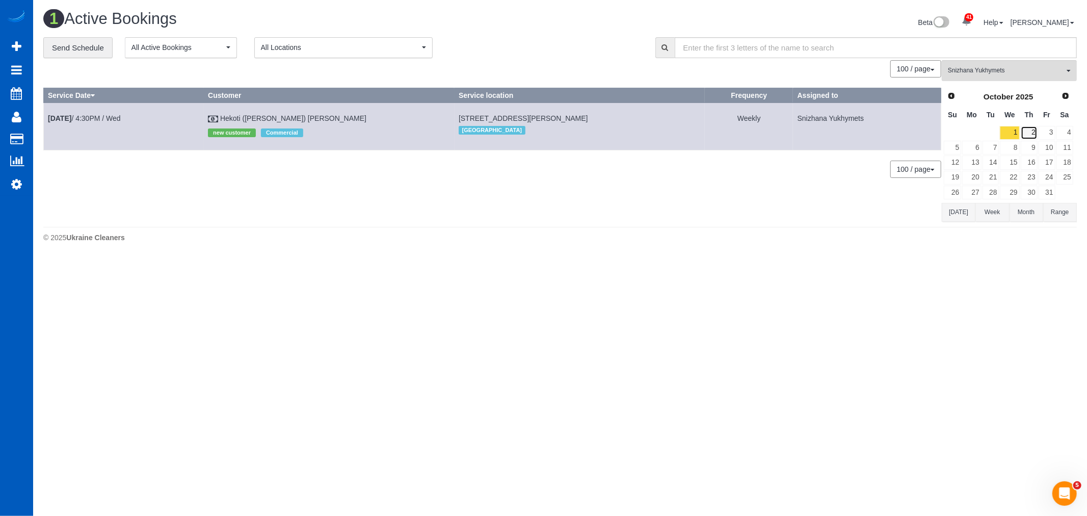
click at [1026, 137] on link "2" at bounding box center [1028, 133] width 17 height 14
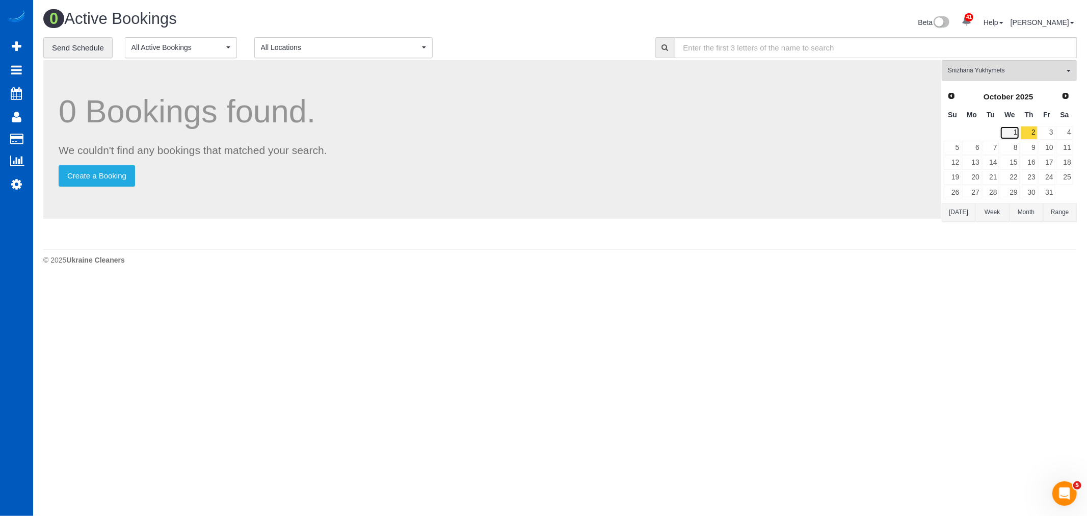
click at [1014, 135] on link "1" at bounding box center [1009, 133] width 19 height 14
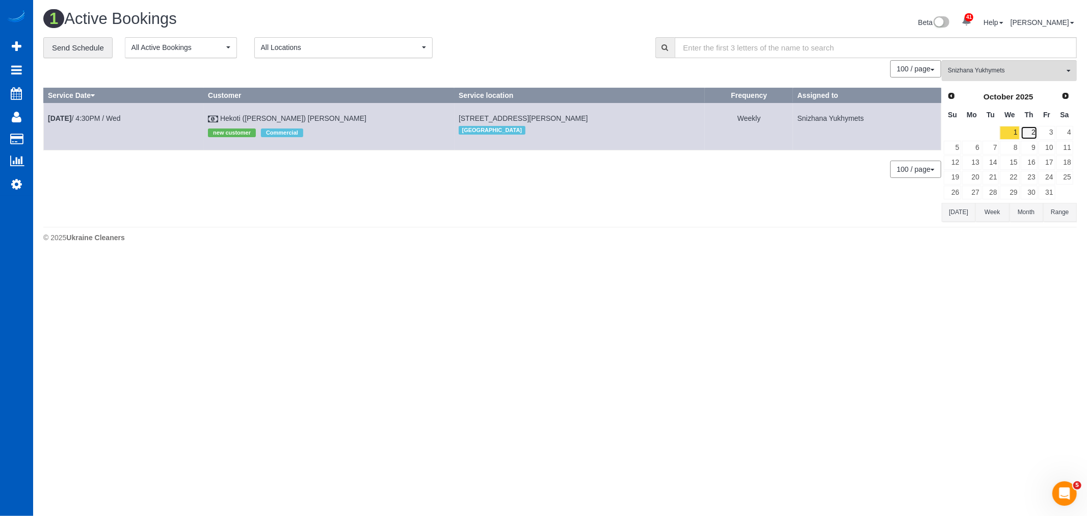
click at [1027, 134] on link "2" at bounding box center [1028, 133] width 17 height 14
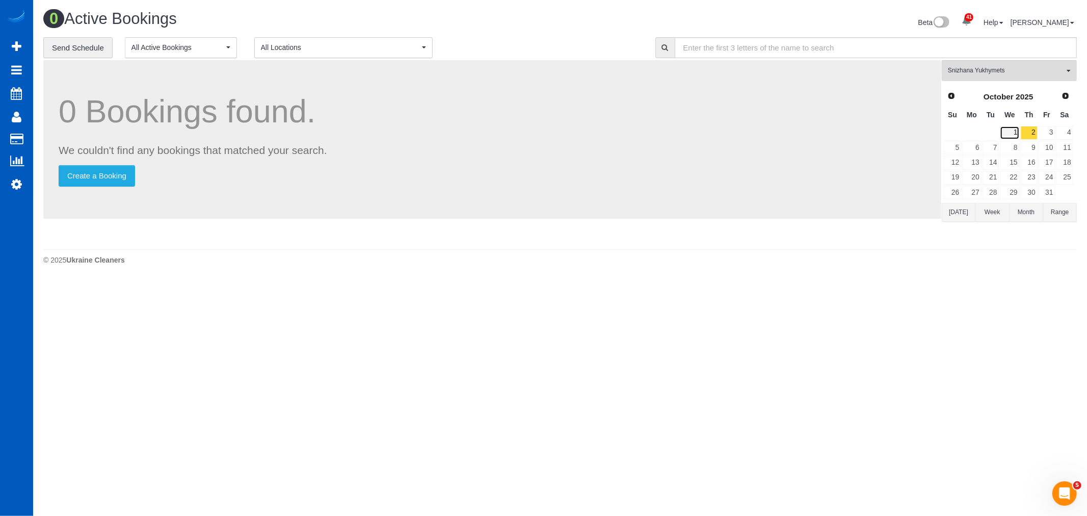
click at [1015, 129] on link "1" at bounding box center [1009, 133] width 19 height 14
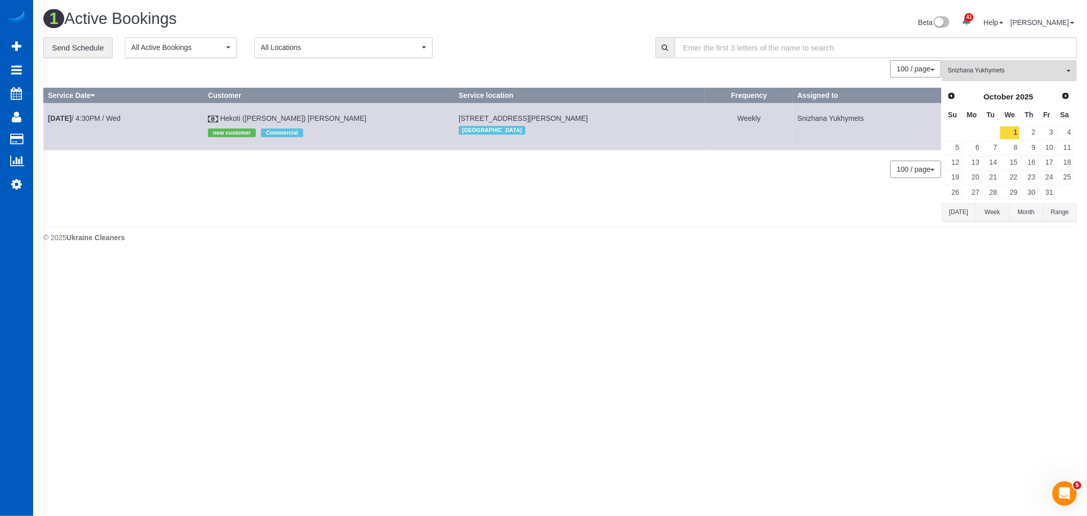
click at [1025, 69] on span "Snizhana Yukhymets" at bounding box center [1006, 70] width 116 height 9
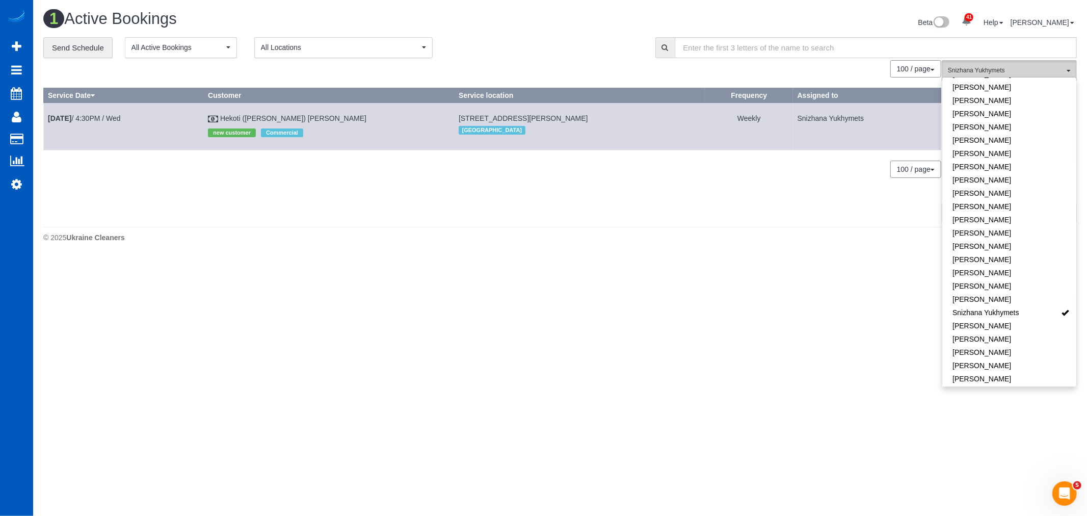
click at [995, 70] on span "Snizhana Yukhymets" at bounding box center [1006, 70] width 116 height 9
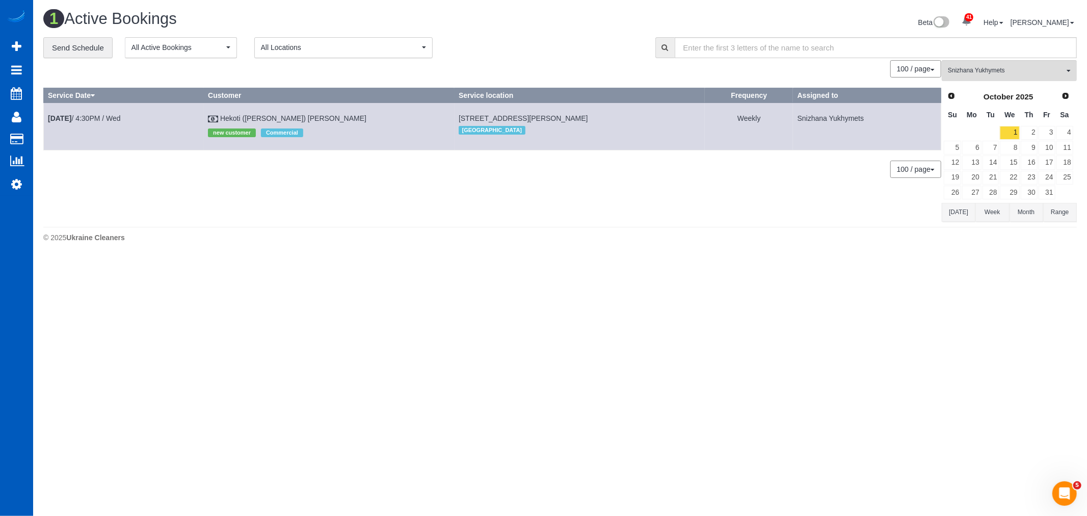
click at [942, 89] on div "Prev Next October 2025 Su Mo Tu We Th Fr Sa 1 2 3 4 5 6 7 8 9 10 11 12 13 14 15…" at bounding box center [1008, 144] width 133 height 116
click at [951, 94] on span "Prev" at bounding box center [951, 95] width 8 height 8
click at [1070, 91] on link "Next" at bounding box center [1066, 96] width 14 height 14
click at [1026, 126] on link "2" at bounding box center [1028, 133] width 17 height 14
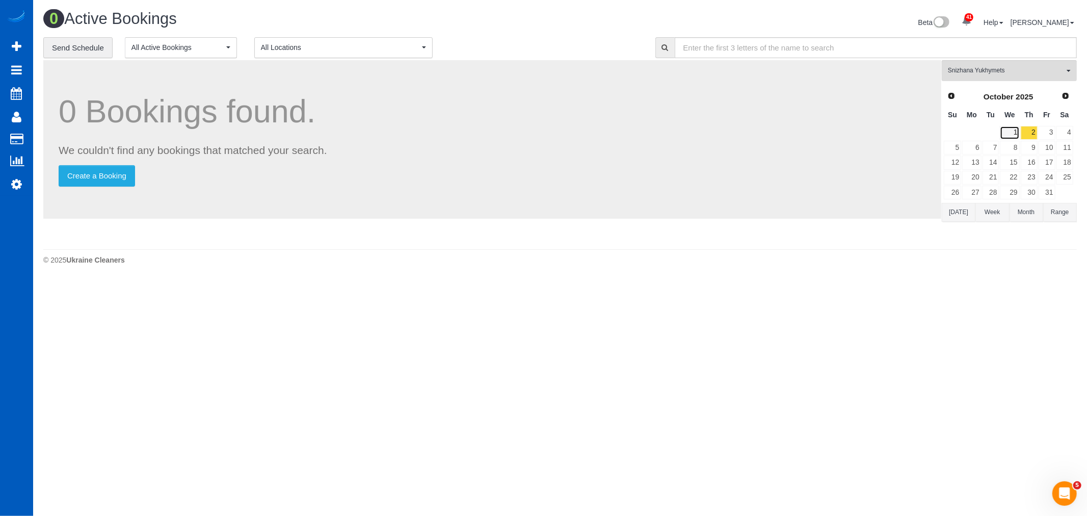
click at [1012, 131] on link "1" at bounding box center [1009, 133] width 19 height 14
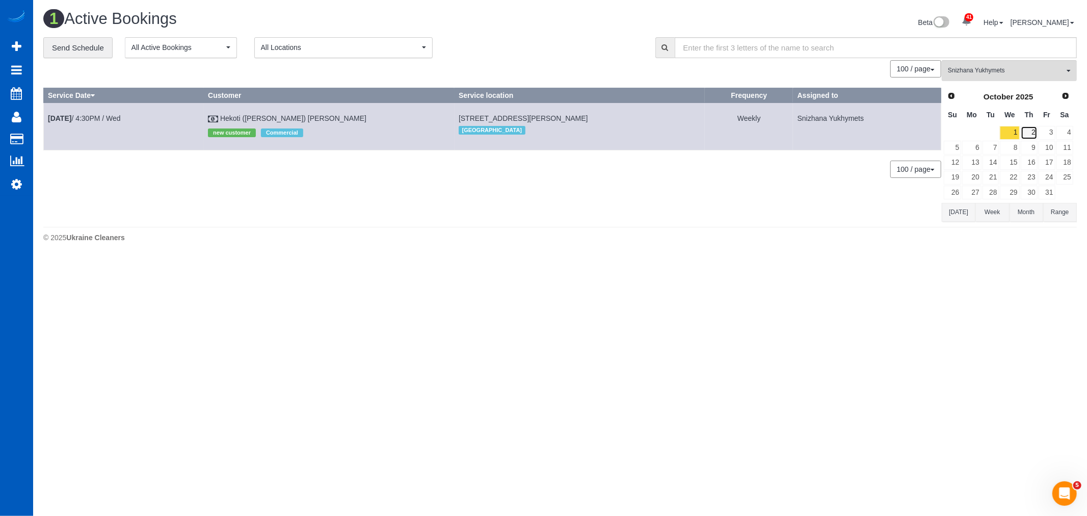
click at [1030, 134] on link "2" at bounding box center [1028, 133] width 17 height 14
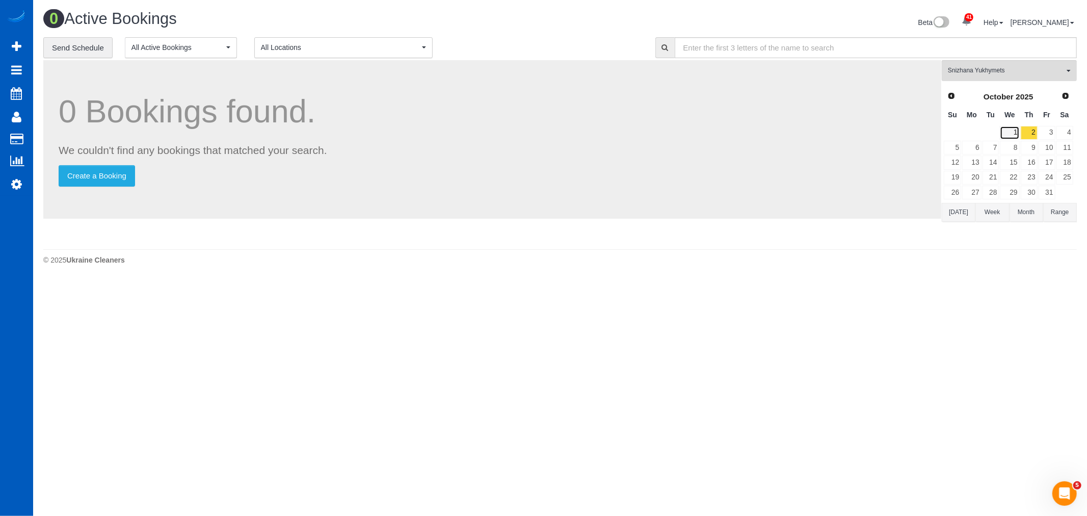
click at [1017, 134] on link "1" at bounding box center [1009, 133] width 19 height 14
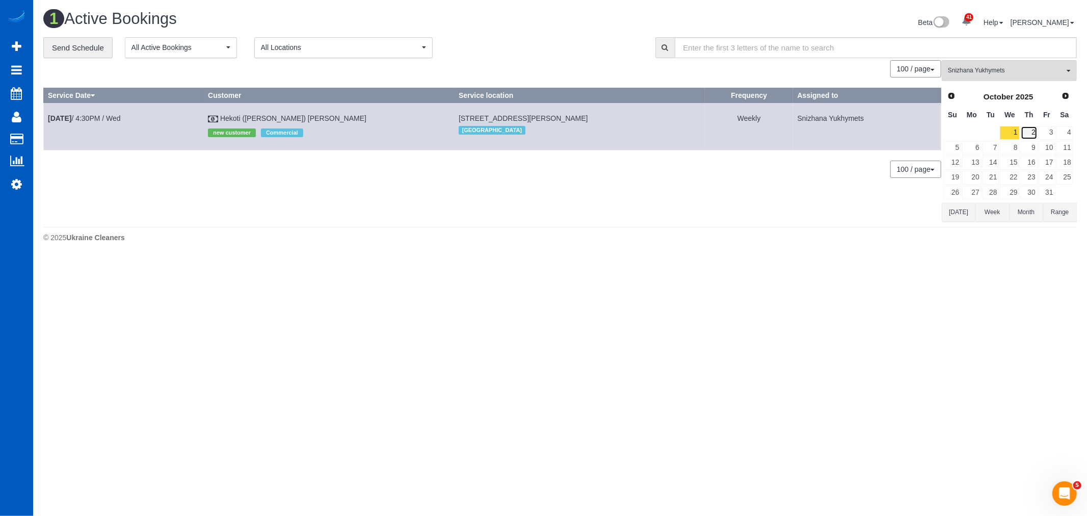
click at [1030, 135] on link "2" at bounding box center [1028, 133] width 17 height 14
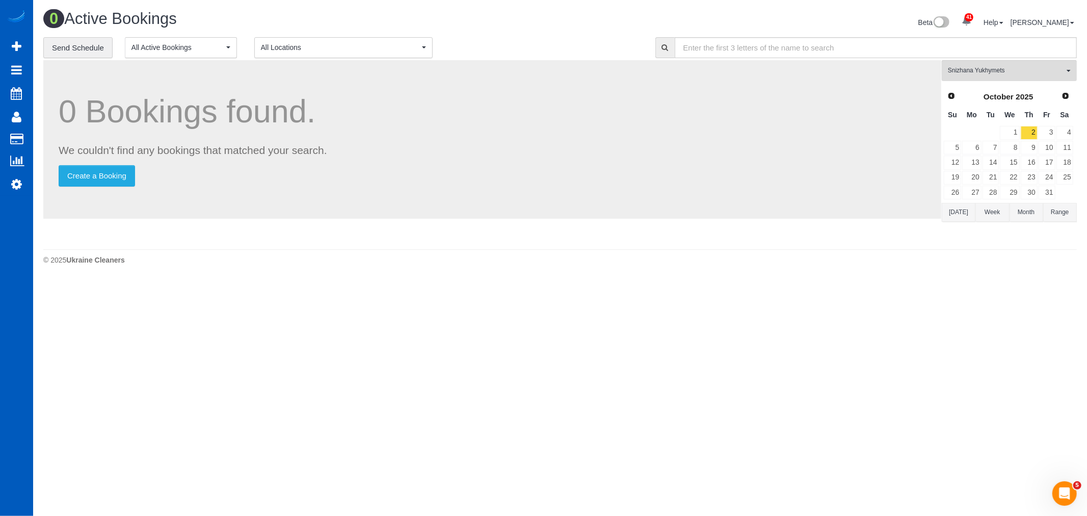
click at [1020, 136] on td "2" at bounding box center [1029, 132] width 18 height 15
click at [989, 67] on span "Snizhana Yukhymets" at bounding box center [1006, 70] width 116 height 9
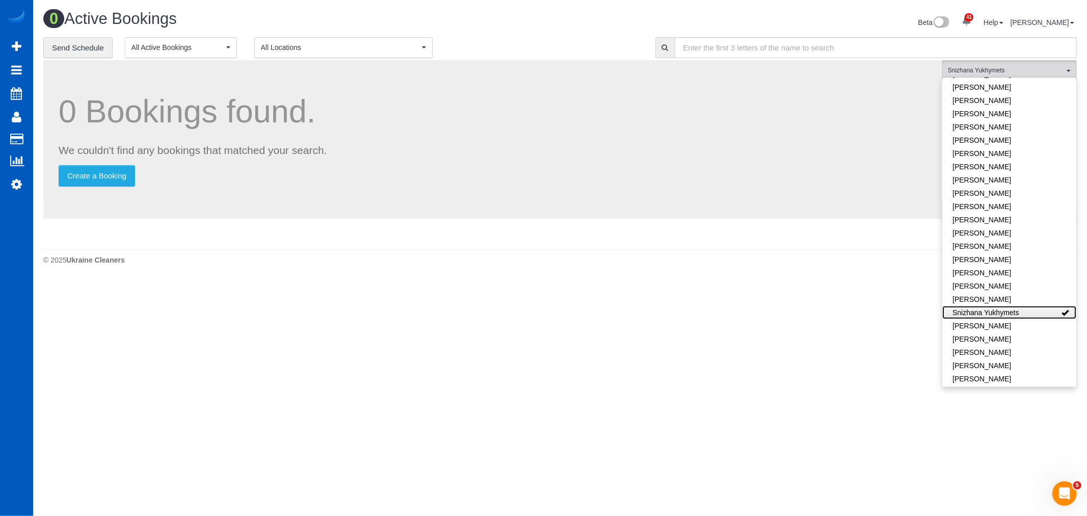
click at [1027, 306] on link "Snizhana Yukhymets" at bounding box center [1009, 312] width 134 height 13
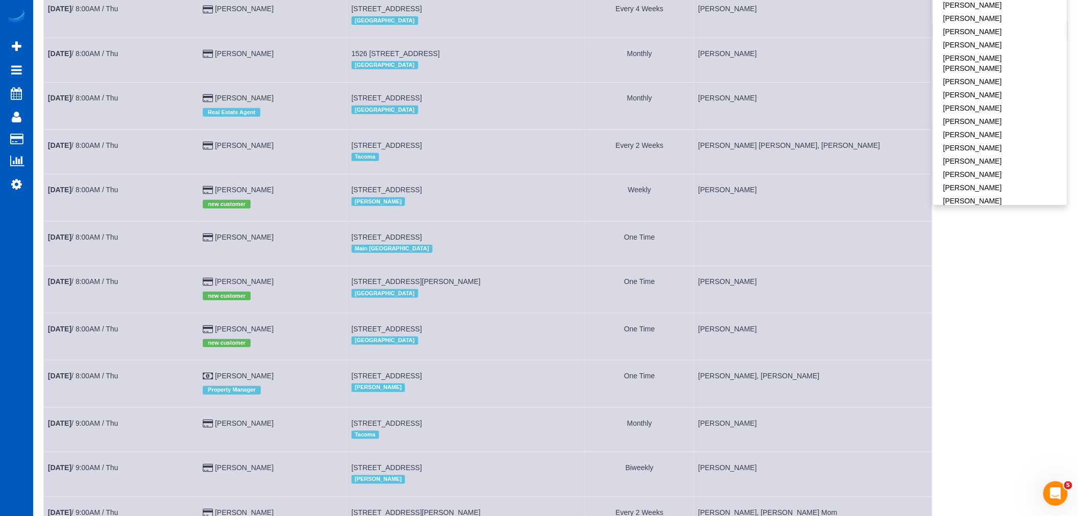
scroll to position [279, 0]
drag, startPoint x: 988, startPoint y: 337, endPoint x: 938, endPoint y: 235, distance: 113.0
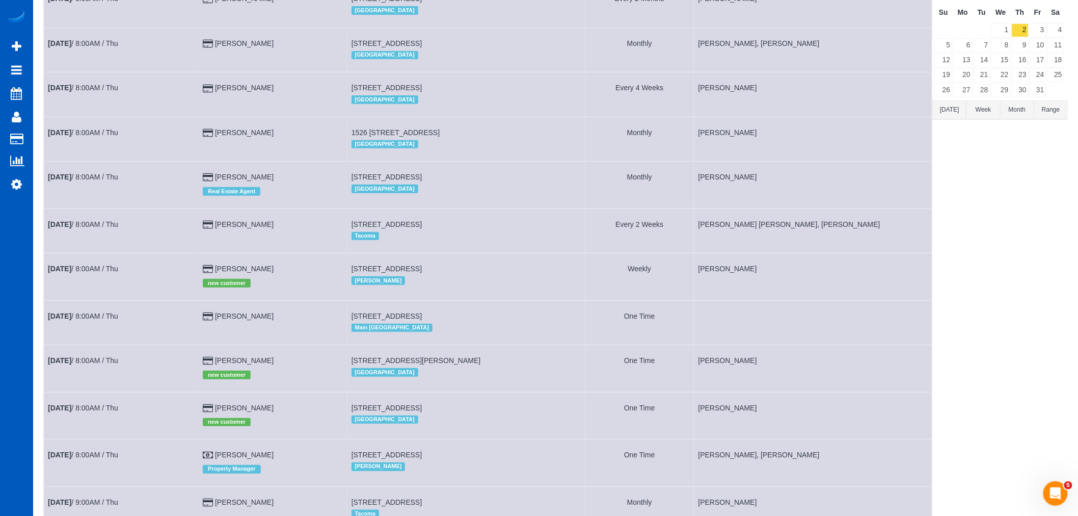
scroll to position [0, 0]
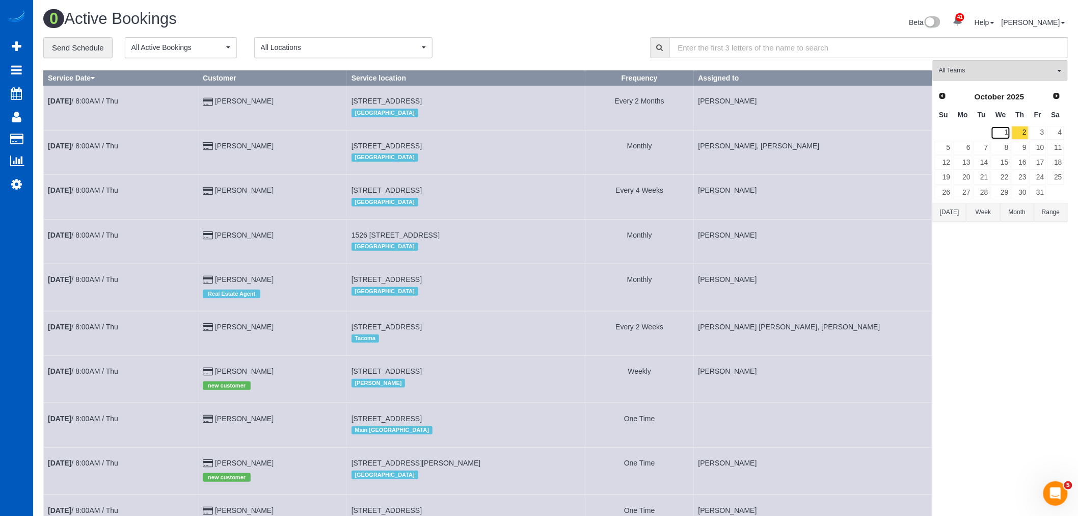
click at [1002, 129] on link "1" at bounding box center [1000, 133] width 19 height 14
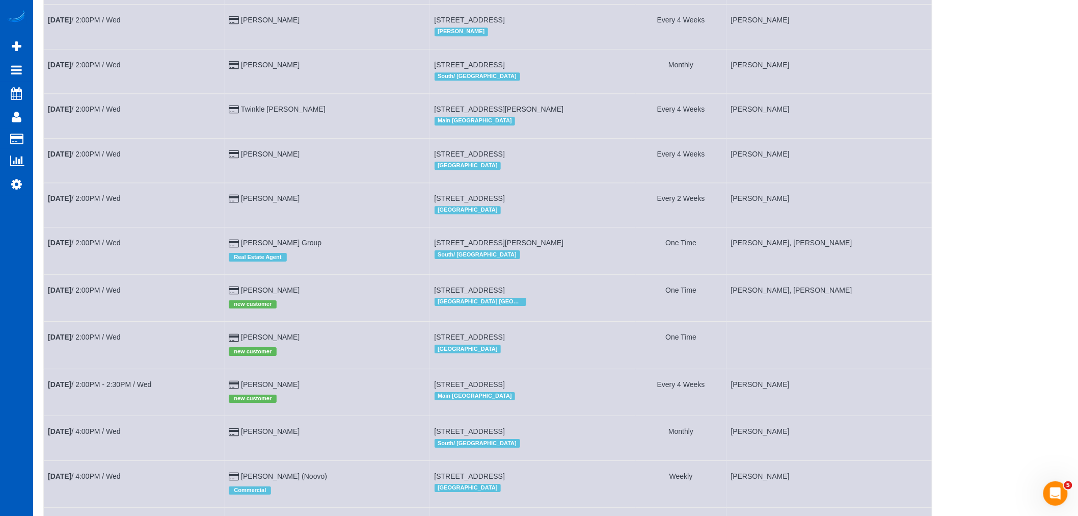
scroll to position [1358, 0]
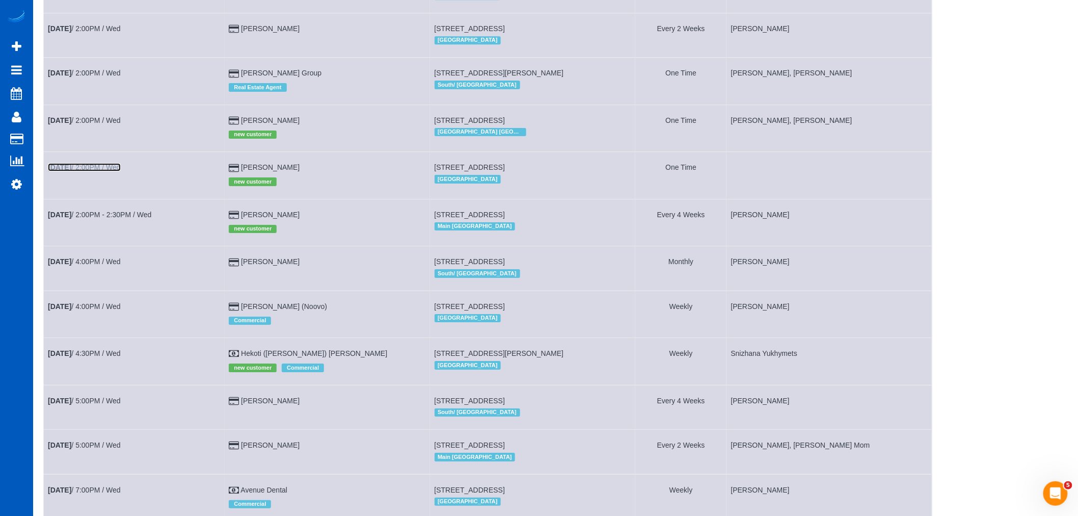
click at [71, 171] on b "[DATE]" at bounding box center [59, 167] width 23 height 8
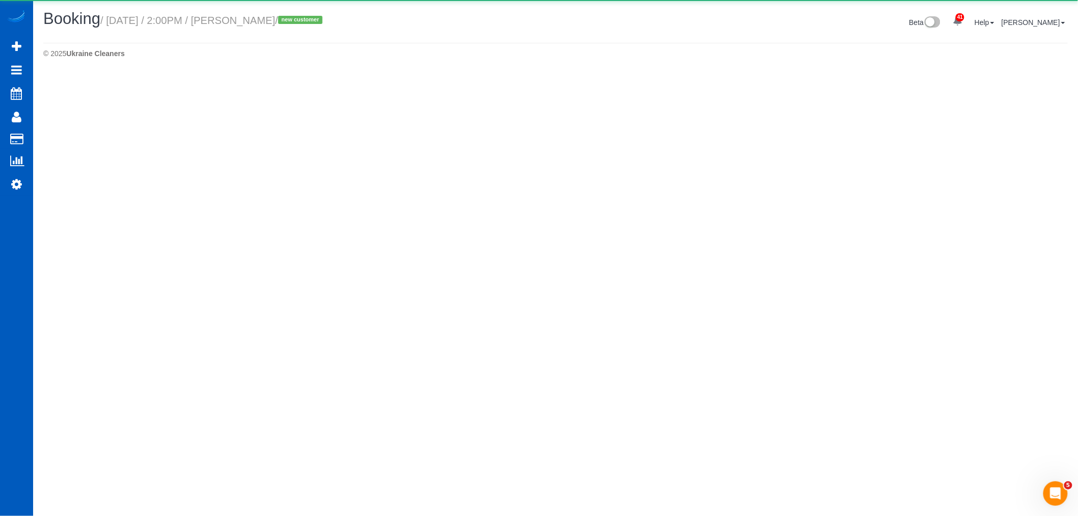
select select "WA"
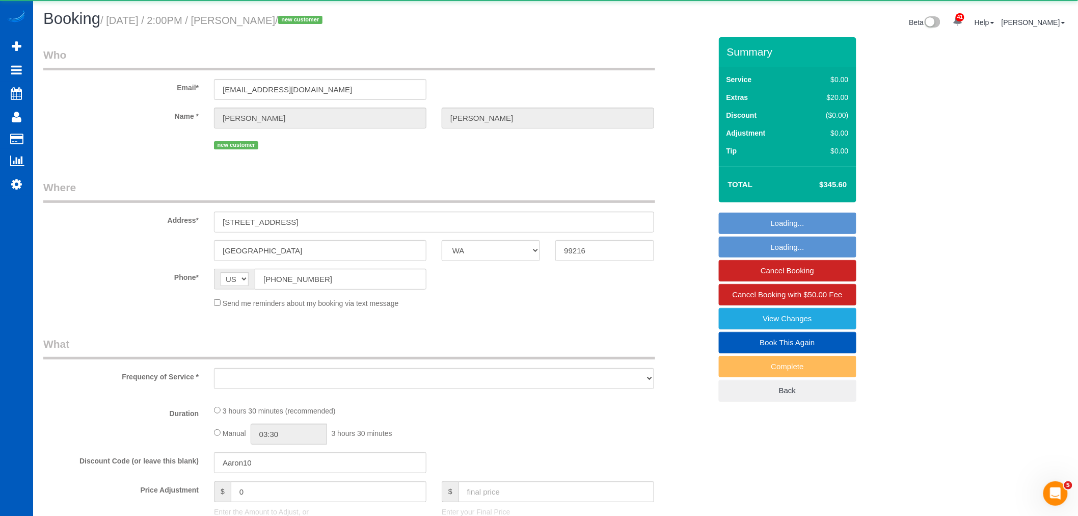
select select "object:7025"
select select "199"
select select "2"
select select "spot19"
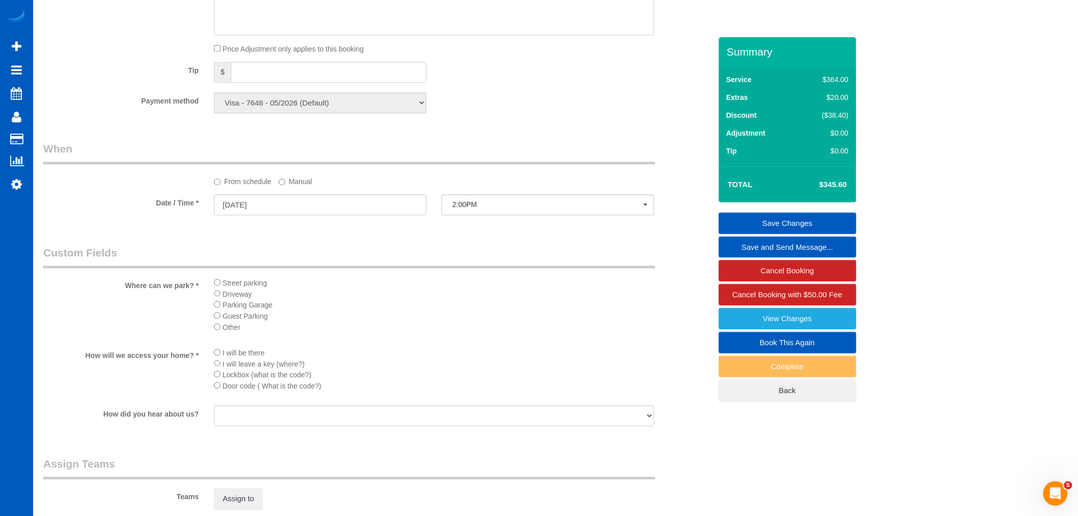
scroll to position [962, 0]
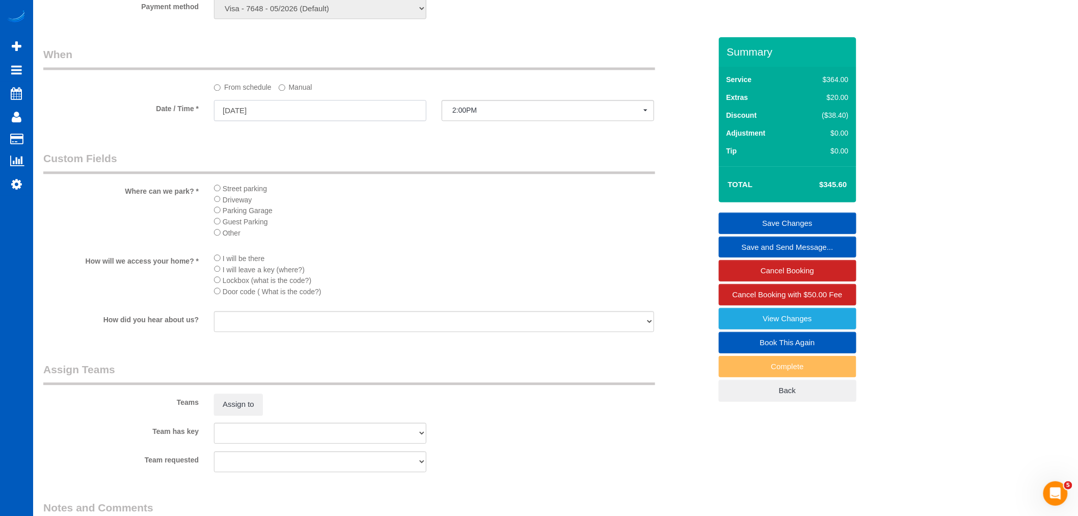
click at [256, 115] on input "10/01/2025" at bounding box center [320, 110] width 212 height 21
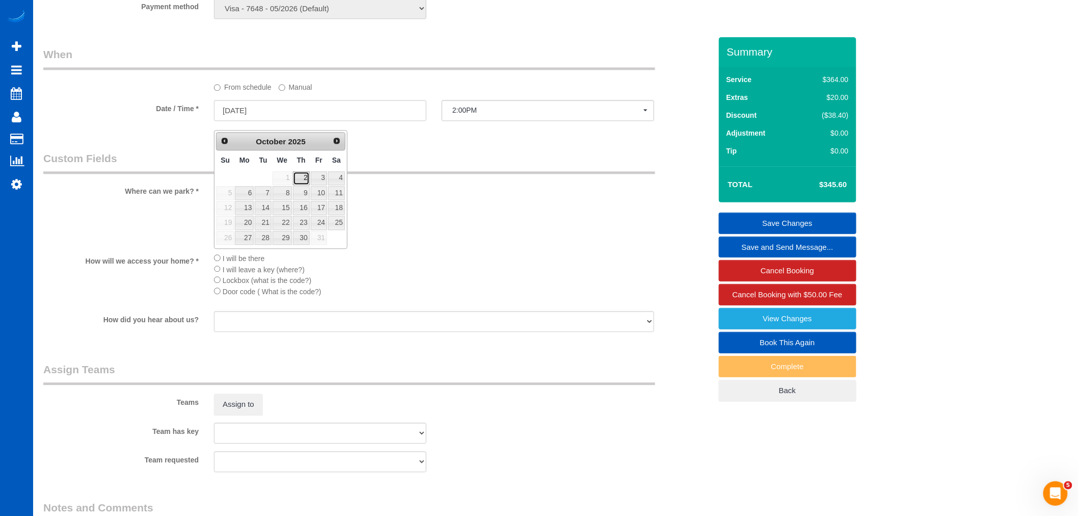
click at [299, 178] on link "2" at bounding box center [301, 178] width 17 height 14
type input "10/02/2025"
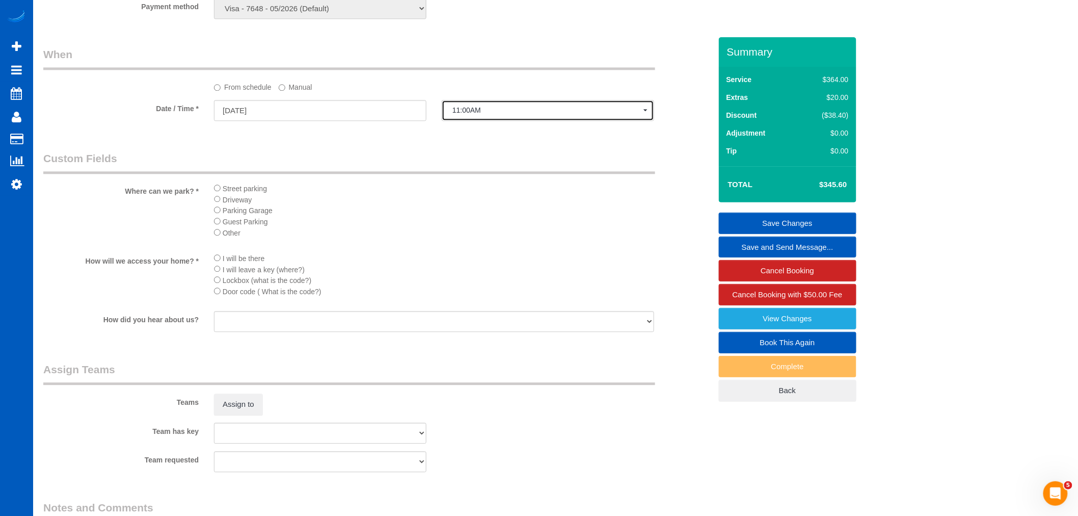
click at [487, 114] on span "11:00AM" at bounding box center [547, 110] width 191 height 8
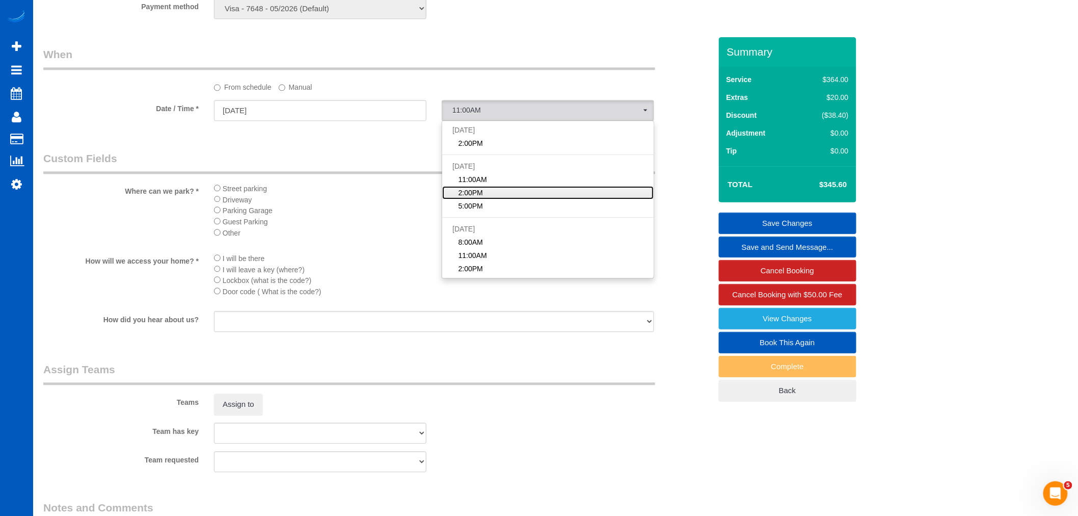
click at [477, 198] on span "2:00PM" at bounding box center [471, 192] width 24 height 10
select select "spot21"
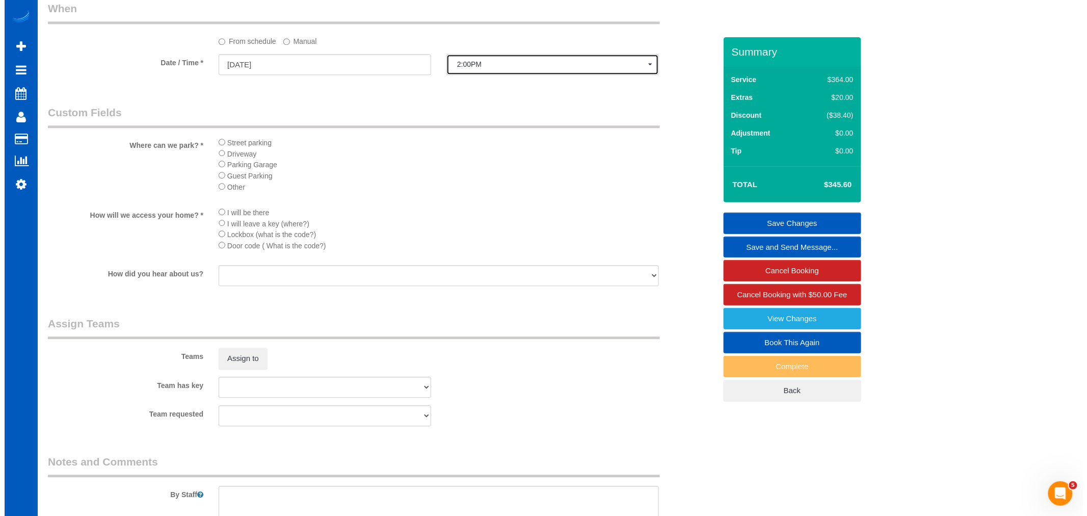
scroll to position [1132, 0]
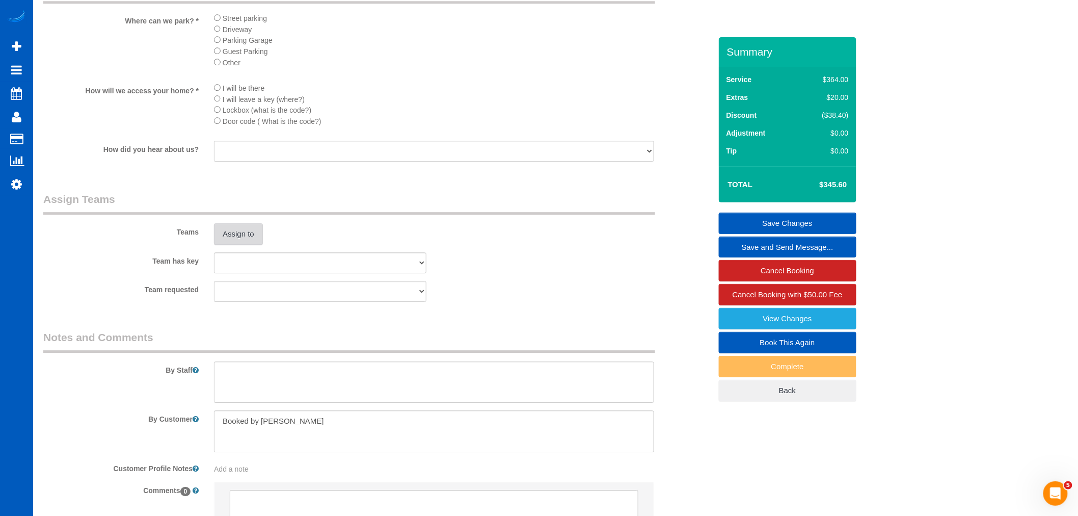
drag, startPoint x: 271, startPoint y: 250, endPoint x: 231, endPoint y: 257, distance: 40.9
click at [261, 245] on div "Assign to" at bounding box center [320, 233] width 228 height 21
click at [227, 245] on button "Assign to" at bounding box center [238, 233] width 49 height 21
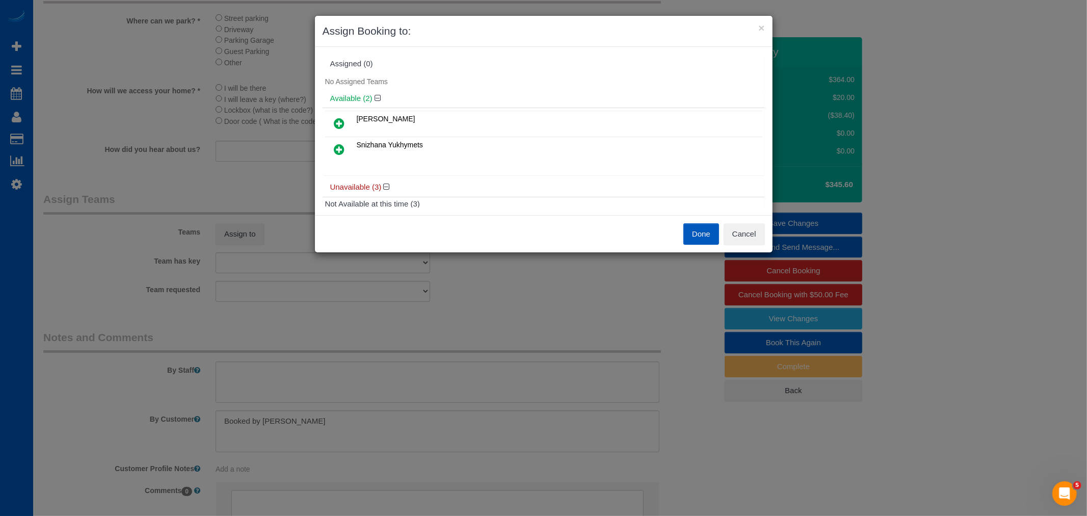
click at [333, 148] on link at bounding box center [340, 150] width 24 height 20
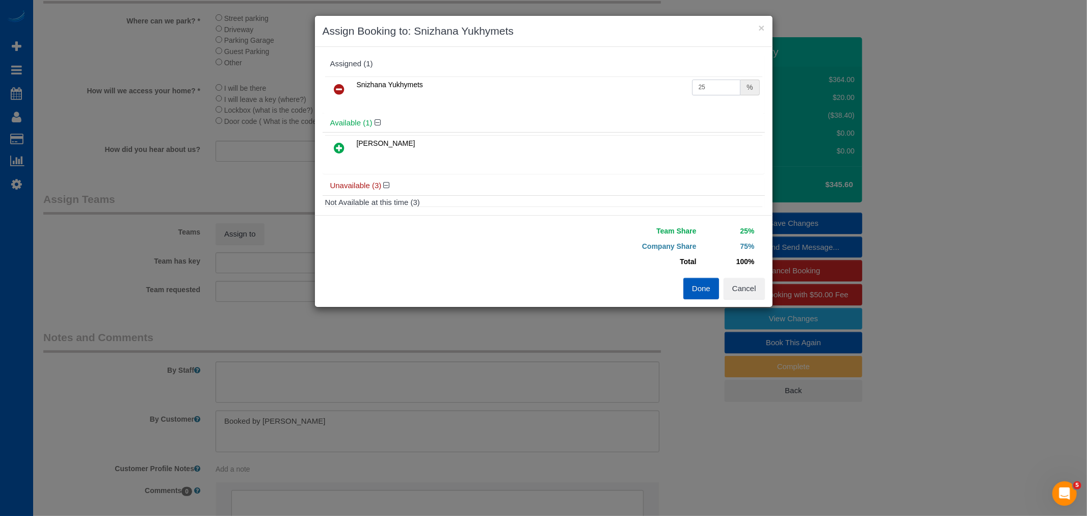
drag, startPoint x: 715, startPoint y: 86, endPoint x: 461, endPoint y: 123, distance: 256.9
click at [461, 123] on div "Assigned (1) Snizhana Yukhymets 25 % Available (1) Evelina Manuilo" at bounding box center [543, 131] width 442 height 153
type input "50"
click at [701, 282] on button "Done" at bounding box center [701, 288] width 36 height 21
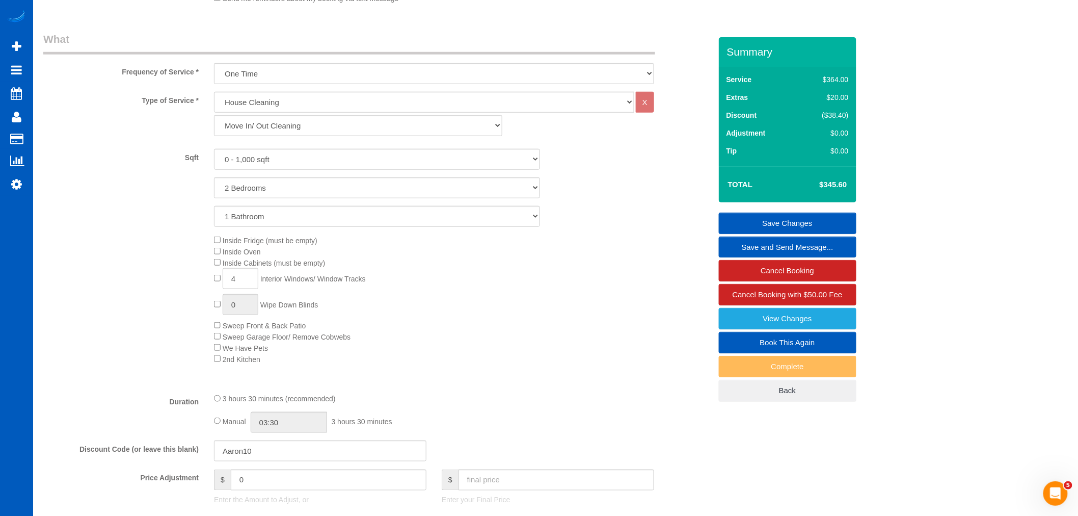
scroll to position [226, 0]
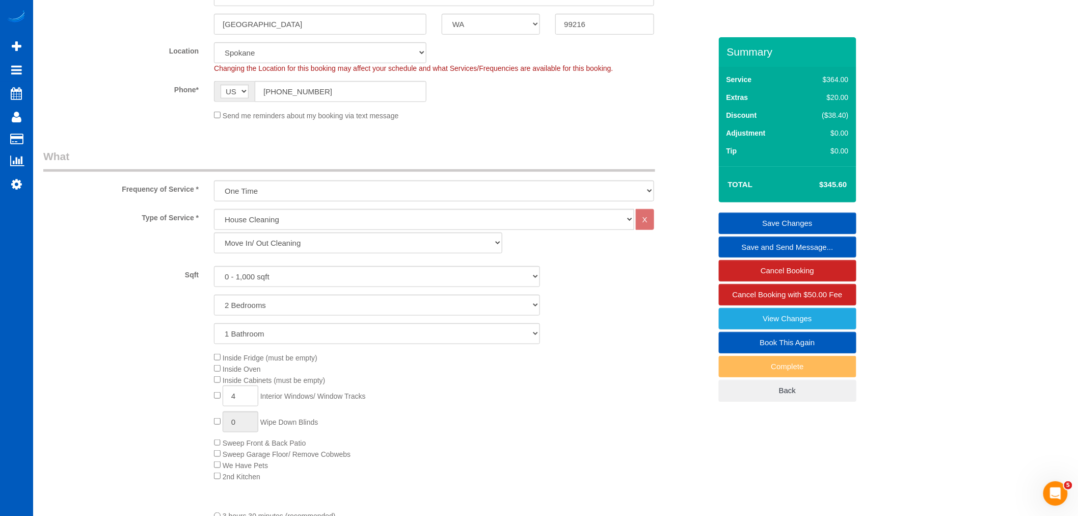
click at [785, 218] on link "Save Changes" at bounding box center [788, 222] width 138 height 21
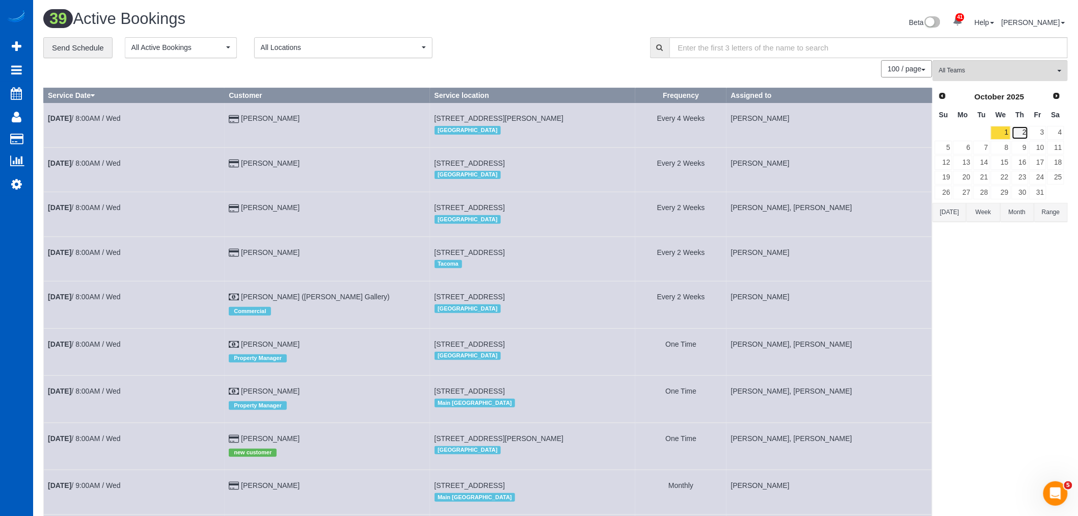
click at [1025, 135] on link "2" at bounding box center [1020, 133] width 17 height 14
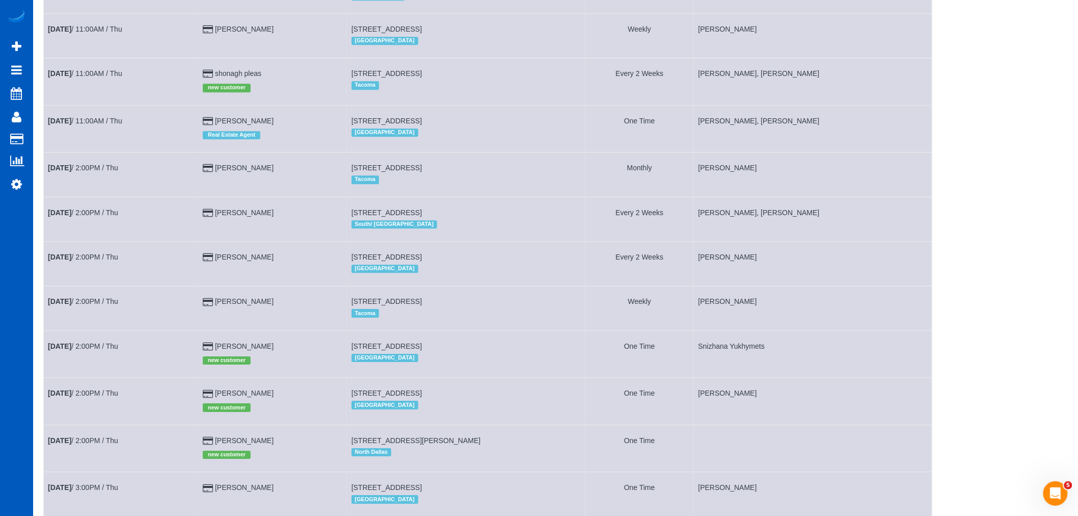
scroll to position [1283, 0]
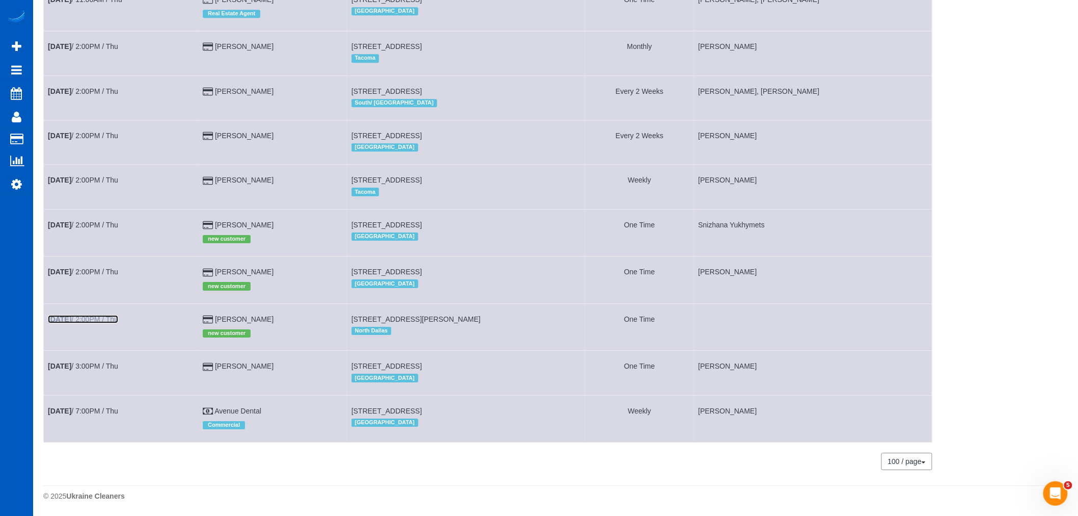
click at [71, 317] on b "Oct 2nd" at bounding box center [59, 319] width 23 height 8
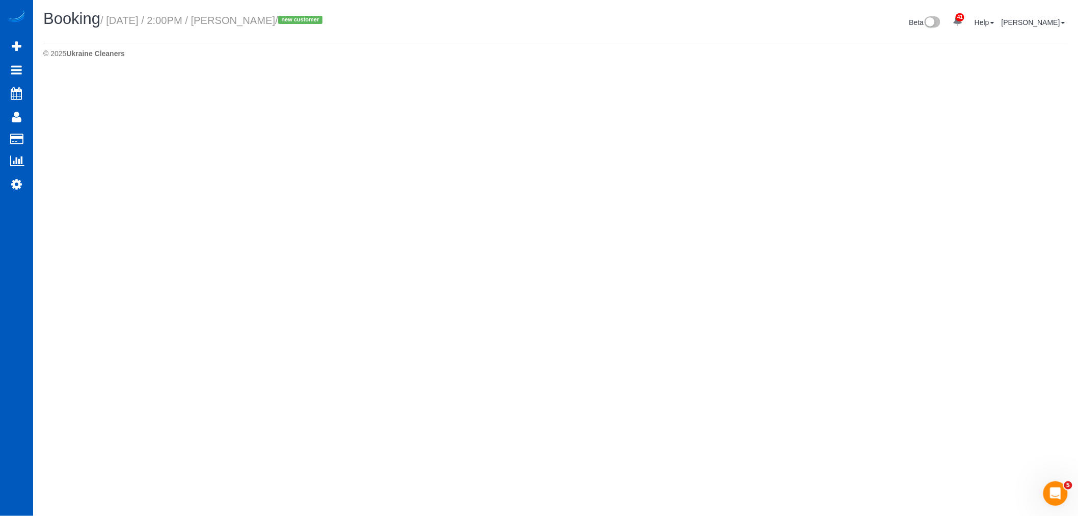
select select "[GEOGRAPHIC_DATA]"
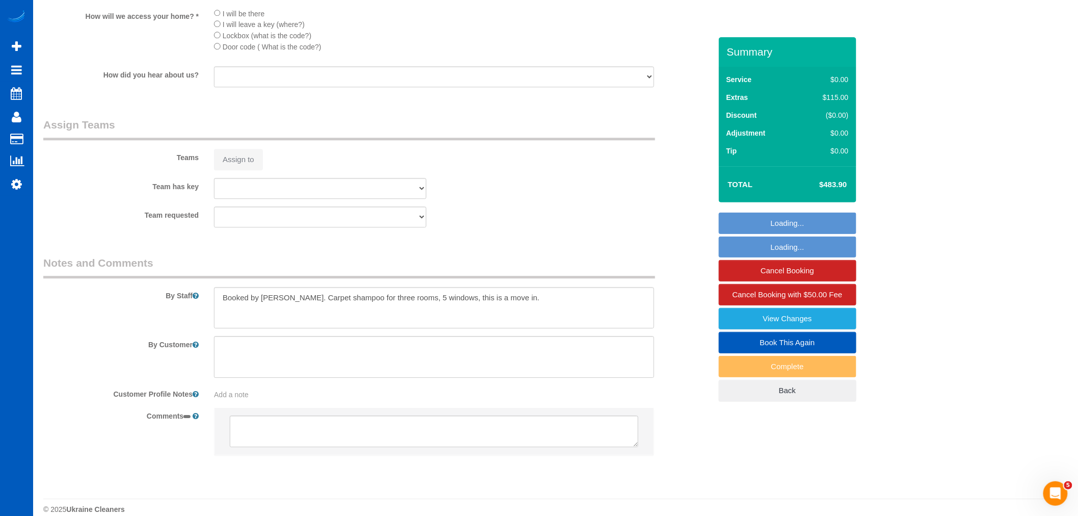
select select "object:8988"
select select "199"
select select "1001"
select select "3"
select select "2"
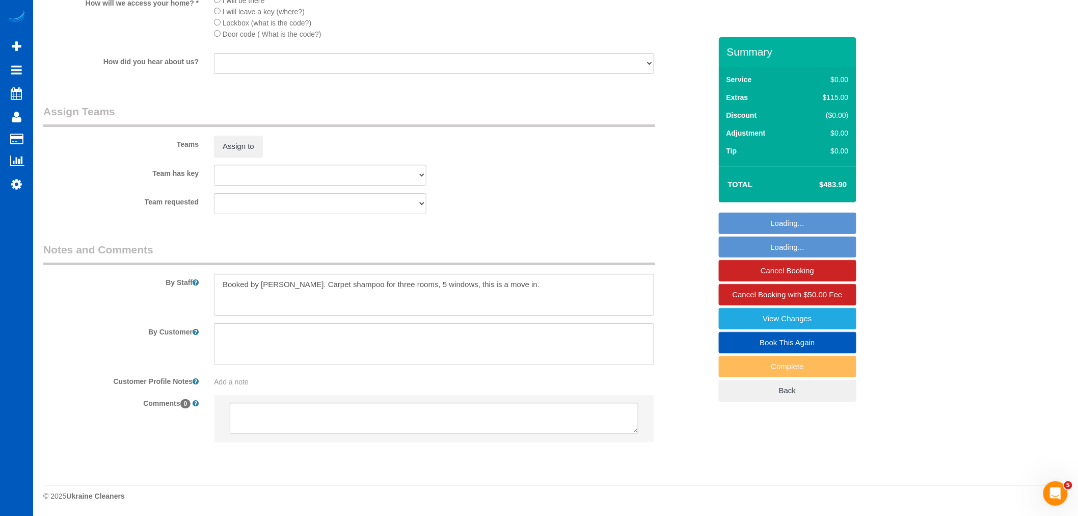
select select "object:9216"
select select "string:fspay-9cd582ec-ad1a-42e2-b492-43e14c6da575"
select select "1001"
select select "3"
select select "2"
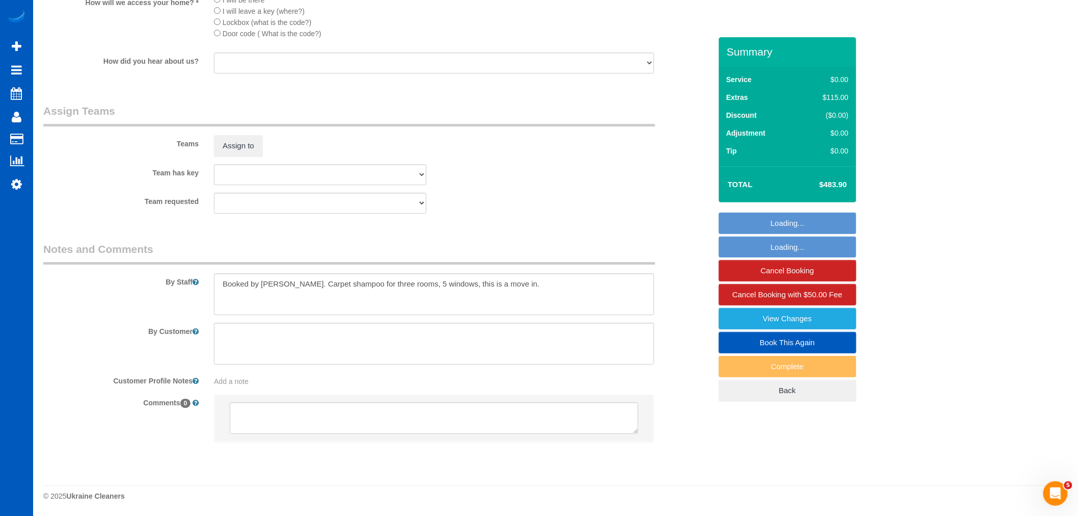
scroll to position [1321, 0]
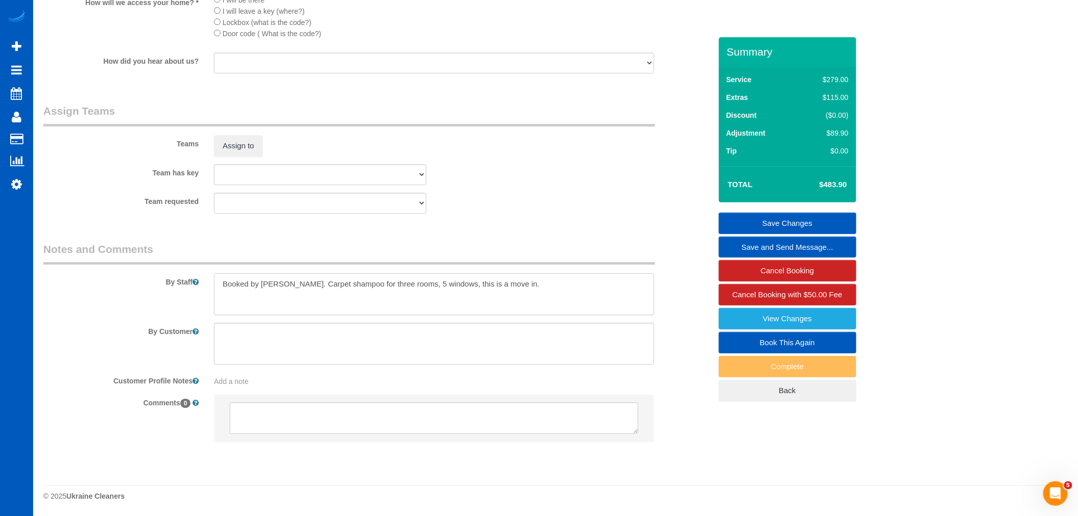
click at [515, 299] on textarea at bounding box center [434, 294] width 440 height 42
click at [522, 291] on textarea at bounding box center [434, 294] width 440 height 42
click at [560, 284] on textarea at bounding box center [434, 294] width 440 height 42
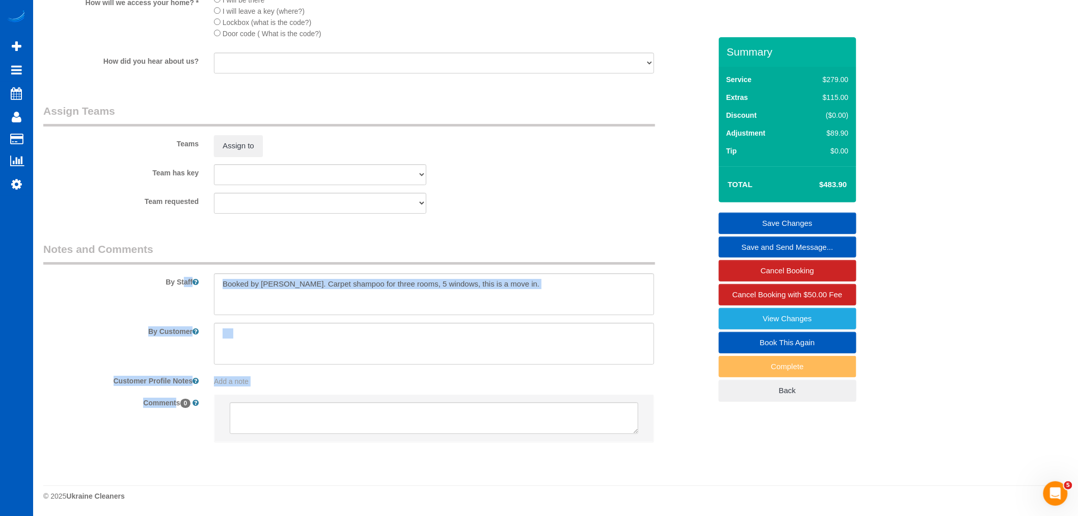
drag, startPoint x: 43, startPoint y: 264, endPoint x: 151, endPoint y: 408, distance: 179.4
click at [151, 408] on sui-booking-comments "By Staff By Customer Customer Profile Notes Add a note Comments 0" at bounding box center [377, 346] width 668 height 210
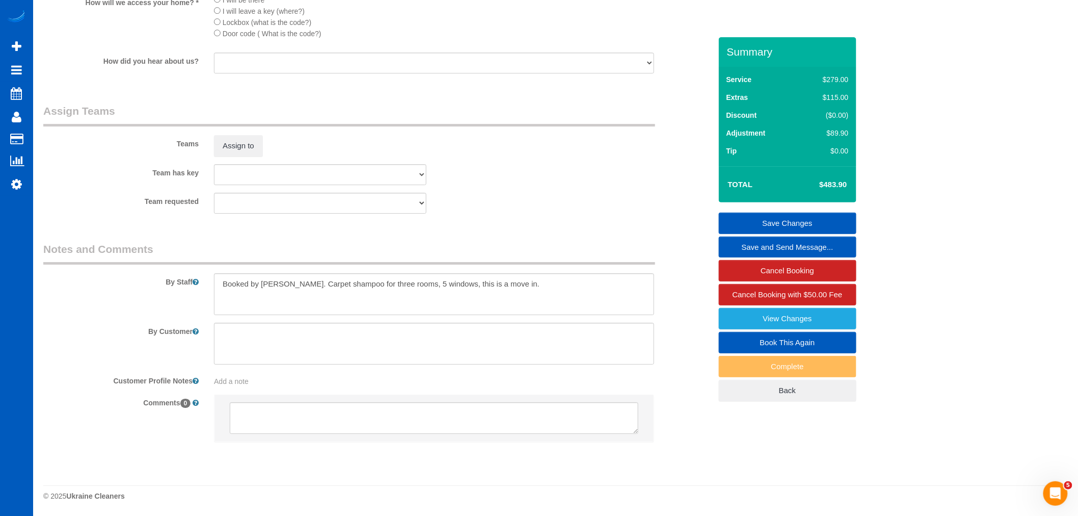
click at [304, 391] on sui-booking-comments "By Staff By Customer Customer Profile Notes Add a note Comments 0" at bounding box center [377, 346] width 668 height 210
drag, startPoint x: 308, startPoint y: 386, endPoint x: 167, endPoint y: 324, distance: 154.2
click at [167, 324] on sui-booking-comments "By Staff By Customer Customer Profile Notes Add a note Comments 0" at bounding box center [377, 346] width 668 height 210
click at [313, 369] on sui-booking-comments "By Staff By Customer Customer Profile Notes Add a note Comments 0" at bounding box center [377, 346] width 668 height 210
drag, startPoint x: 211, startPoint y: 381, endPoint x: 257, endPoint y: 384, distance: 46.0
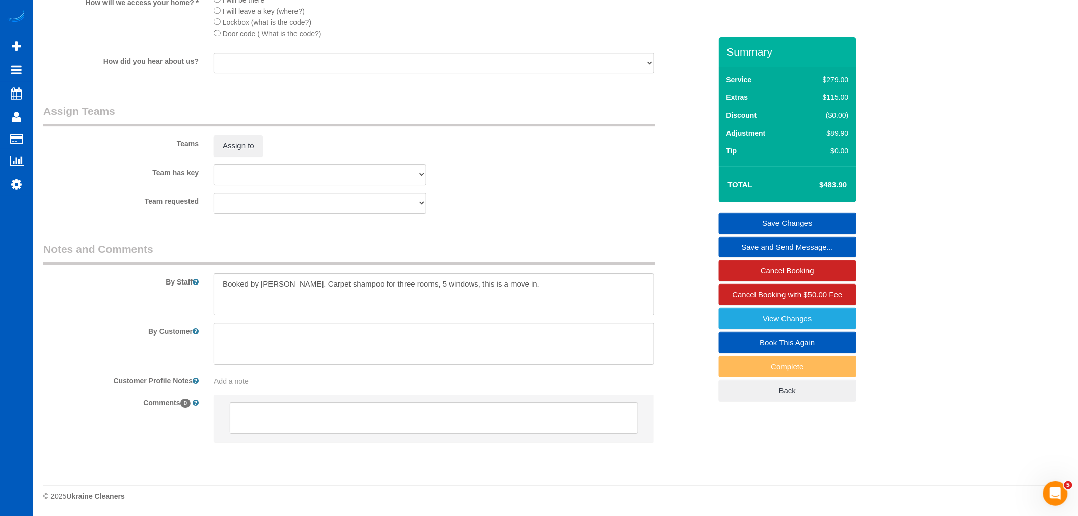
click at [257, 384] on div "Add a note" at bounding box center [433, 379] width 455 height 14
click at [268, 381] on div "Add a note" at bounding box center [434, 381] width 440 height 10
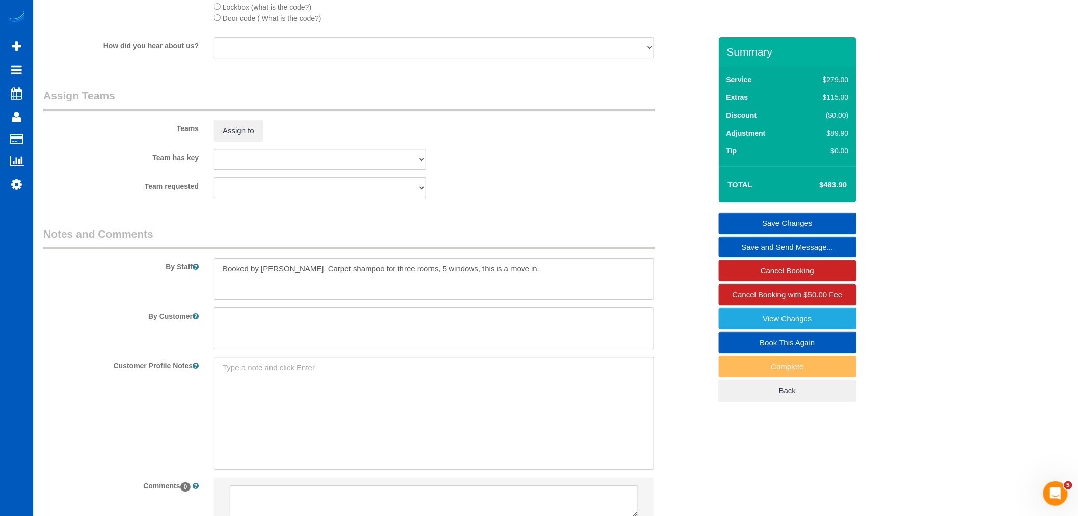
click at [681, 374] on div "Customer Profile Notes Add a note" at bounding box center [377, 413] width 683 height 113
click at [671, 349] on div "By Customer" at bounding box center [377, 328] width 683 height 42
click at [658, 349] on div at bounding box center [433, 328] width 455 height 42
click at [443, 423] on textarea at bounding box center [434, 413] width 440 height 113
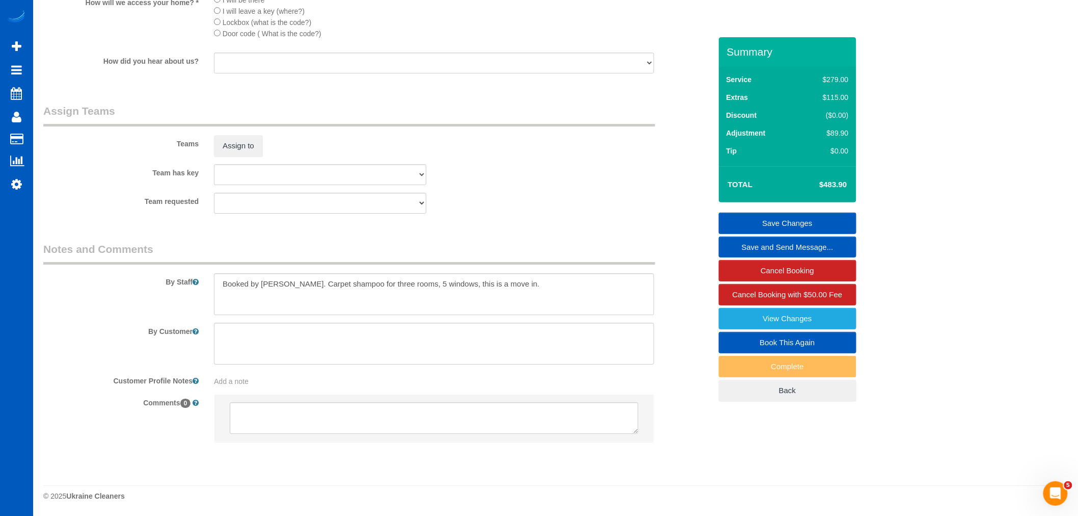
click at [365, 366] on sui-booking-comments "By Staff By Customer Customer Profile Notes Add a note Comments 0" at bounding box center [377, 346] width 668 height 210
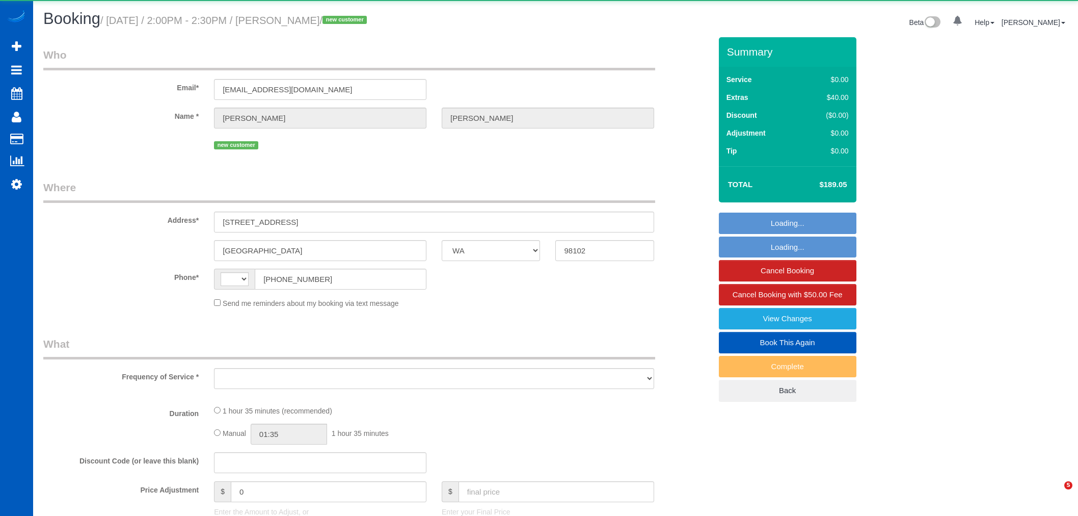
select select "WA"
select select "string:[GEOGRAPHIC_DATA]"
select select "object:1068"
select select "string:fspay-147137d7-c2ba-47f7-9f2c-040dd3d695dc"
select select "199"
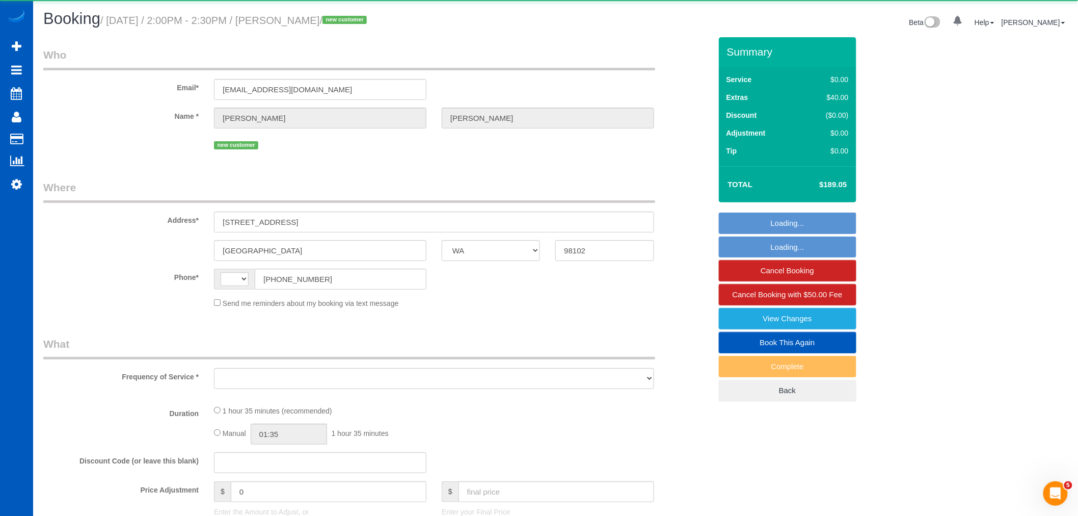
select select "number:8"
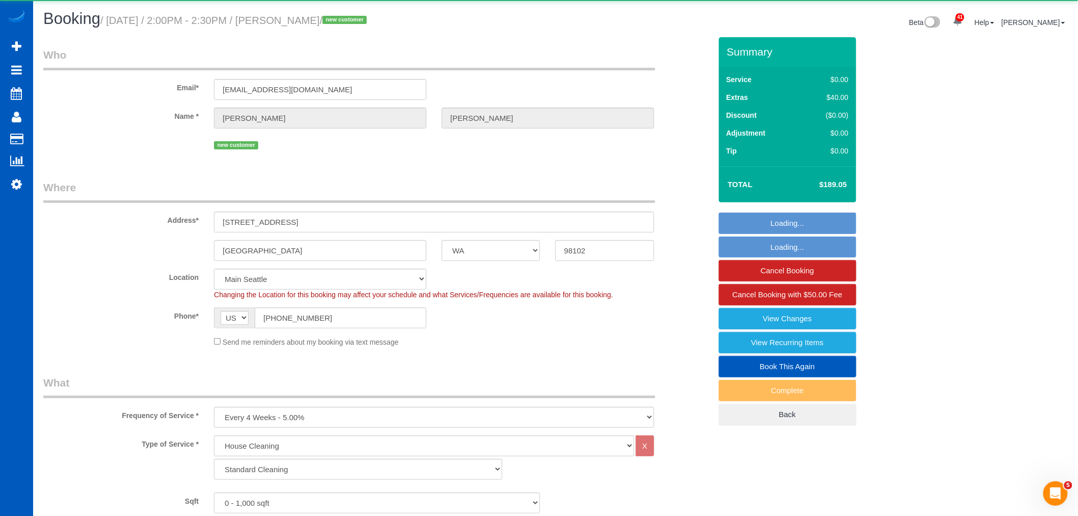
select select "2"
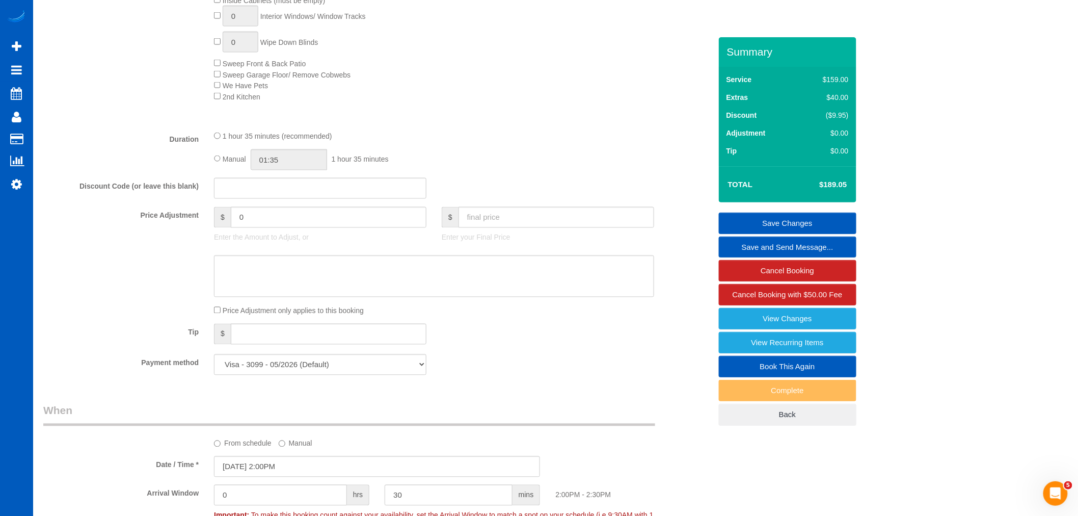
scroll to position [623, 0]
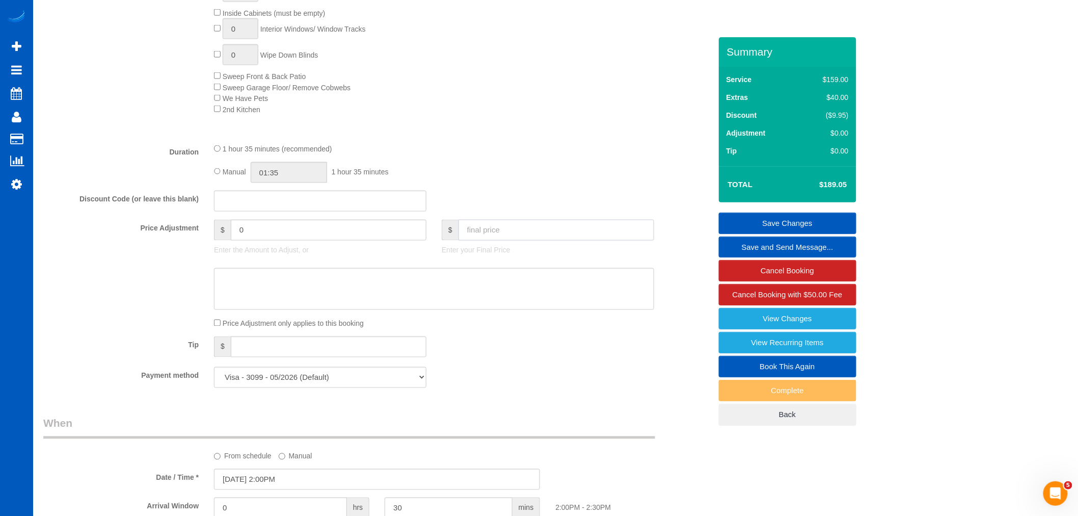
click at [488, 230] on input "text" at bounding box center [557, 230] width 196 height 21
paste input "185.80"
type input "185.80"
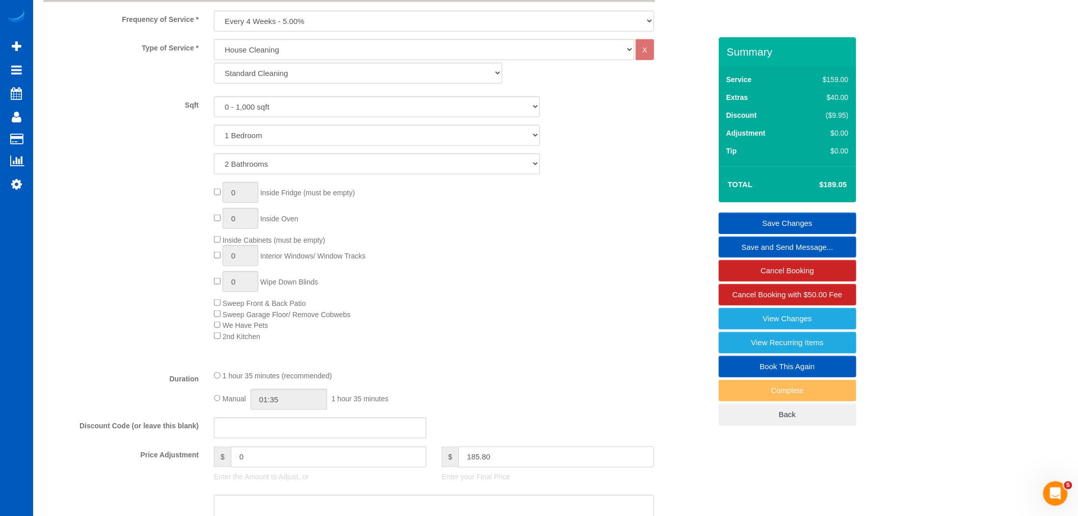
type input "-3.25"
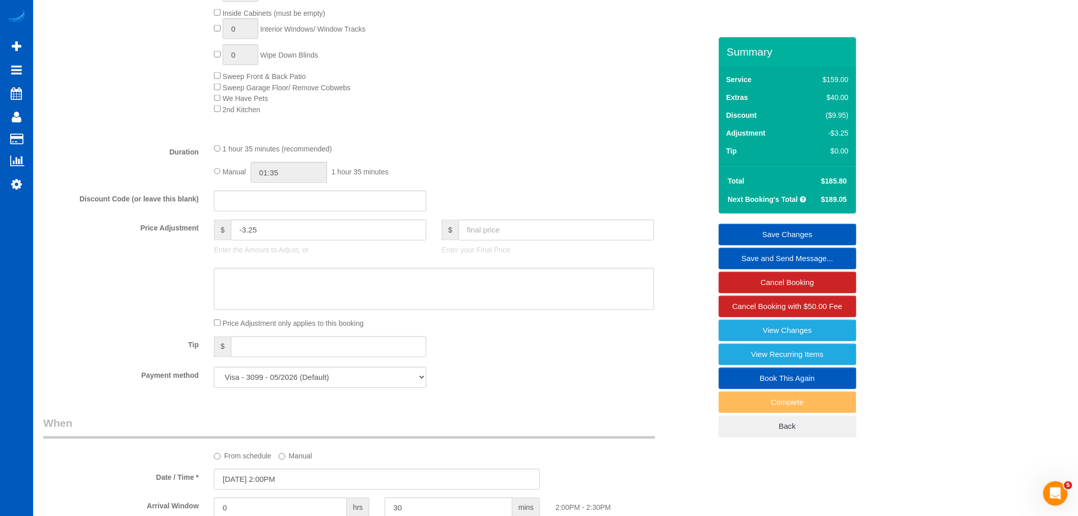
click at [215, 325] on div "Price Adjustment only applies to this booking" at bounding box center [433, 322] width 455 height 11
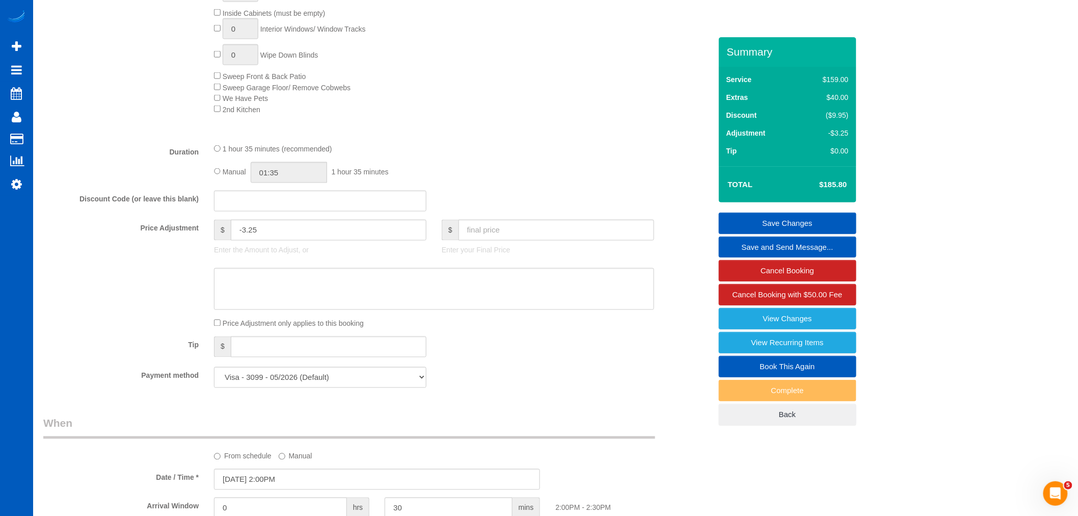
click at [765, 223] on link "Save Changes" at bounding box center [788, 222] width 138 height 21
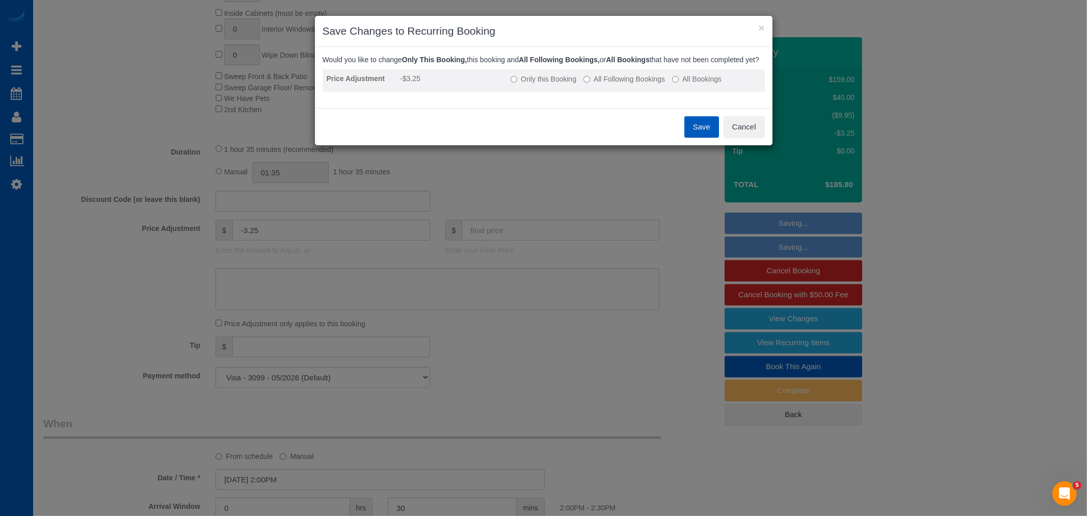
click at [602, 84] on label "All Following Bookings" at bounding box center [624, 79] width 82 height 10
click at [709, 136] on button "Save" at bounding box center [701, 126] width 35 height 21
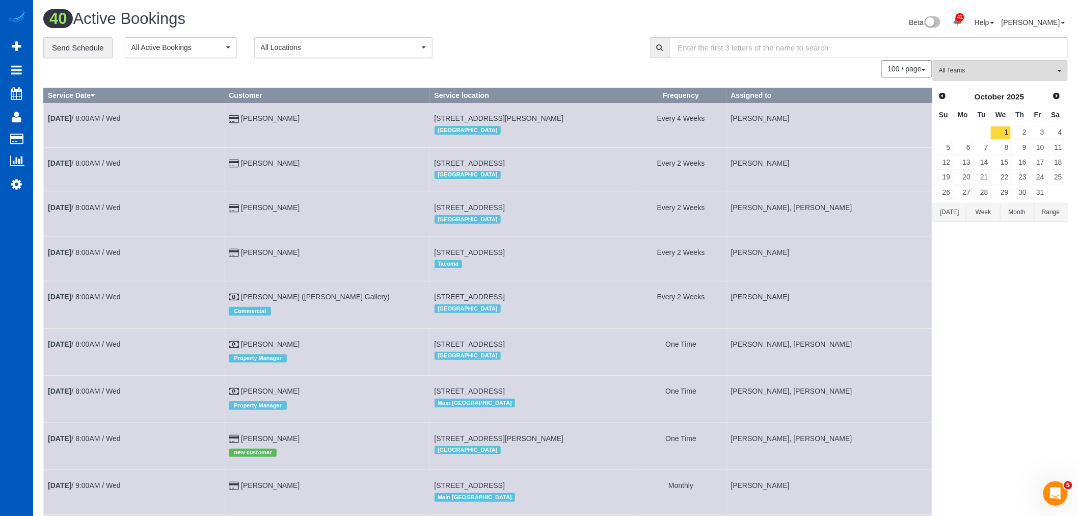
click at [943, 97] on span "Prev" at bounding box center [942, 96] width 8 height 8
click at [979, 190] on link "30" at bounding box center [982, 192] width 17 height 14
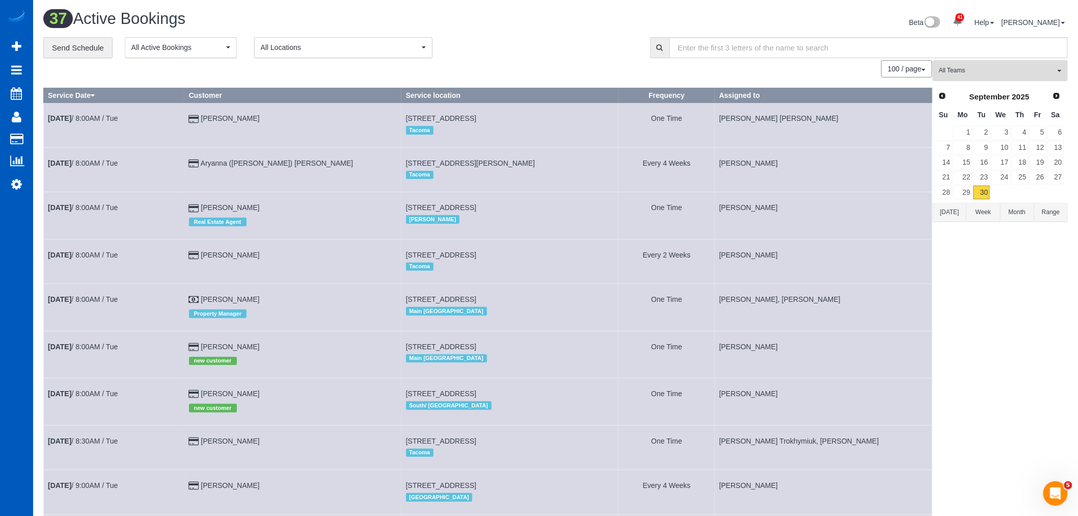
click at [987, 70] on span "All Teams" at bounding box center [997, 70] width 116 height 9
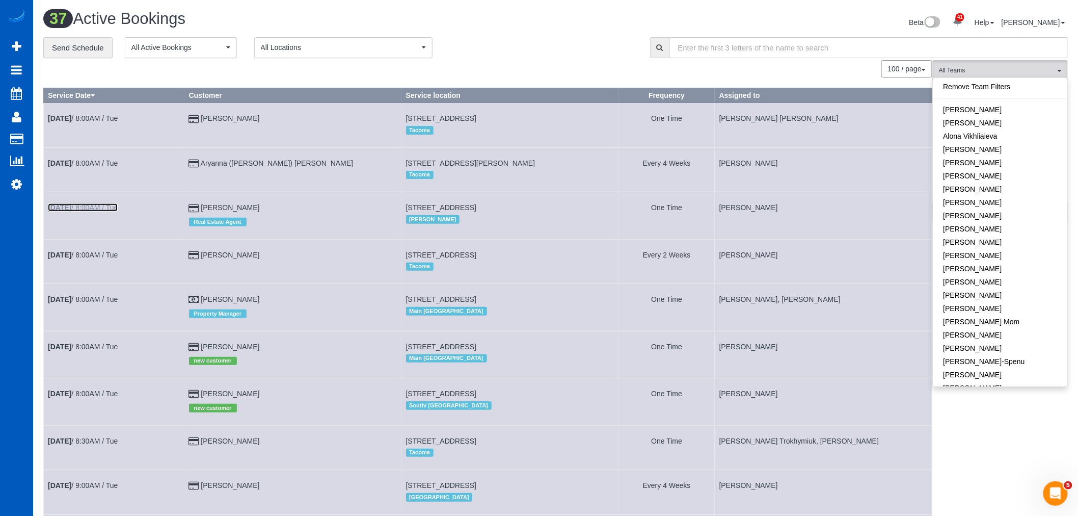
click at [71, 207] on b "[DATE]" at bounding box center [59, 207] width 23 height 8
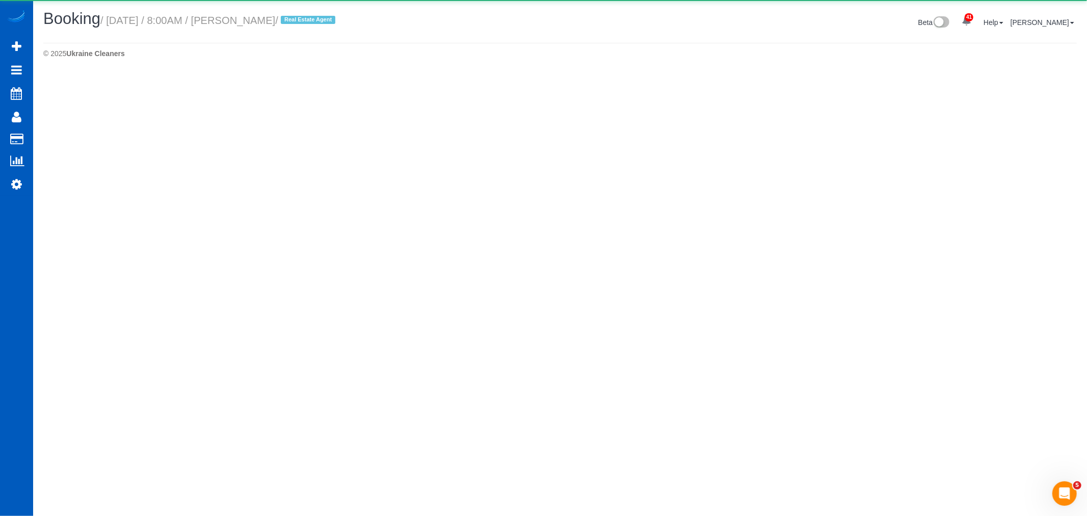
select select "WA"
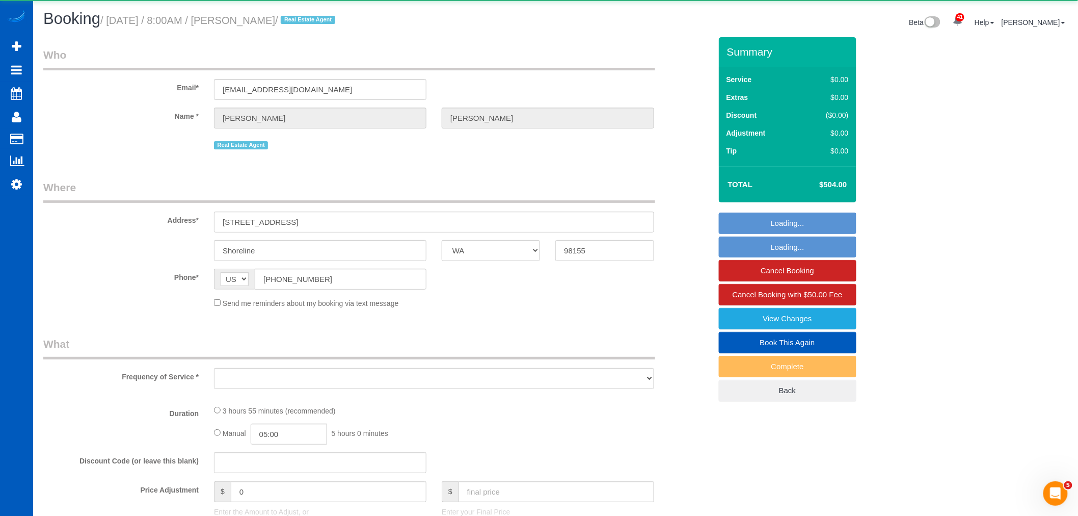
select select "object:2971"
select select "string:fspay-29fb7387-665f-439c-9dce-09a3bf446a93"
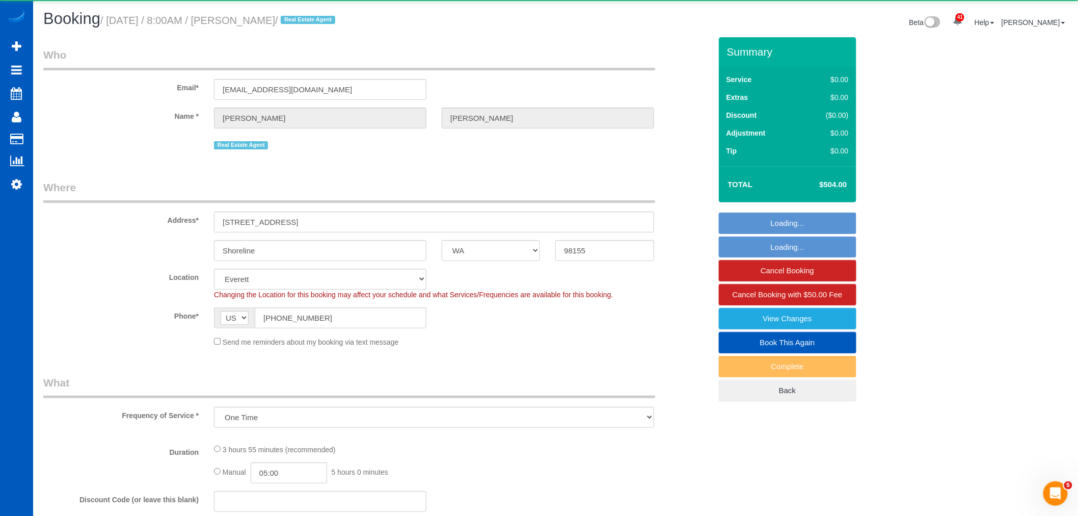
select select "object:3326"
select select "199"
select select "2001"
select select "4"
select select "2"
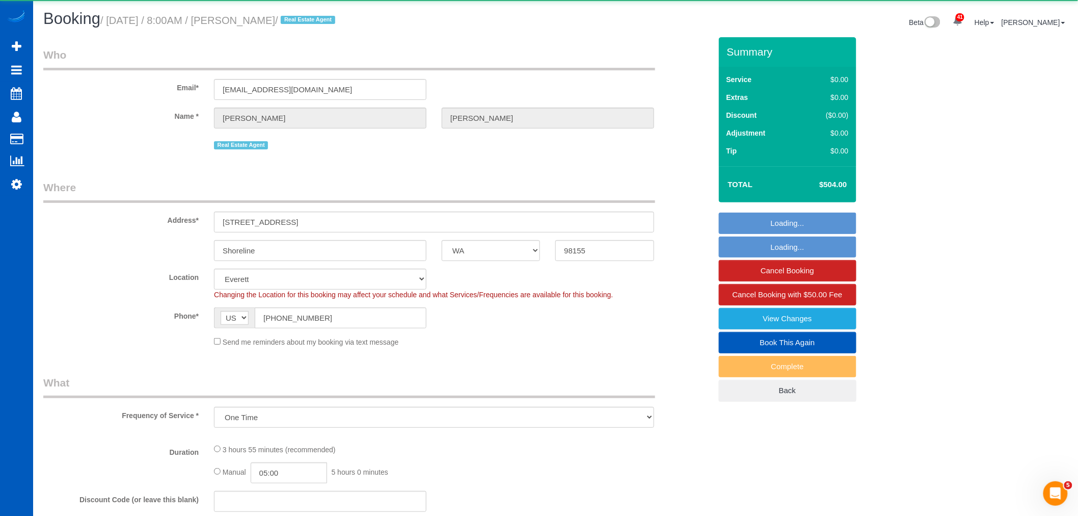
select select "spot15"
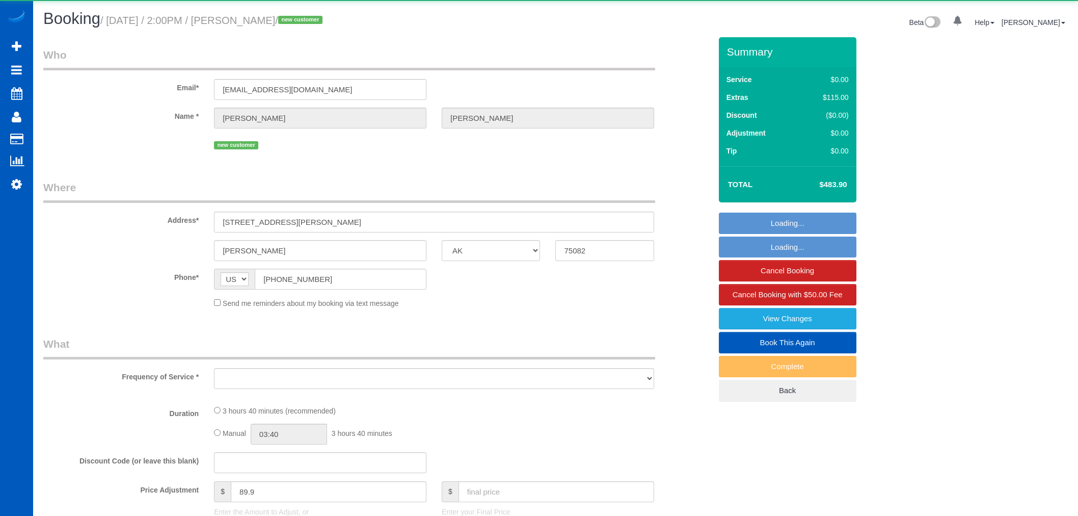
select select "[GEOGRAPHIC_DATA]"
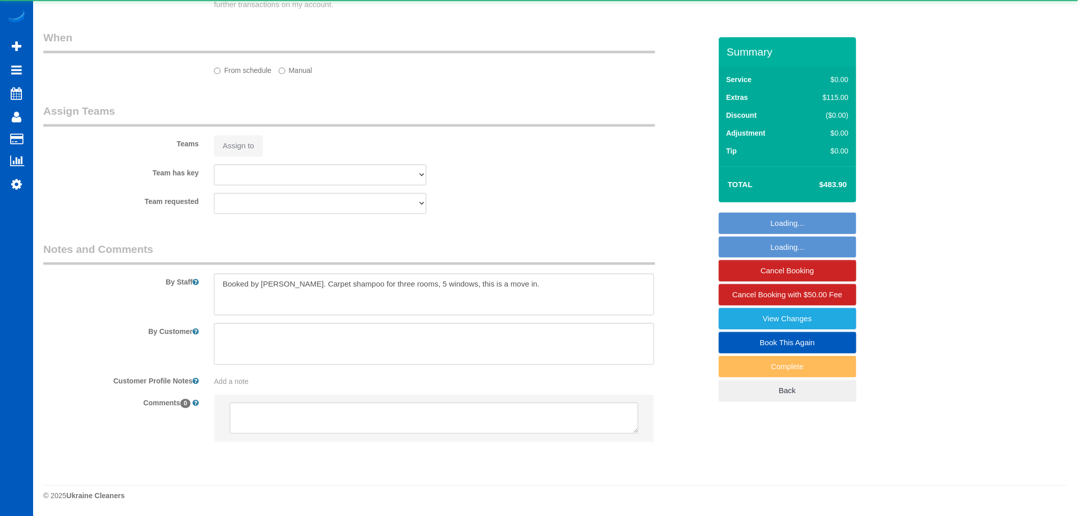
select select "object:1090"
select select "string:fspay-9cd582ec-ad1a-42e2-b492-43e14c6da575"
select select "199"
select select "1001"
select select "3"
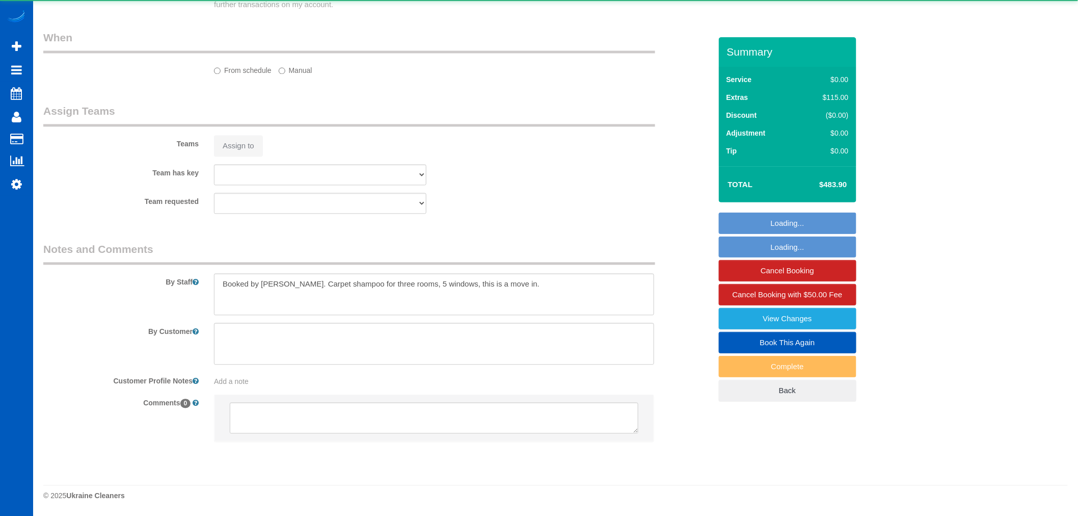
select select "2"
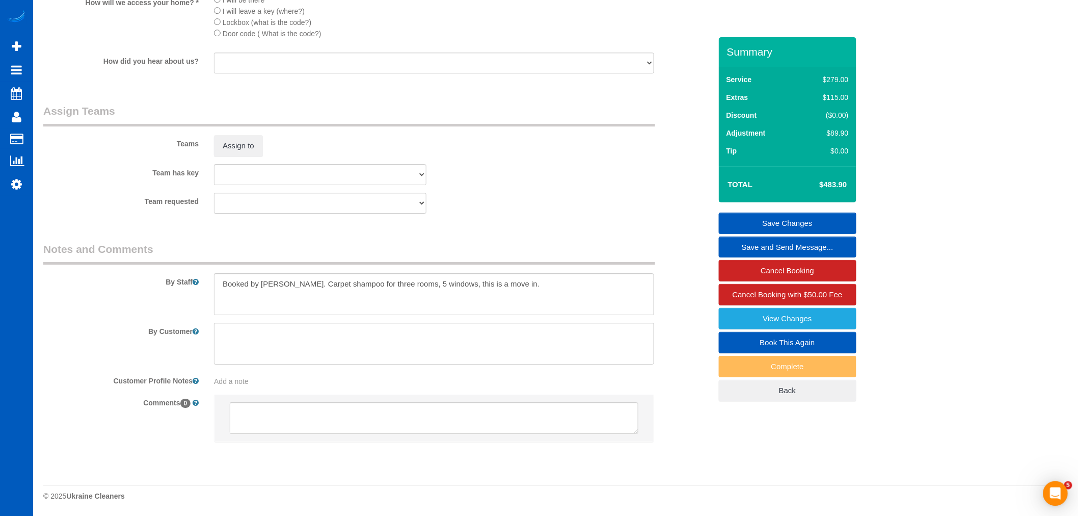
scroll to position [0, 0]
click at [232, 150] on button "Assign to" at bounding box center [238, 145] width 49 height 21
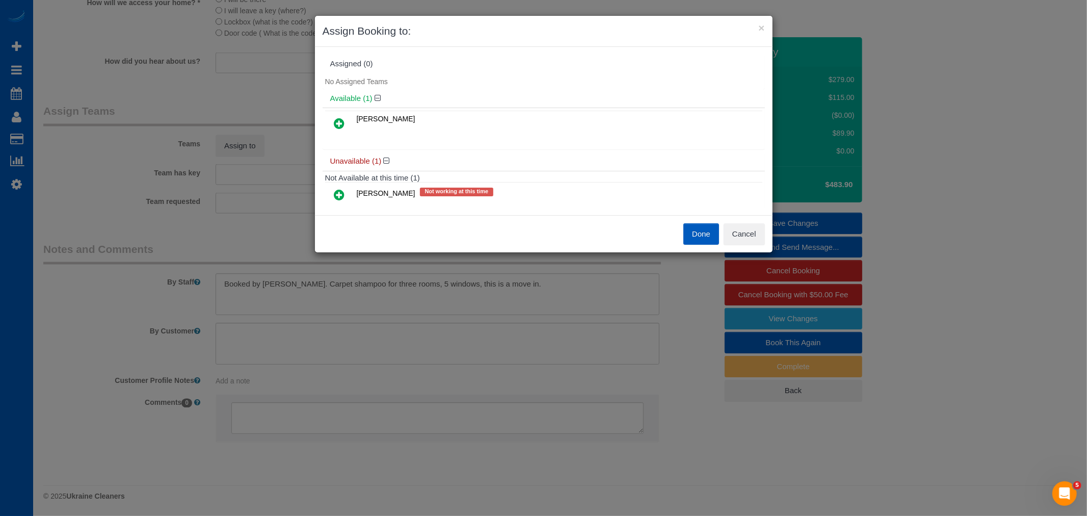
click at [341, 118] on icon at bounding box center [339, 123] width 11 height 12
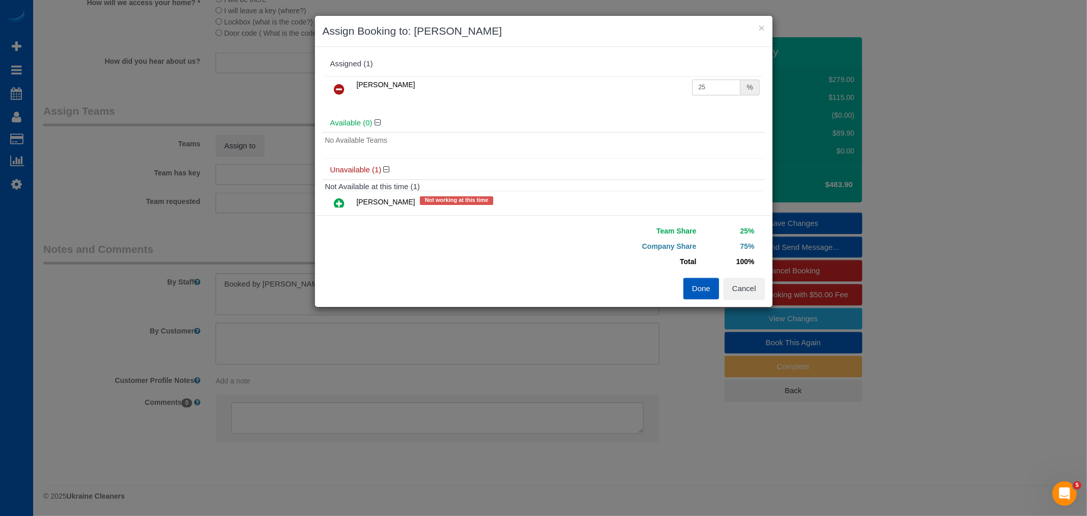
drag, startPoint x: 707, startPoint y: 87, endPoint x: 488, endPoint y: 110, distance: 219.8
click at [488, 110] on div "Viktoriia Nazarenko 25 %" at bounding box center [543, 94] width 442 height 40
drag, startPoint x: 488, startPoint y: 110, endPoint x: 694, endPoint y: 89, distance: 207.4
click at [694, 89] on input "25" at bounding box center [716, 87] width 49 height 16
click at [719, 82] on input "25" at bounding box center [716, 87] width 49 height 16
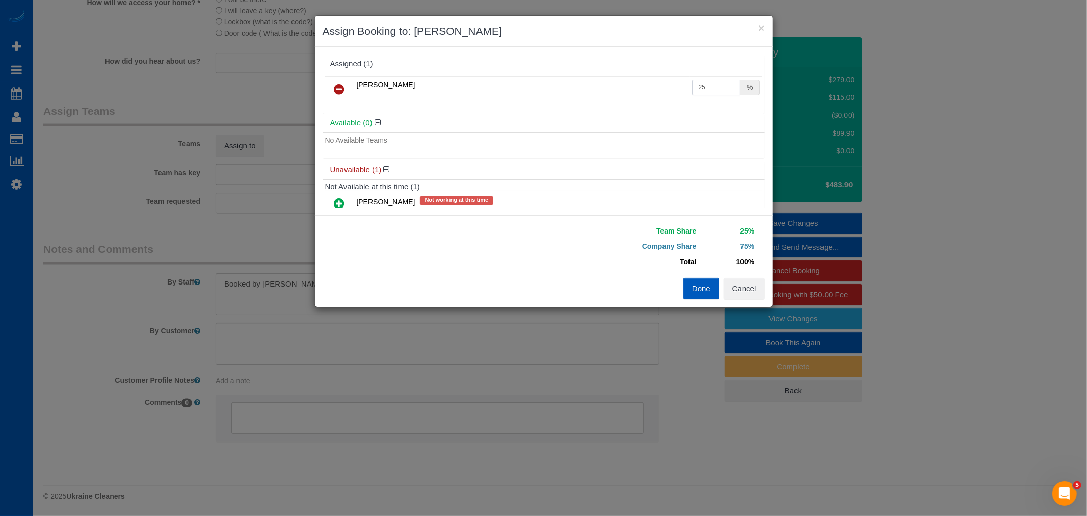
drag, startPoint x: 718, startPoint y: 82, endPoint x: 664, endPoint y: 89, distance: 54.4
click at [664, 89] on tr "Viktoriia Nazarenko 25 %" at bounding box center [543, 89] width 437 height 26
type input "55"
drag, startPoint x: 687, startPoint y: 281, endPoint x: 698, endPoint y: 282, distance: 11.3
click at [688, 281] on button "Done" at bounding box center [701, 288] width 36 height 21
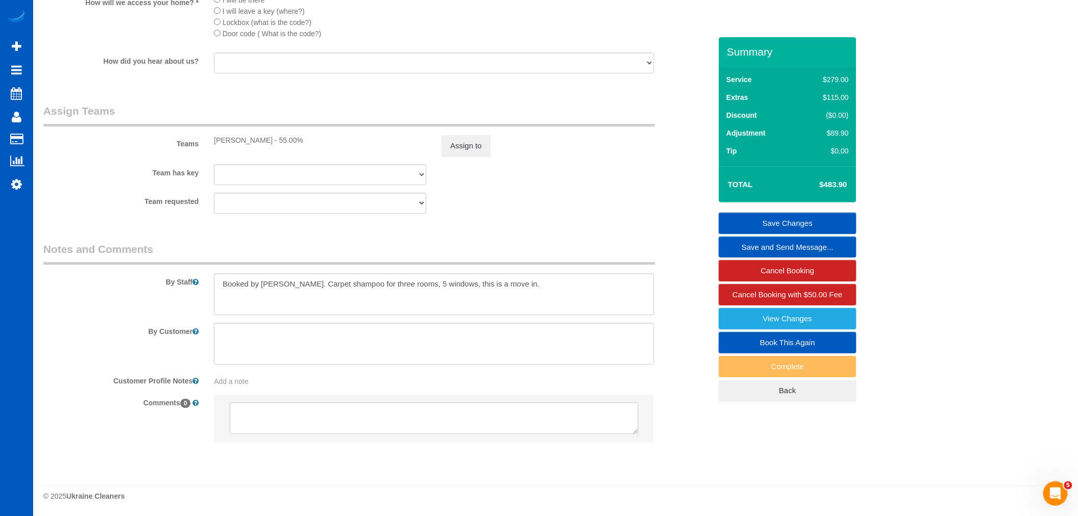
click at [789, 223] on link "Save Changes" at bounding box center [788, 222] width 138 height 21
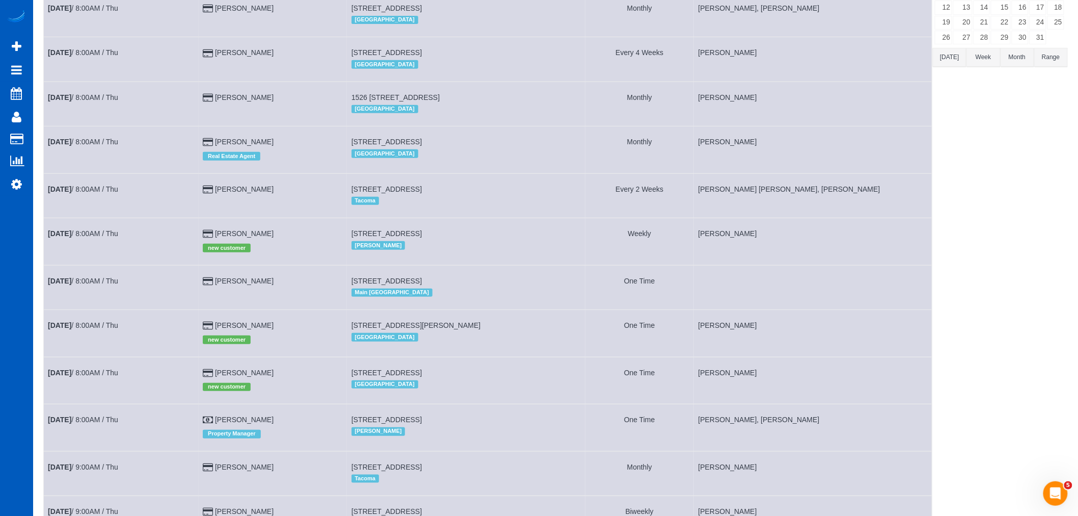
scroll to position [151, 0]
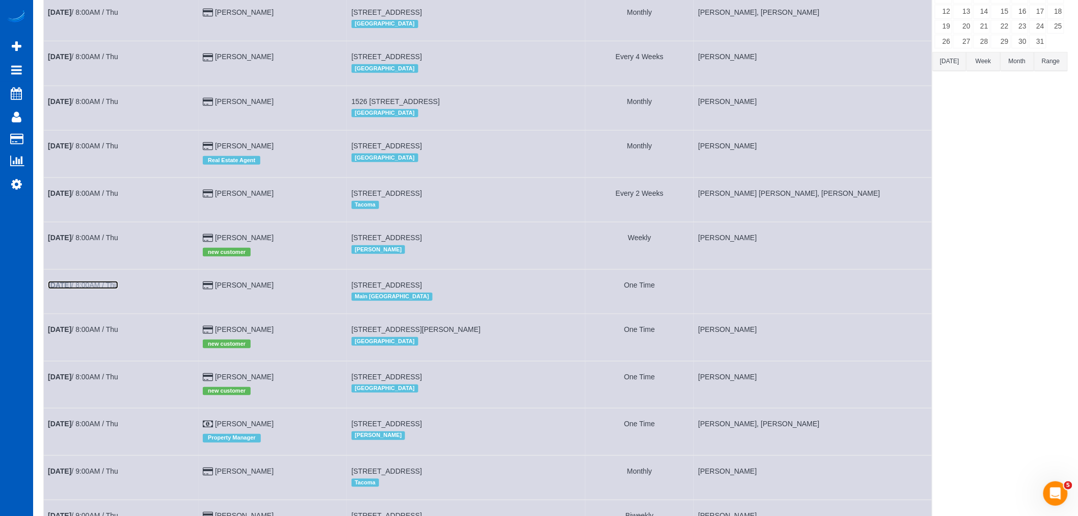
click at [93, 289] on link "Oct 2nd / 8:00AM / Thu" at bounding box center [83, 285] width 70 height 8
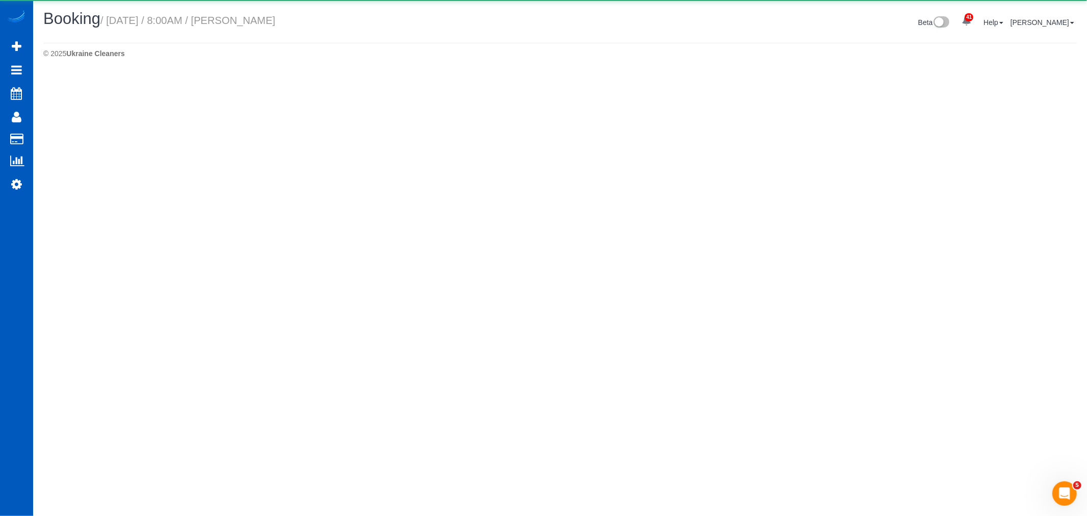
select select "WA"
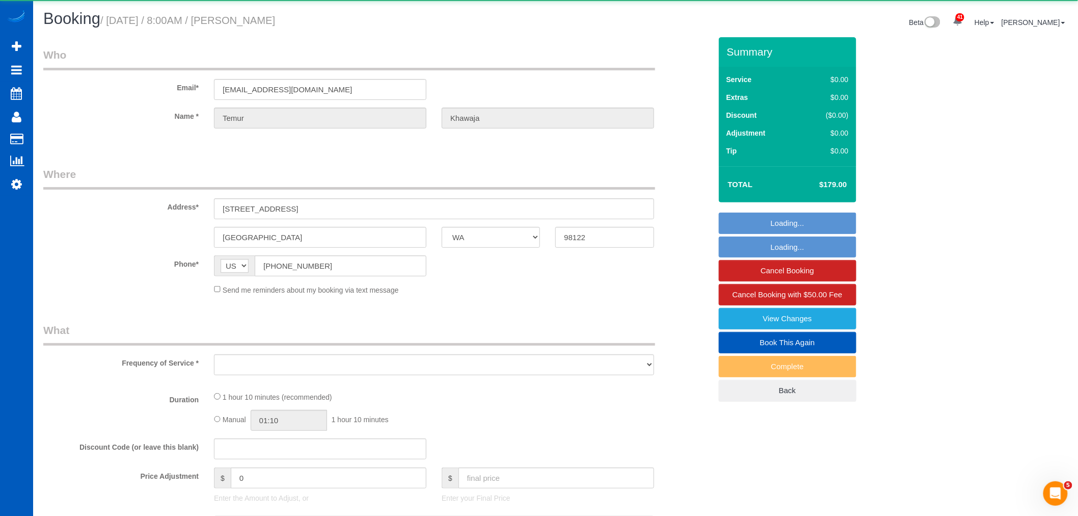
select select "object:2606"
select select "string:fspay-cc47412e-6114-463d-bd30-1b6b611a4503"
select select "199"
select select "1001"
select select "2"
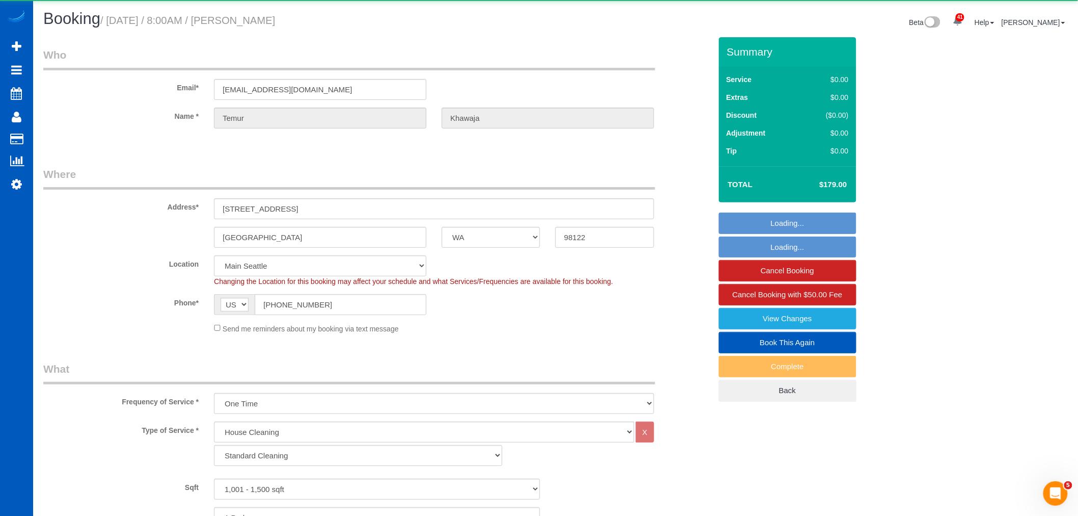
select select "spot8"
select select "1001"
select select "2"
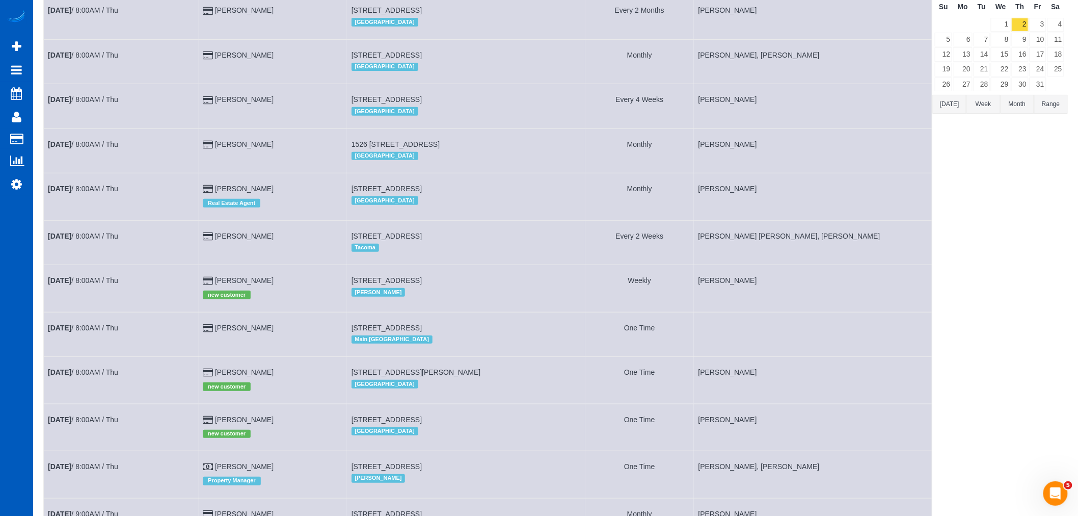
scroll to position [170, 0]
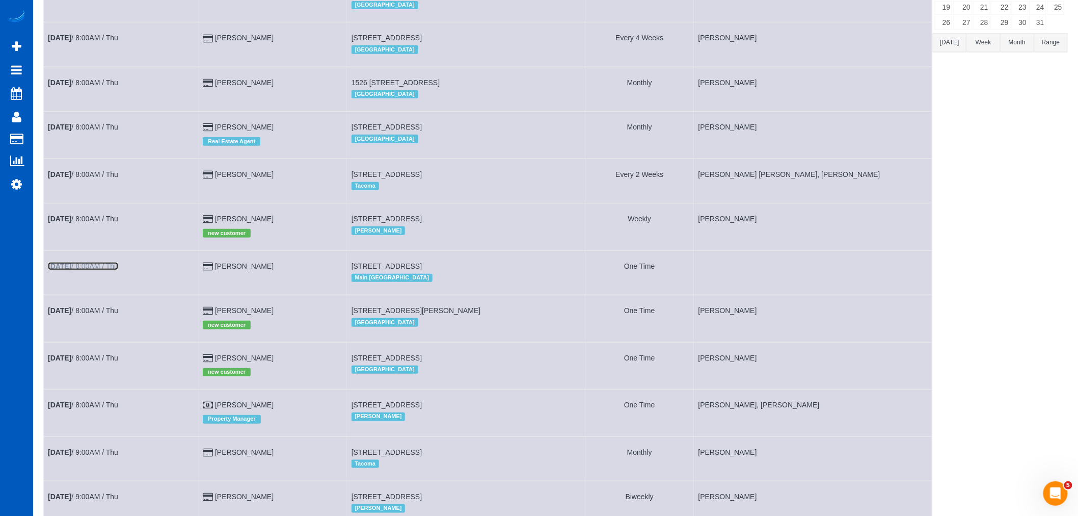
click at [90, 270] on link "Oct 2nd / 8:00AM / Thu" at bounding box center [83, 266] width 70 height 8
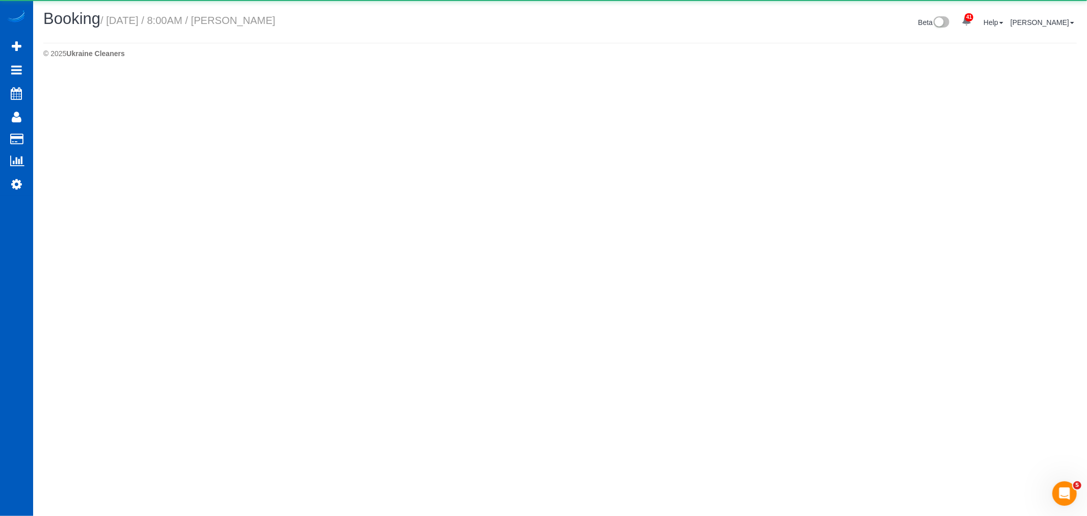
select select "WA"
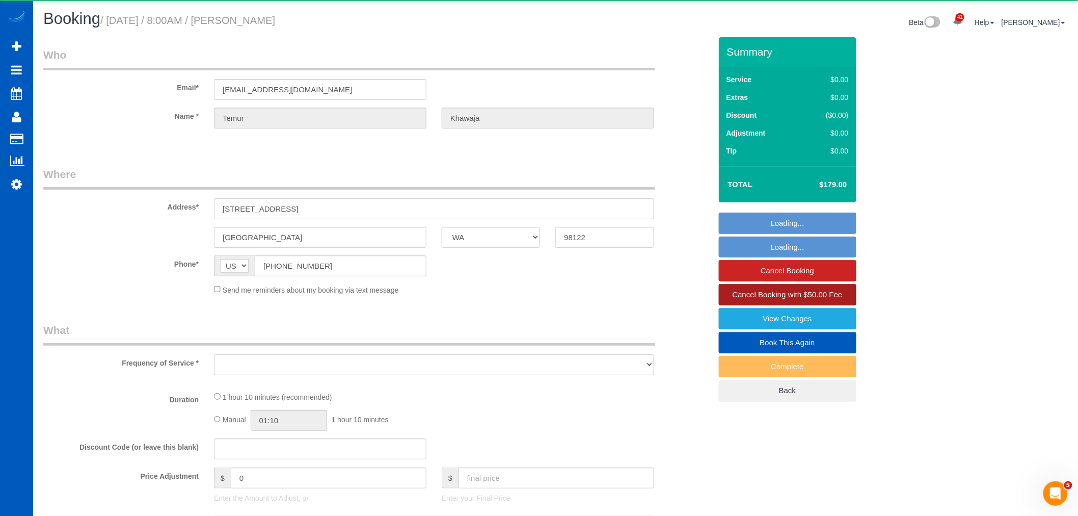
select select "object:4086"
select select "string:fspay-cc47412e-6114-463d-bd30-1b6b611a4503"
select select "199"
select select "1001"
select select "2"
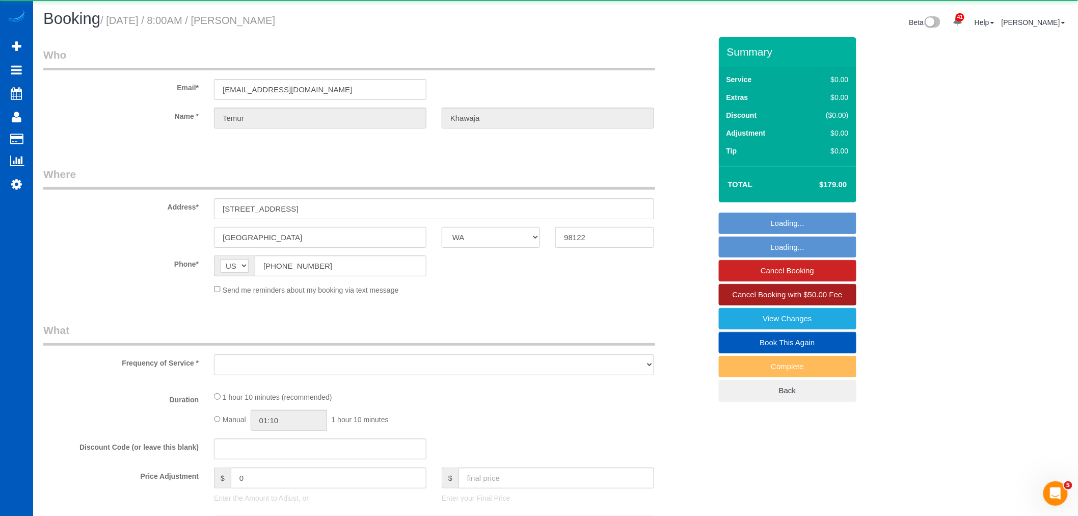
select select "spot25"
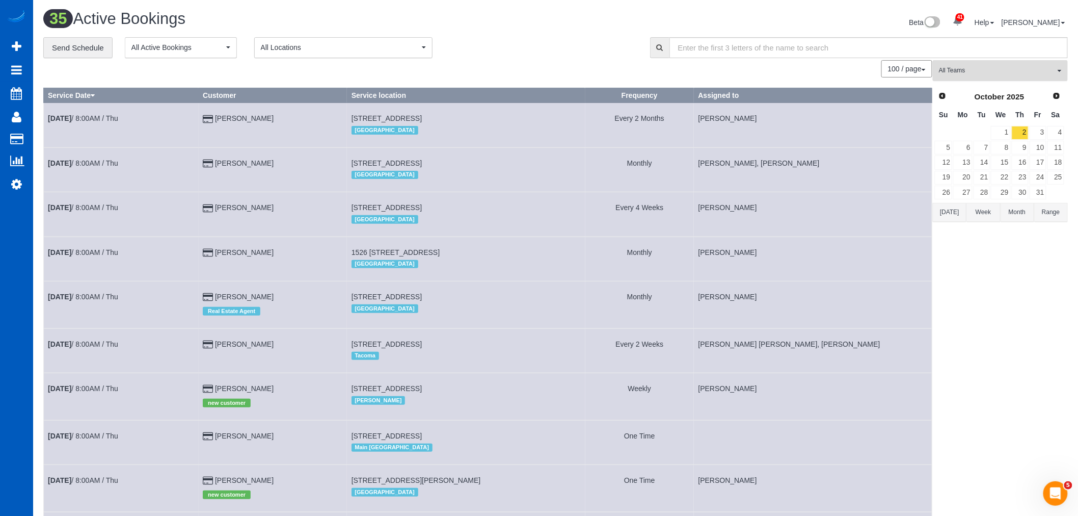
click at [1016, 74] on span "All Teams" at bounding box center [997, 70] width 116 height 9
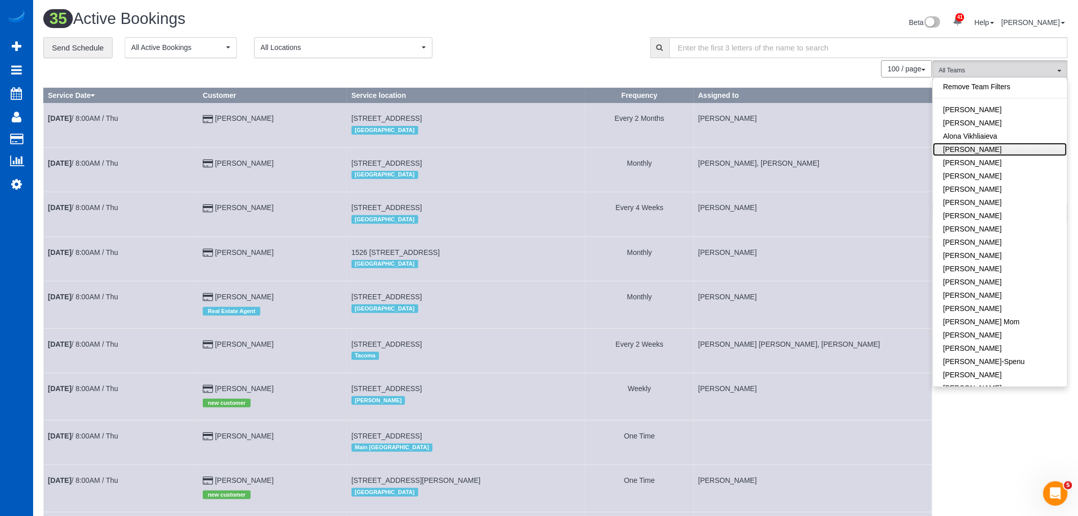
click at [981, 153] on link "[PERSON_NAME]" at bounding box center [1000, 149] width 134 height 13
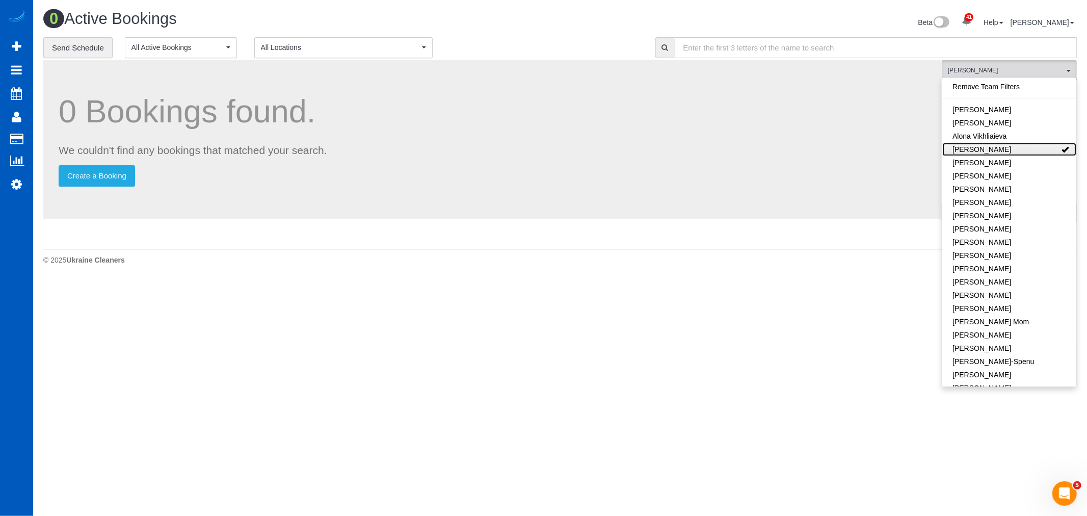
click at [981, 153] on link "[PERSON_NAME]" at bounding box center [1009, 149] width 134 height 13
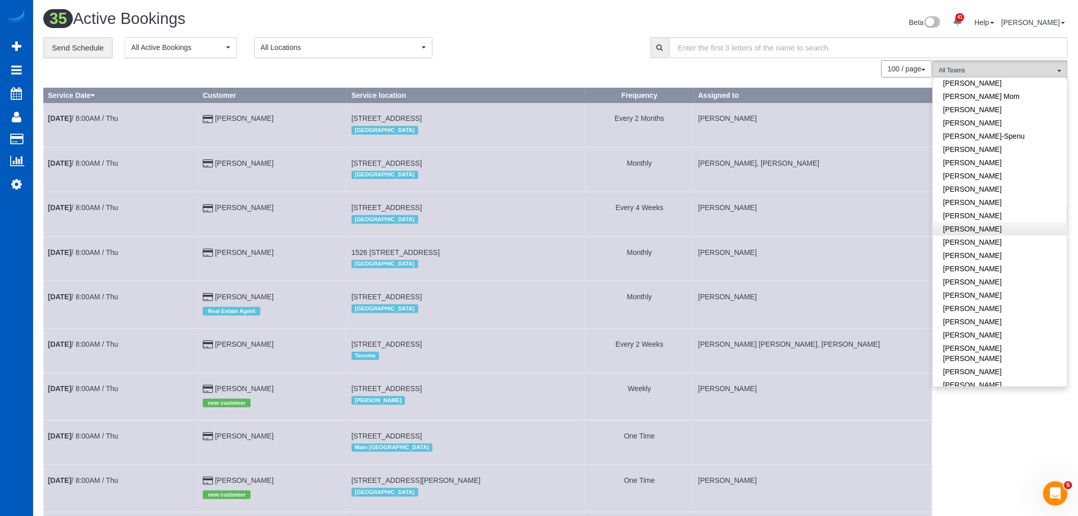
scroll to position [226, 0]
click at [971, 216] on link "[PERSON_NAME]" at bounding box center [1000, 214] width 134 height 13
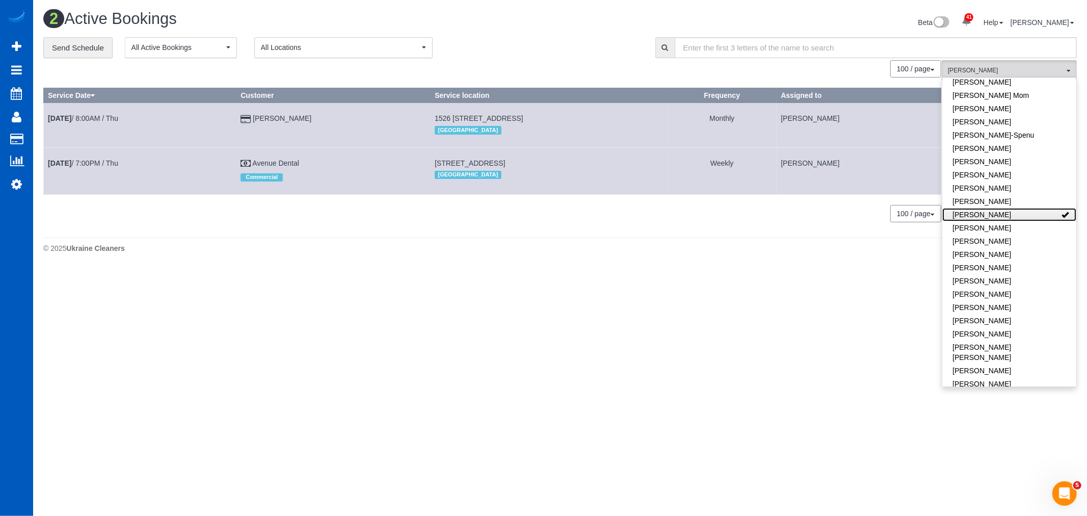
click at [971, 216] on link "[PERSON_NAME]" at bounding box center [1009, 214] width 134 height 13
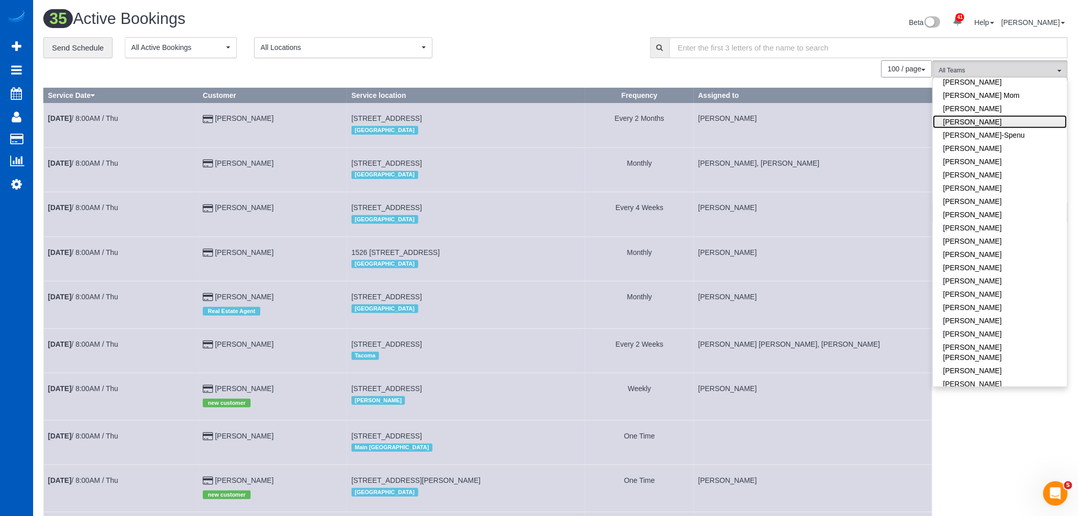
click at [972, 119] on link "[PERSON_NAME]" at bounding box center [1000, 121] width 134 height 13
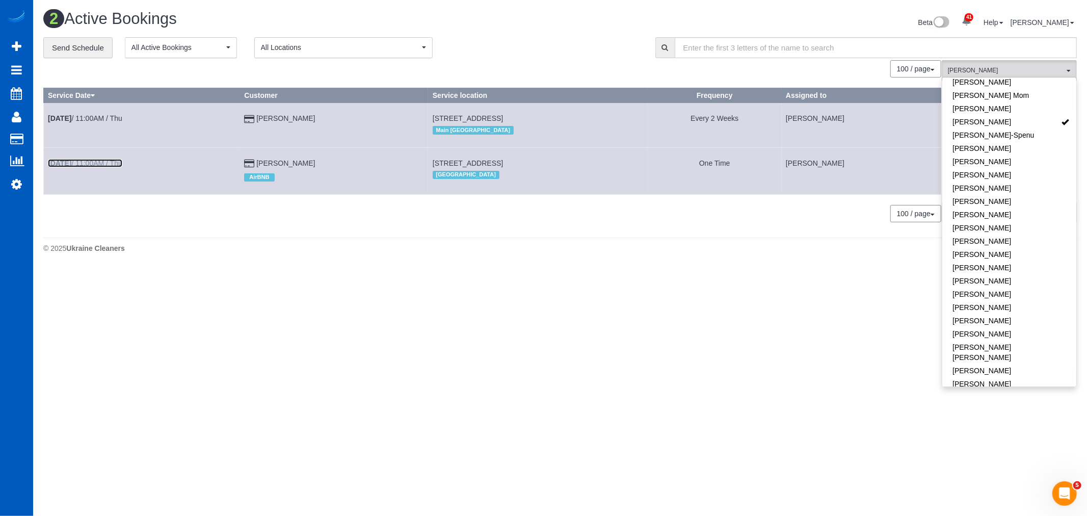
click at [95, 164] on link "Oct 2nd / 11:00AM / Thu" at bounding box center [85, 163] width 74 height 8
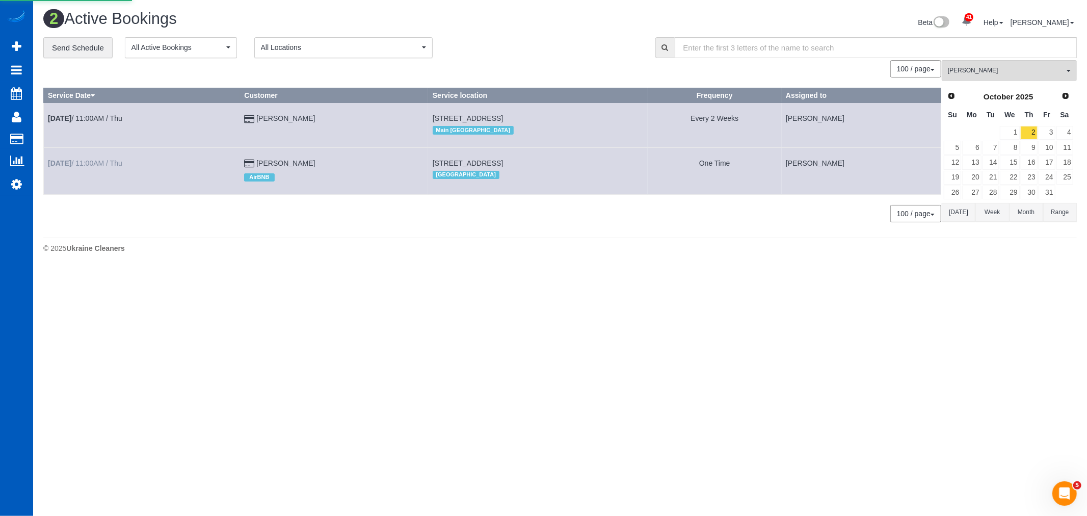
select select "WA"
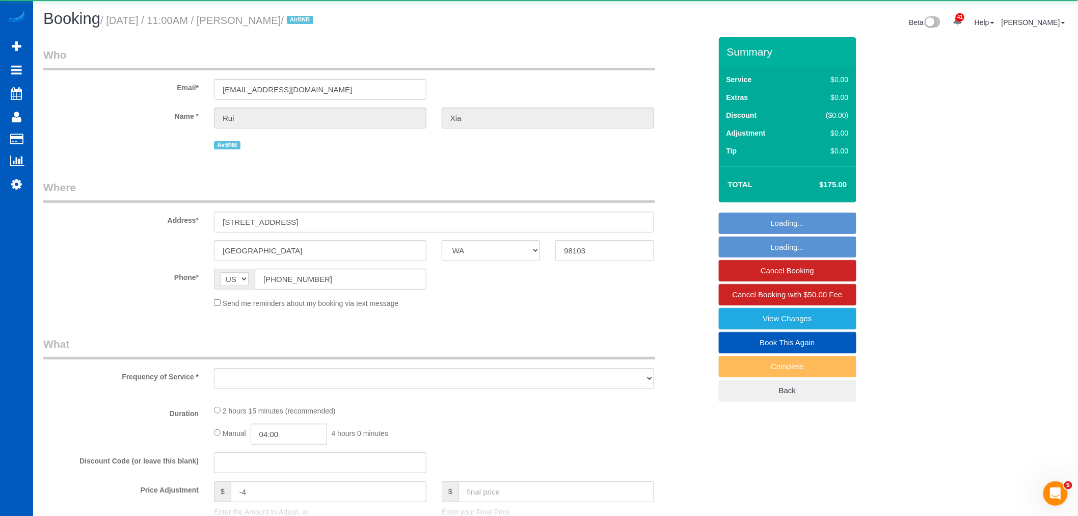
select select "object:6258"
select select "string:fspay-581ee3a3-ef50-4f7b-abd9-92cea8b7e377"
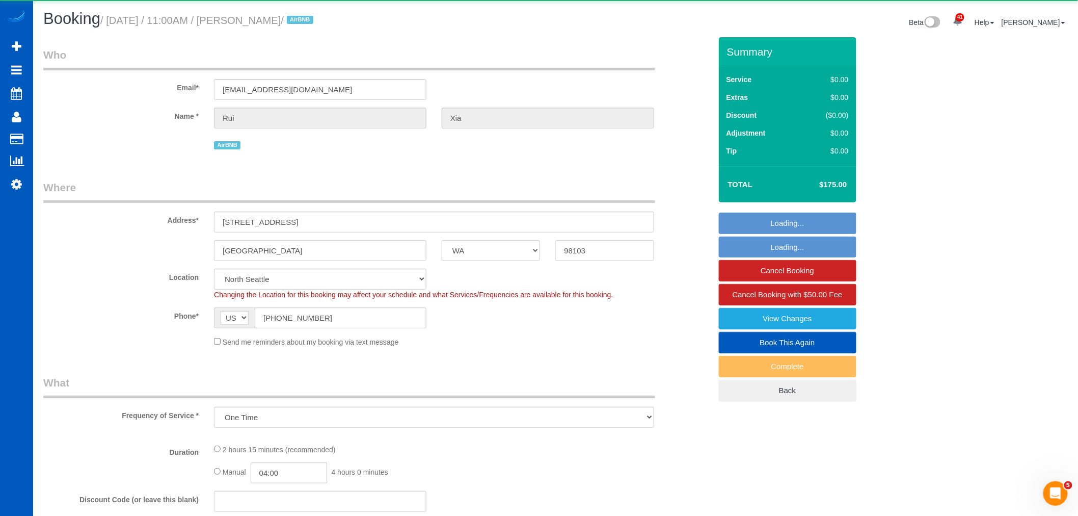
select select "object:6622"
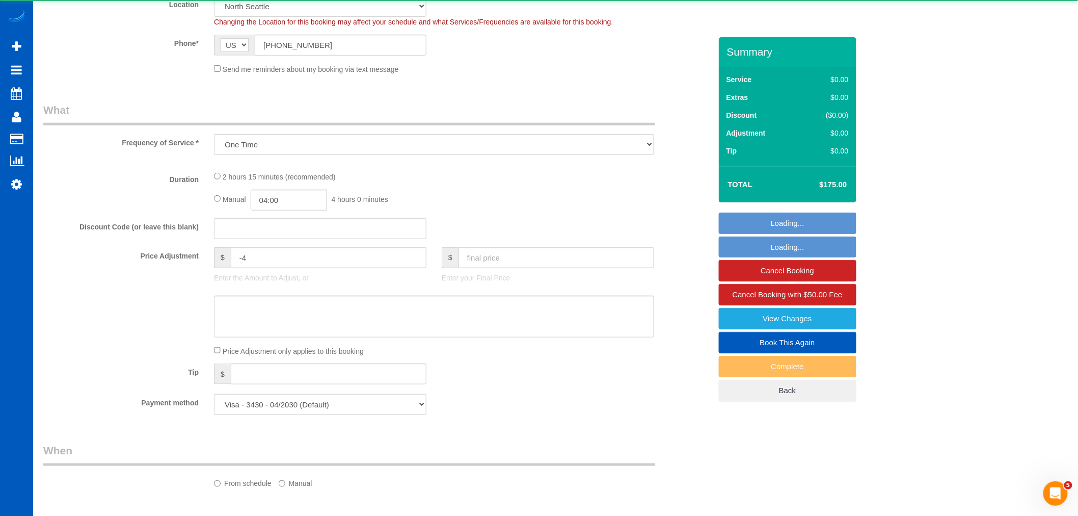
select select "199"
select select "1001"
select select "3"
select select "spot43"
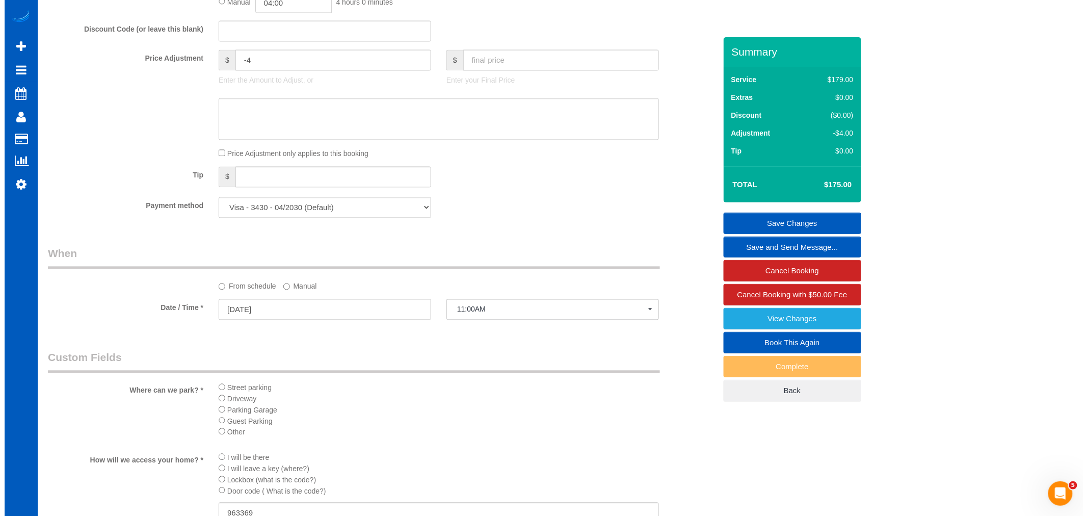
scroll to position [1132, 0]
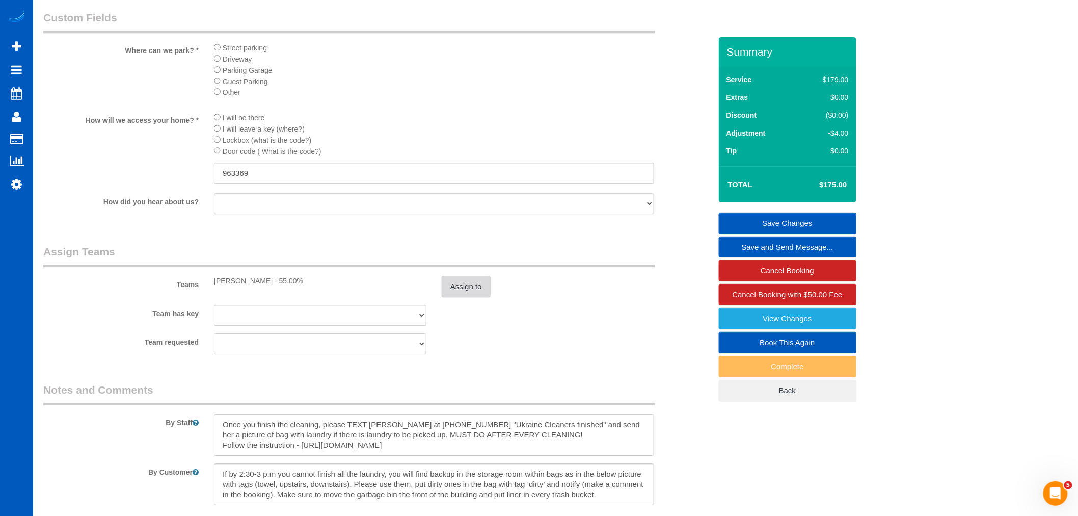
click at [465, 297] on button "Assign to" at bounding box center [466, 286] width 49 height 21
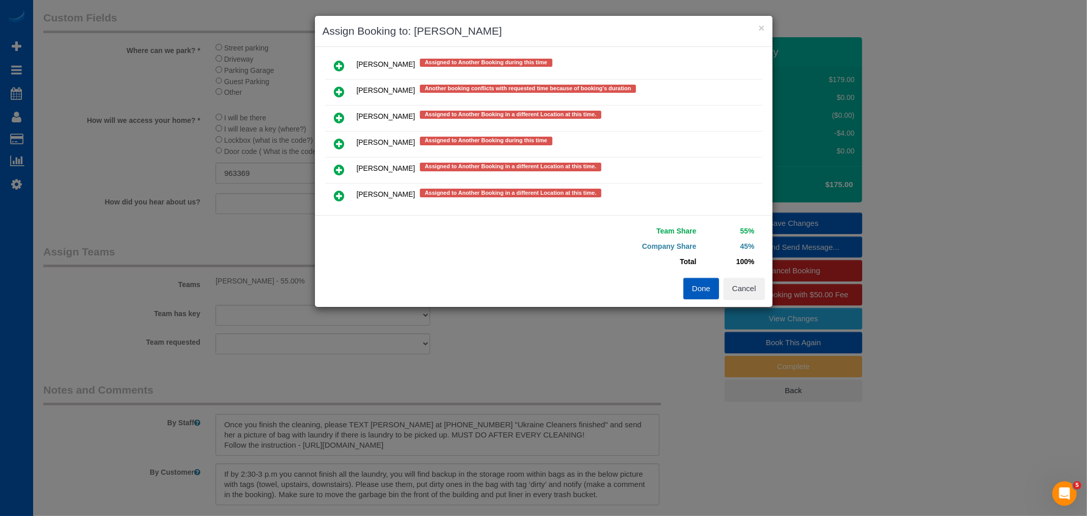
click at [343, 86] on icon at bounding box center [339, 92] width 11 height 12
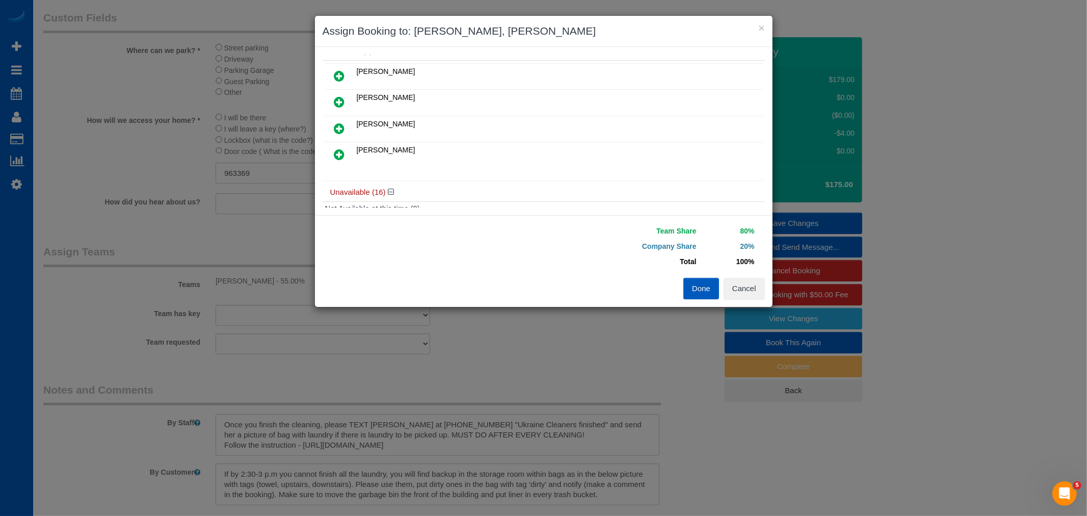
scroll to position [0, 0]
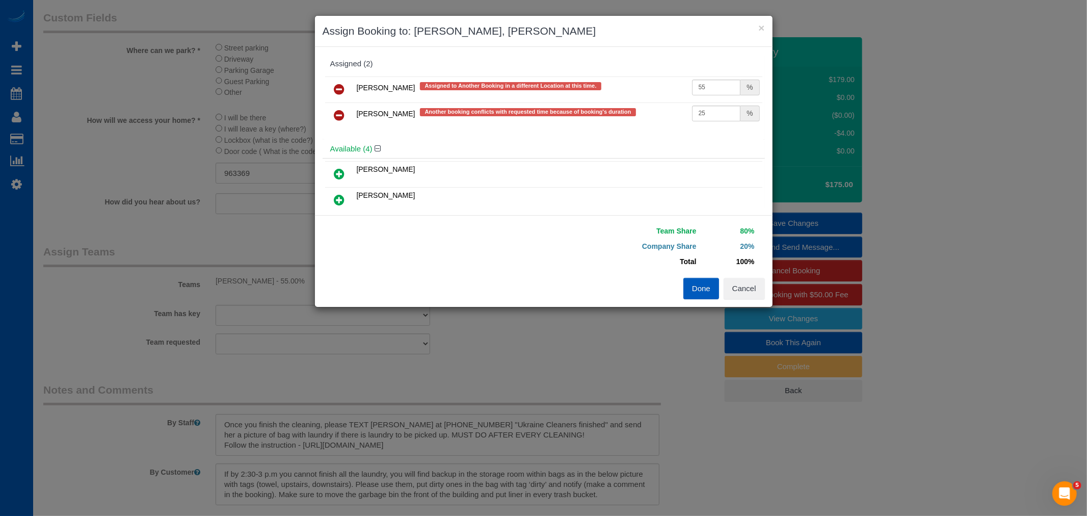
click at [349, 76] on table "Irina Shamrai Assigned to Another Booking in a different Location at this time.…" at bounding box center [543, 102] width 437 height 52
click at [346, 80] on link at bounding box center [340, 89] width 24 height 20
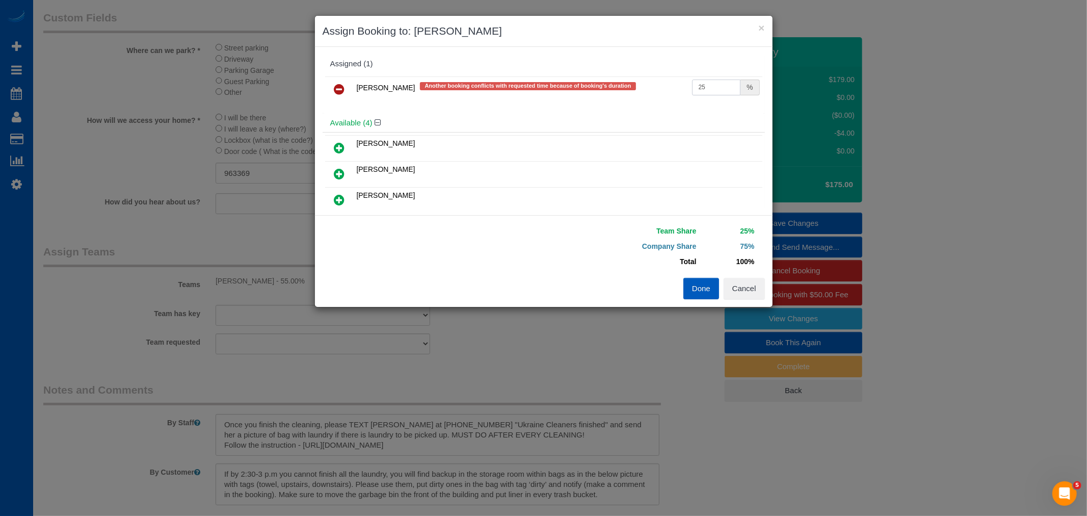
drag, startPoint x: 726, startPoint y: 90, endPoint x: 460, endPoint y: 118, distance: 267.9
click at [460, 118] on div "Assigned (1) Kateryna Polishchuk Another booking conflicts with requested time …" at bounding box center [543, 131] width 442 height 153
type input "55"
click at [705, 288] on button "Done" at bounding box center [701, 288] width 36 height 21
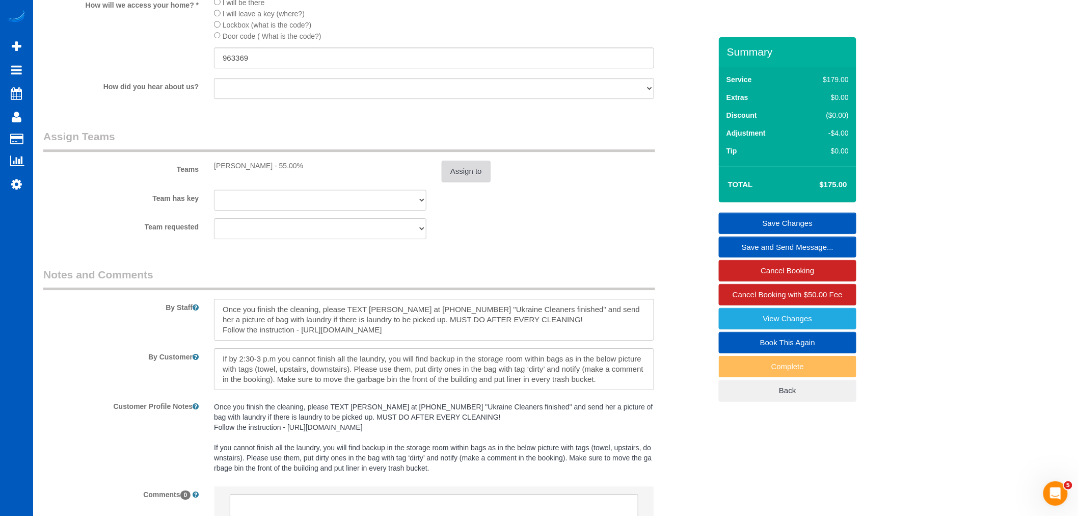
scroll to position [1354, 0]
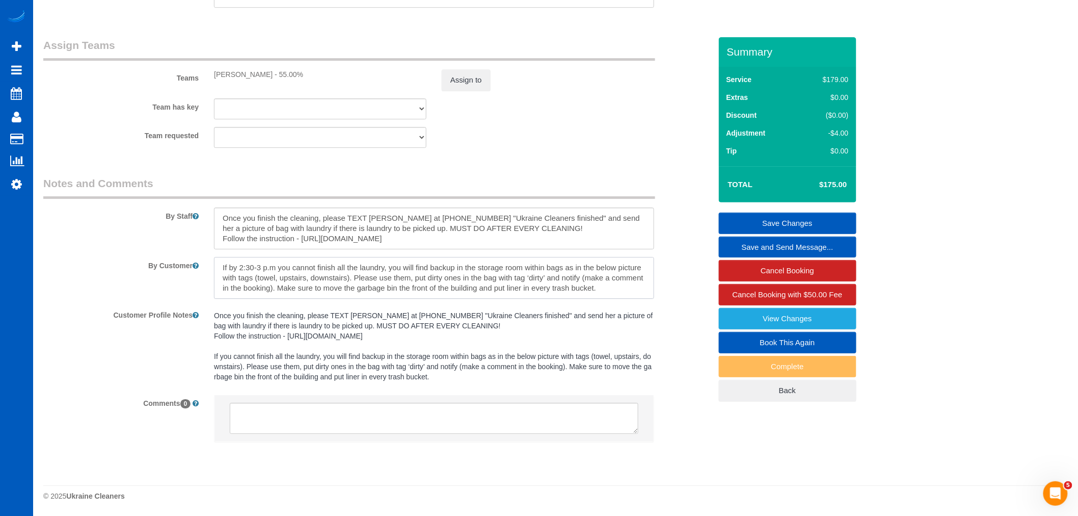
drag, startPoint x: 223, startPoint y: 261, endPoint x: 634, endPoint y: 317, distance: 414.4
click at [658, 312] on sui-booking-comments "By Staff By Customer Customer Profile Notes Once you finish the cleaning, pleas…" at bounding box center [377, 314] width 668 height 277
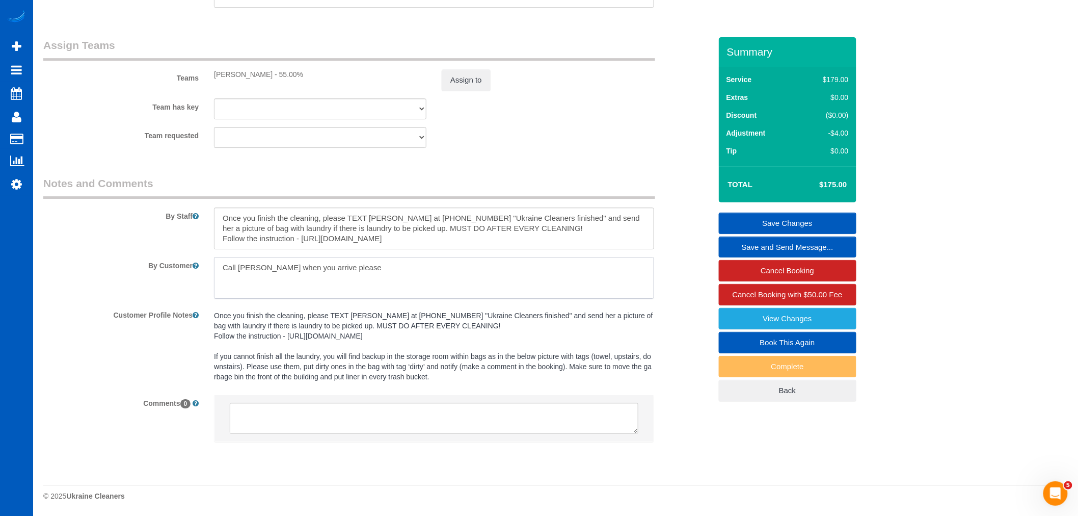
type textarea "Call Anna when you arrive please"
click at [767, 218] on link "Save Changes" at bounding box center [788, 222] width 138 height 21
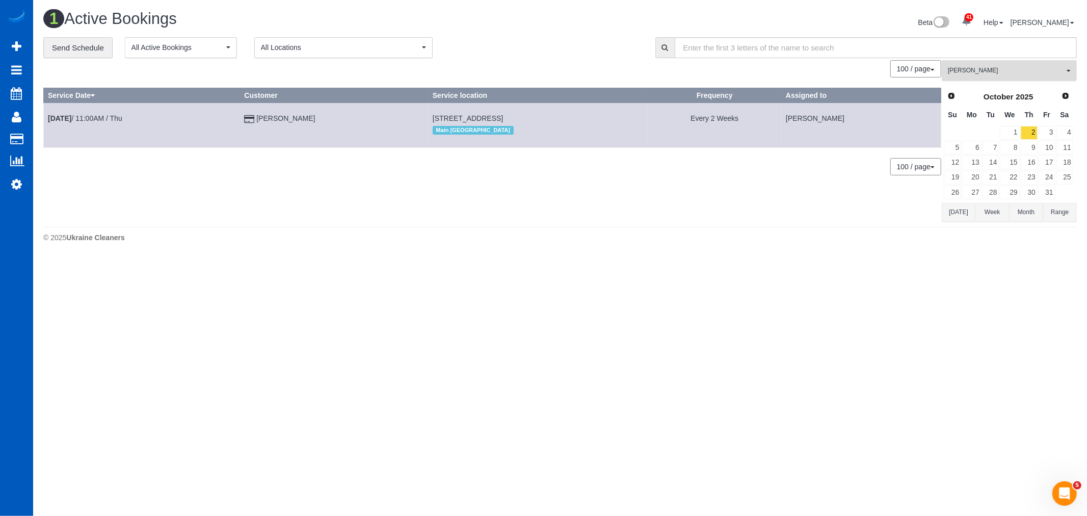
click at [1007, 80] on button "Irina Shamrai All Teams" at bounding box center [1009, 70] width 135 height 21
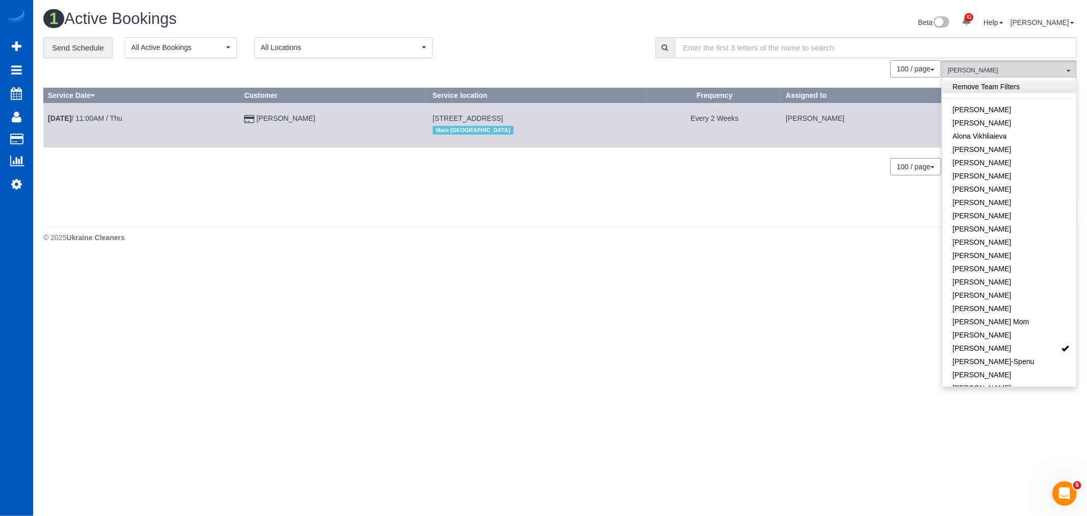
click at [996, 89] on link "Remove Team Filters" at bounding box center [1009, 86] width 134 height 13
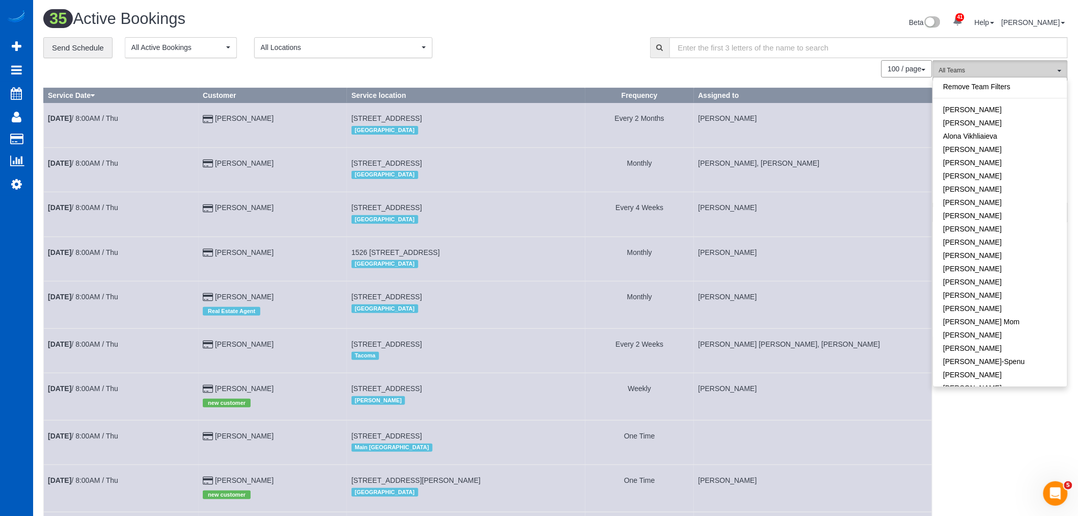
click at [986, 68] on span "All Teams" at bounding box center [997, 70] width 116 height 9
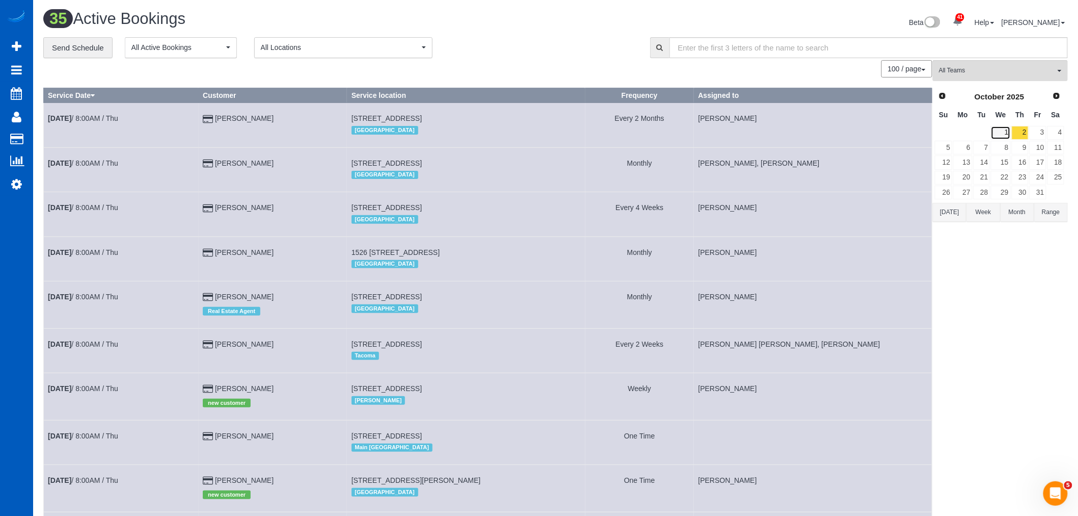
click at [1010, 138] on link "1" at bounding box center [1000, 133] width 19 height 14
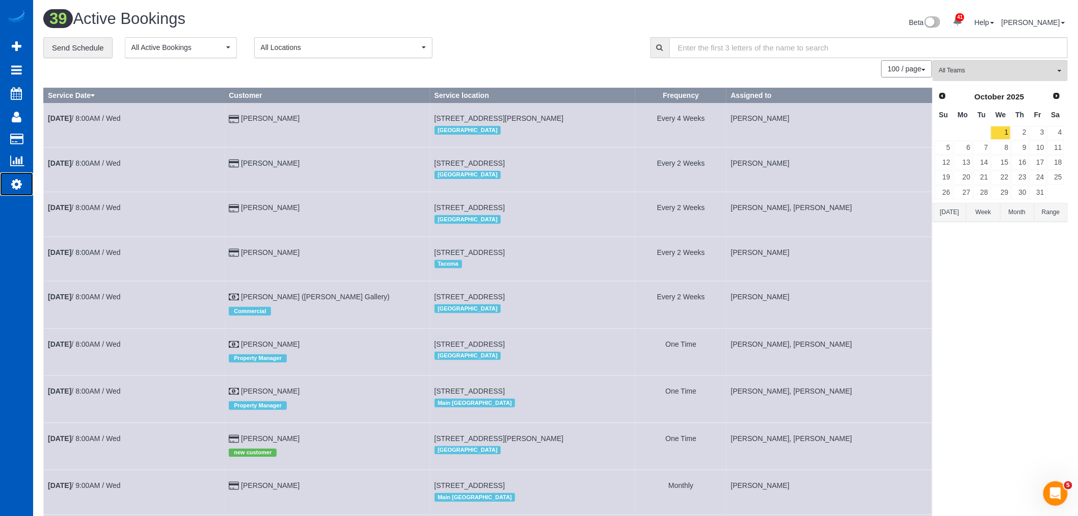
click at [16, 184] on icon at bounding box center [16, 184] width 11 height 12
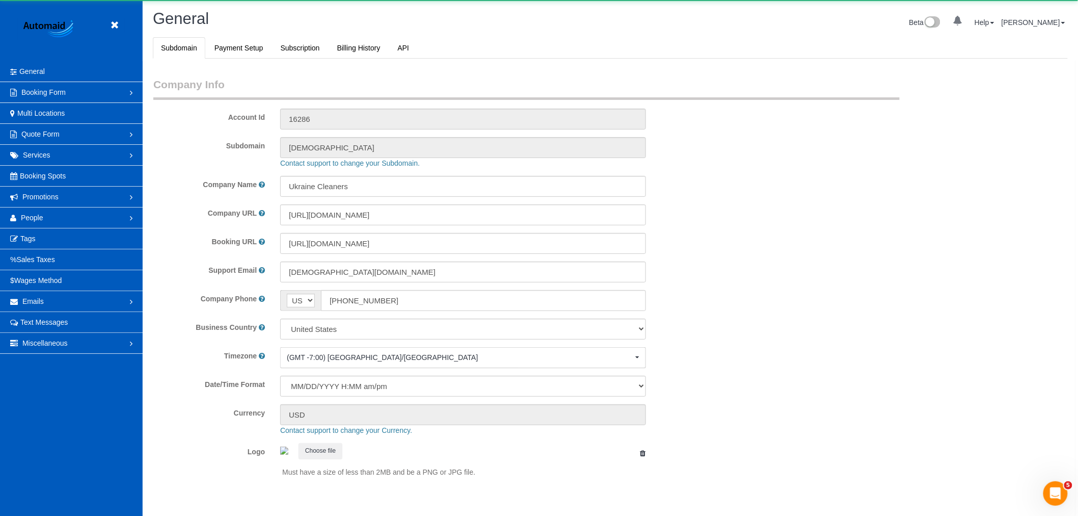
scroll to position [2227, 1078]
select select "1"
click at [33, 217] on span "People" at bounding box center [32, 217] width 22 height 8
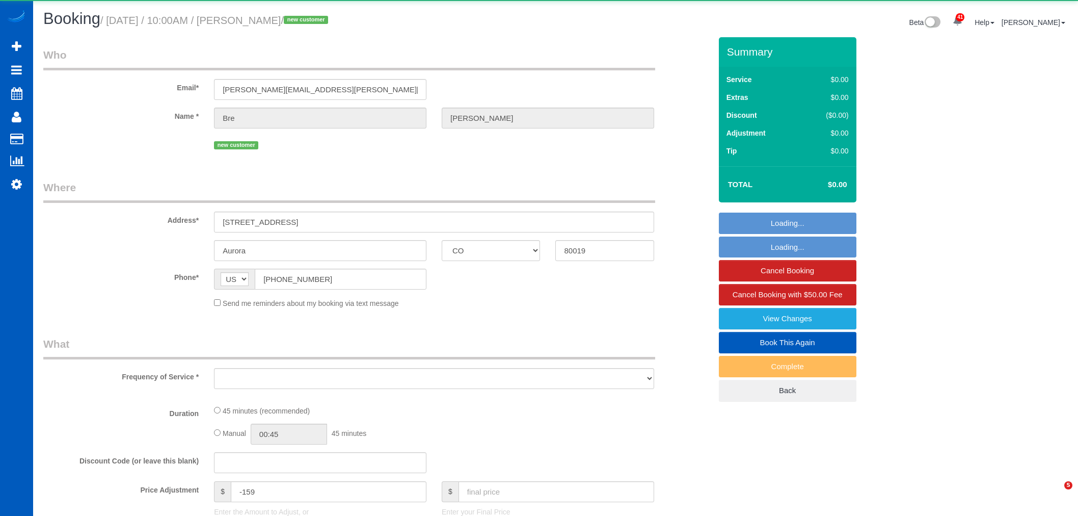
select select "CO"
select select "object:18713"
select select "string:fspay-118f8bd6-bed5-4ddf-98dd-5ff86526c028"
select select "199"
select select "spot70"
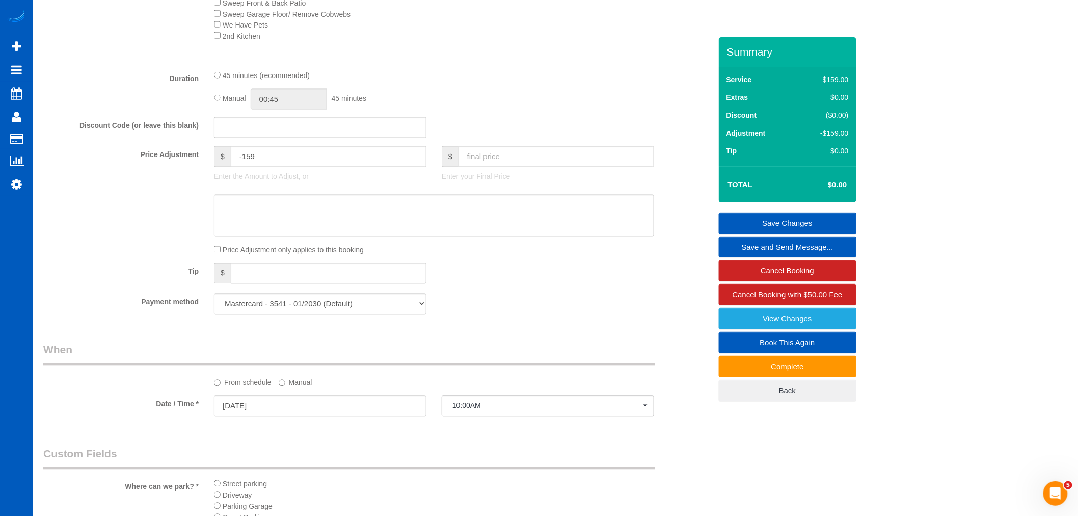
scroll to position [566, 0]
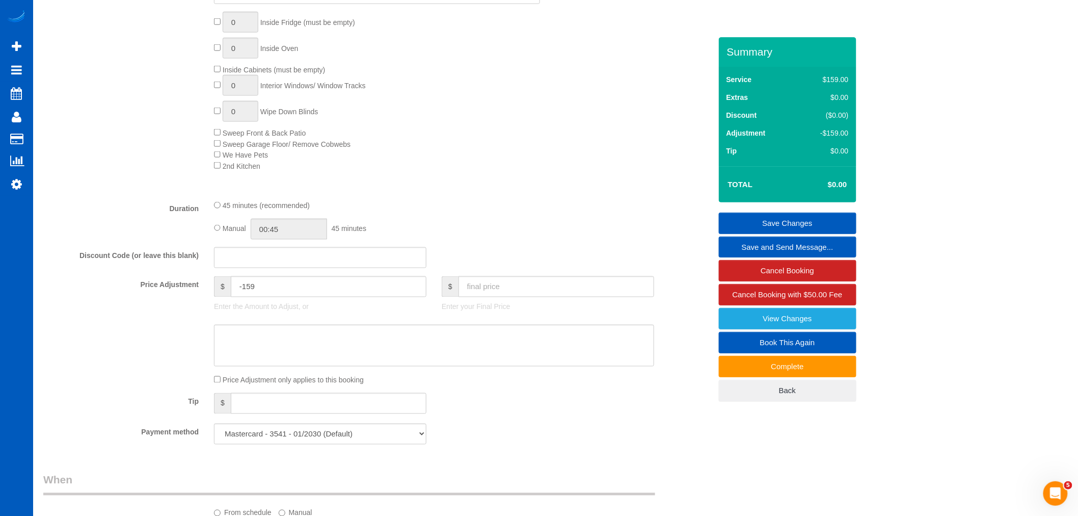
click at [493, 309] on p "Enter your Final Price" at bounding box center [548, 307] width 212 height 10
click at [494, 307] on div "$ Enter your Final Price" at bounding box center [548, 296] width 228 height 41
click at [497, 289] on input "text" at bounding box center [557, 286] width 196 height 21
type input "250"
type input "91"
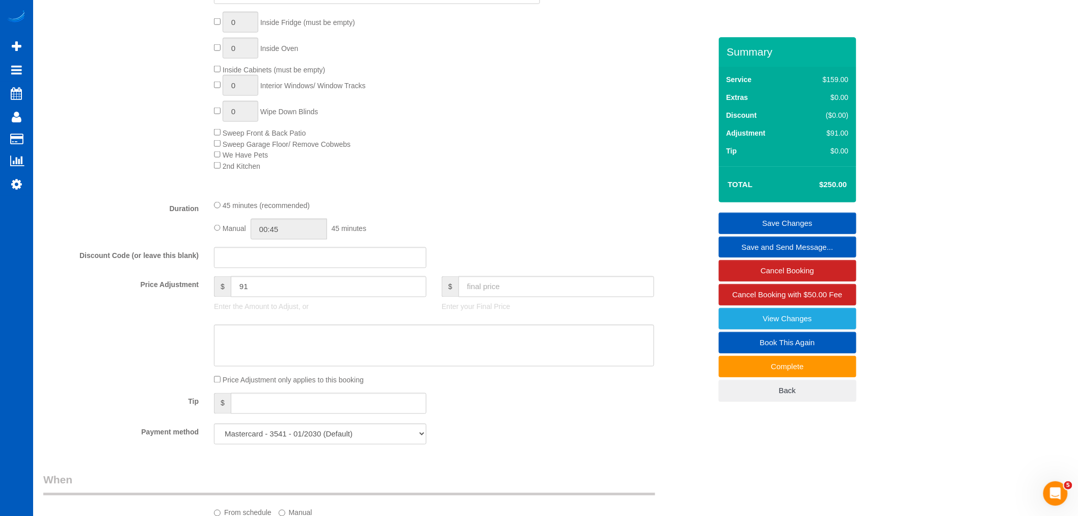
click at [794, 224] on link "Save Changes" at bounding box center [788, 222] width 138 height 21
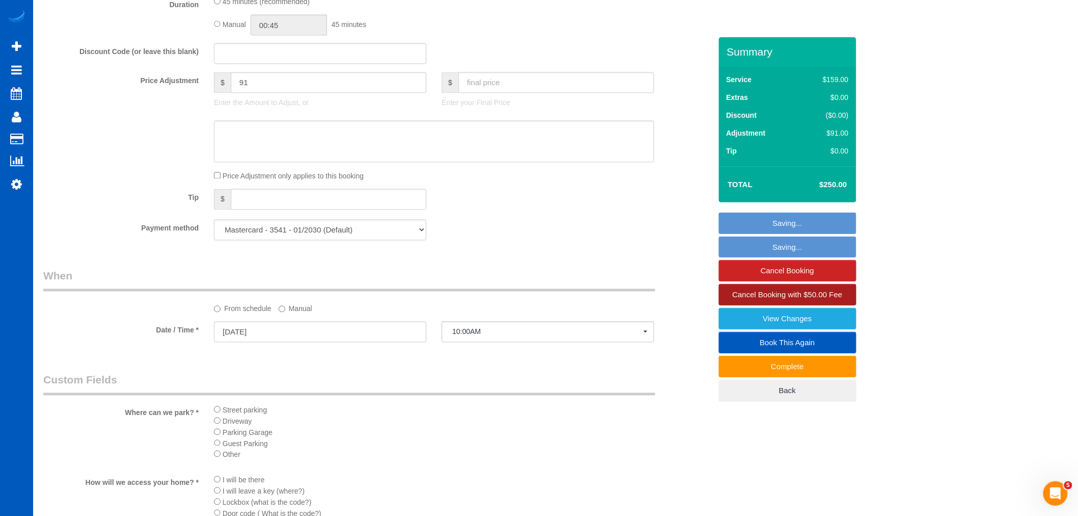
scroll to position [849, 0]
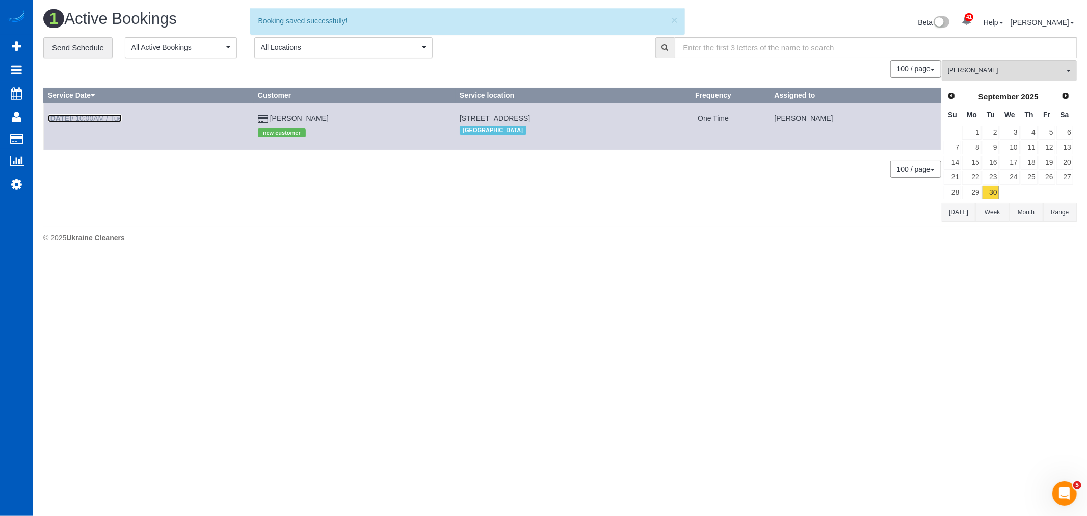
click at [100, 119] on link "[DATE] 10:00AM / Tue" at bounding box center [85, 118] width 74 height 8
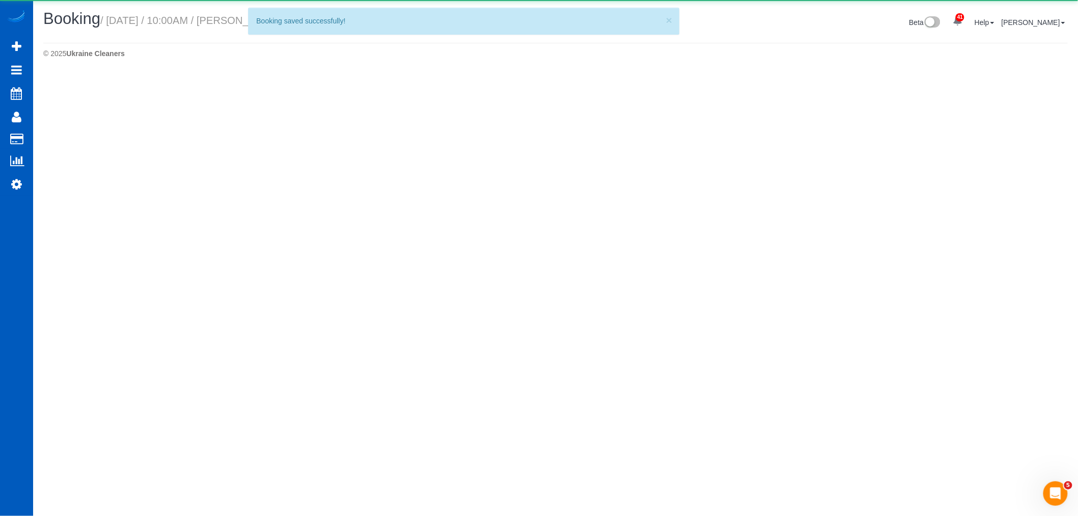
select select "CO"
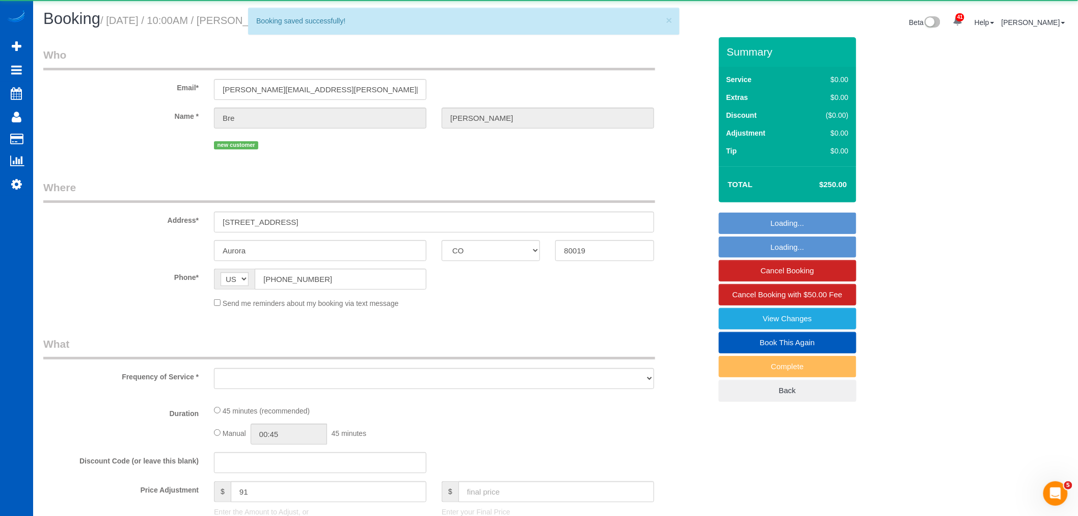
select select "object:19628"
select select "string:fspay-118f8bd6-bed5-4ddf-98dd-5ff86526c028"
select select "199"
select select "spot79"
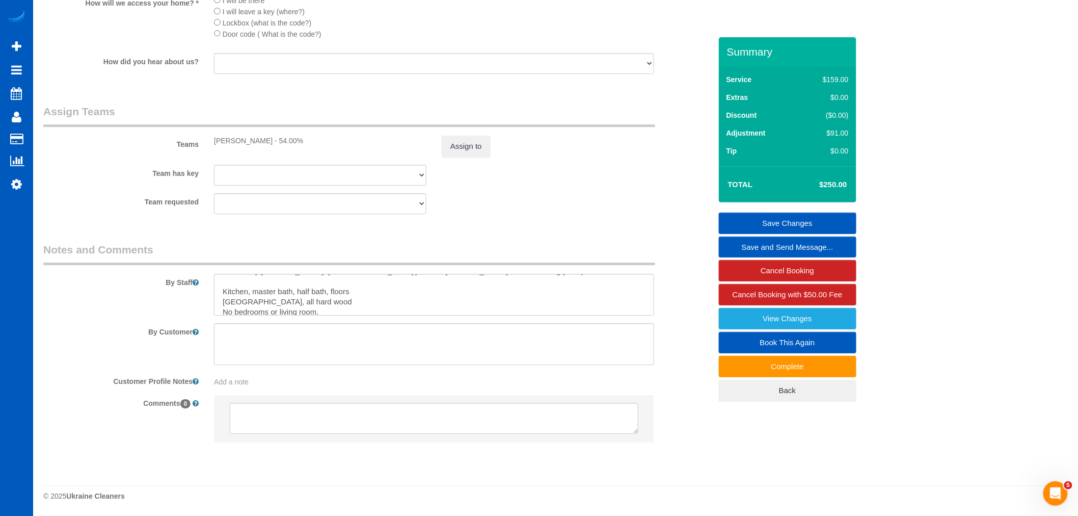
scroll to position [20, 0]
